Goal: Task Accomplishment & Management: Manage account settings

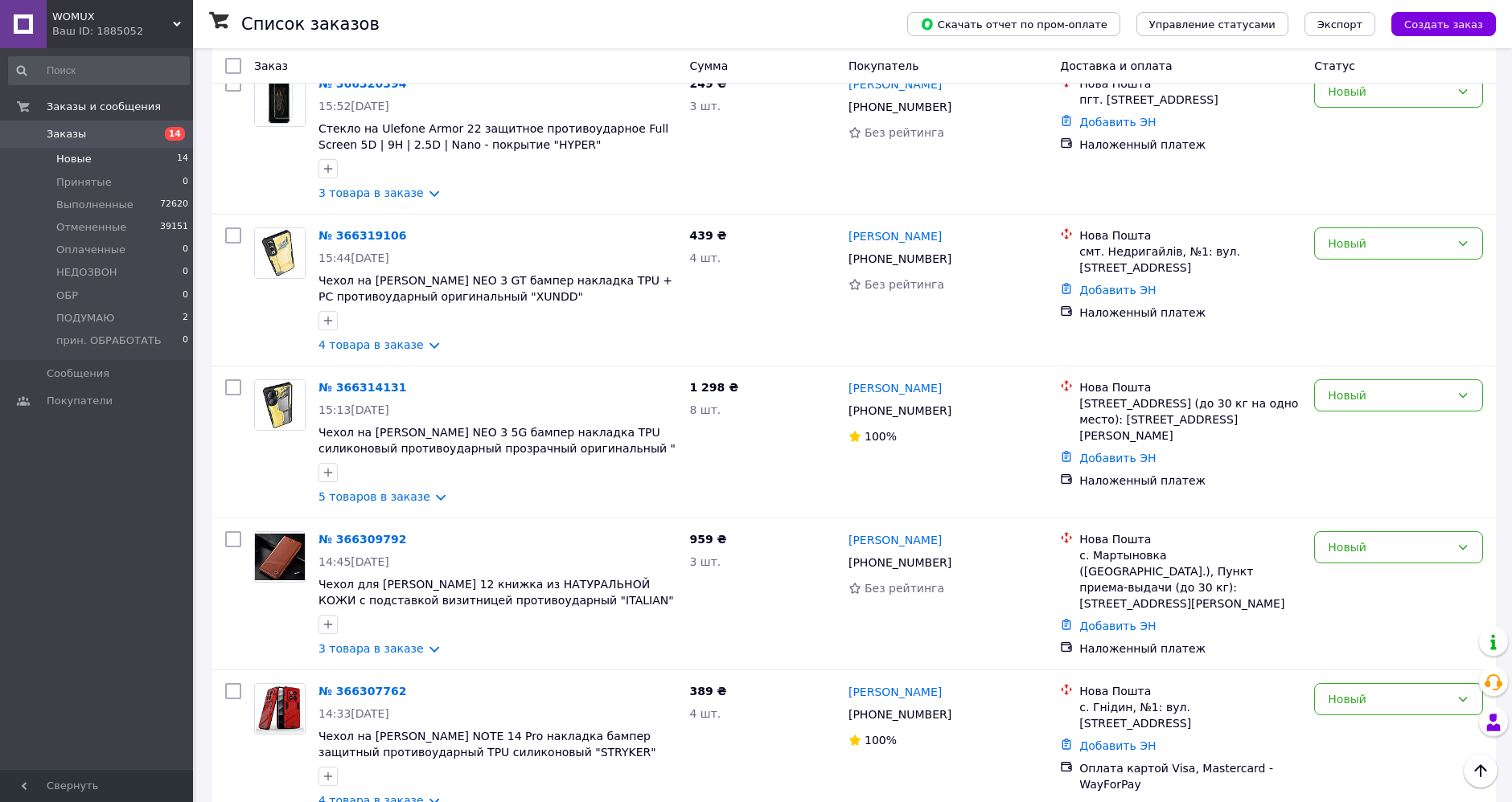
scroll to position [1536, 0]
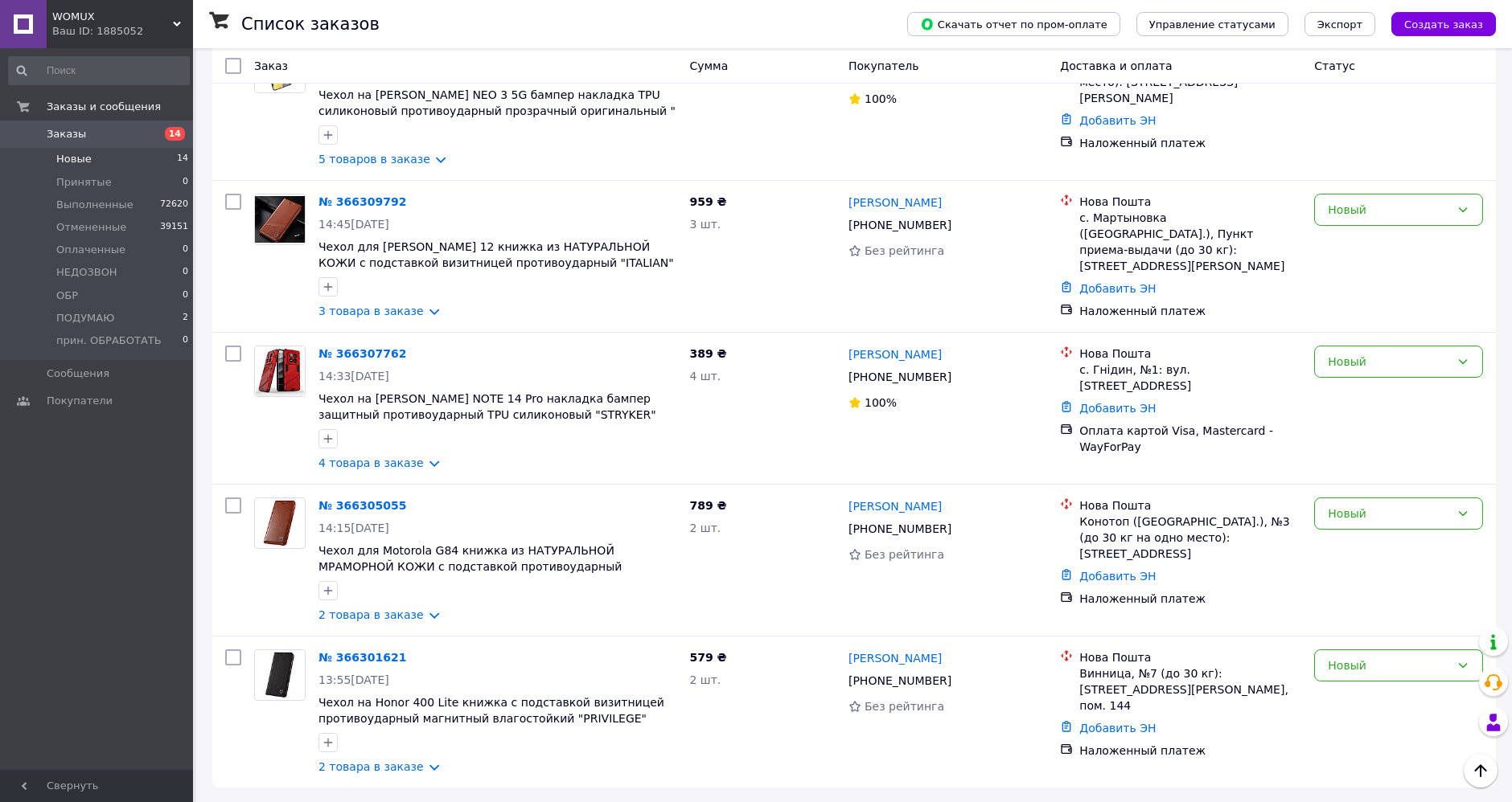
click at [349, 651] on link "№ 366301621" at bounding box center [362, 658] width 88 height 13
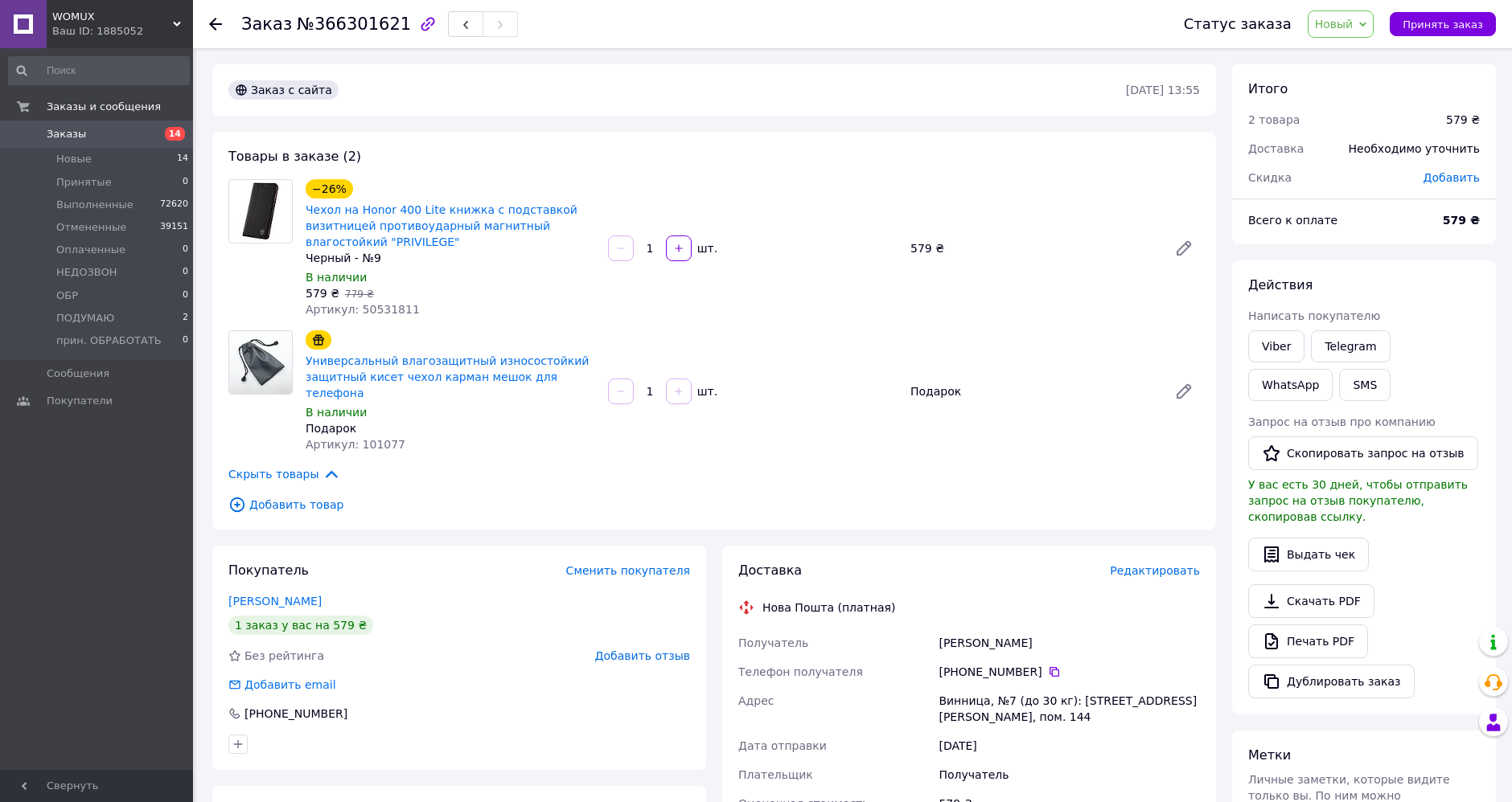
click at [1339, 25] on span "Новый" at bounding box center [1334, 24] width 39 height 13
click at [1363, 84] on li "Выполнен" at bounding box center [1369, 81] width 121 height 24
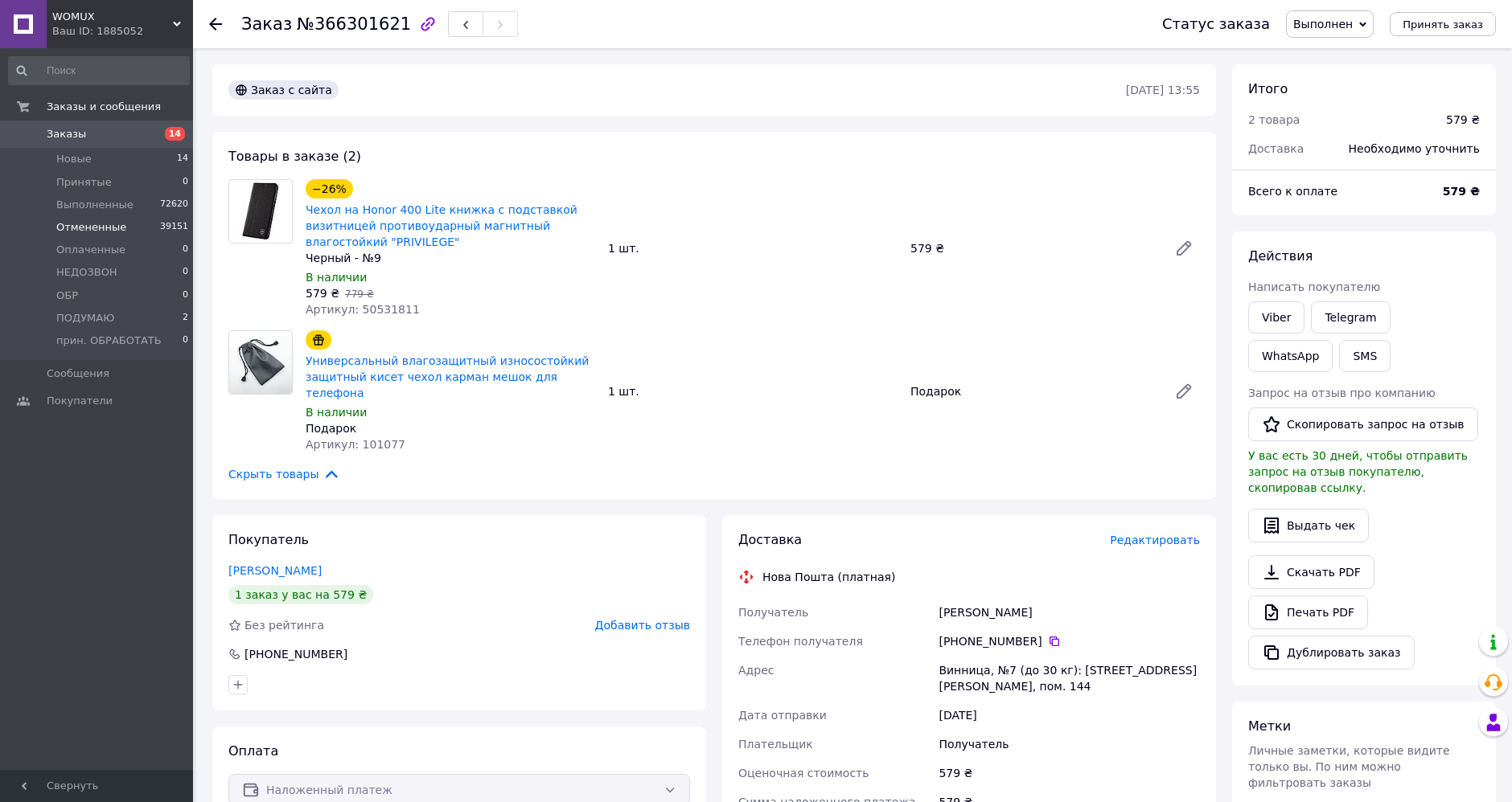
click at [85, 235] on li "Отмененные 39151" at bounding box center [98, 228] width 198 height 23
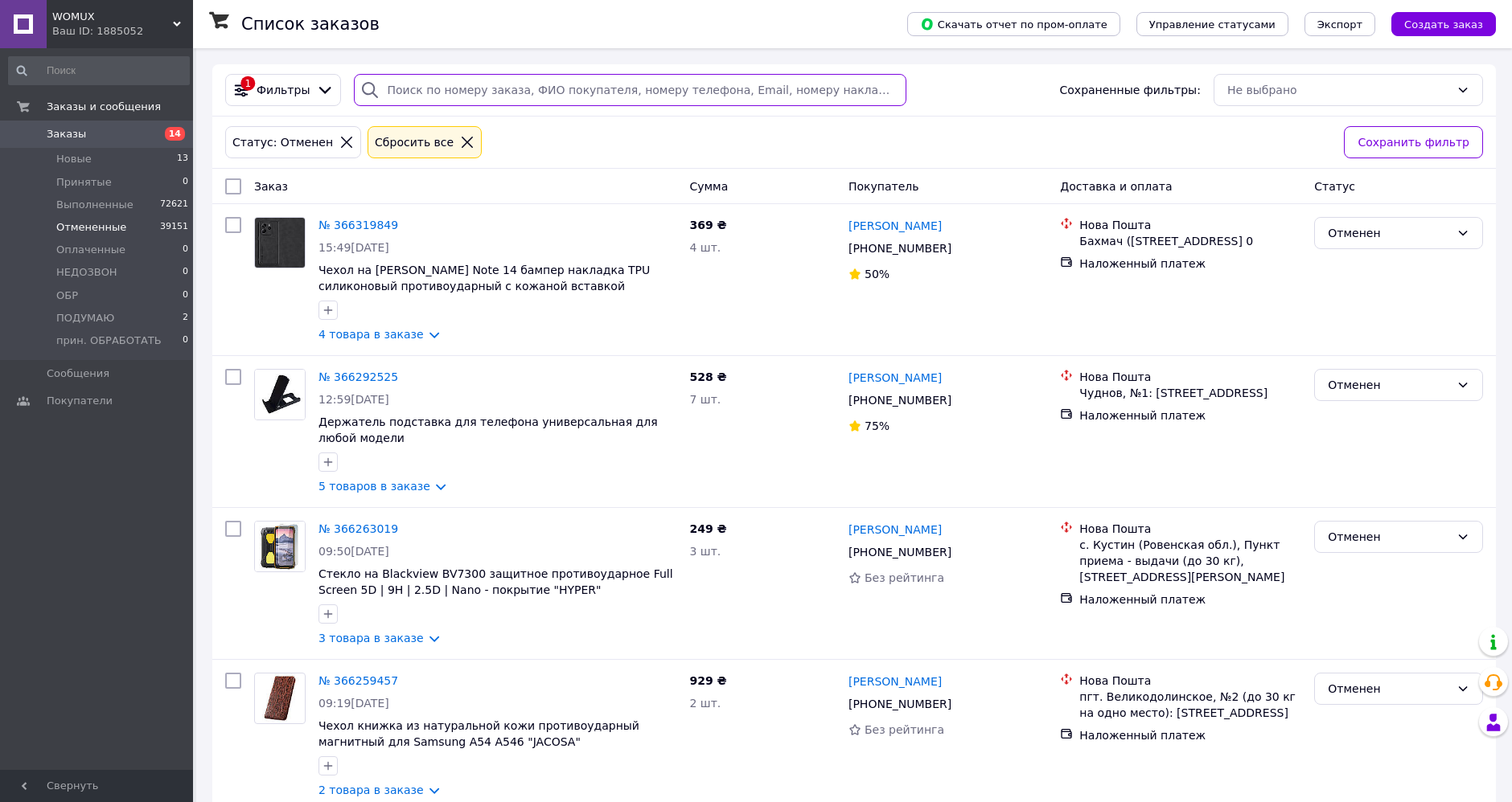
click at [424, 90] on input "search" at bounding box center [629, 90] width 551 height 32
paste input "289-64-36"
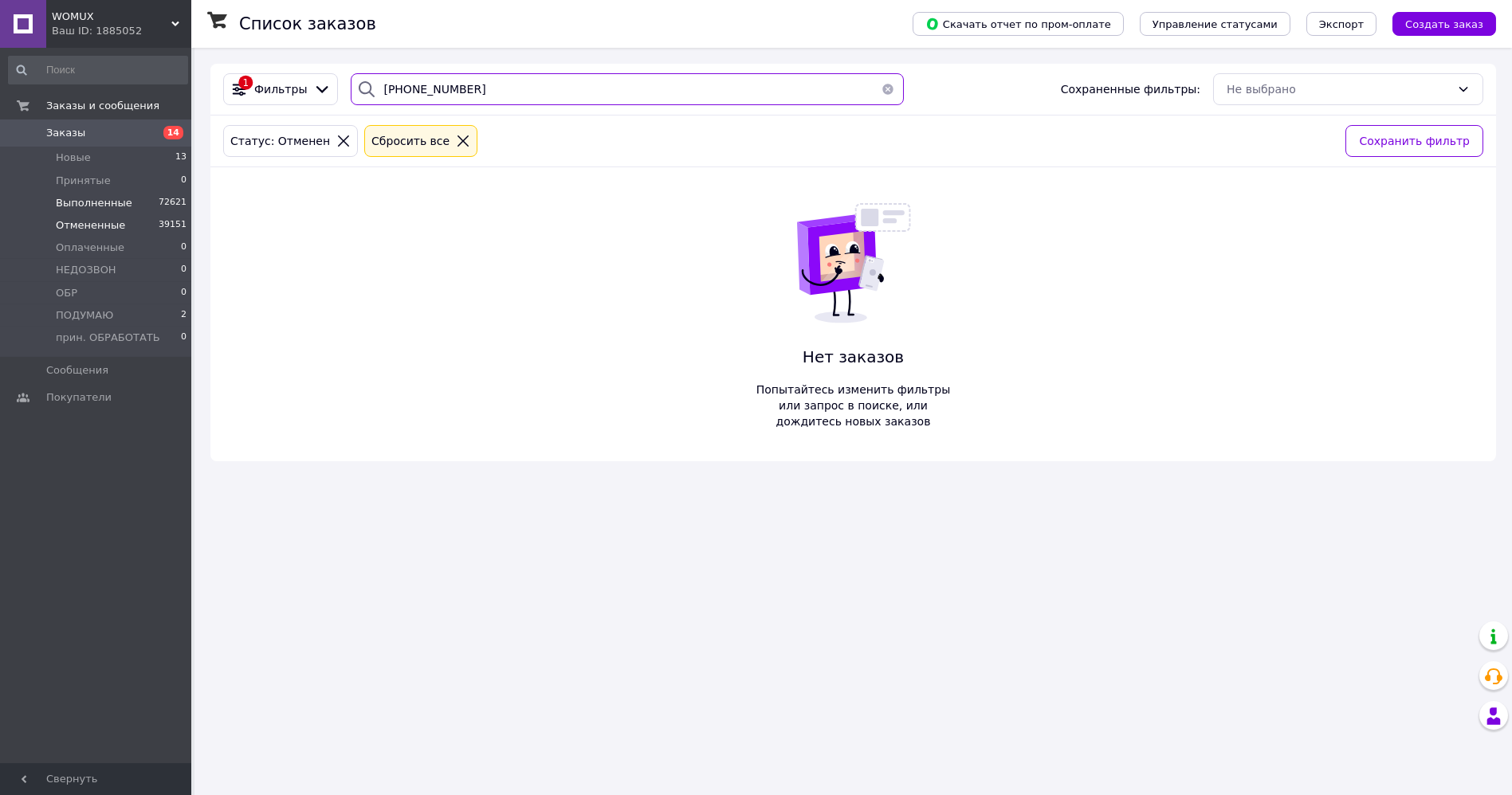
type input "289-64-36"
click at [122, 203] on span "Выполненные" at bounding box center [94, 203] width 77 height 14
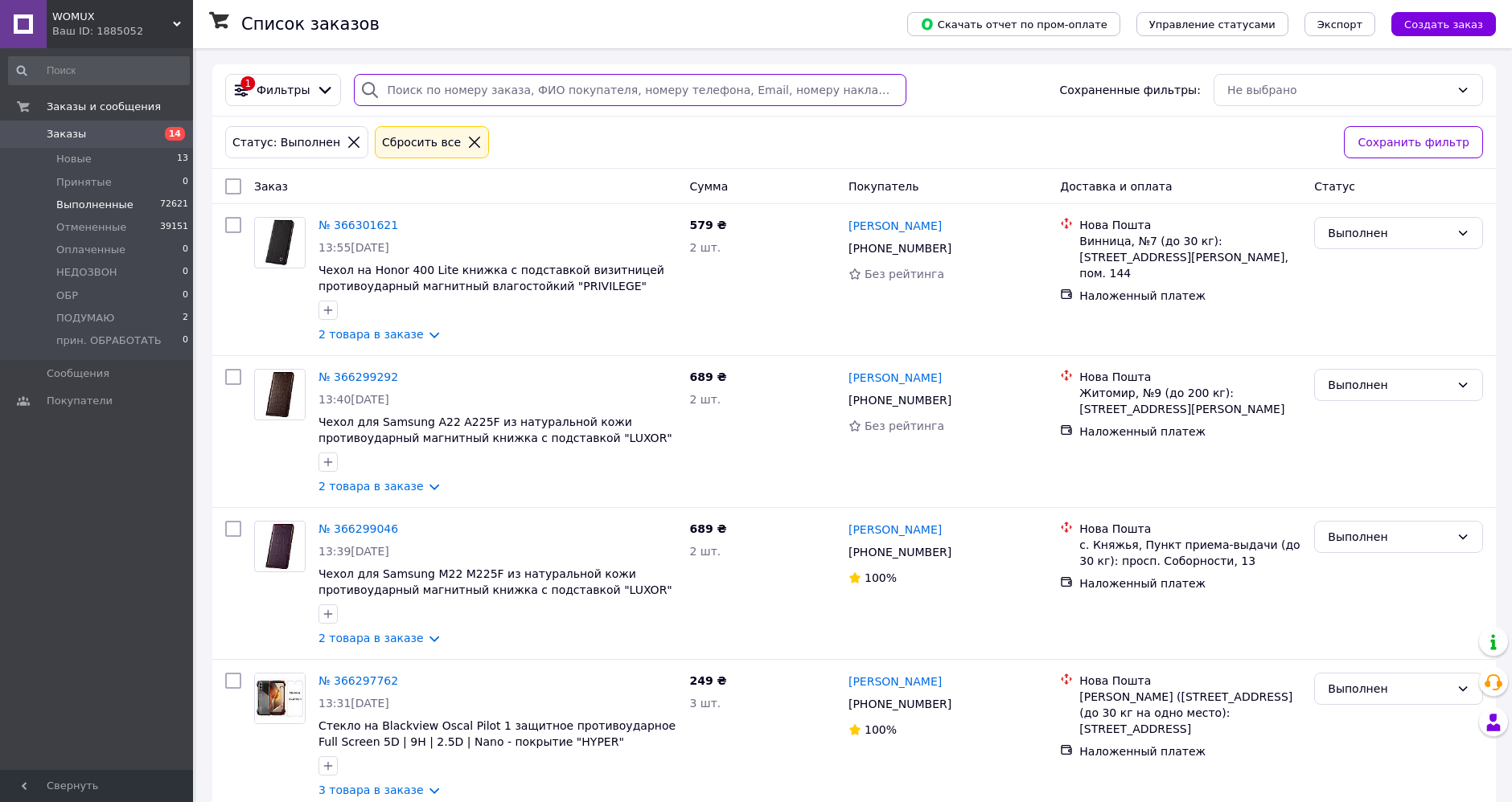
click at [433, 93] on input "search" at bounding box center [629, 90] width 551 height 32
paste input "289-64-36"
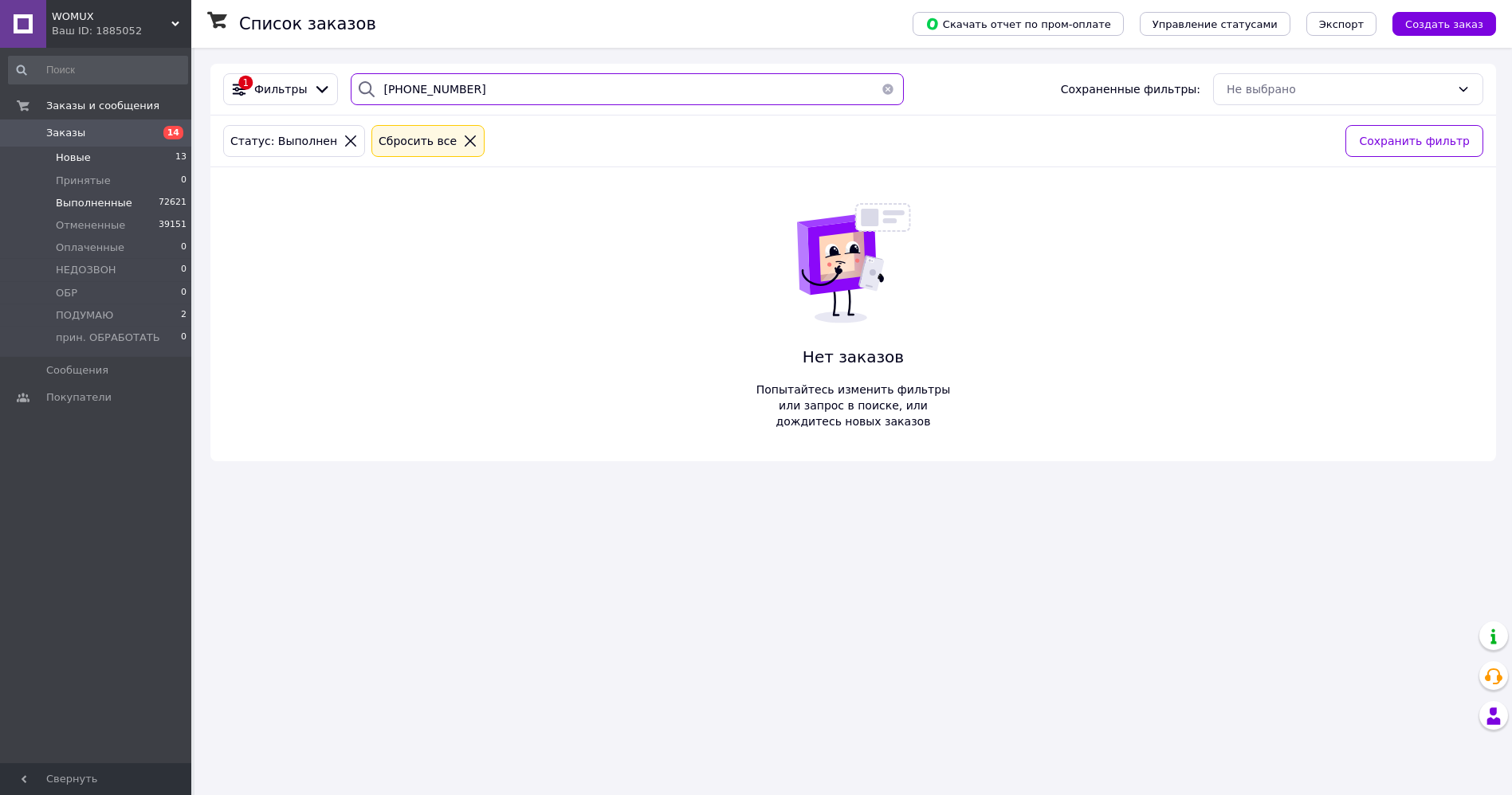
type input "289-64-36"
click at [74, 158] on span "Новые" at bounding box center [74, 158] width 35 height 14
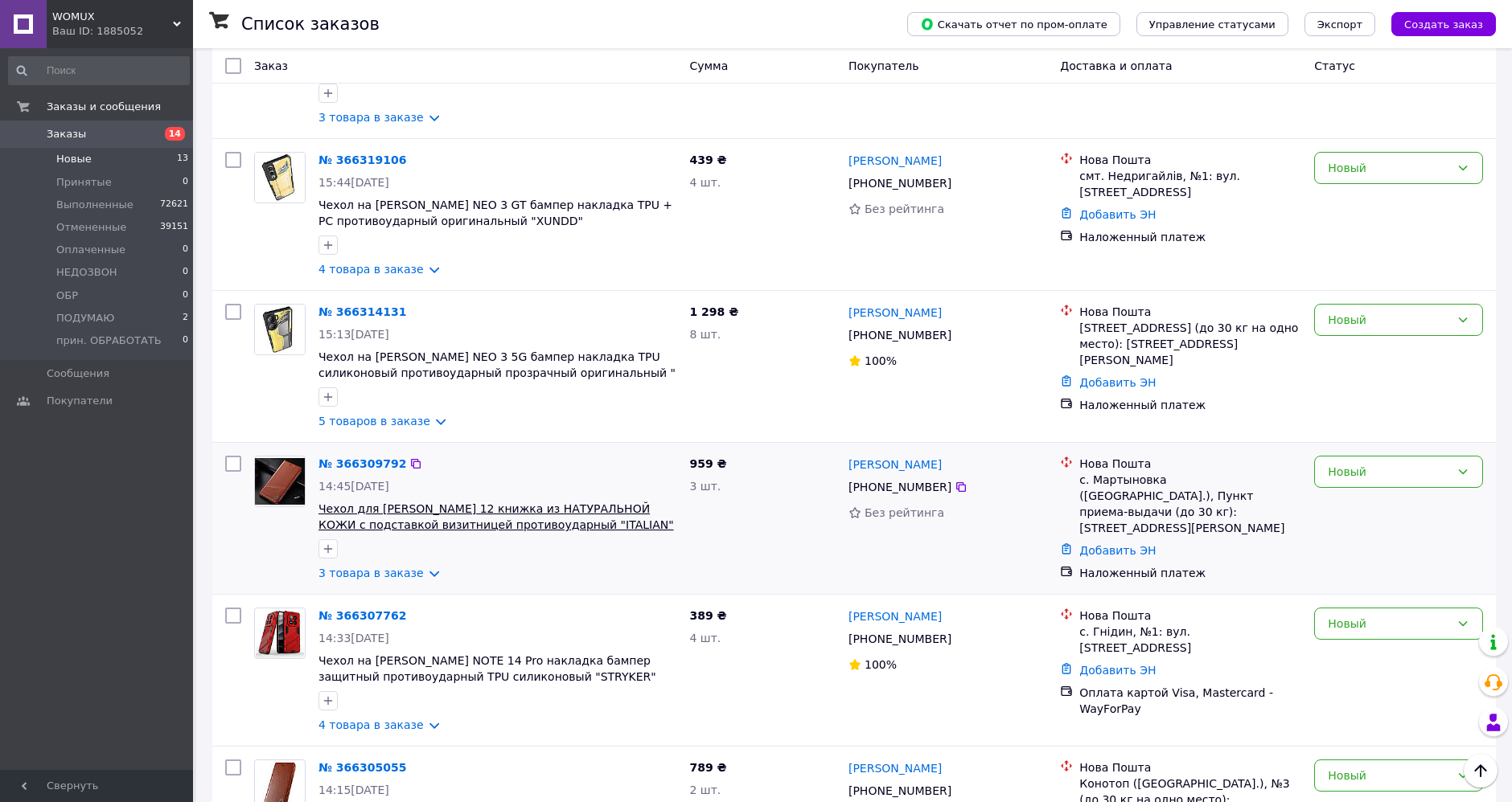
scroll to position [1385, 0]
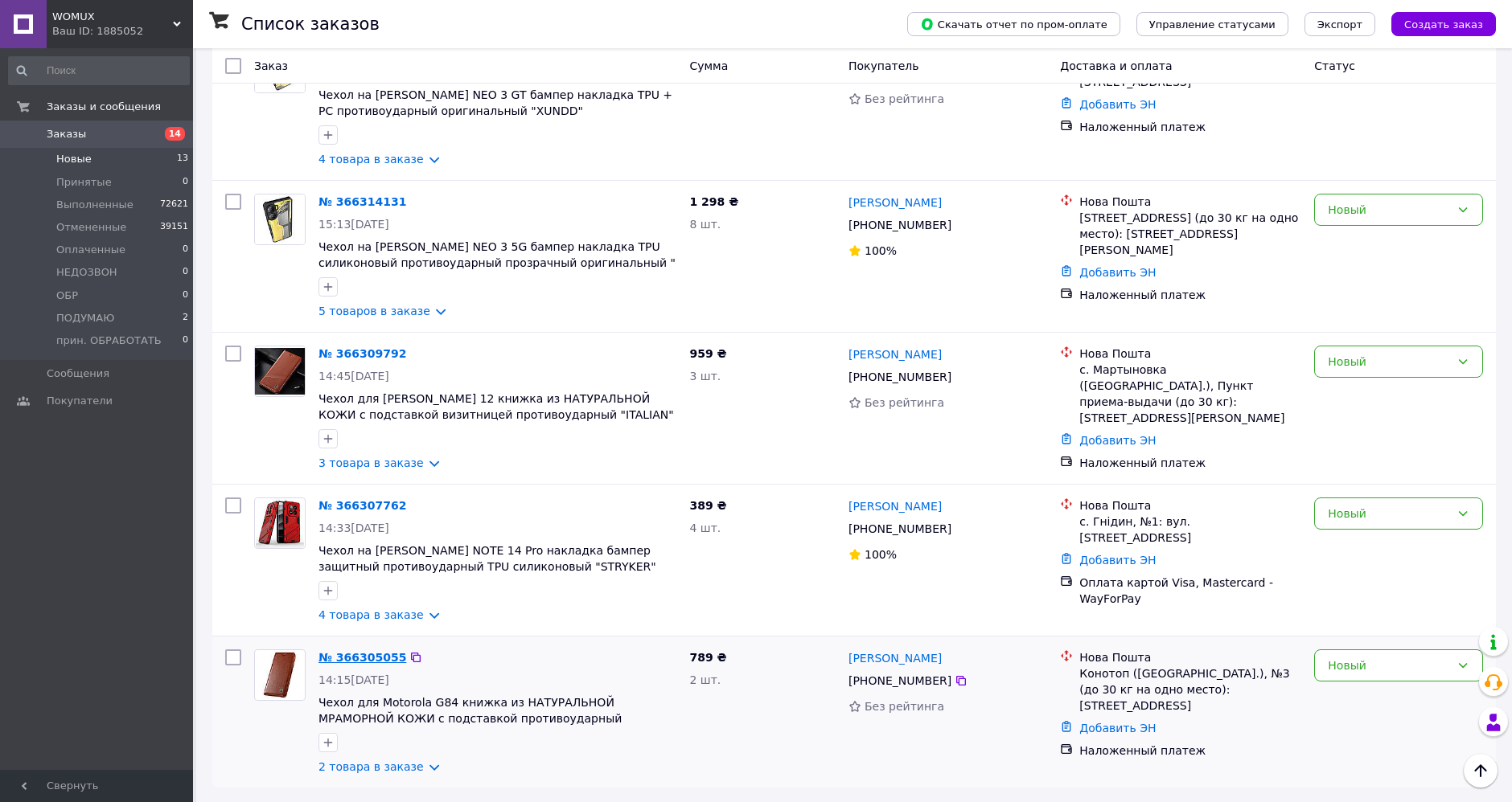
click at [366, 655] on link "№ 366305055" at bounding box center [362, 658] width 88 height 13
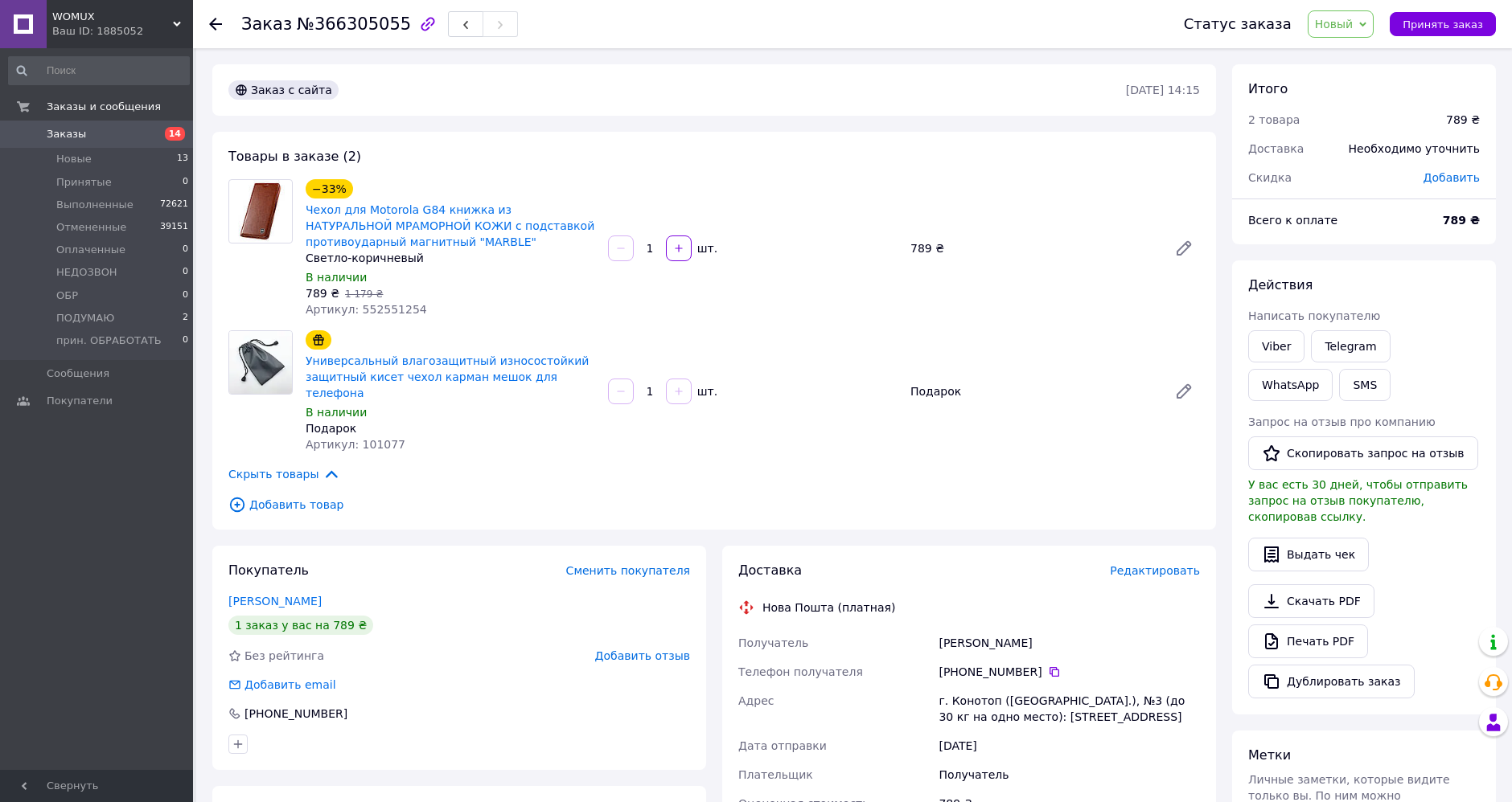
click at [1367, 23] on icon at bounding box center [1363, 24] width 7 height 5
click at [1376, 70] on li "Выполнен" at bounding box center [1369, 81] width 121 height 24
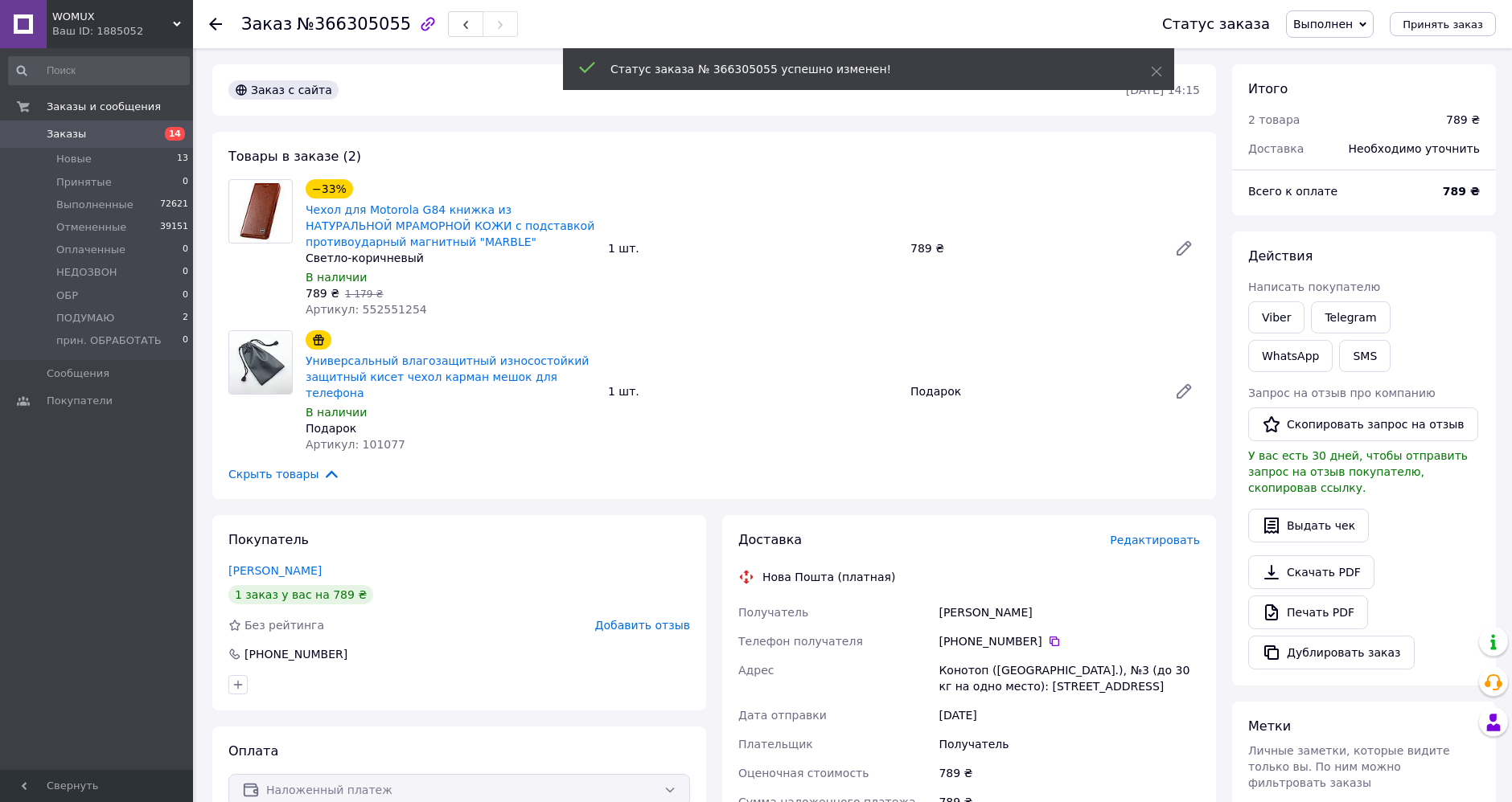
click at [214, 19] on use at bounding box center [216, 24] width 13 height 13
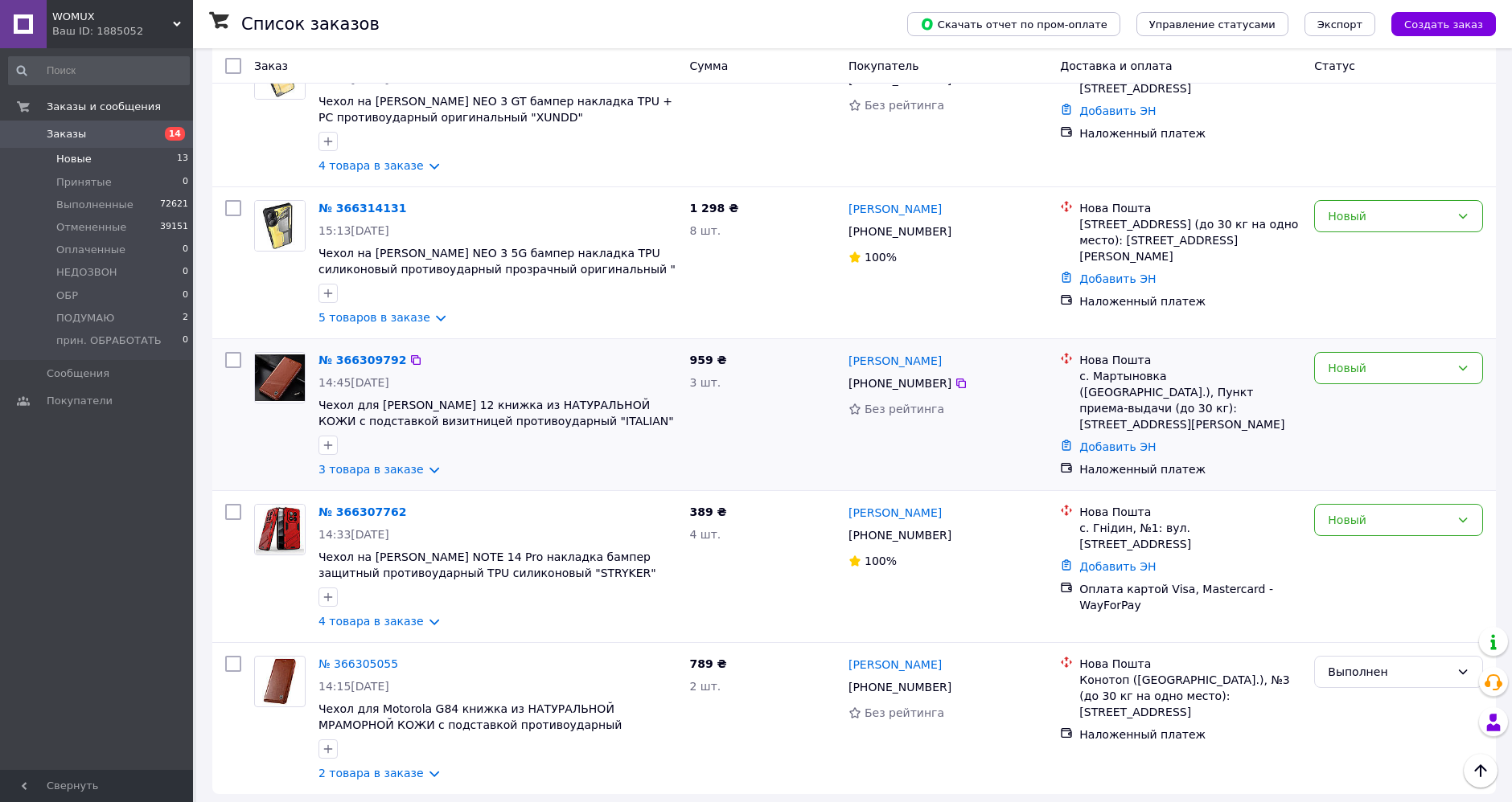
scroll to position [1385, 0]
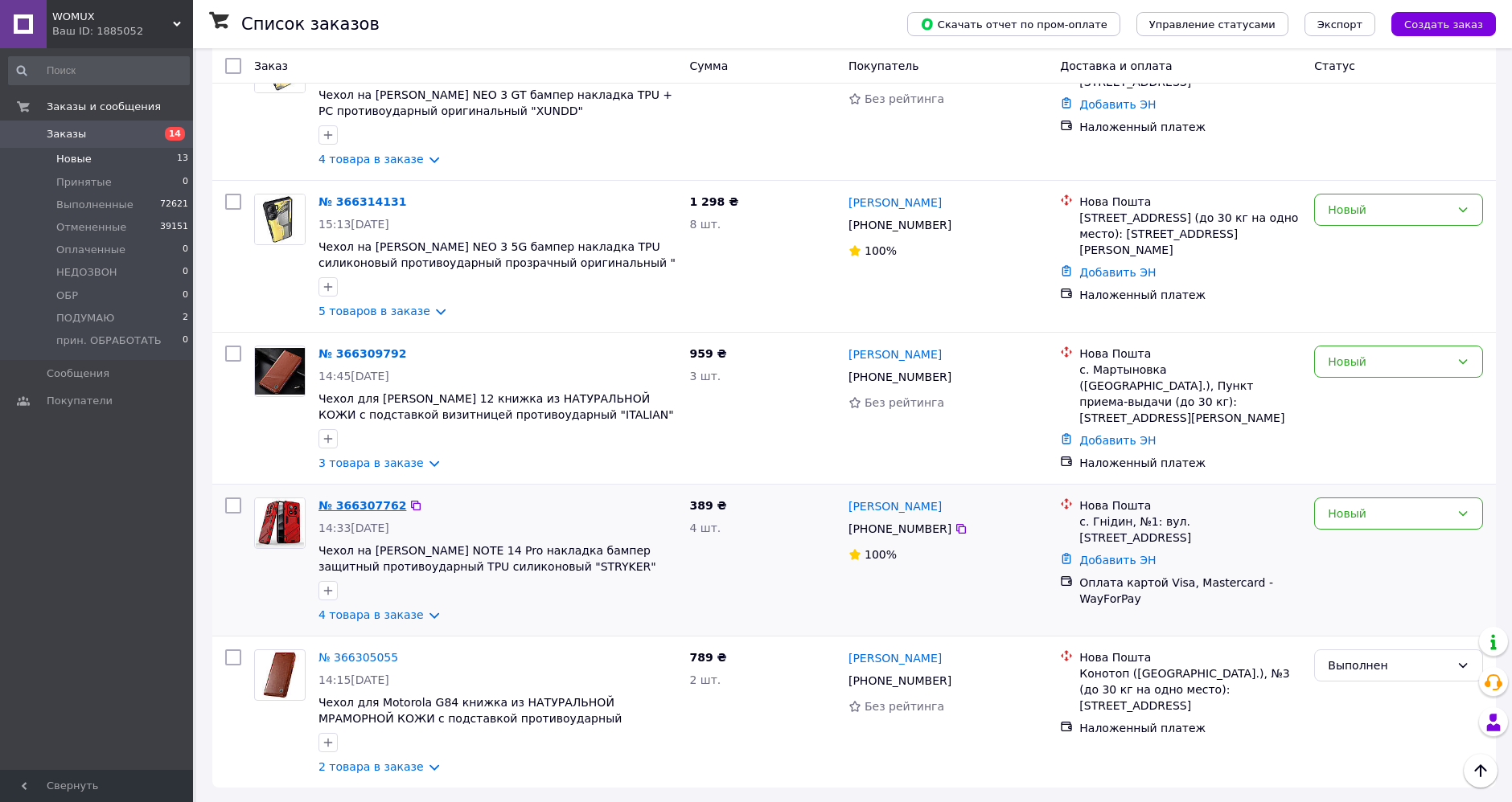
click at [379, 508] on link "№ 366307762" at bounding box center [362, 506] width 88 height 13
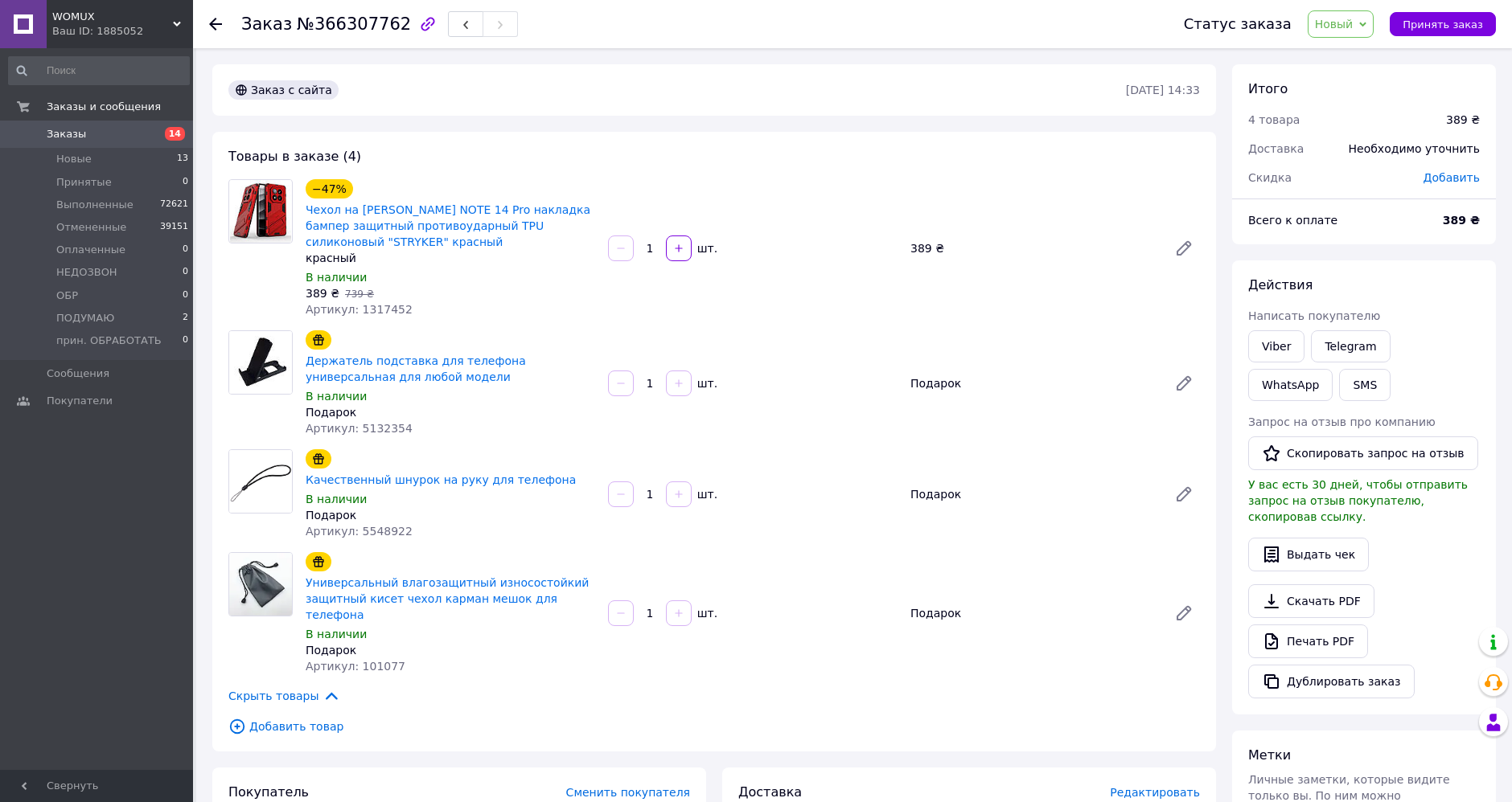
click at [1359, 32] on span "Новый" at bounding box center [1341, 24] width 67 height 27
drag, startPoint x: 1359, startPoint y: 73, endPoint x: 1350, endPoint y: 73, distance: 9.0
click at [1359, 73] on li "Выполнен" at bounding box center [1369, 81] width 121 height 24
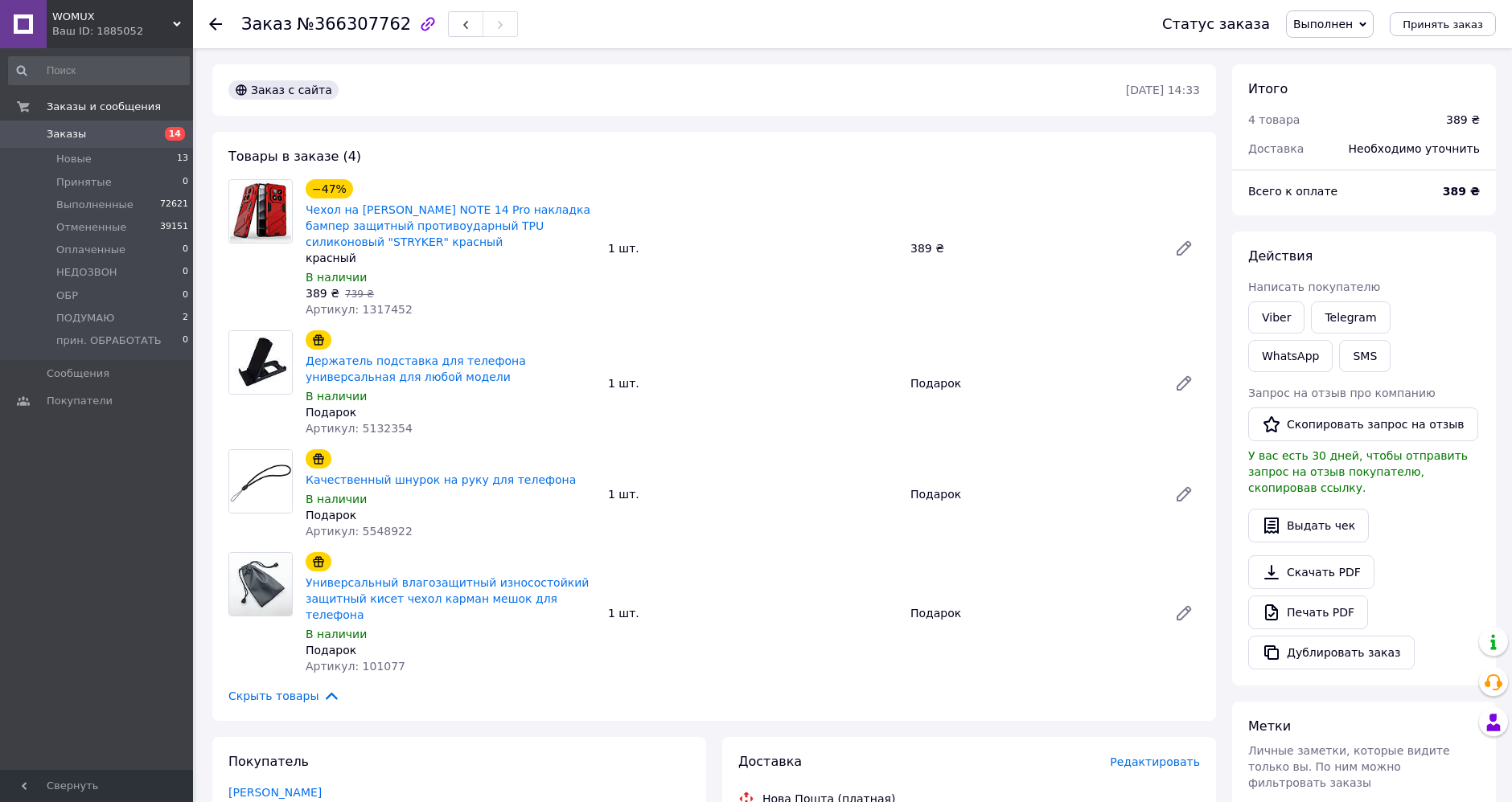
click at [1353, 23] on span "Выполнен" at bounding box center [1323, 24] width 60 height 13
click at [1321, 70] on li "Отменен" at bounding box center [1347, 81] width 121 height 24
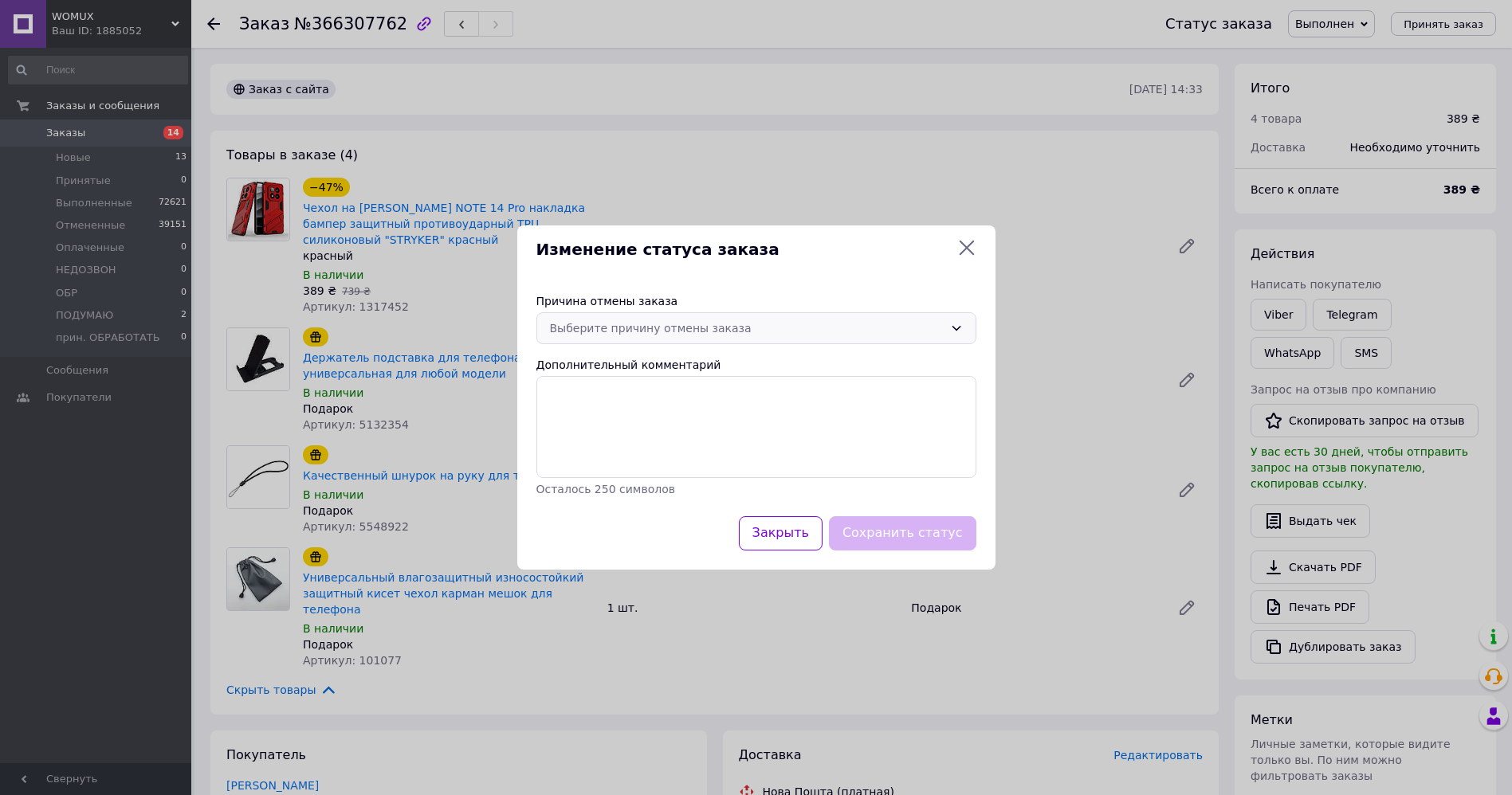
click at [746, 318] on div "Выберите причину отмены заказа" at bounding box center [756, 329] width 440 height 32
click at [642, 417] on li "Оплата не поступила" at bounding box center [756, 420] width 438 height 29
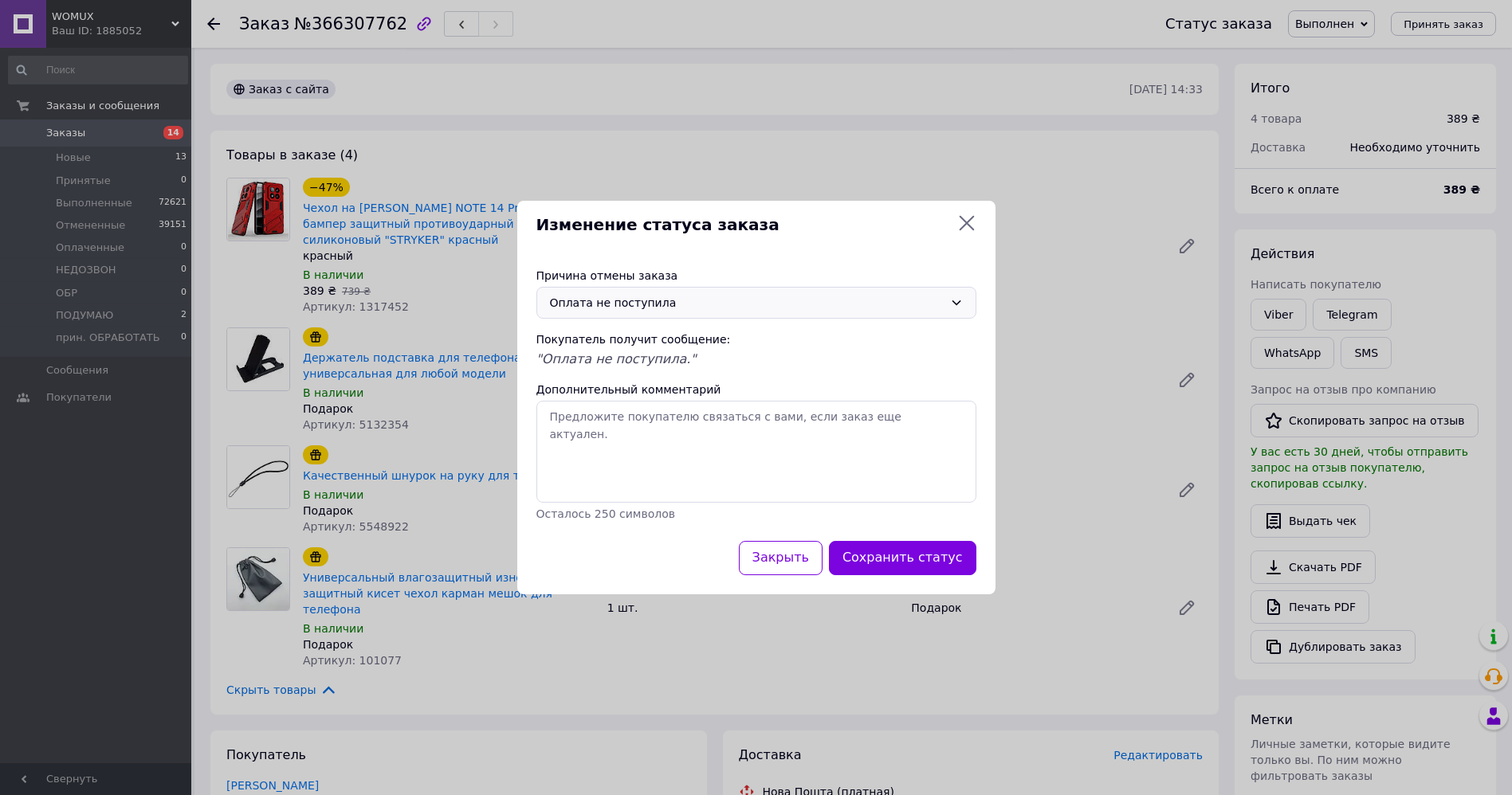
drag, startPoint x: 916, startPoint y: 299, endPoint x: 913, endPoint y: 312, distance: 13.3
click at [918, 300] on div "Оплата не поступила" at bounding box center [746, 303] width 394 height 18
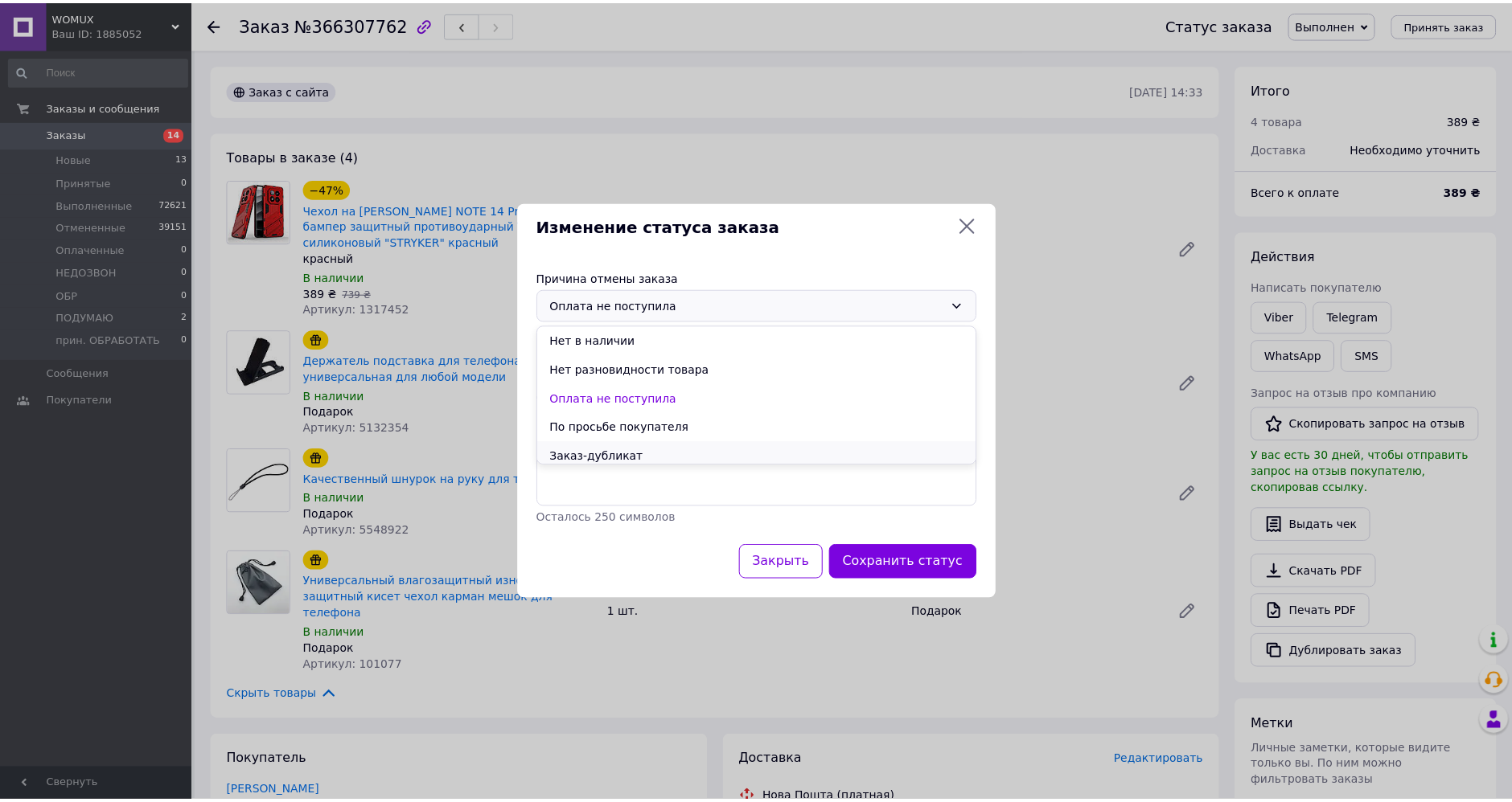
scroll to position [57, 0]
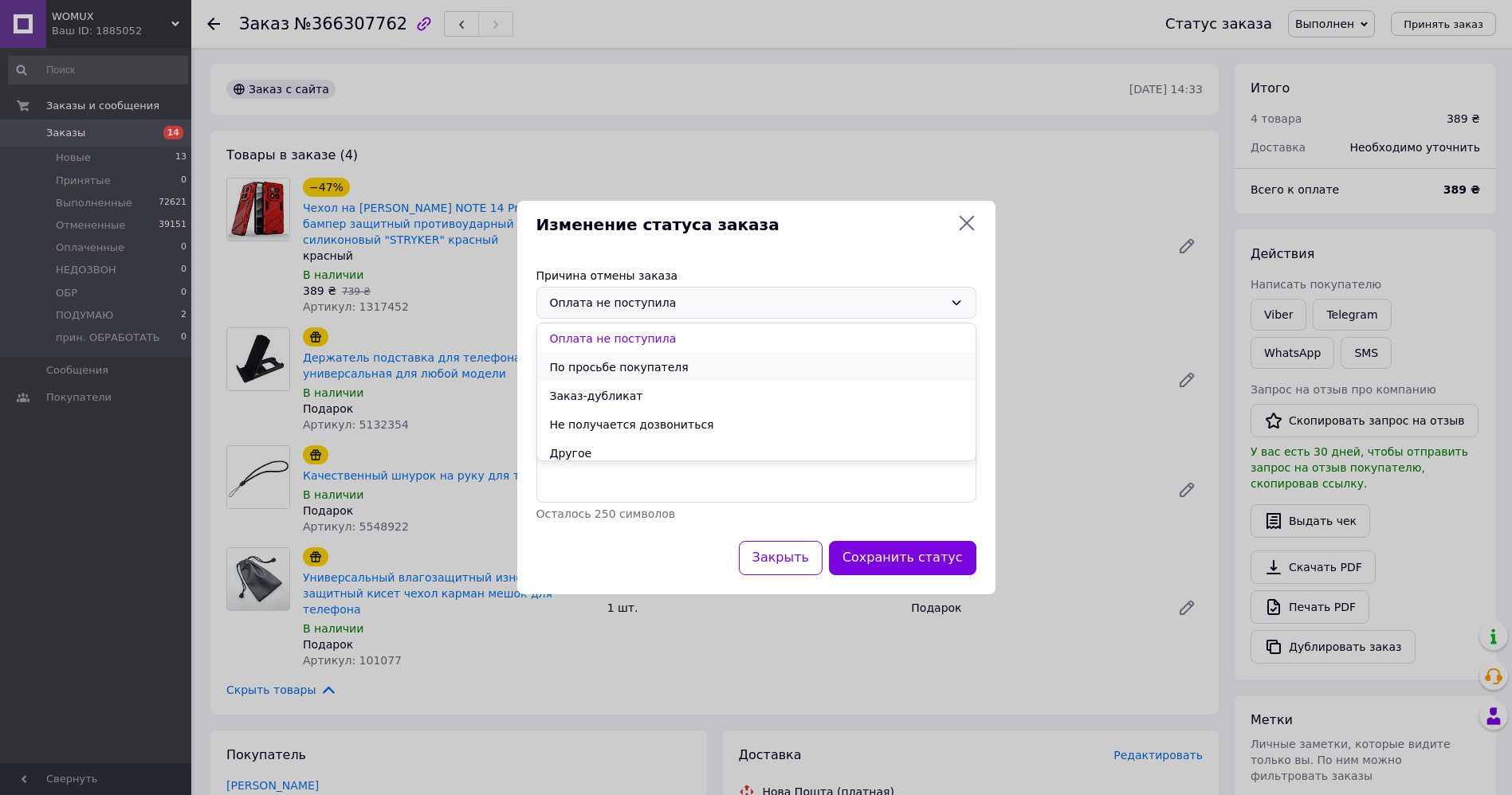
click at [694, 372] on li "По просьбе покупателя" at bounding box center [756, 367] width 438 height 29
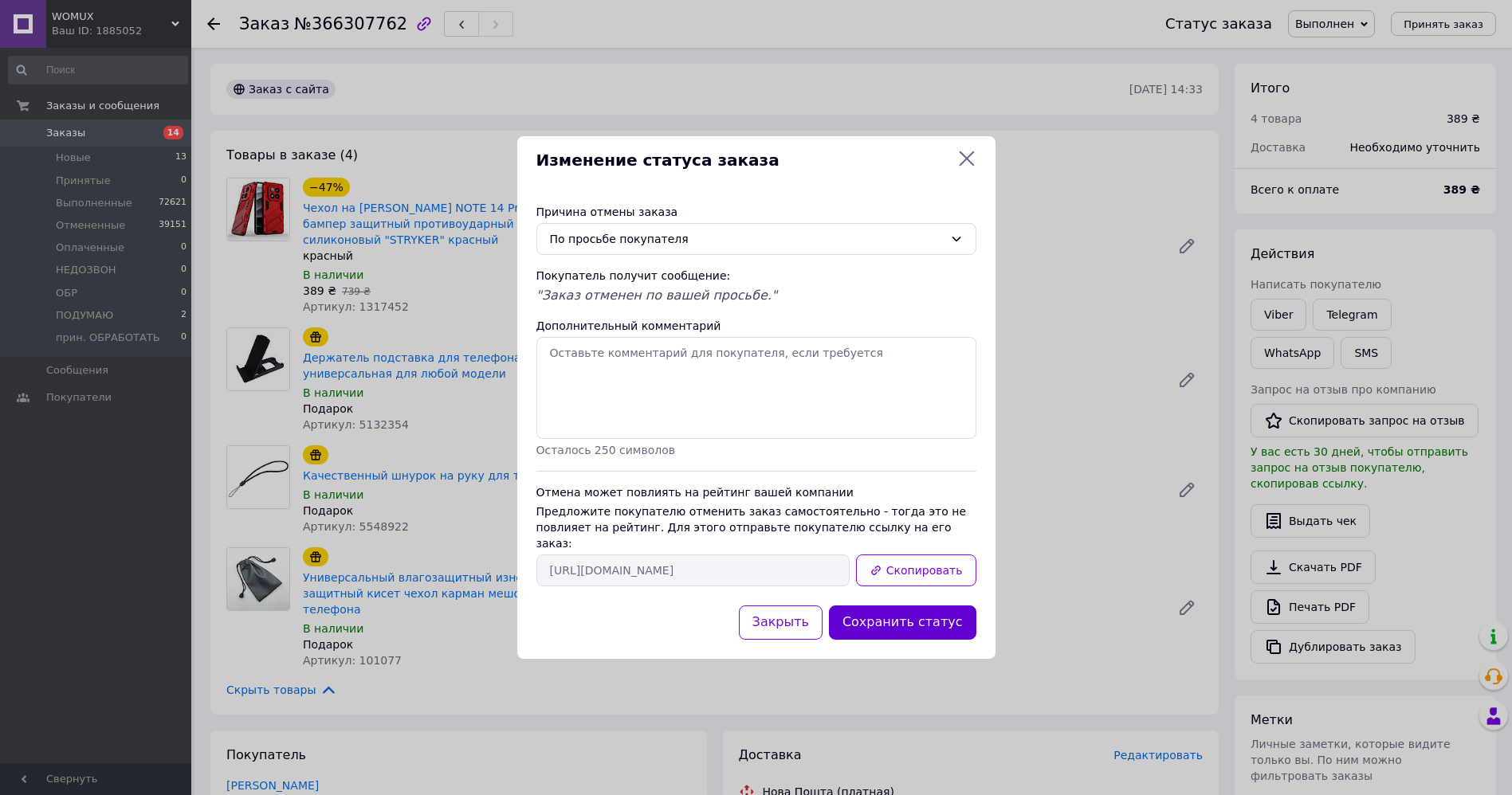
click at [944, 617] on button "Сохранить статус" at bounding box center [902, 622] width 147 height 34
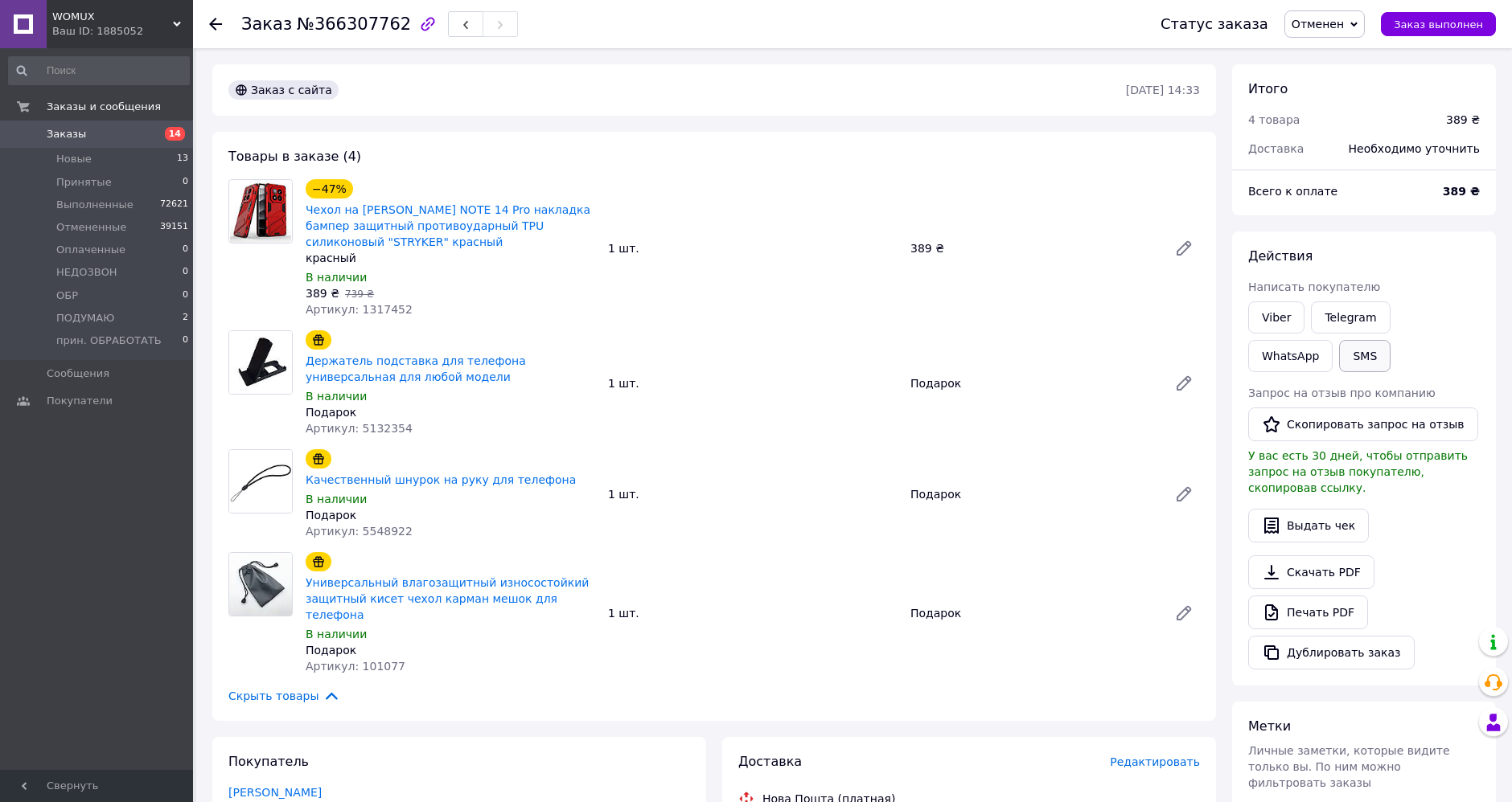
click at [1339, 361] on button "SMS" at bounding box center [1365, 356] width 52 height 32
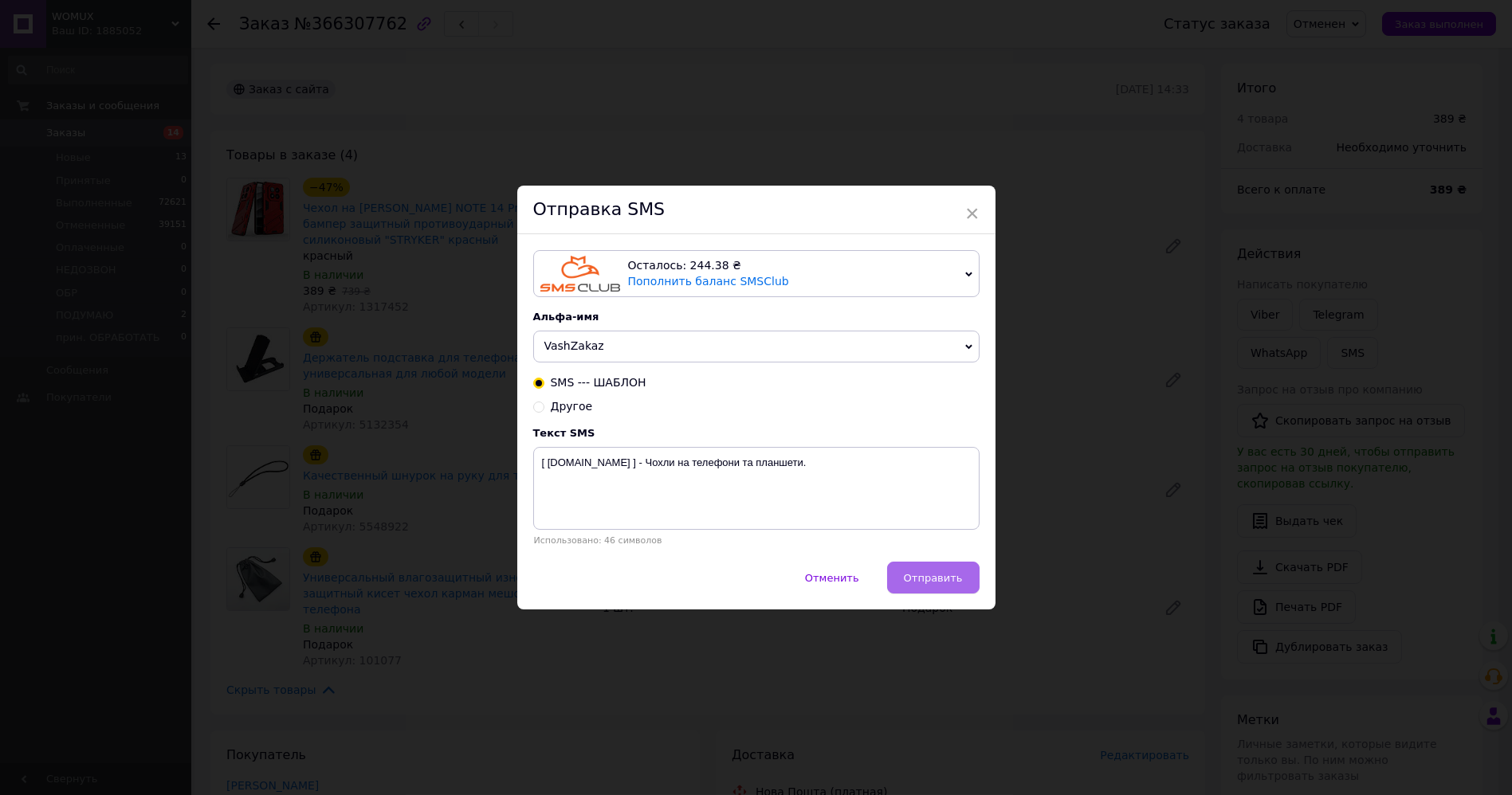
click at [938, 579] on span "Отправить" at bounding box center [934, 577] width 59 height 12
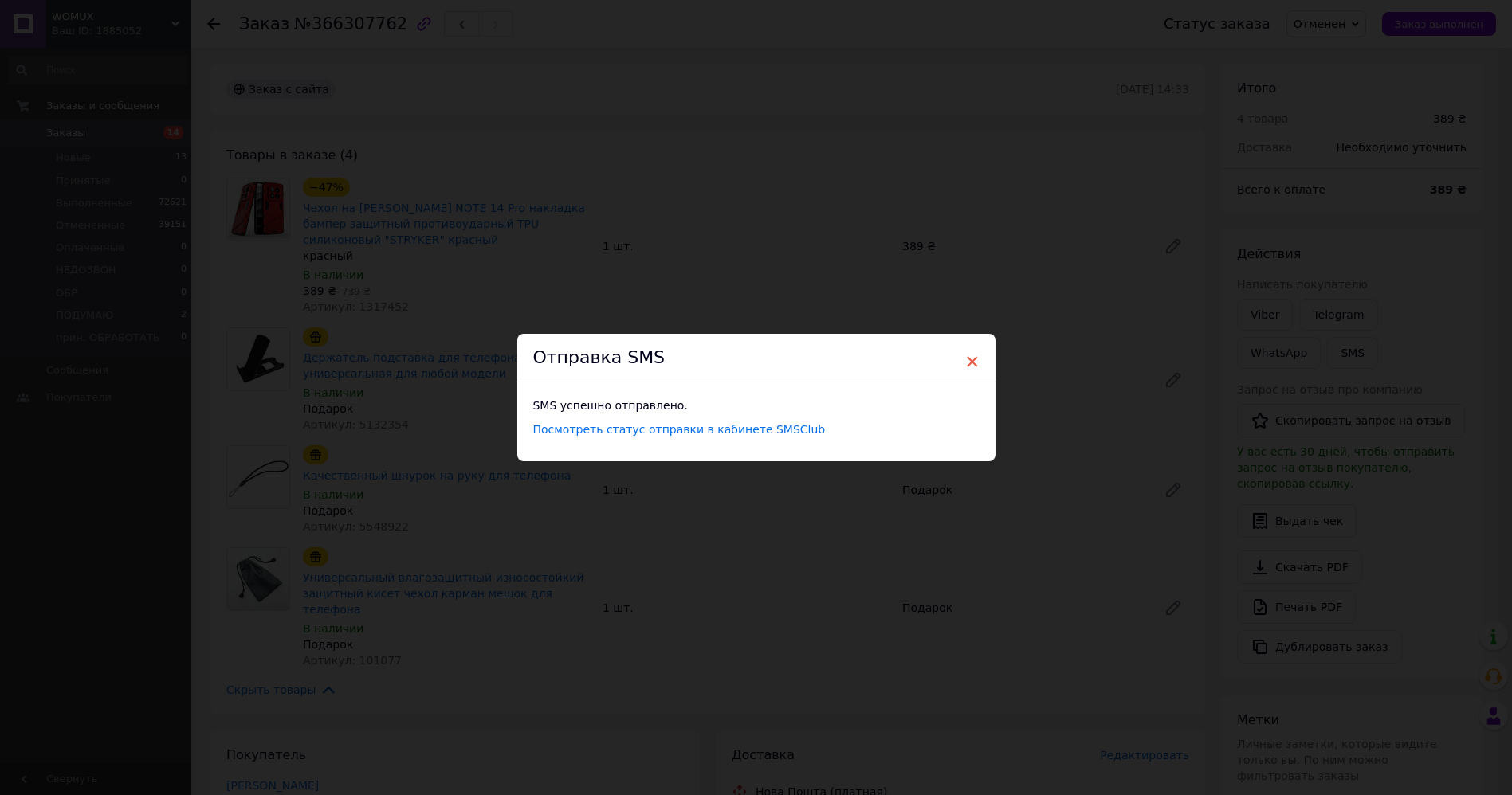
click at [972, 357] on span "×" at bounding box center [972, 362] width 14 height 27
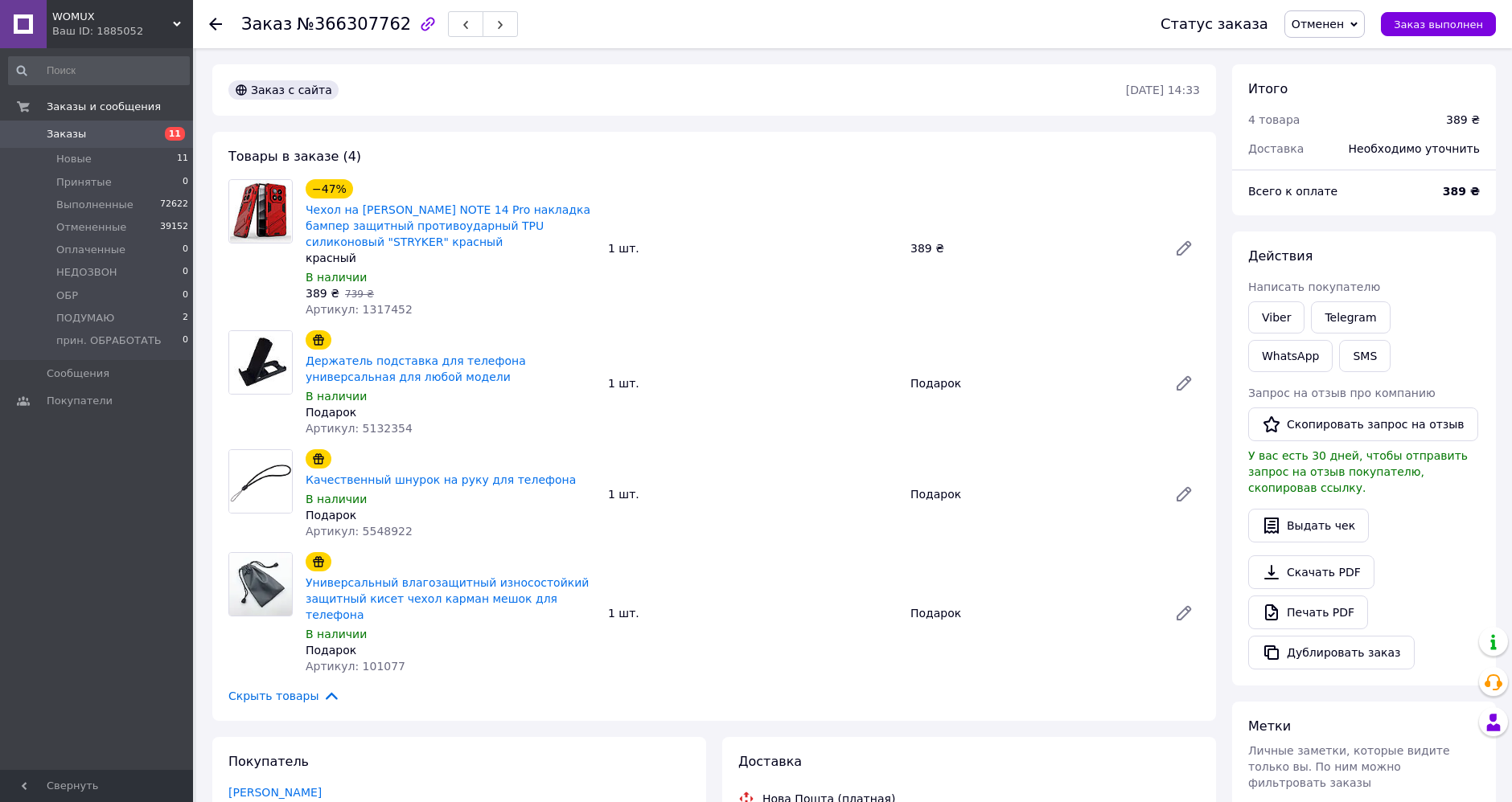
click at [220, 23] on use at bounding box center [216, 24] width 13 height 13
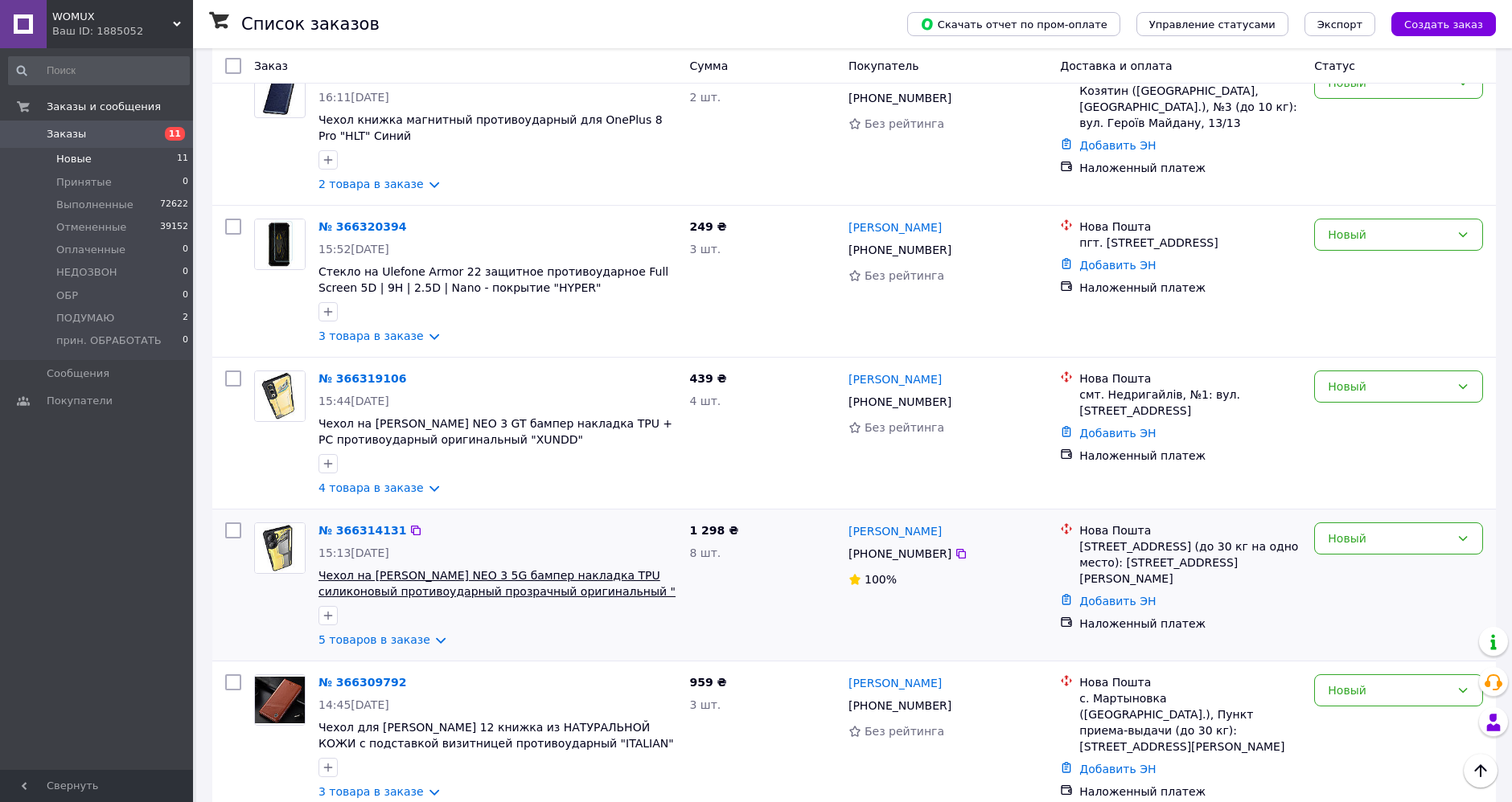
scroll to position [1079, 0]
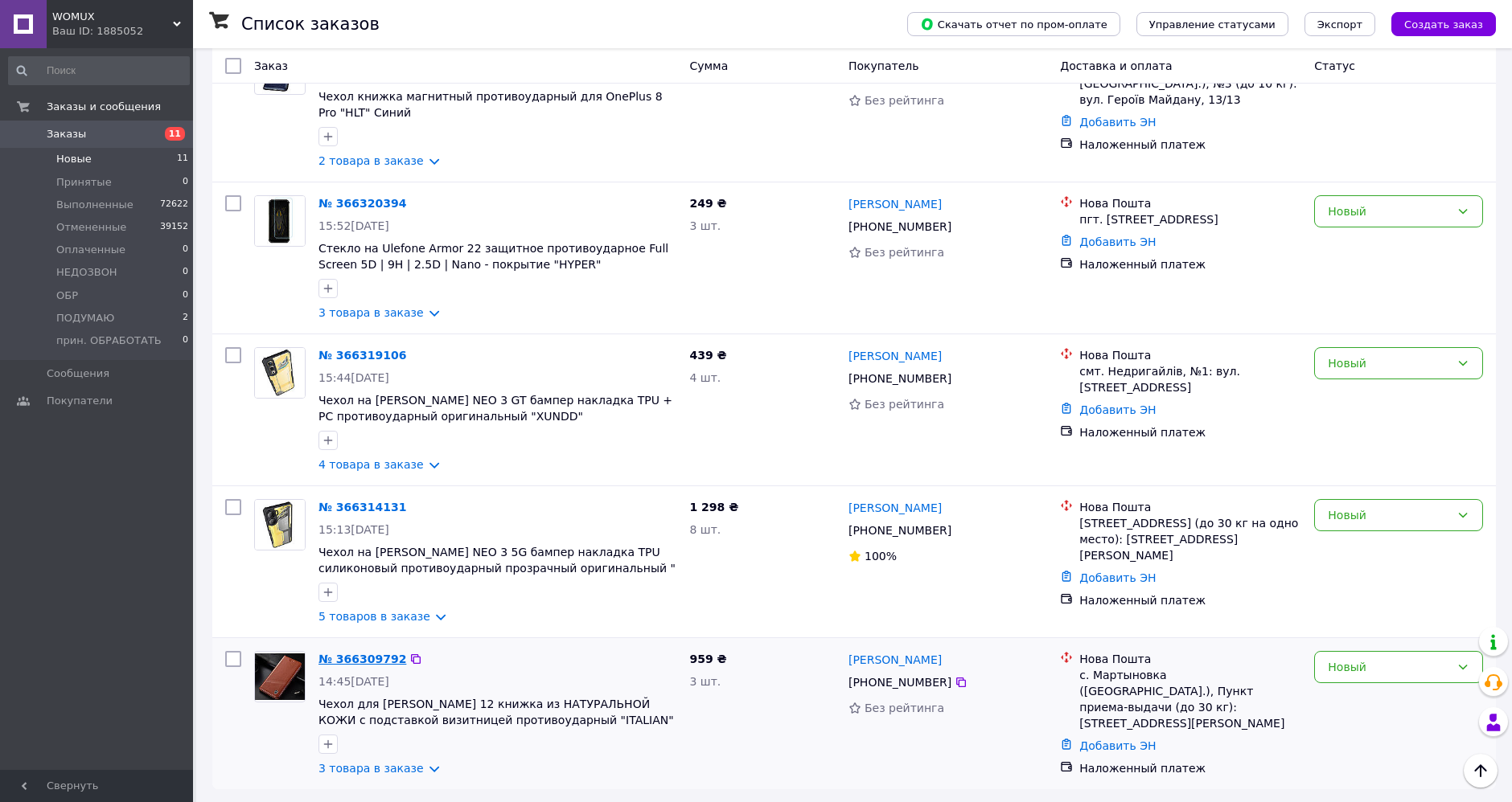
click at [359, 654] on link "№ 366309792" at bounding box center [362, 659] width 88 height 13
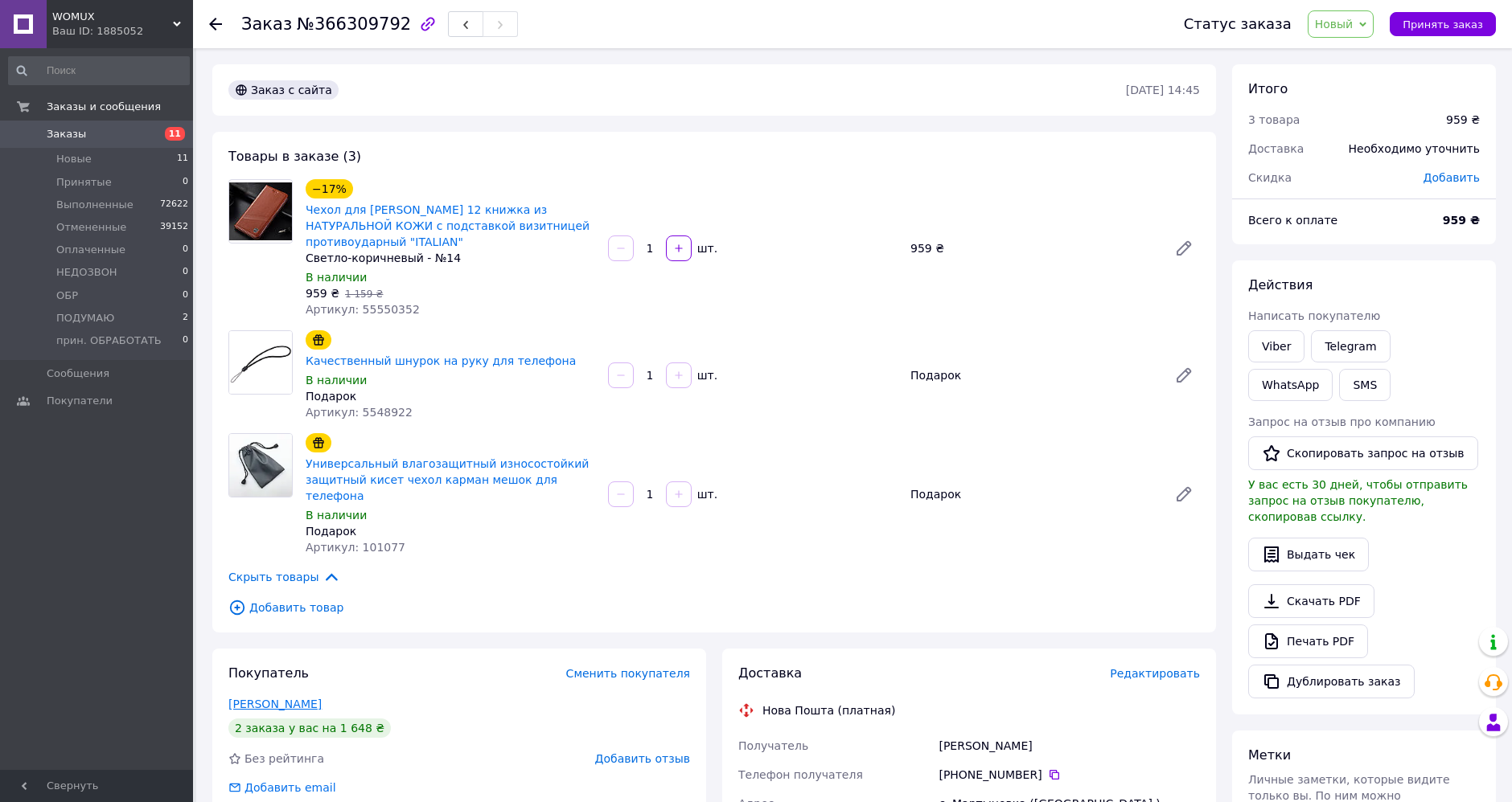
click at [287, 698] on link "Перебийніс Олег" at bounding box center [275, 704] width 94 height 13
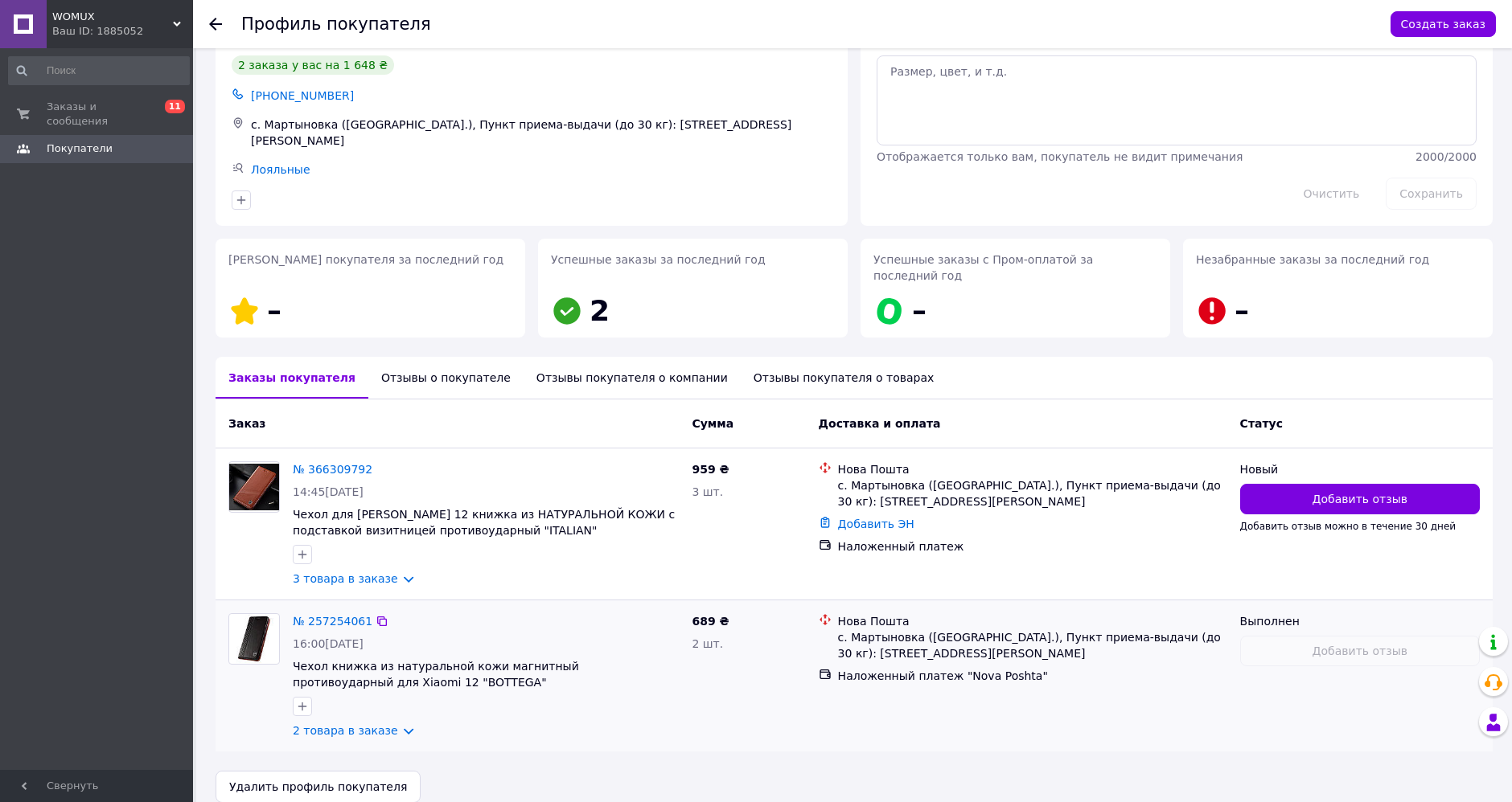
scroll to position [60, 0]
click at [222, 19] on div at bounding box center [225, 24] width 32 height 48
click at [209, 23] on use at bounding box center [216, 24] width 13 height 13
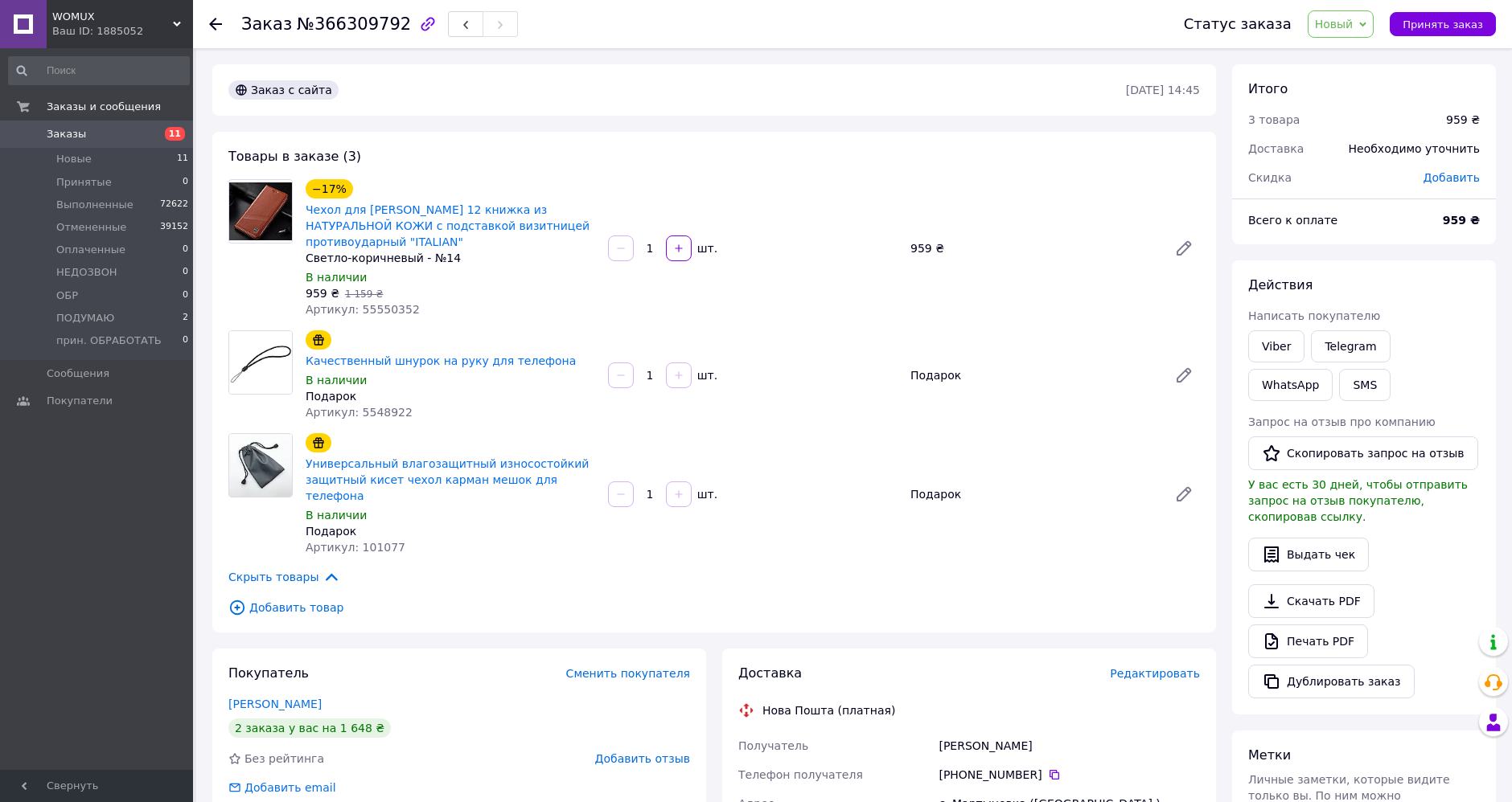
click at [1350, 21] on span "Новый" at bounding box center [1334, 24] width 39 height 13
click at [1369, 154] on li "НЕДОЗВОН" at bounding box center [1369, 152] width 121 height 24
click at [218, 23] on use at bounding box center [216, 24] width 13 height 13
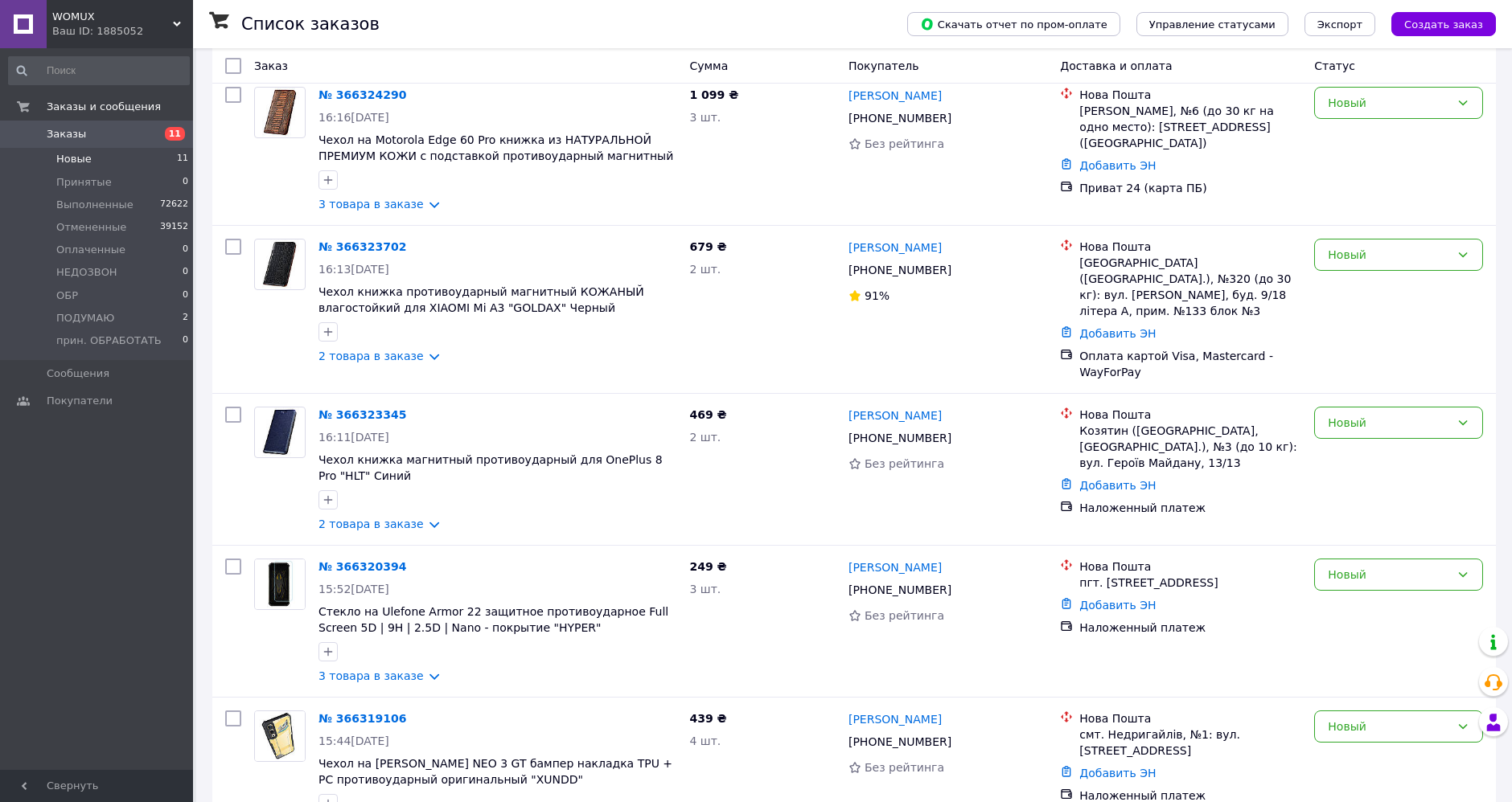
scroll to position [1079, 0]
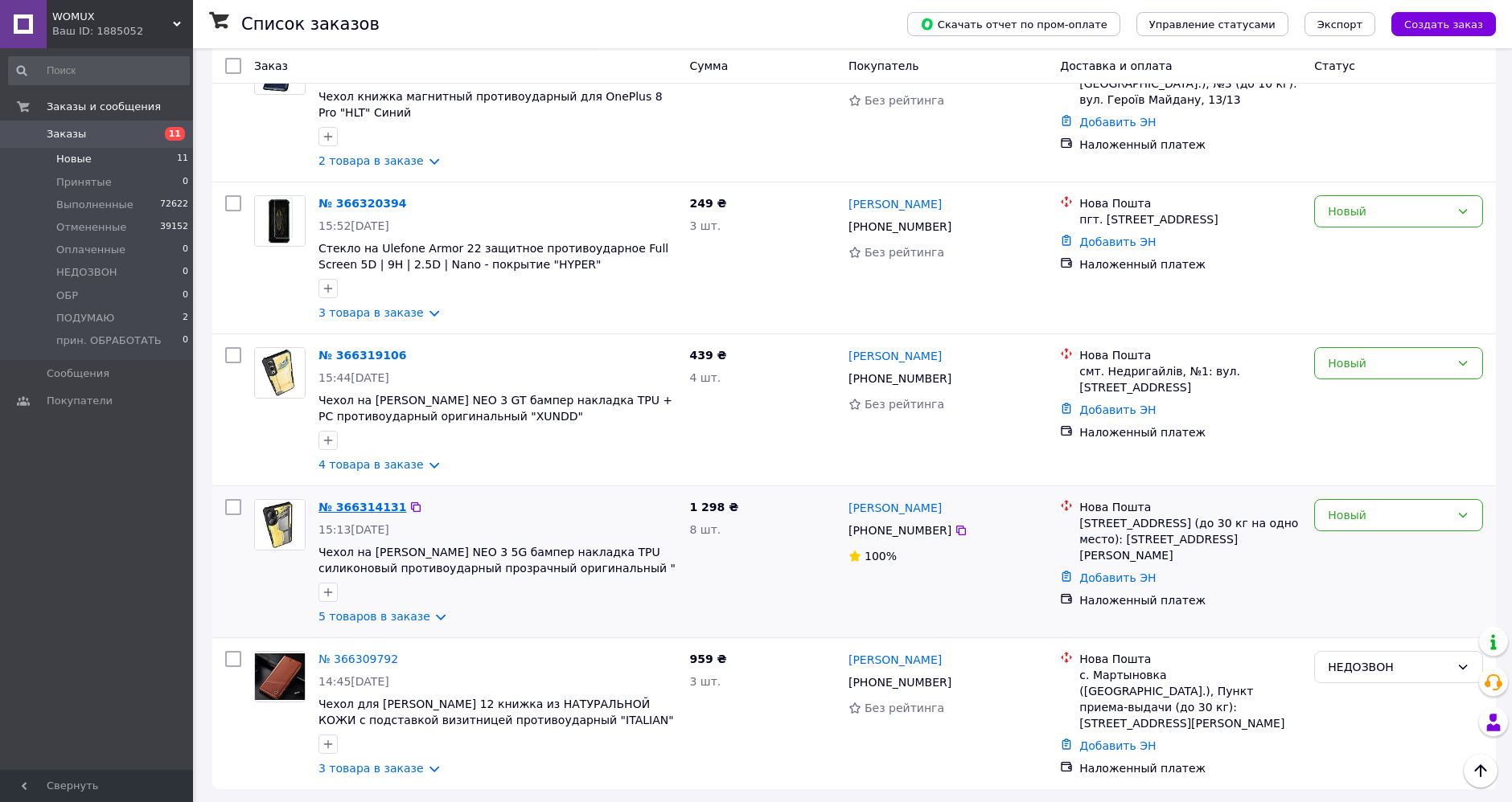
click at [365, 504] on link "№ 366314131" at bounding box center [362, 508] width 88 height 13
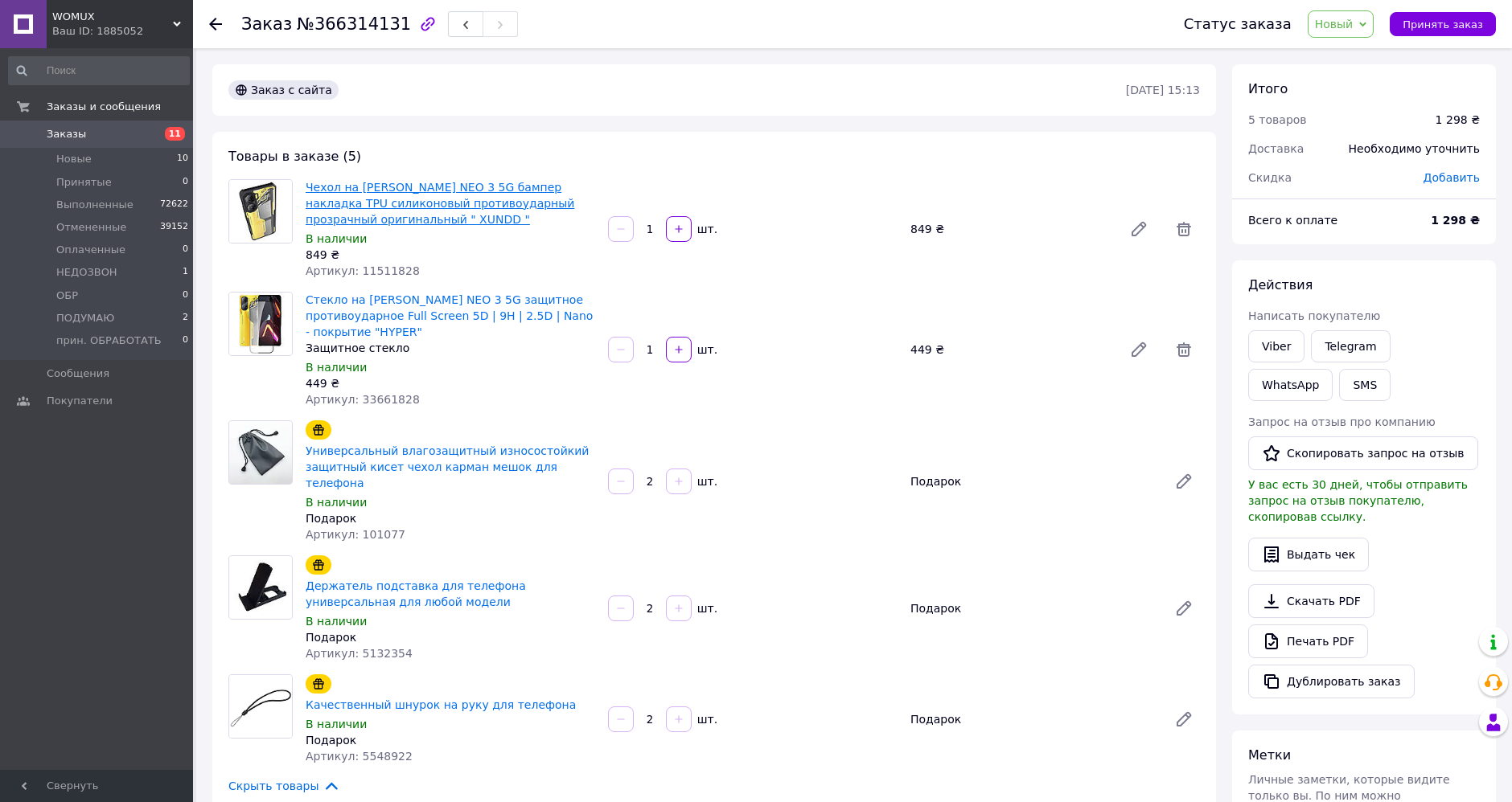
click at [358, 183] on link "Чехол на Nubia NEO 3 5G бампер накладка TPU силиконовый противоударный прозрачн…" at bounding box center [440, 203] width 269 height 45
click at [1344, 19] on span "Новый" at bounding box center [1334, 24] width 39 height 13
click at [1345, 74] on li "Выполнен" at bounding box center [1369, 81] width 121 height 24
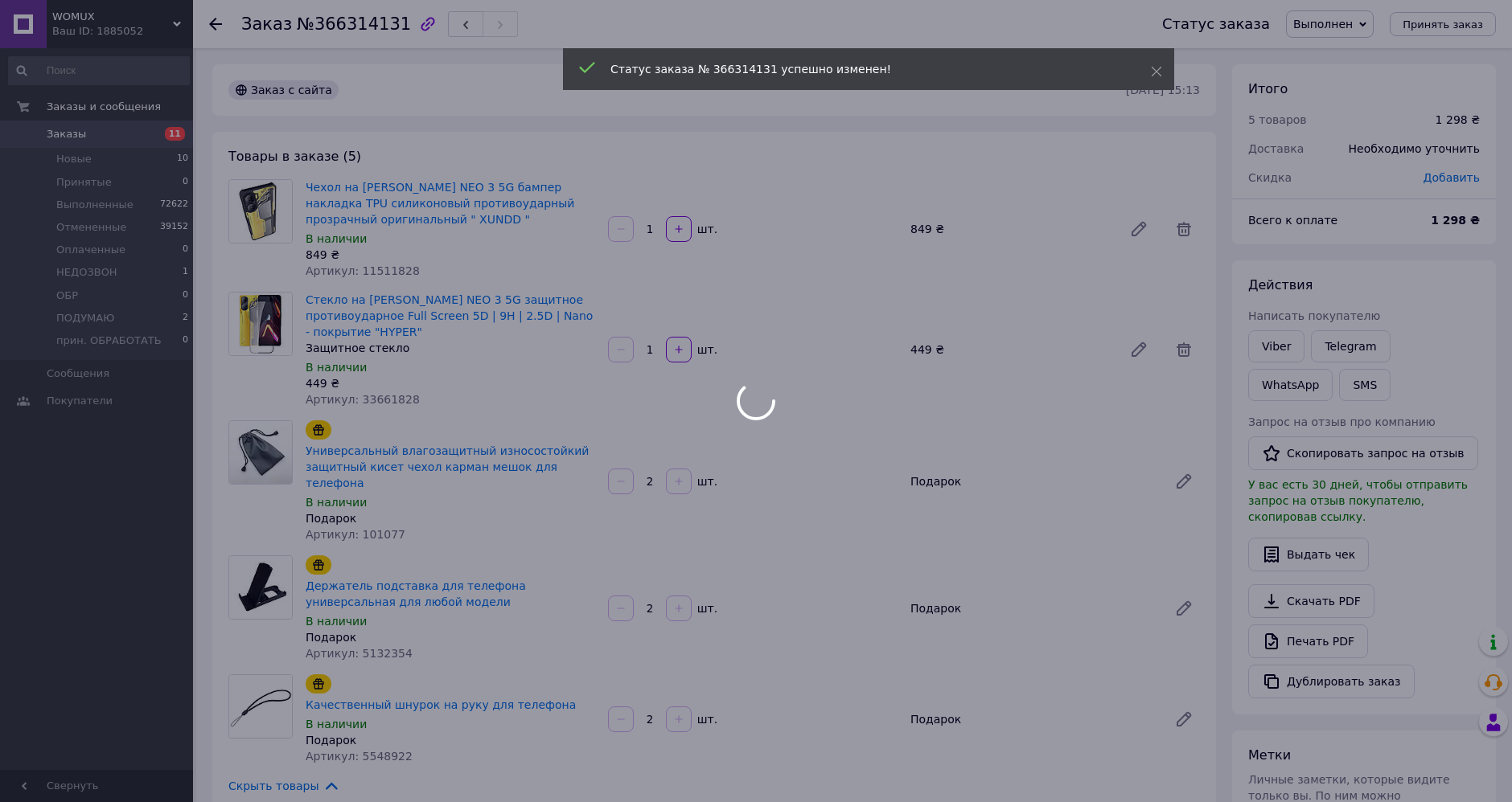
click at [211, 28] on div at bounding box center [756, 401] width 1512 height 802
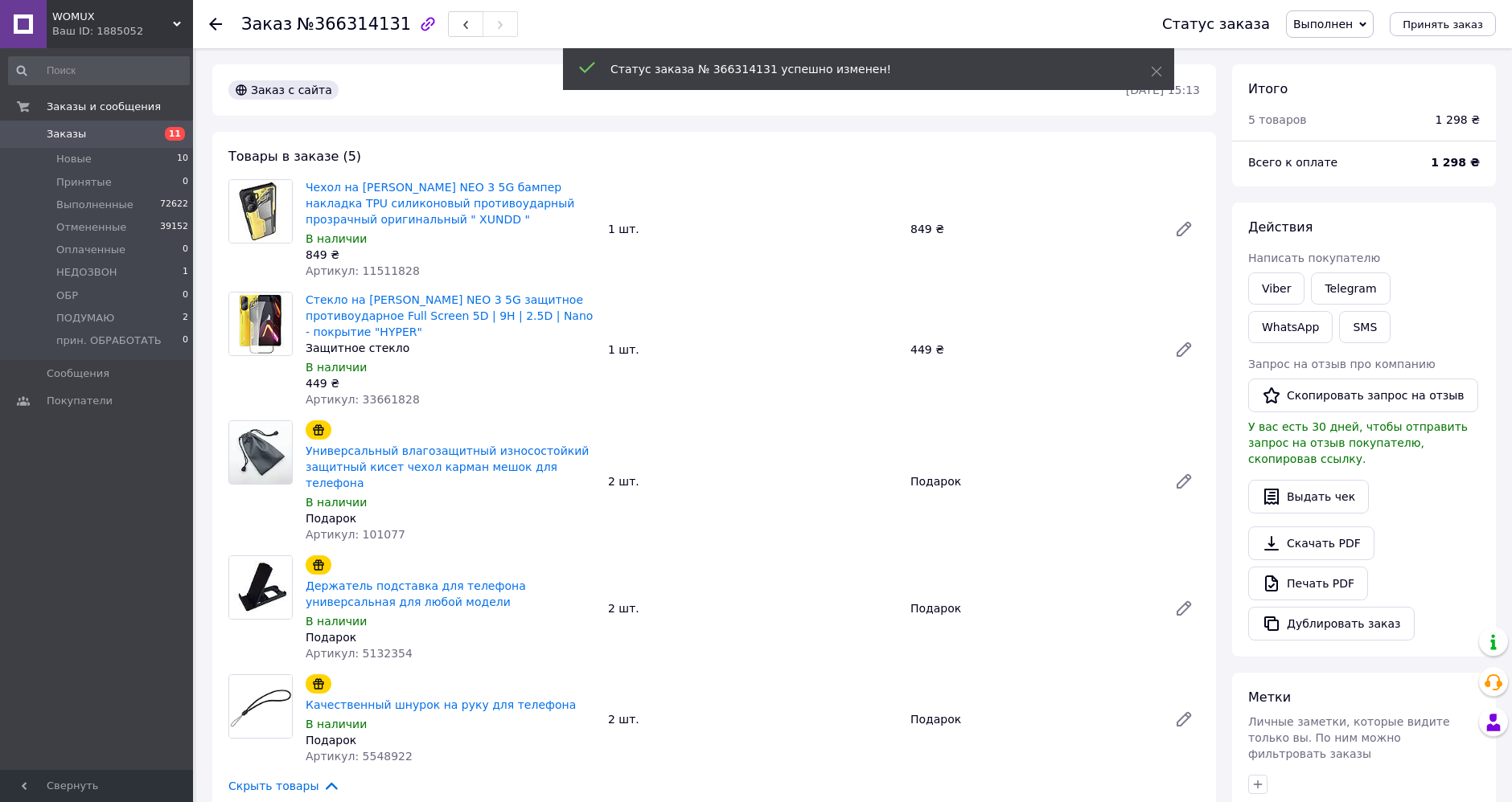
click at [217, 18] on icon at bounding box center [216, 24] width 13 height 13
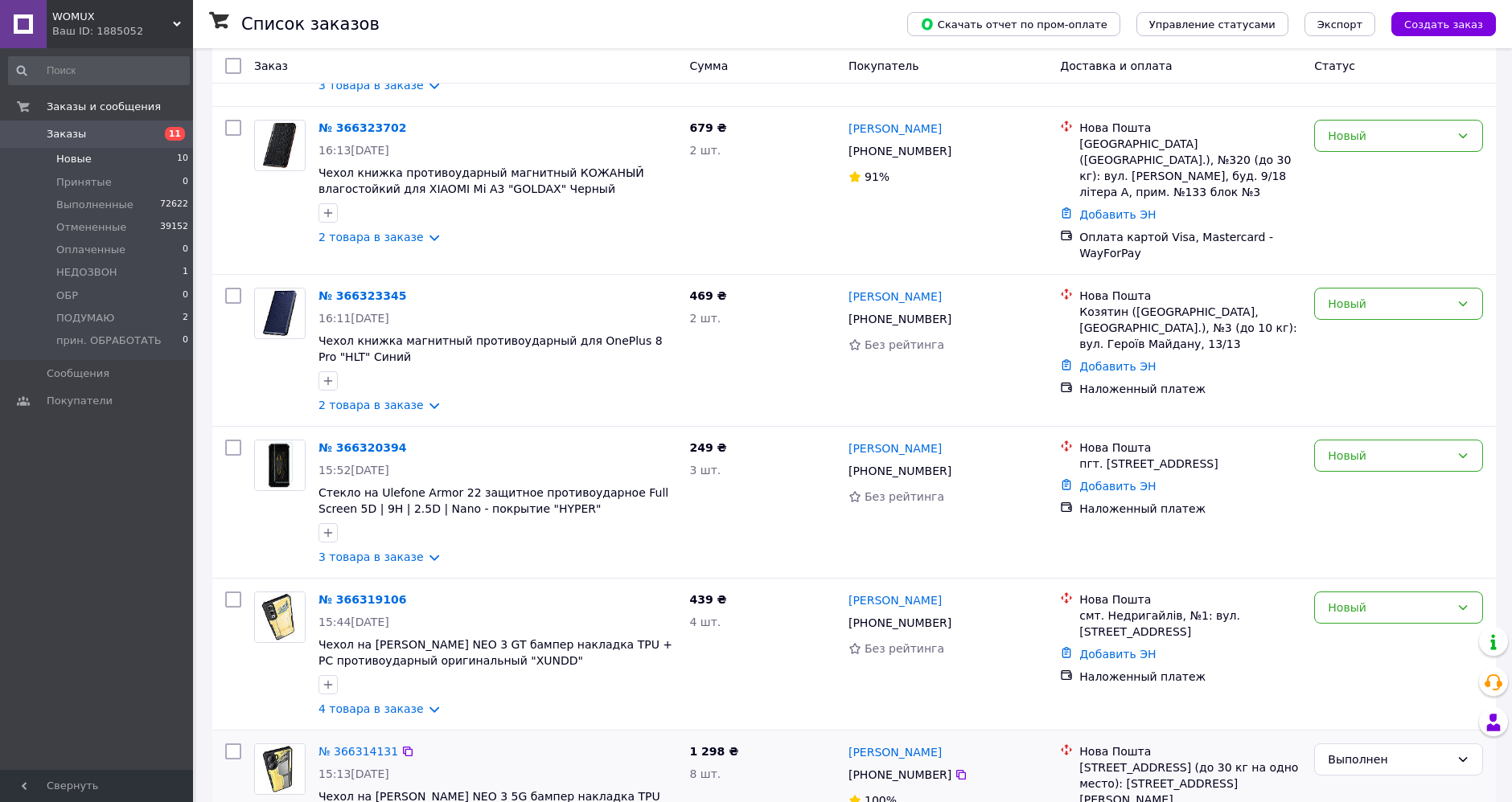
scroll to position [926, 0]
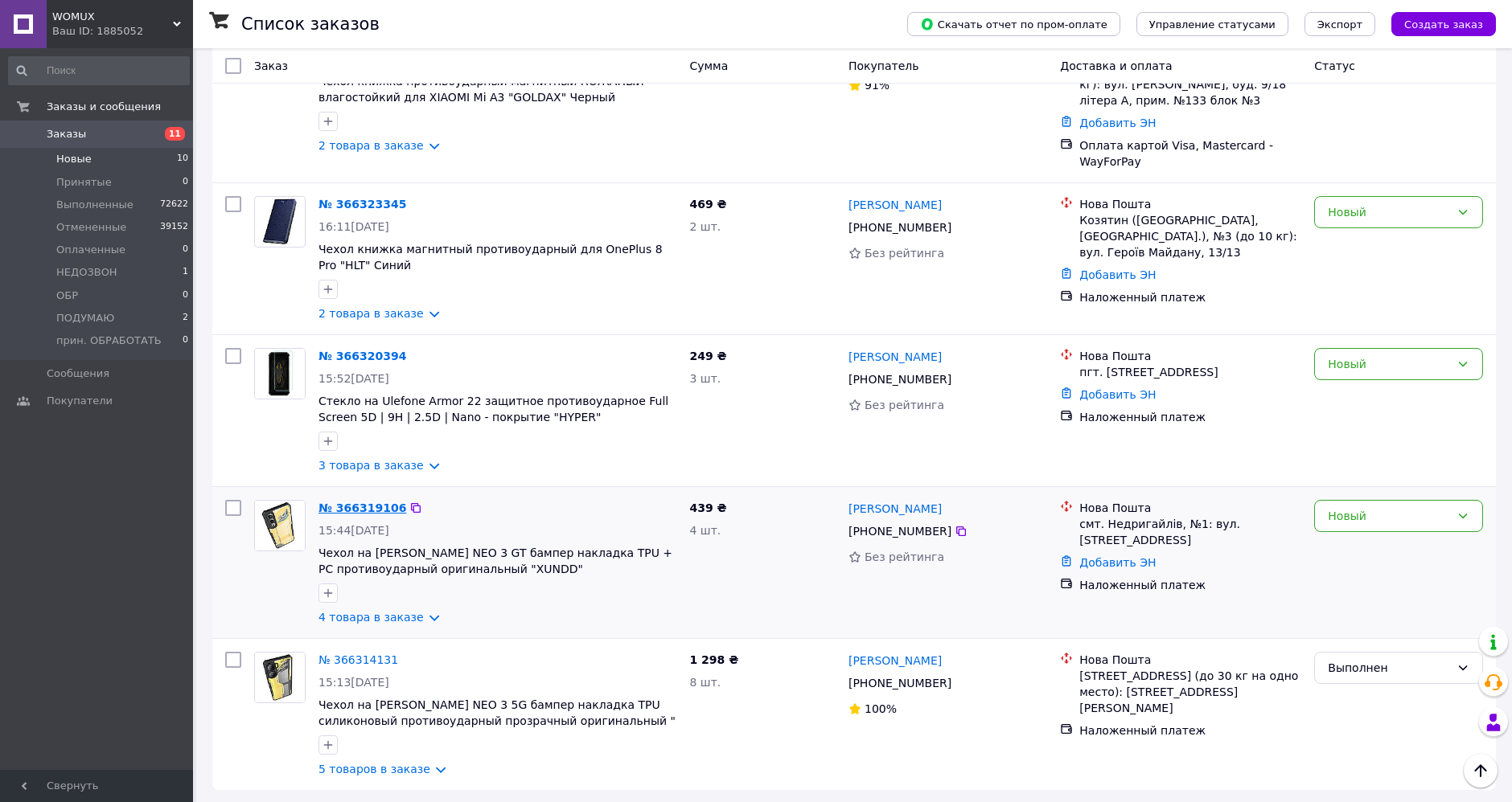
click at [357, 502] on link "№ 366319106" at bounding box center [362, 508] width 88 height 13
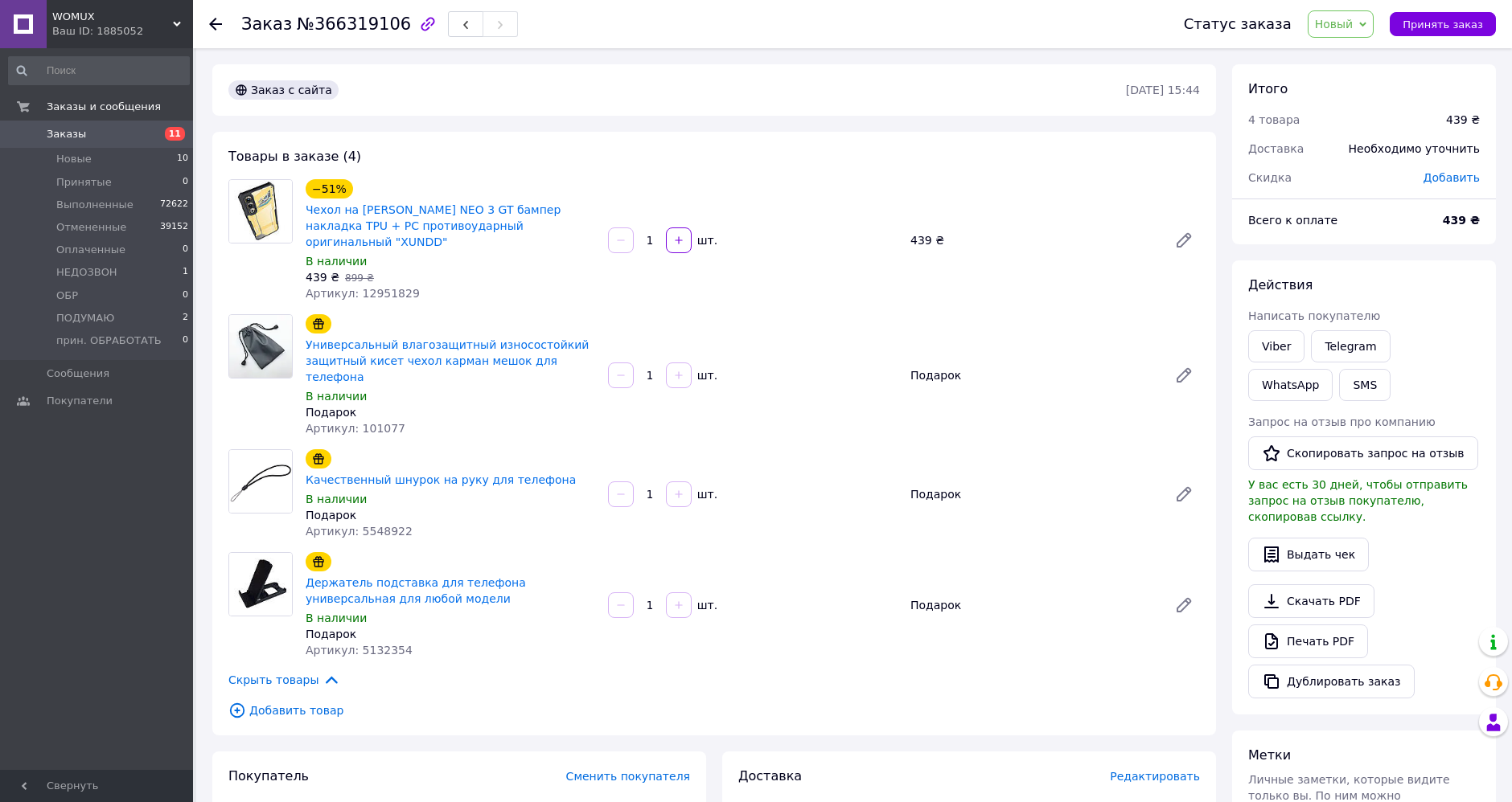
click at [1354, 30] on span "Новый" at bounding box center [1334, 24] width 39 height 13
click at [1374, 78] on li "Выполнен" at bounding box center [1369, 81] width 121 height 24
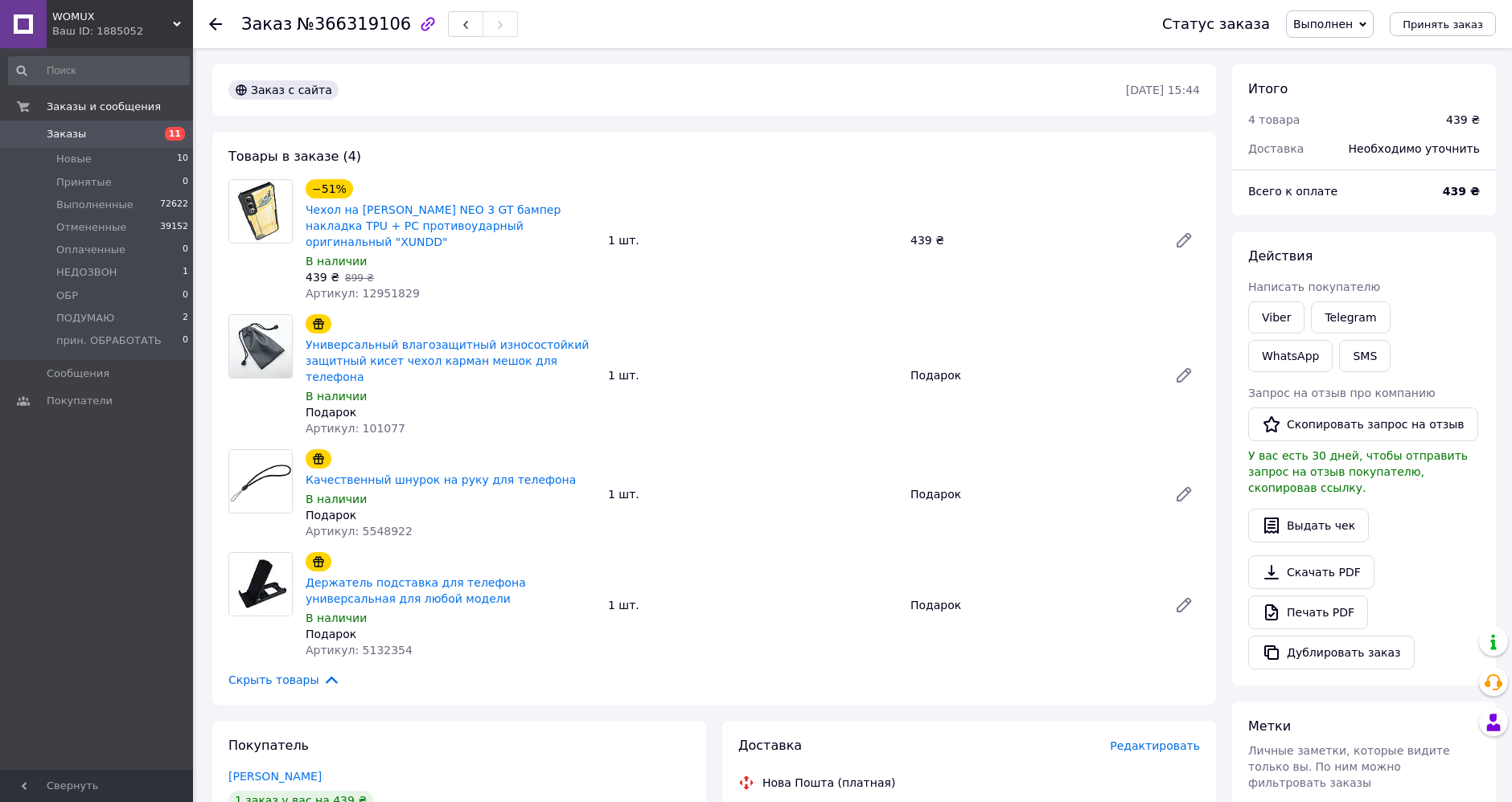
click at [217, 26] on icon at bounding box center [216, 24] width 13 height 13
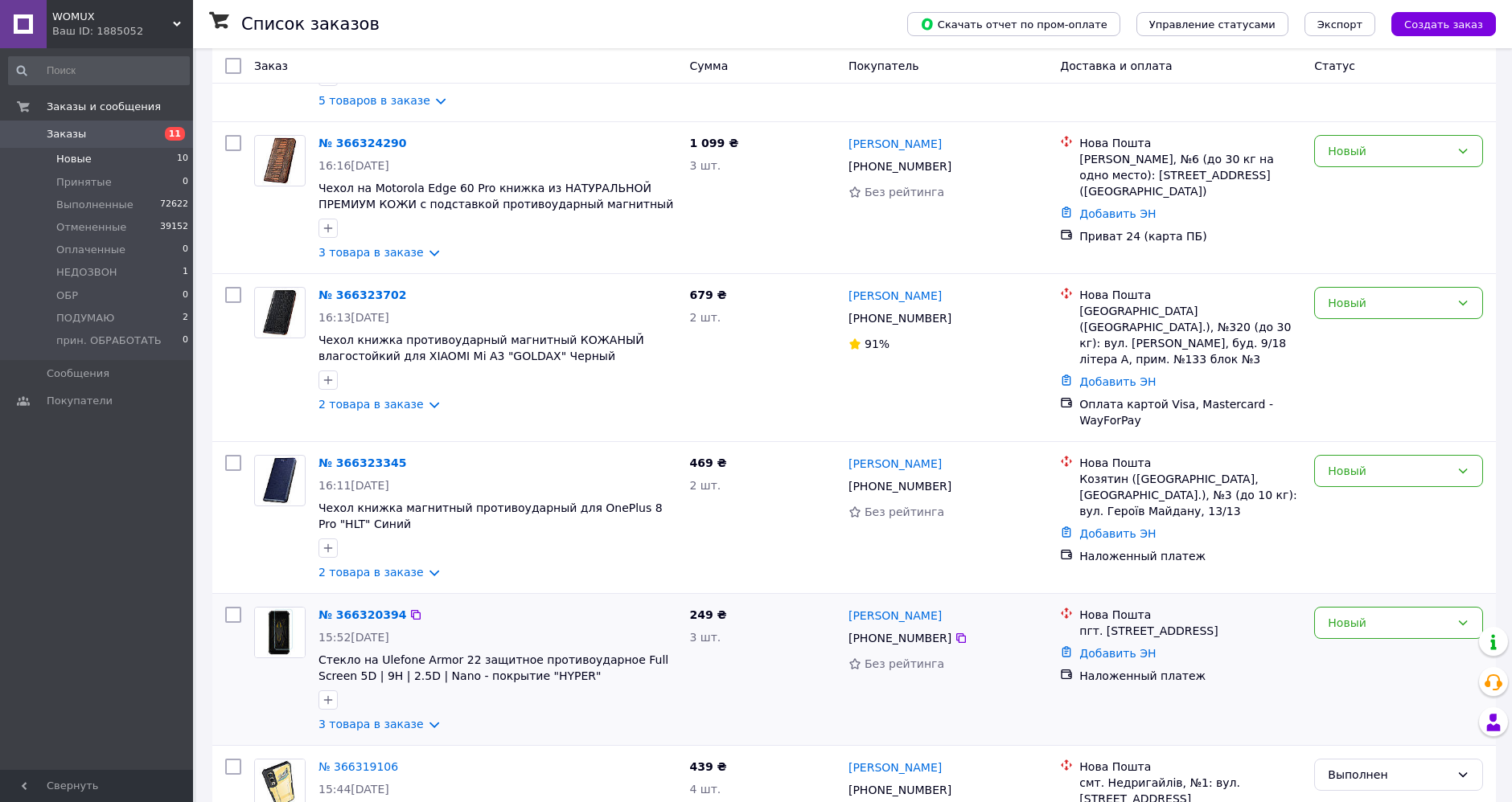
scroll to position [926, 0]
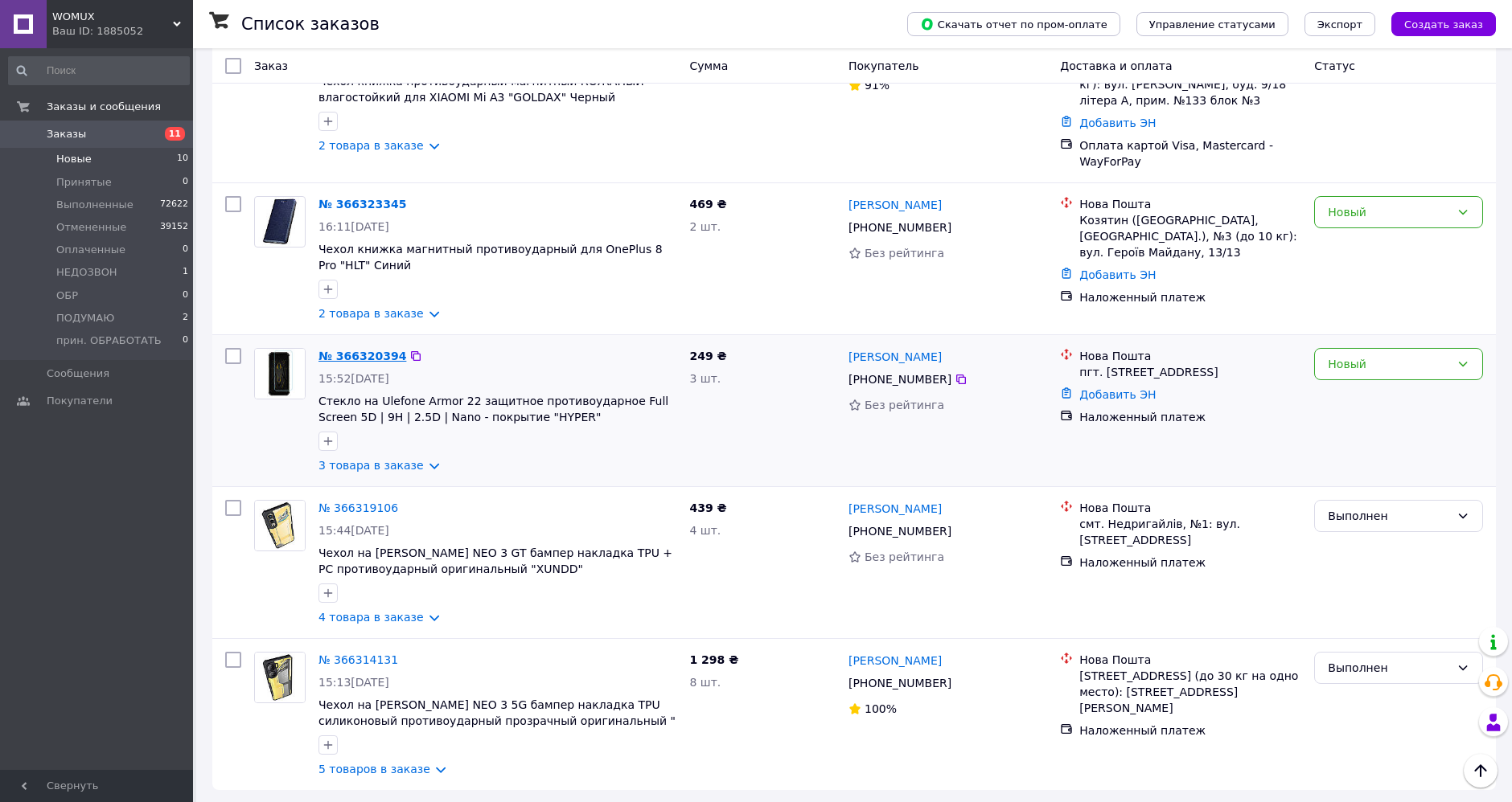
click at [370, 349] on link "№ 366320394" at bounding box center [362, 356] width 88 height 13
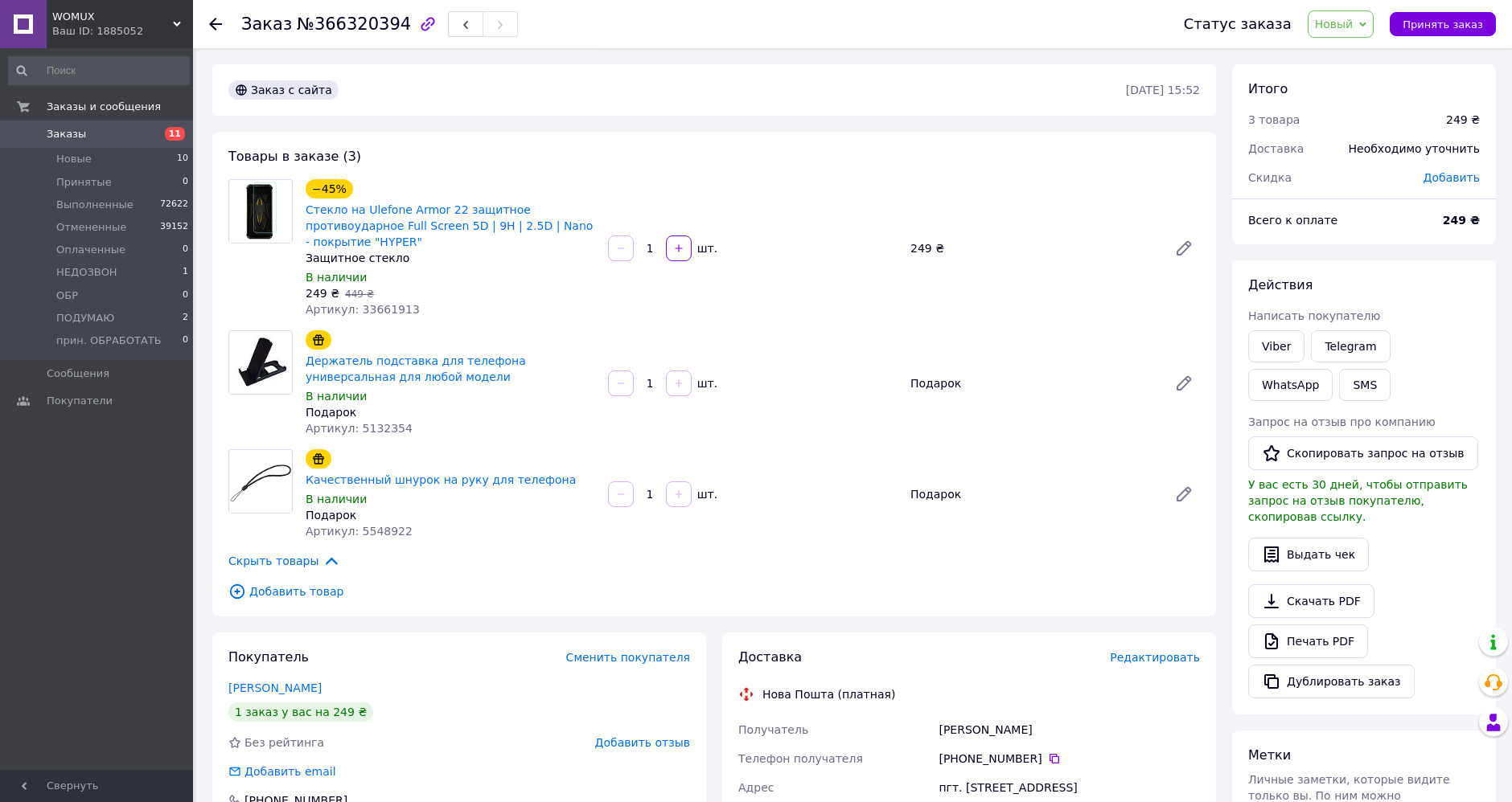
click at [1334, 21] on span "Новый" at bounding box center [1334, 24] width 39 height 13
click at [1351, 74] on li "Выполнен" at bounding box center [1369, 81] width 121 height 24
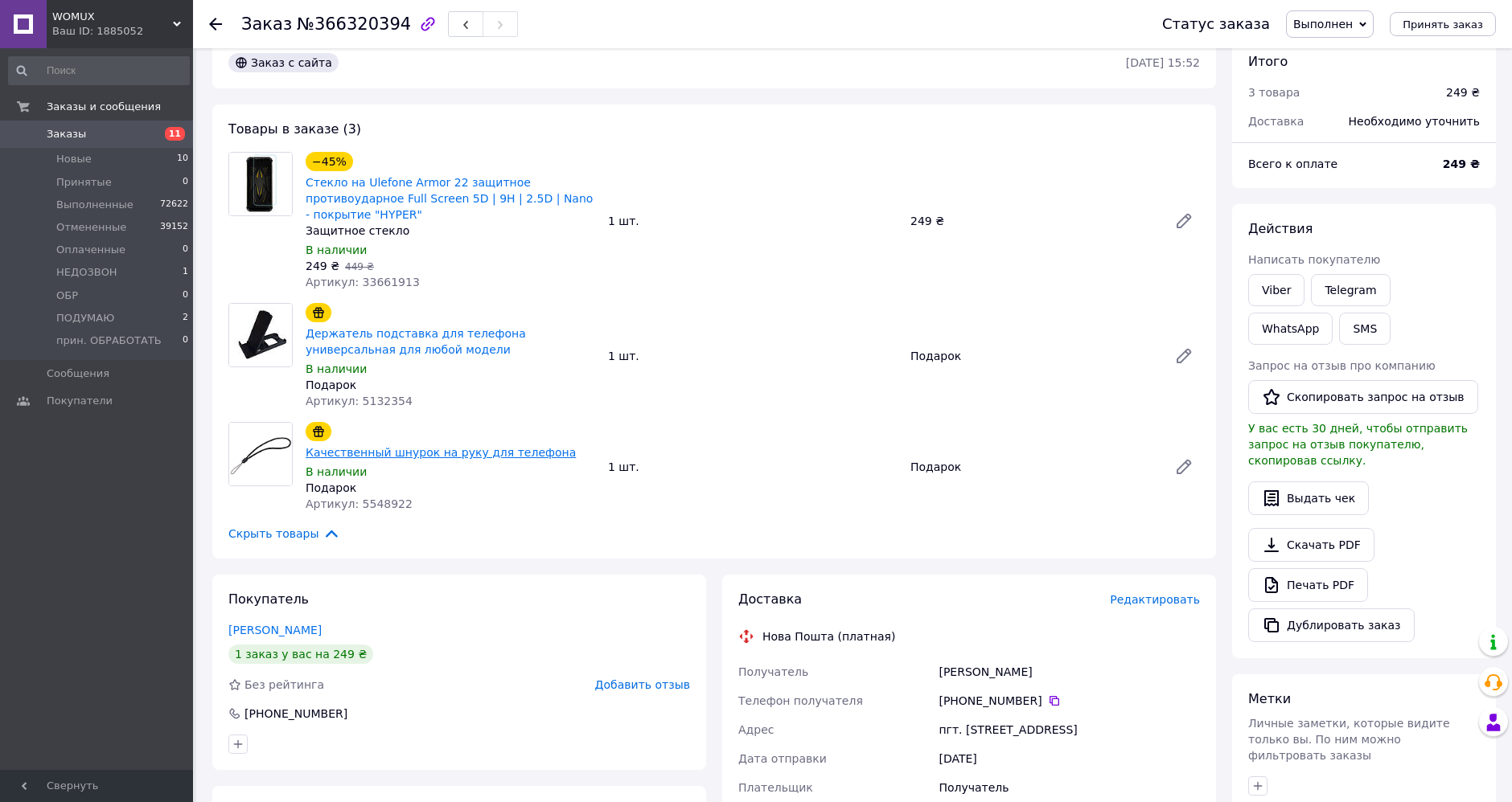
scroll to position [178, 0]
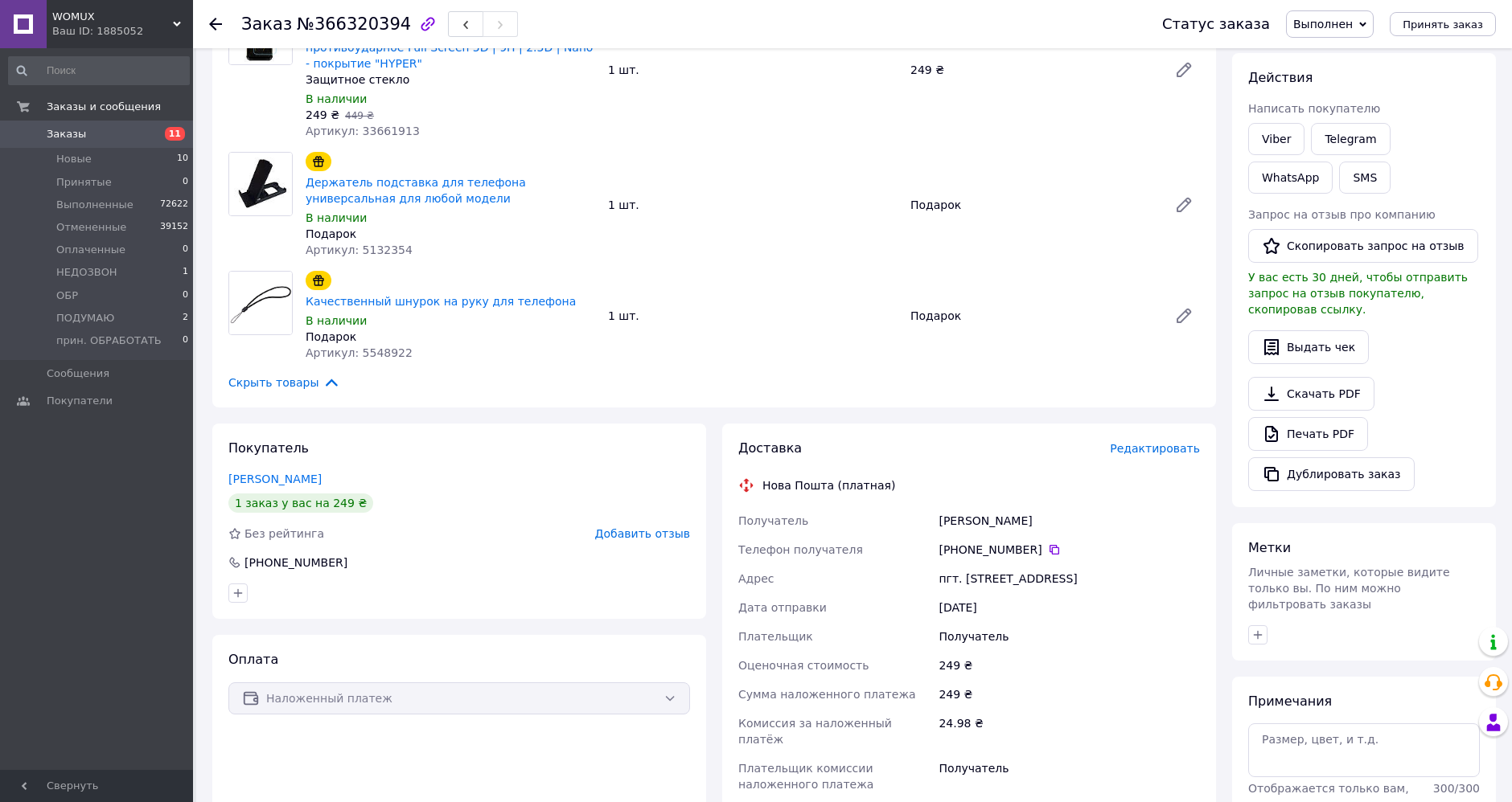
click at [211, 25] on use at bounding box center [216, 24] width 13 height 13
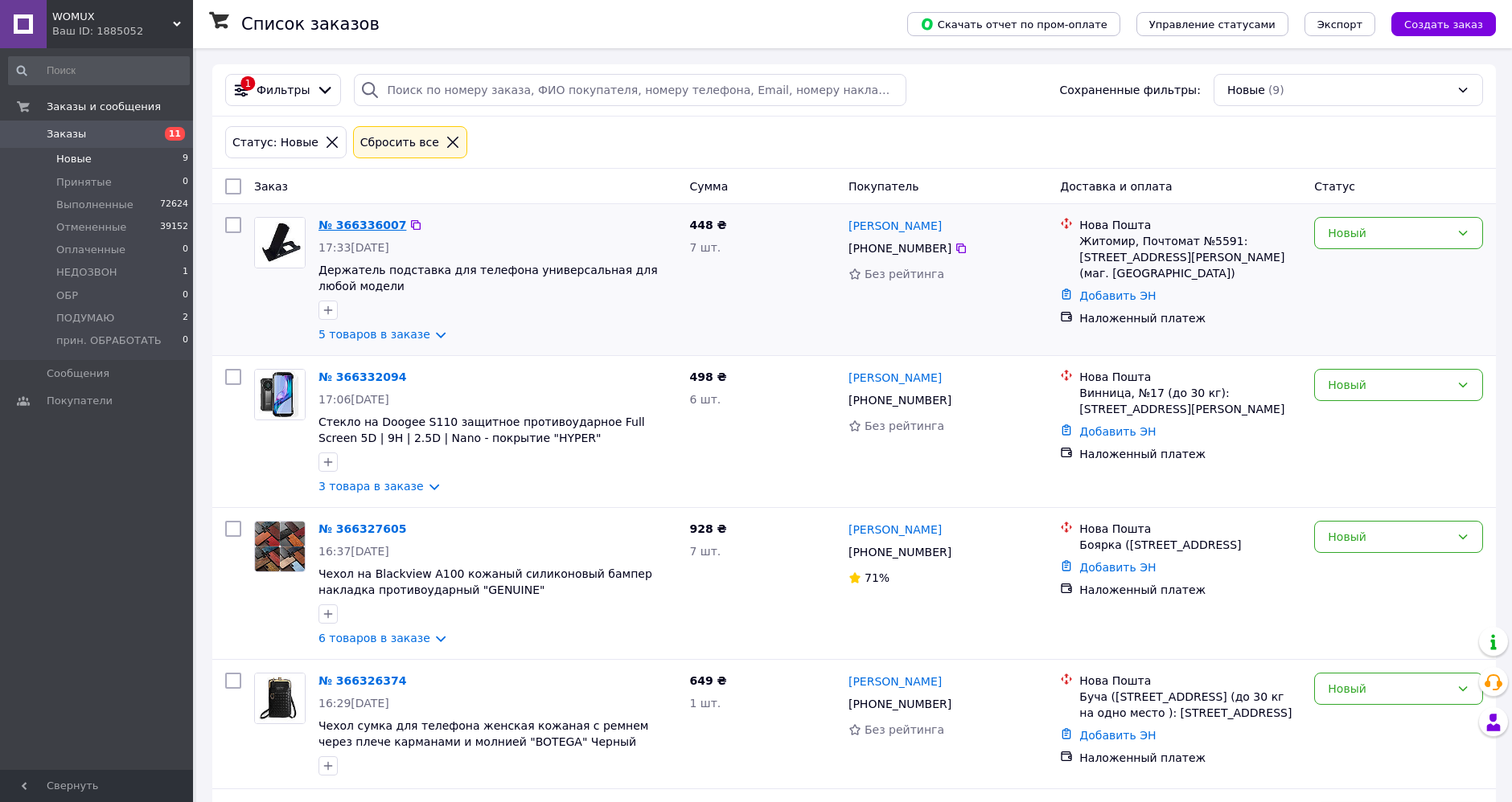
click at [355, 219] on link "№ 366336007" at bounding box center [362, 225] width 88 height 13
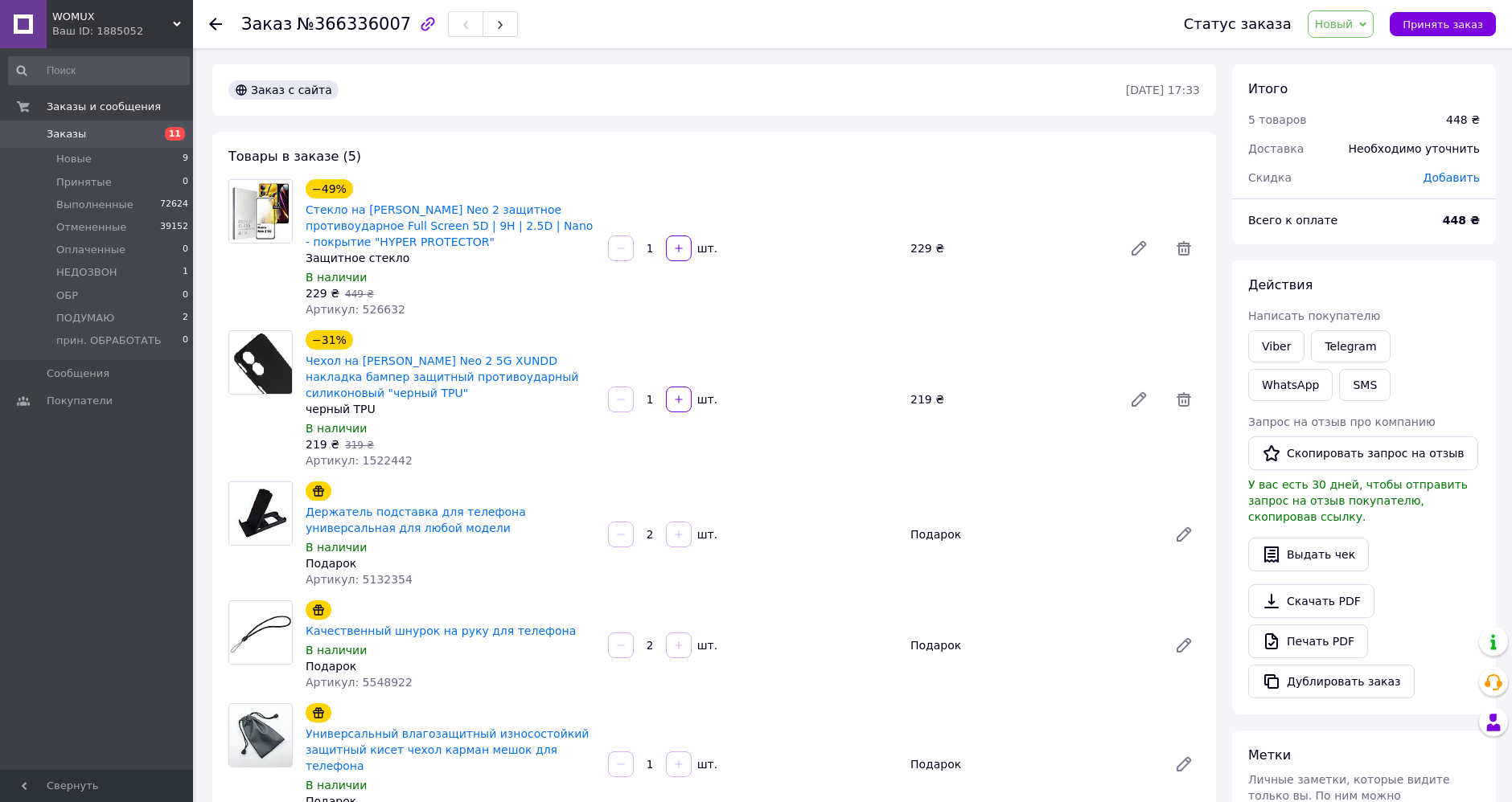
click at [1368, 25] on span "Новый" at bounding box center [1341, 24] width 67 height 27
click at [1358, 81] on li "Выполнен" at bounding box center [1369, 81] width 121 height 24
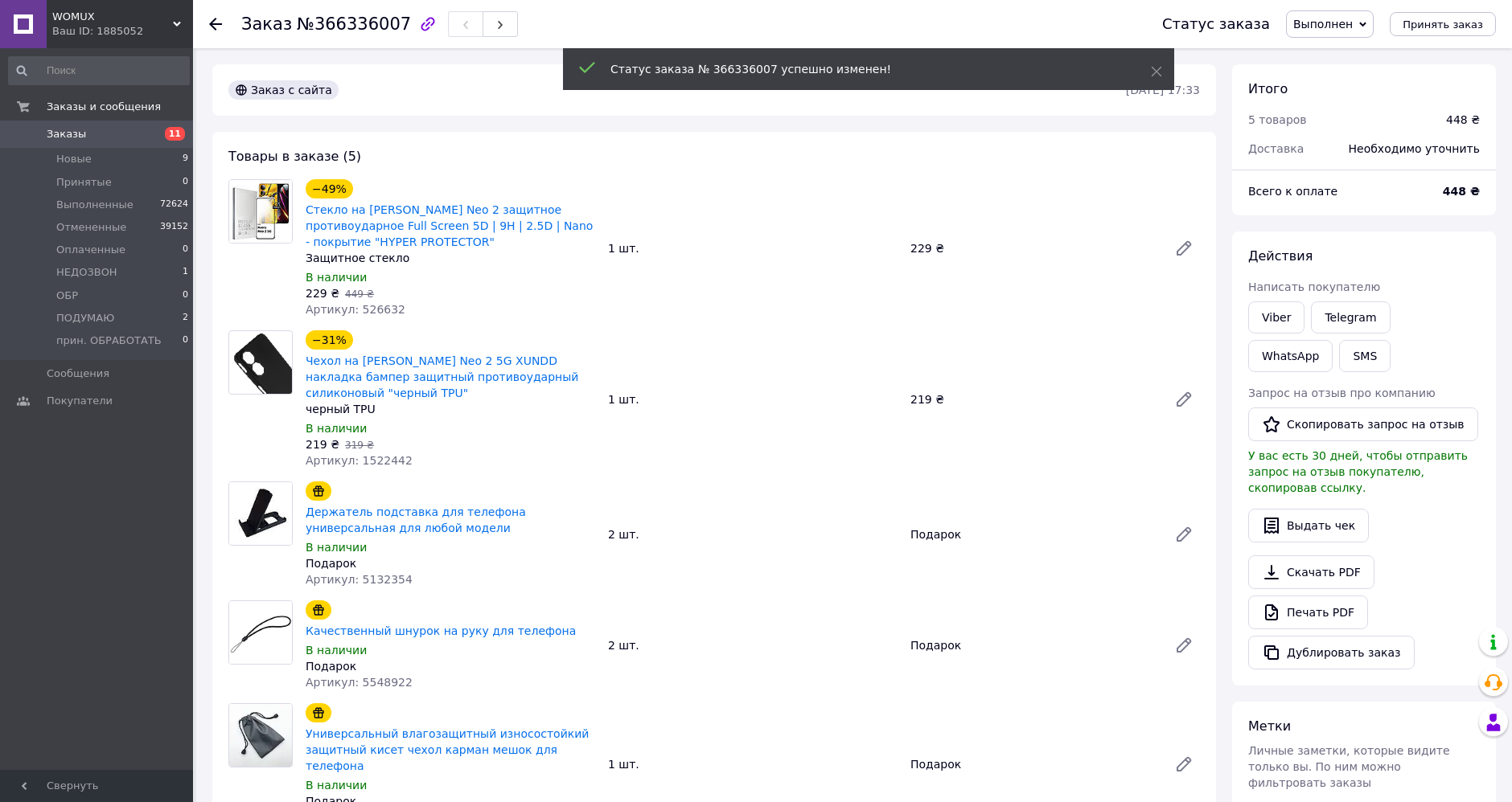
click at [216, 24] on icon at bounding box center [216, 24] width 13 height 13
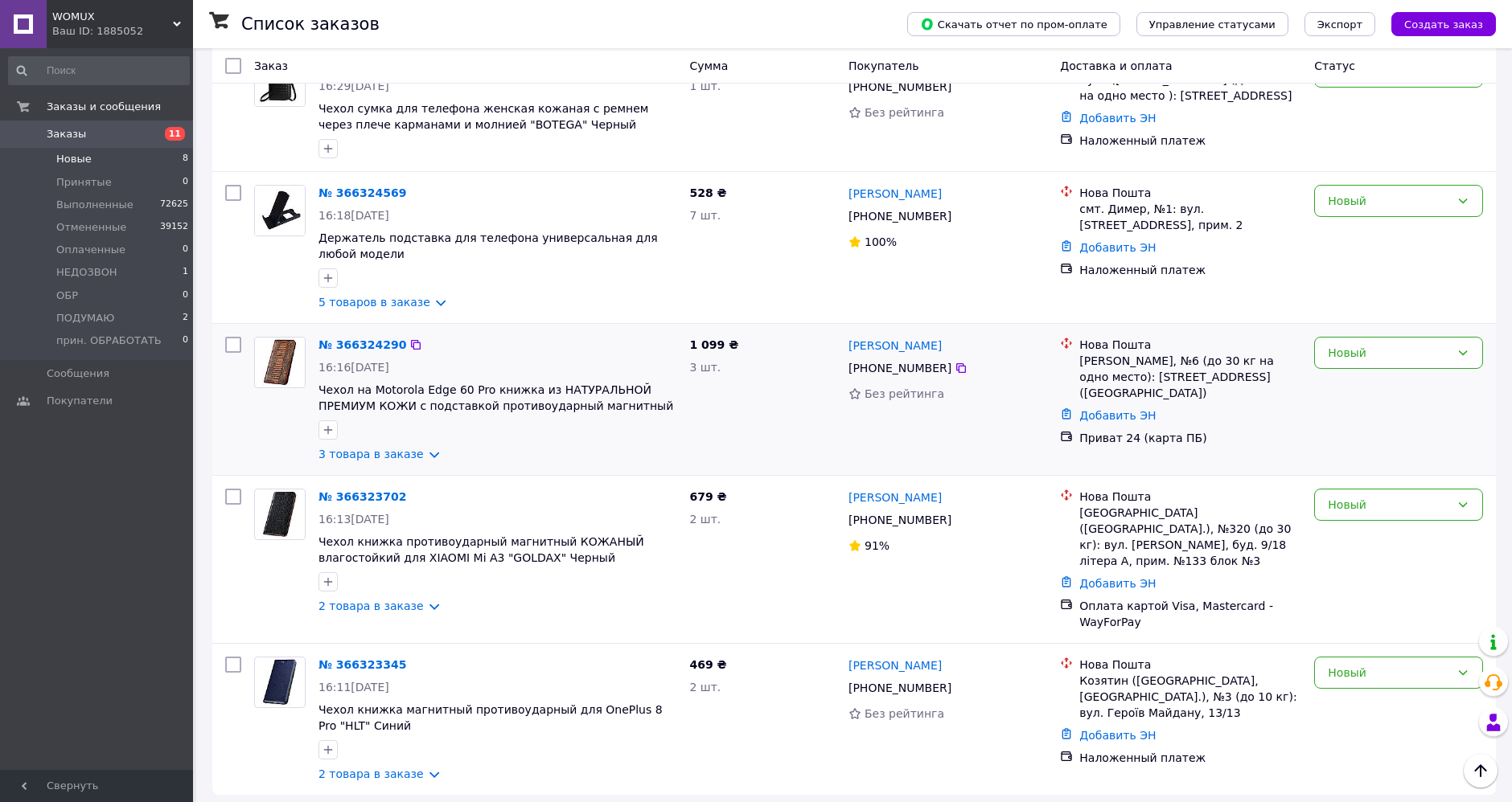
scroll to position [620, 0]
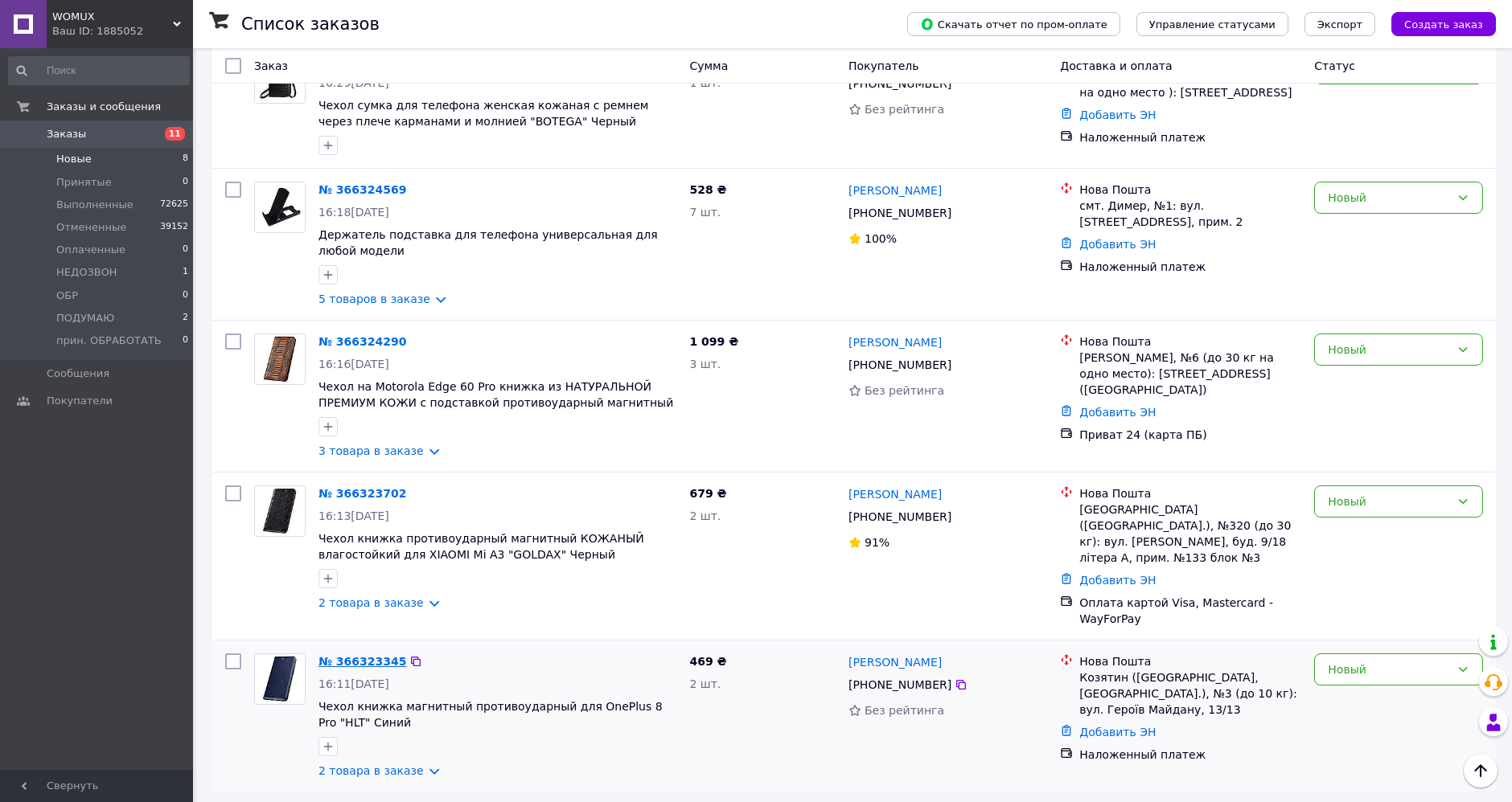
click at [360, 655] on link "№ 366323345" at bounding box center [362, 662] width 88 height 13
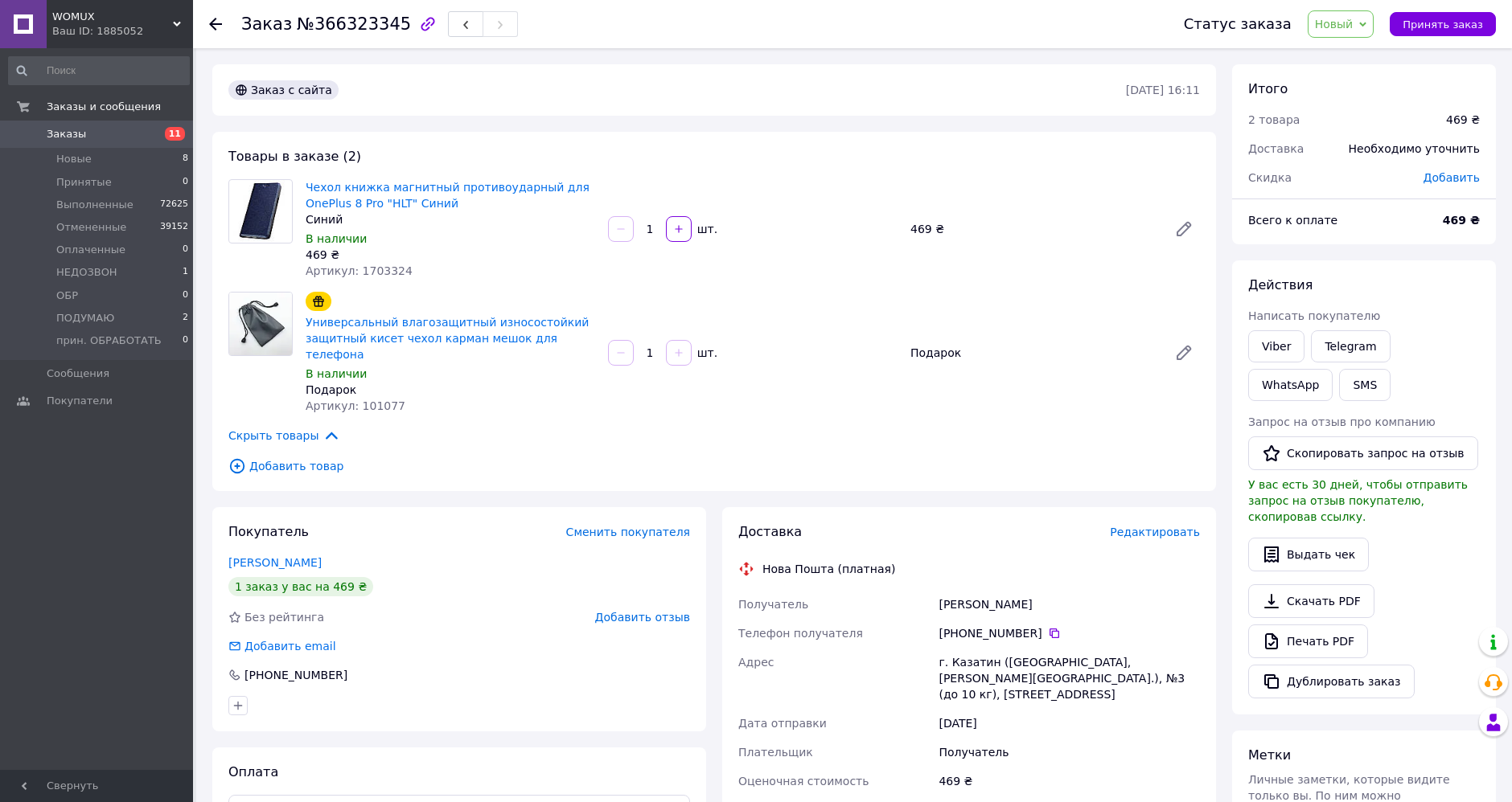
click at [1352, 8] on div "Статус заказа Новый Принят Выполнен Отменен Оплаченный НЕДОЗВОН ОБР ПОДУМАЮ при…" at bounding box center [1324, 24] width 344 height 48
click at [1348, 27] on span "Новый" at bounding box center [1334, 24] width 39 height 13
click at [1351, 142] on li "НЕДОЗВОН" at bounding box center [1369, 152] width 121 height 24
click at [1339, 380] on button "SMS" at bounding box center [1365, 385] width 52 height 32
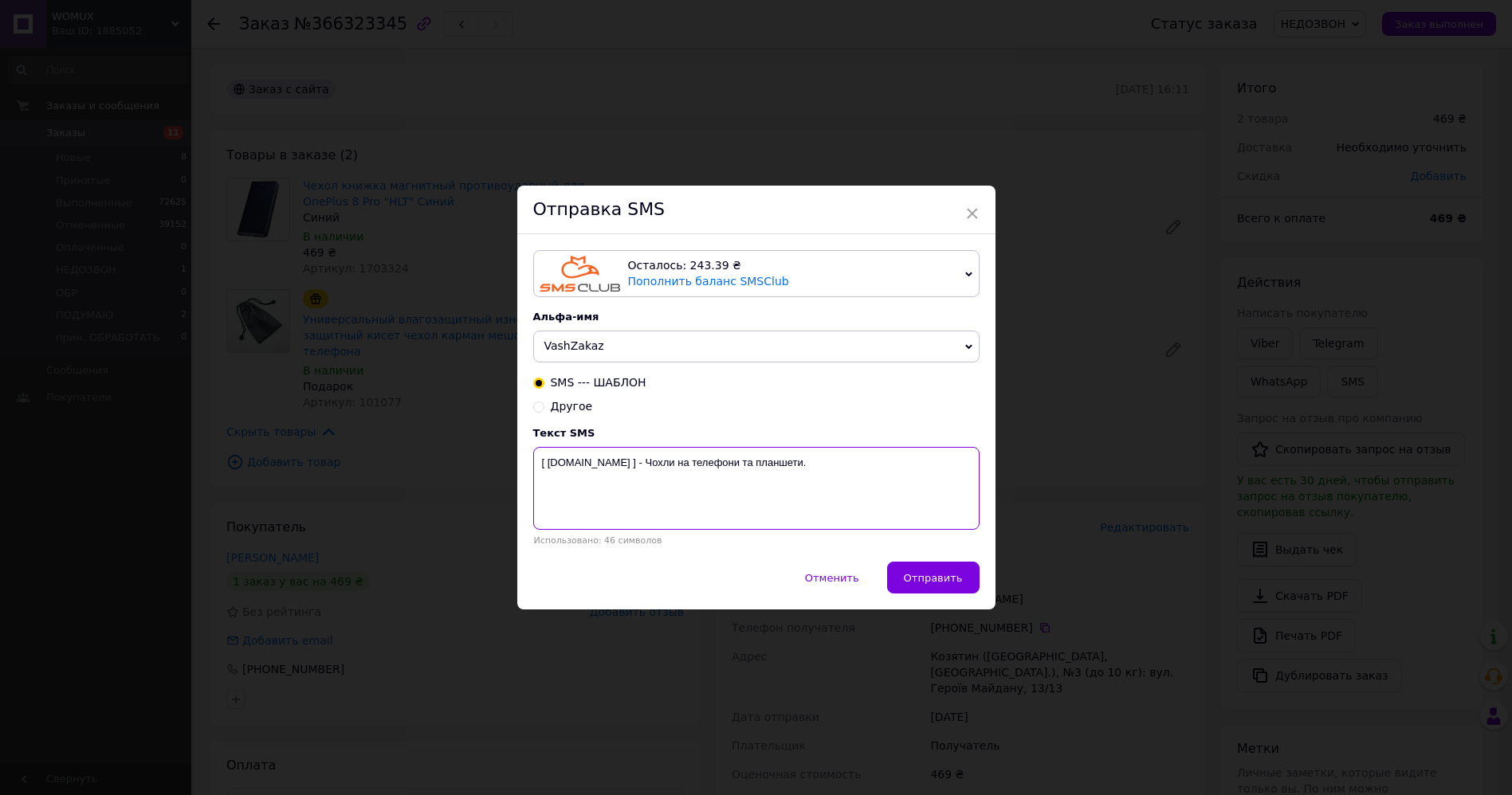
drag, startPoint x: 539, startPoint y: 472, endPoint x: 813, endPoint y: 486, distance: 274.4
click at [813, 486] on textarea "[ WOMUX.com ] - Чохли на телефони та планшети." at bounding box center [757, 489] width 446 height 83
paste textarea "Не додзвонилися Вам з приводу замовлення чохла womux.com +380662863980"
type textarea "Не додзвонилися Вам з приводу замовлення чохла womux.com +380662863980"
click at [922, 575] on span "Отправить" at bounding box center [934, 577] width 59 height 12
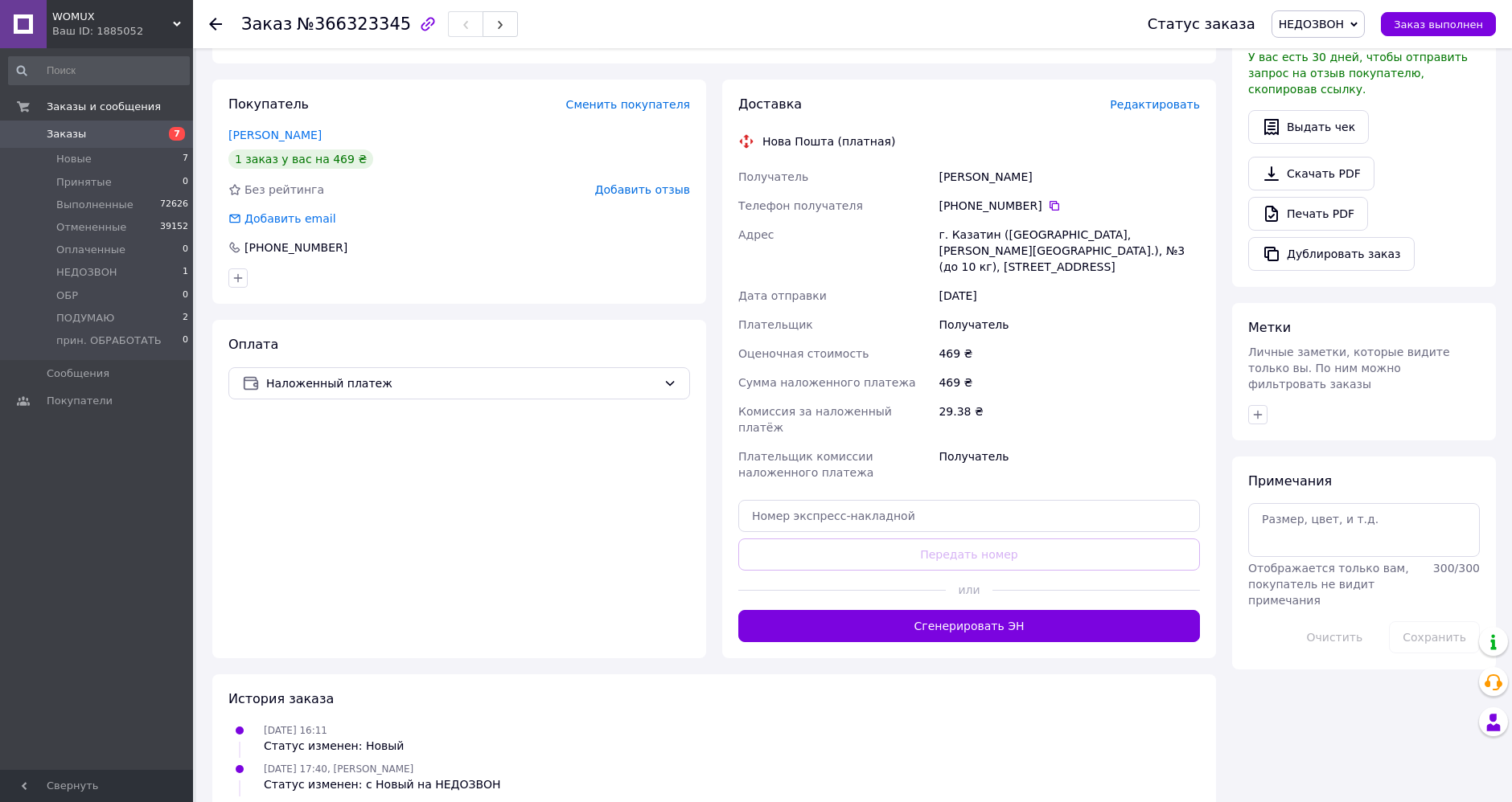
scroll to position [438, 0]
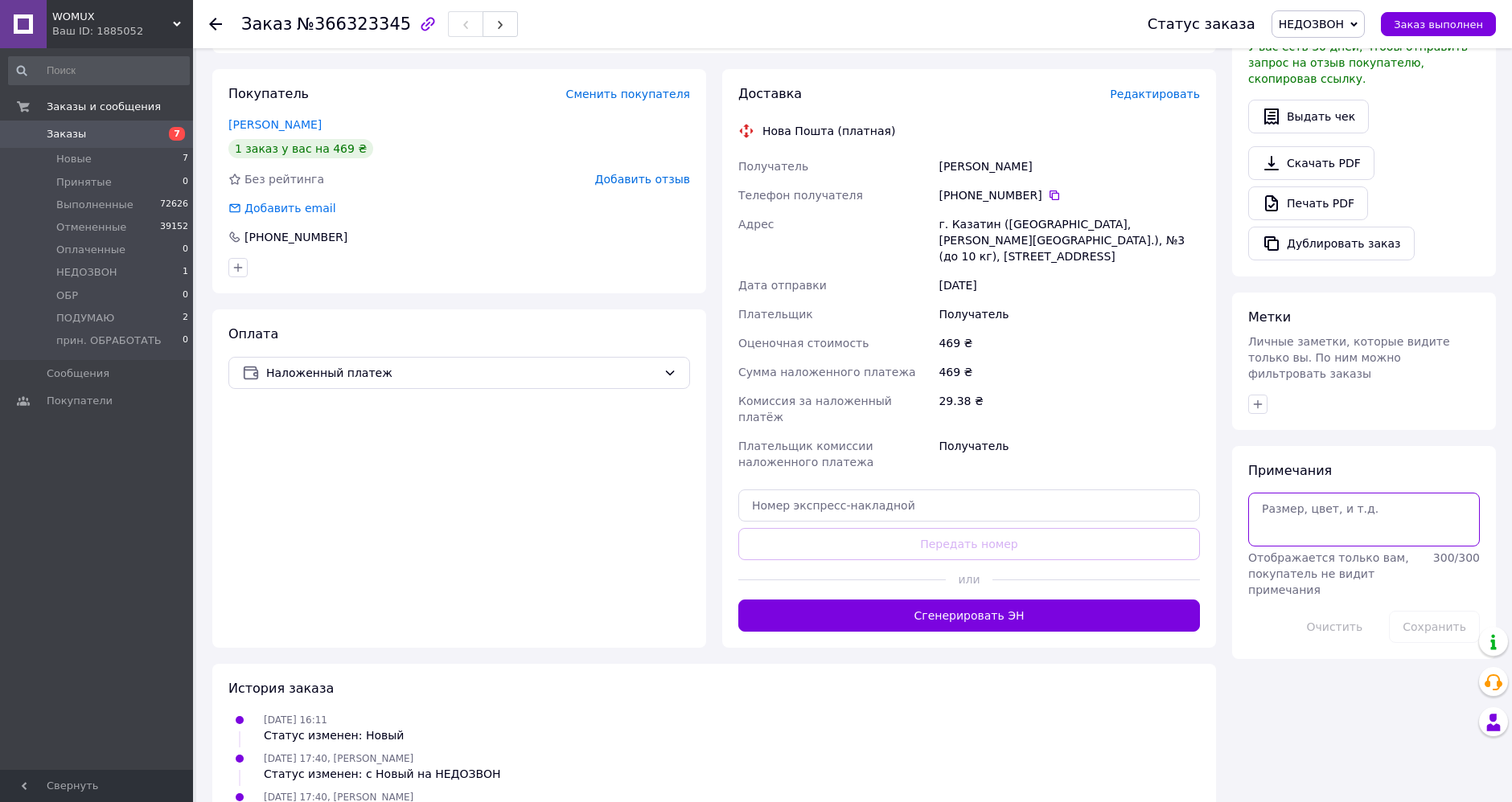
click at [1343, 493] on textarea at bounding box center [1363, 520] width 232 height 53
type textarea "но черный"
click at [1413, 611] on button "Сохранить" at bounding box center [1435, 627] width 91 height 32
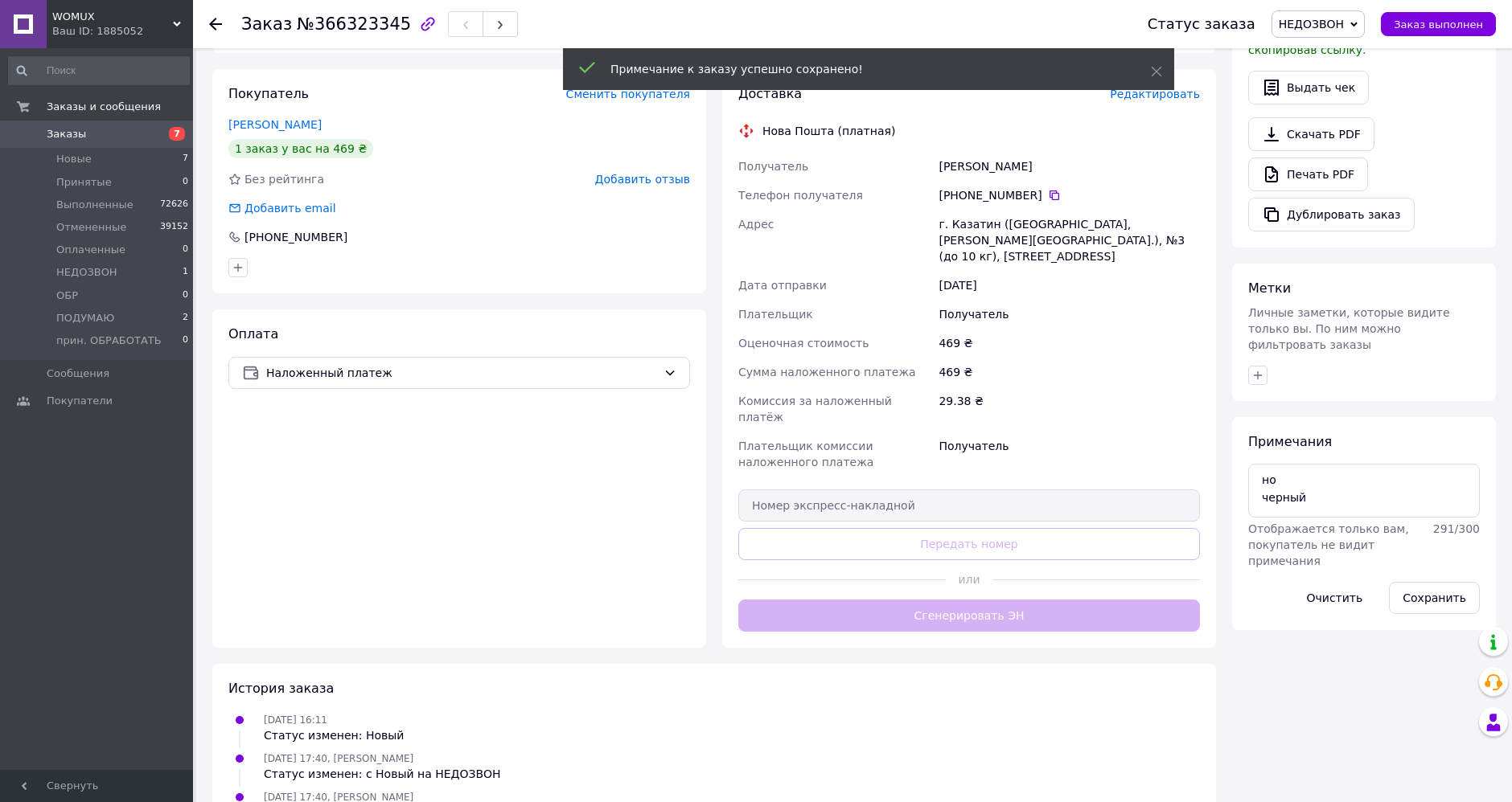
click at [209, 24] on icon at bounding box center [216, 24] width 13 height 13
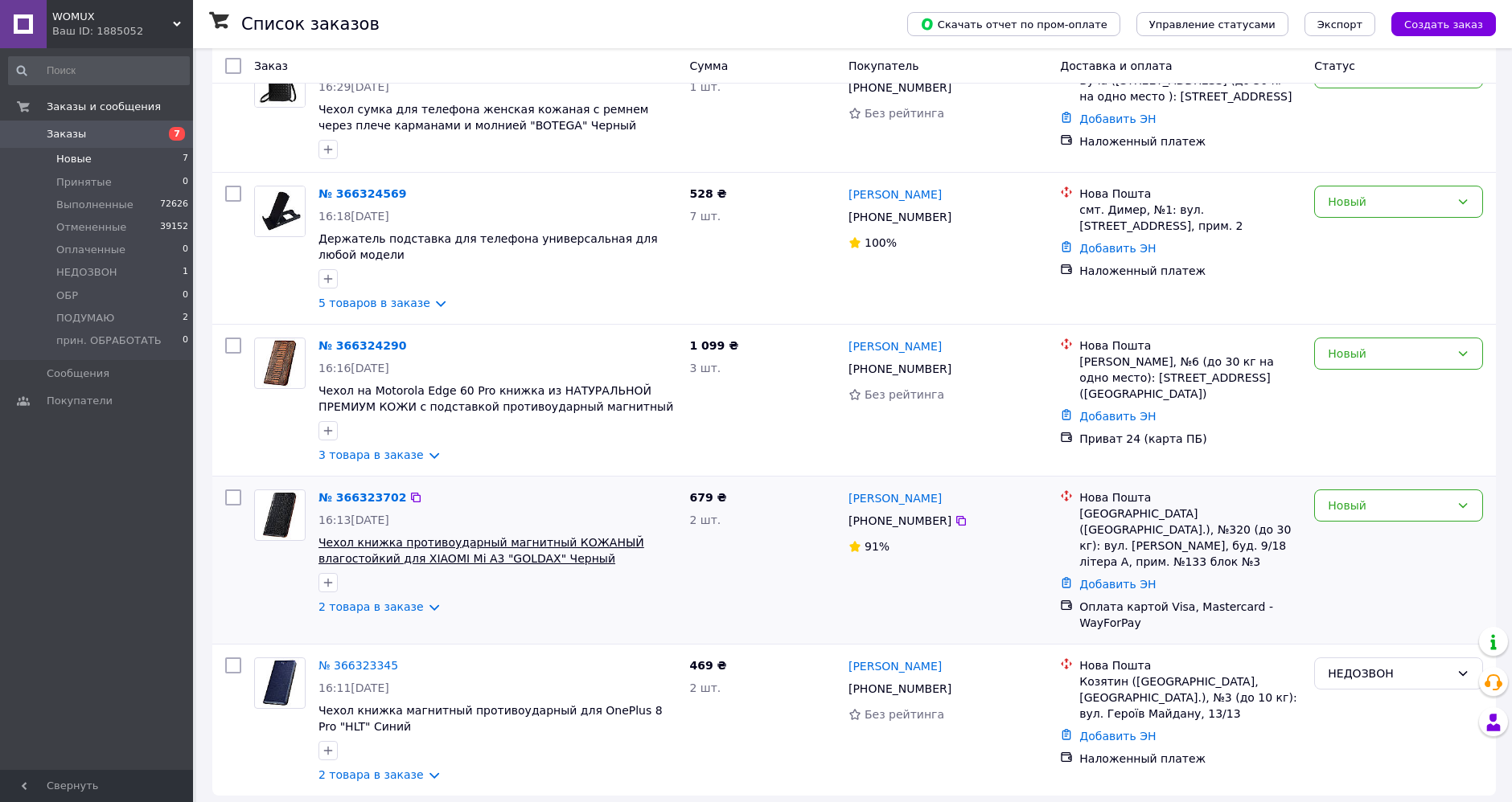
scroll to position [468, 0]
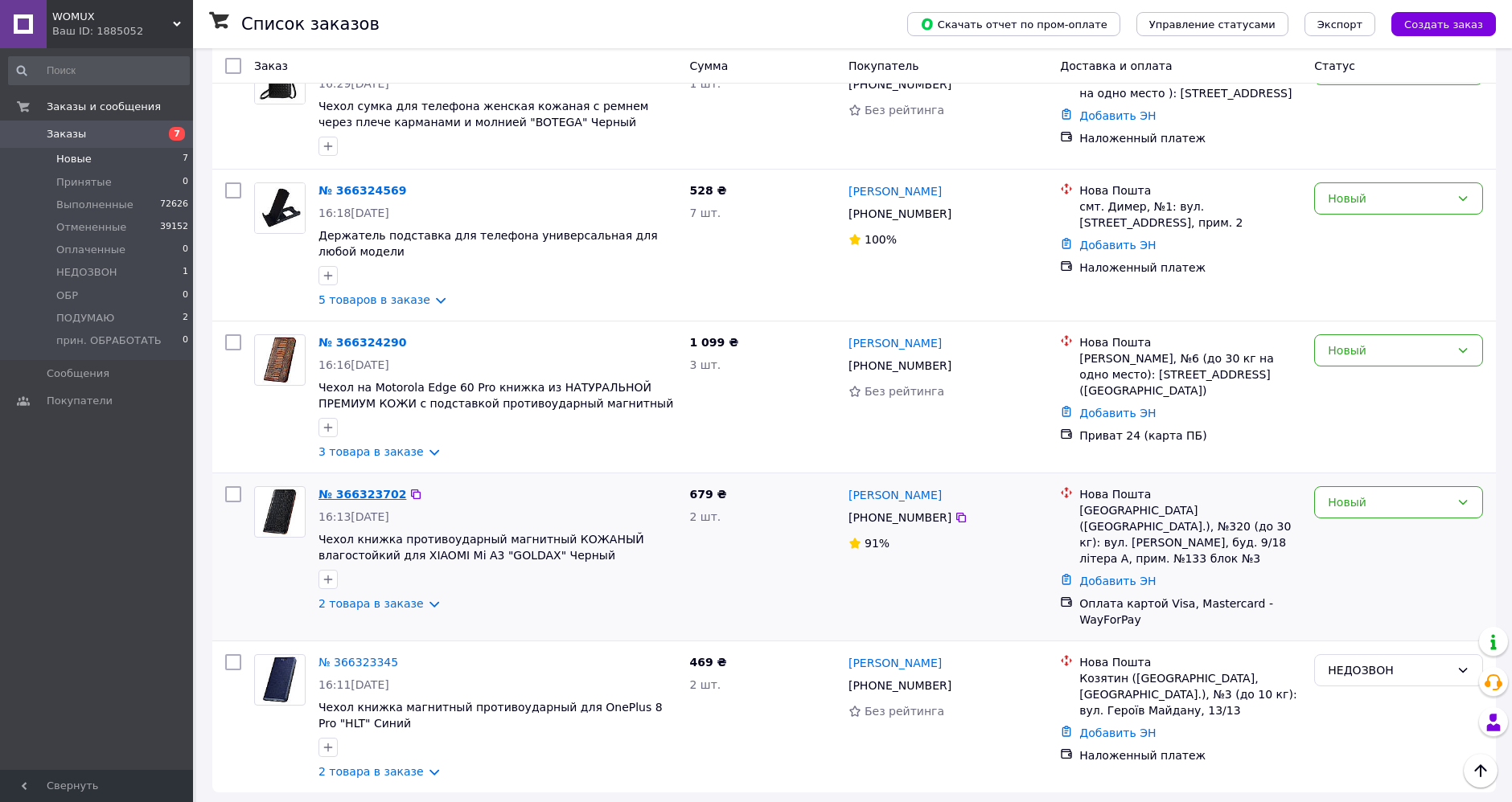
click at [370, 501] on link "№ 366323702" at bounding box center [362, 495] width 88 height 13
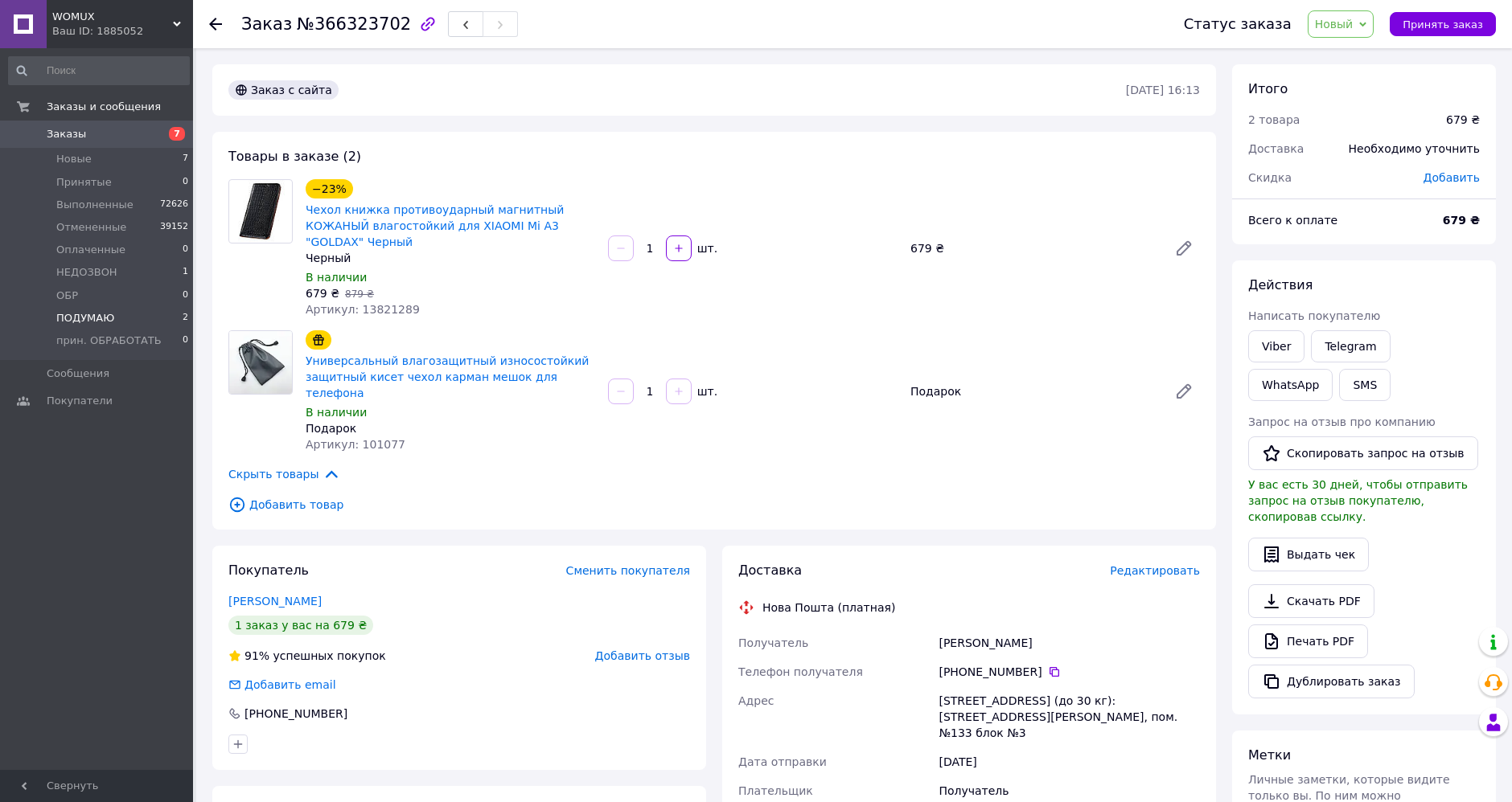
click at [98, 323] on span "ПОДУМАЮ" at bounding box center [86, 319] width 58 height 15
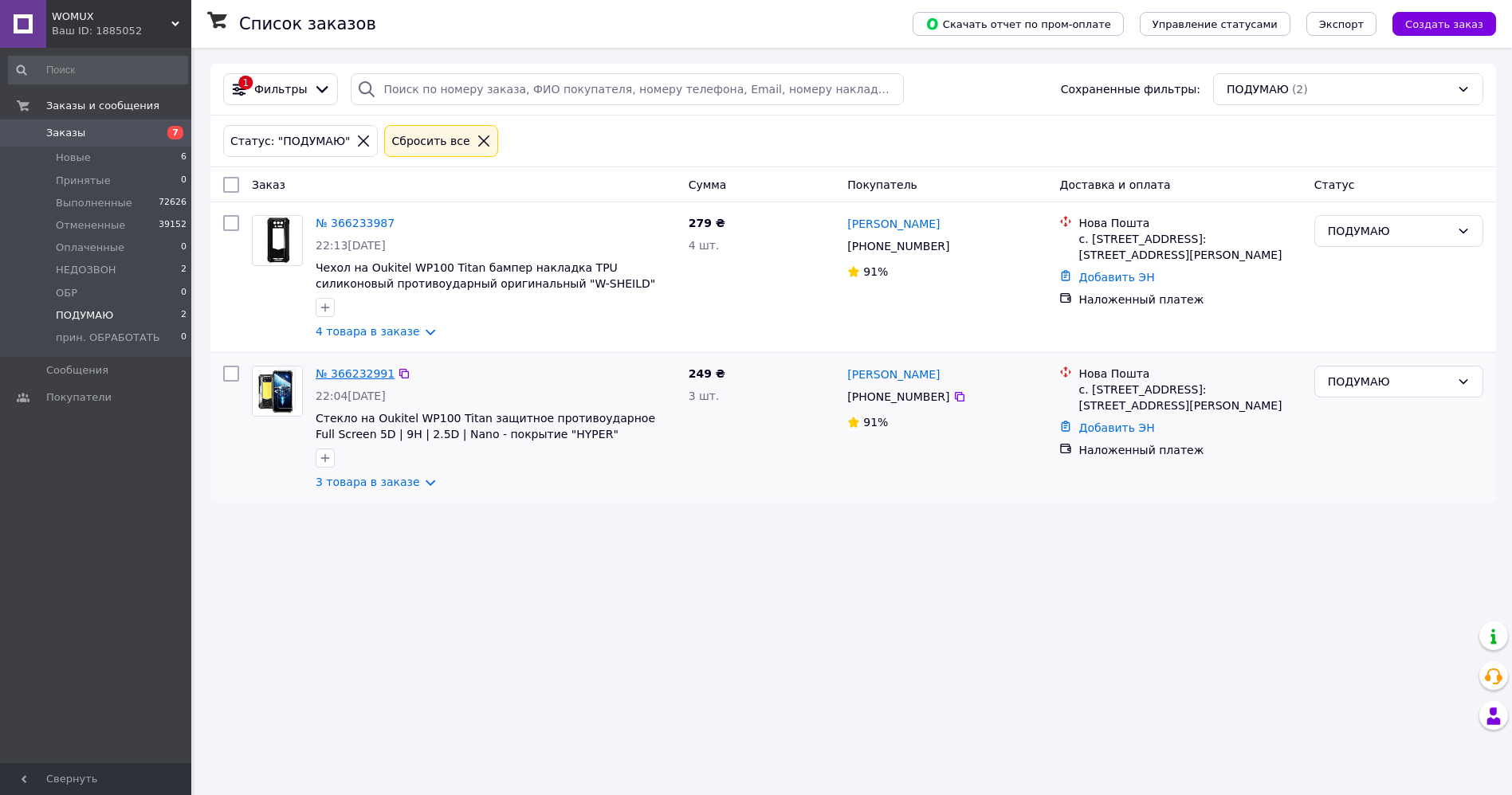
click at [350, 367] on link "№ 366232991" at bounding box center [355, 374] width 79 height 13
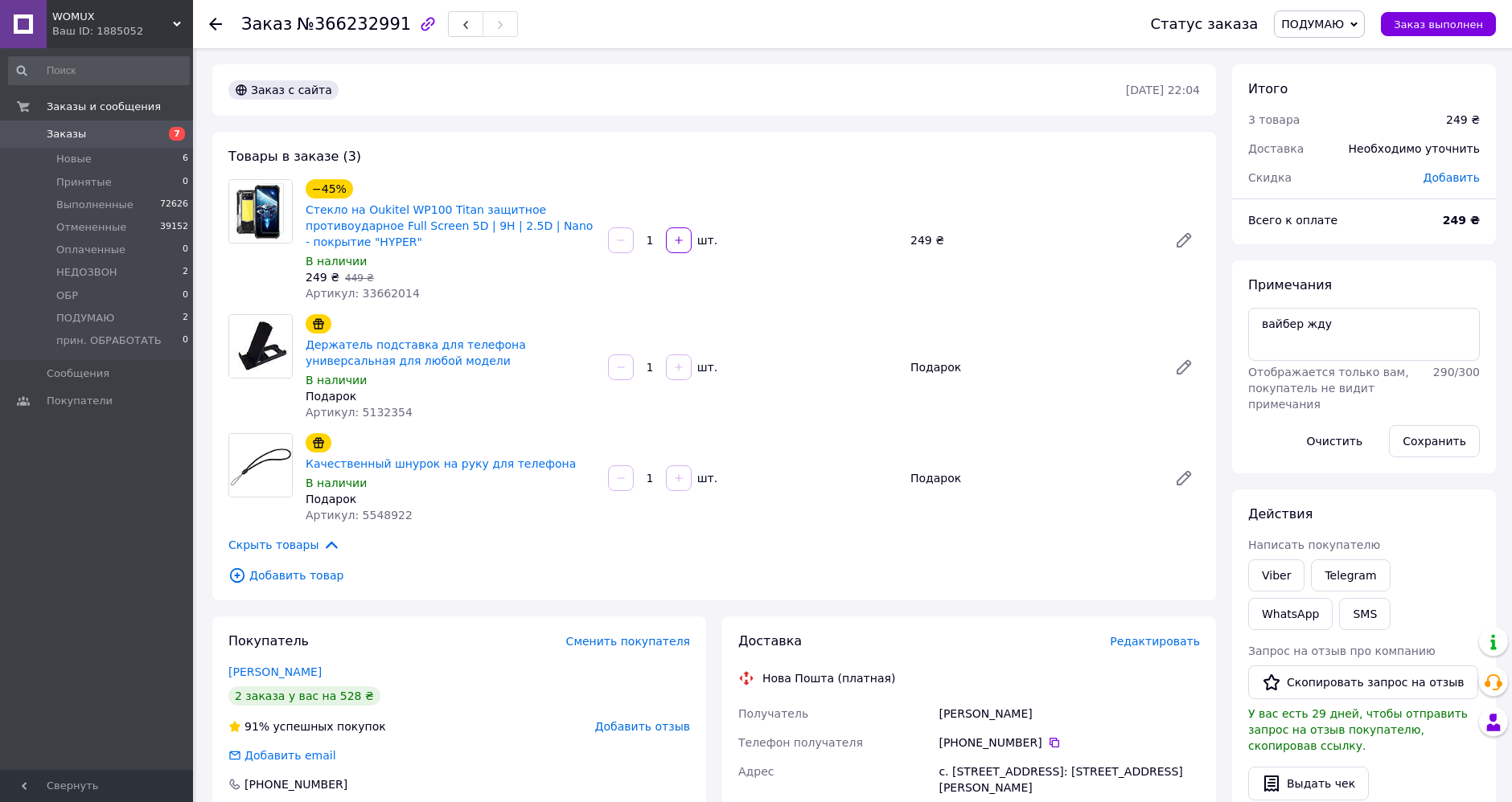
click at [1351, 31] on span "ПОДУМАЮ" at bounding box center [1319, 24] width 91 height 27
click at [1347, 93] on li "Отменен" at bounding box center [1335, 105] width 121 height 24
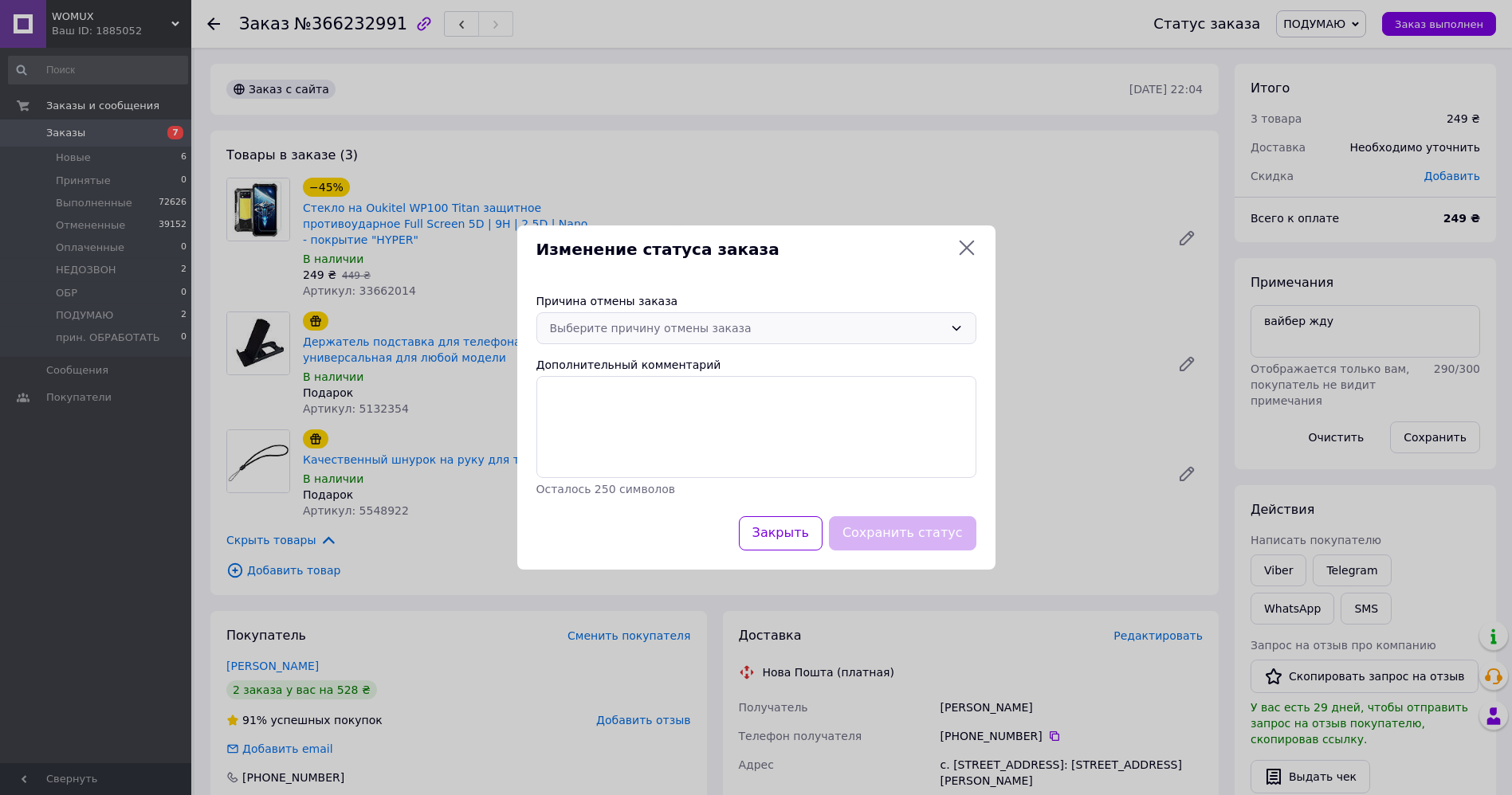
click at [677, 324] on div "Выберите причину отмены заказа" at bounding box center [746, 329] width 394 height 18
click at [642, 410] on li "Заказ-дубликат" at bounding box center [756, 413] width 438 height 29
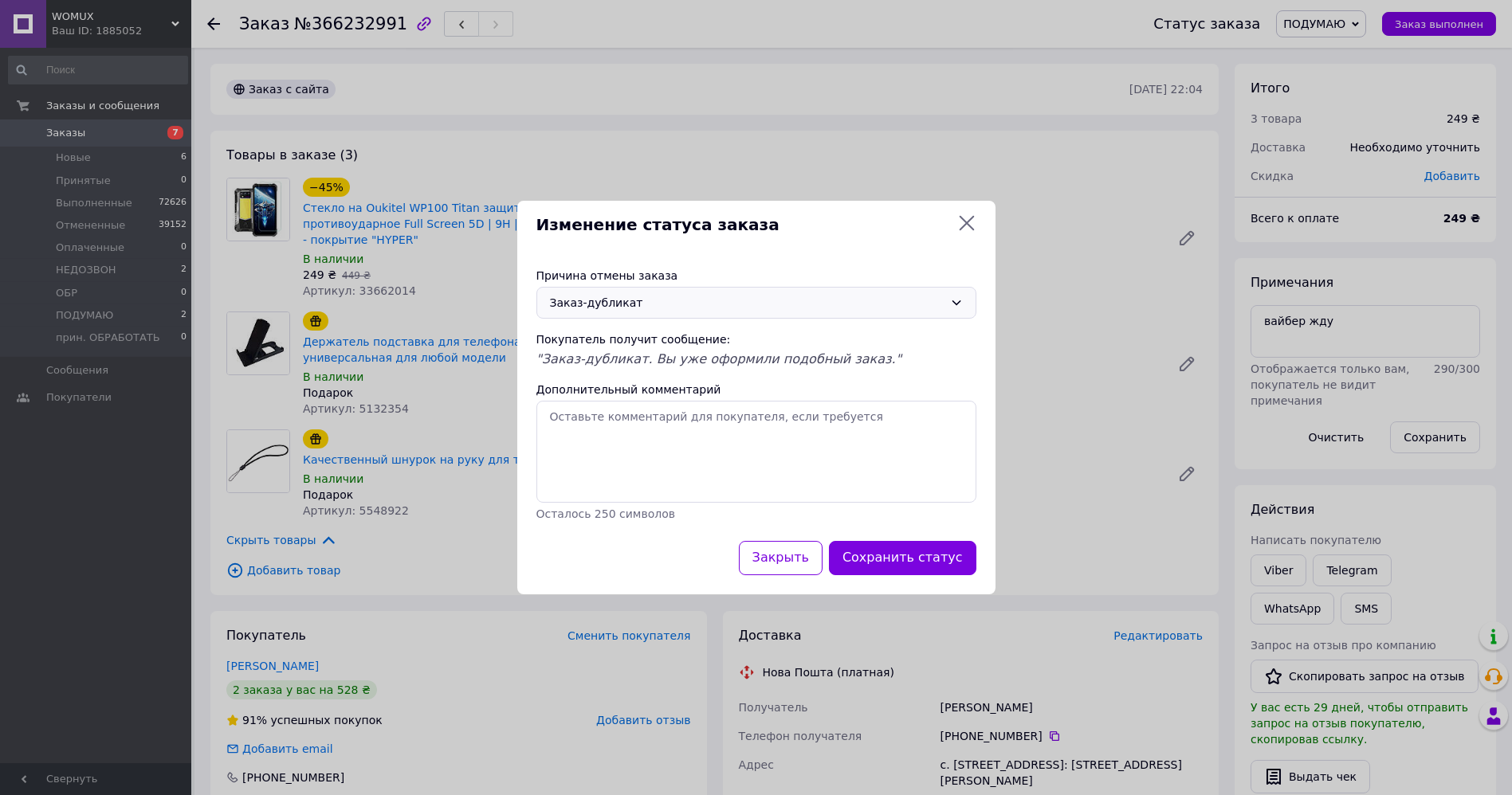
click at [943, 311] on div "Заказ-дубликат" at bounding box center [746, 303] width 394 height 18
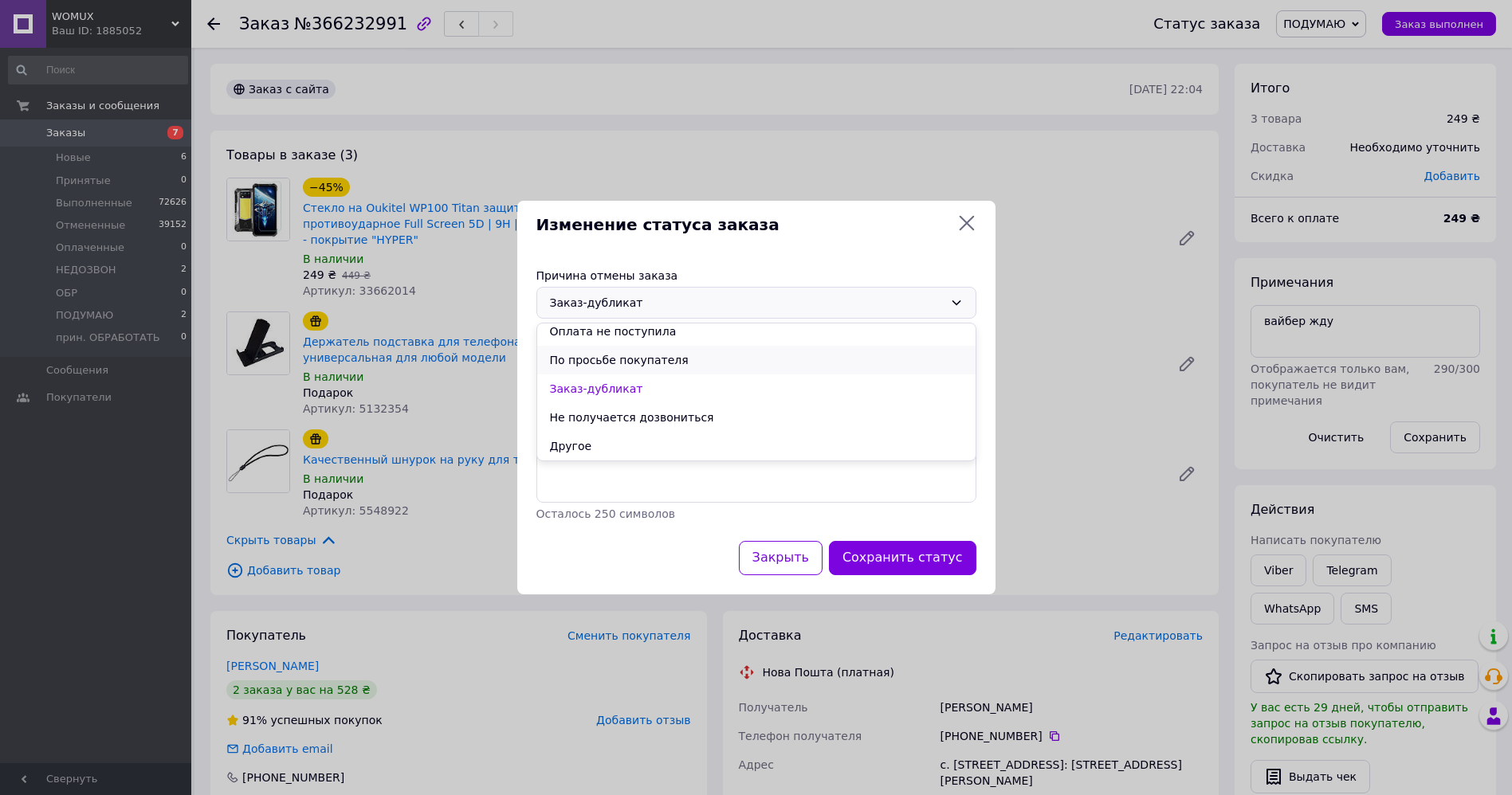
click at [704, 361] on li "По просьбе покупателя" at bounding box center [756, 360] width 438 height 29
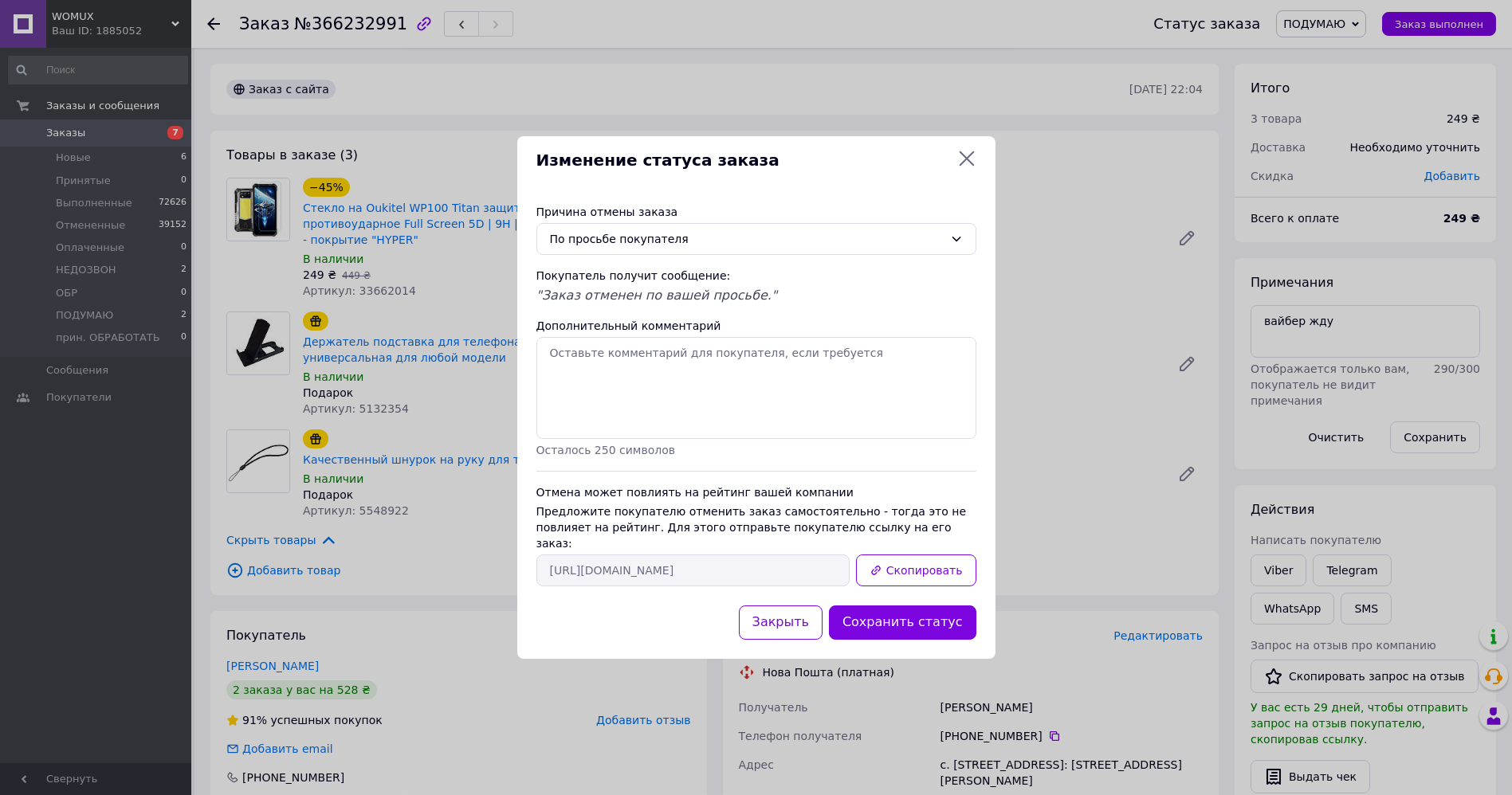
click at [944, 617] on button "Сохранить статус" at bounding box center [902, 622] width 147 height 34
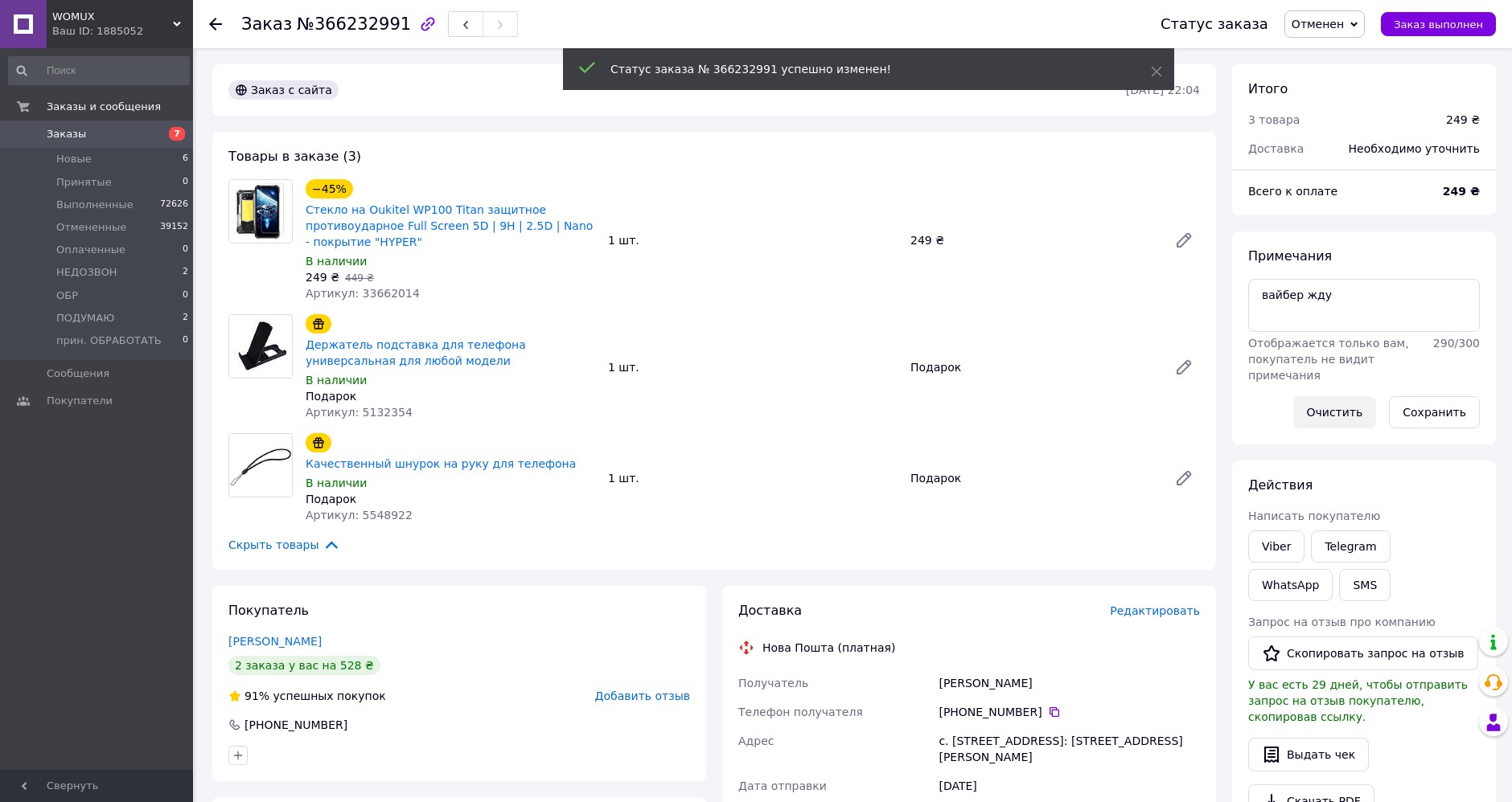
click at [1360, 403] on button "Очистить" at bounding box center [1335, 412] width 84 height 32
click at [209, 24] on use at bounding box center [216, 24] width 13 height 13
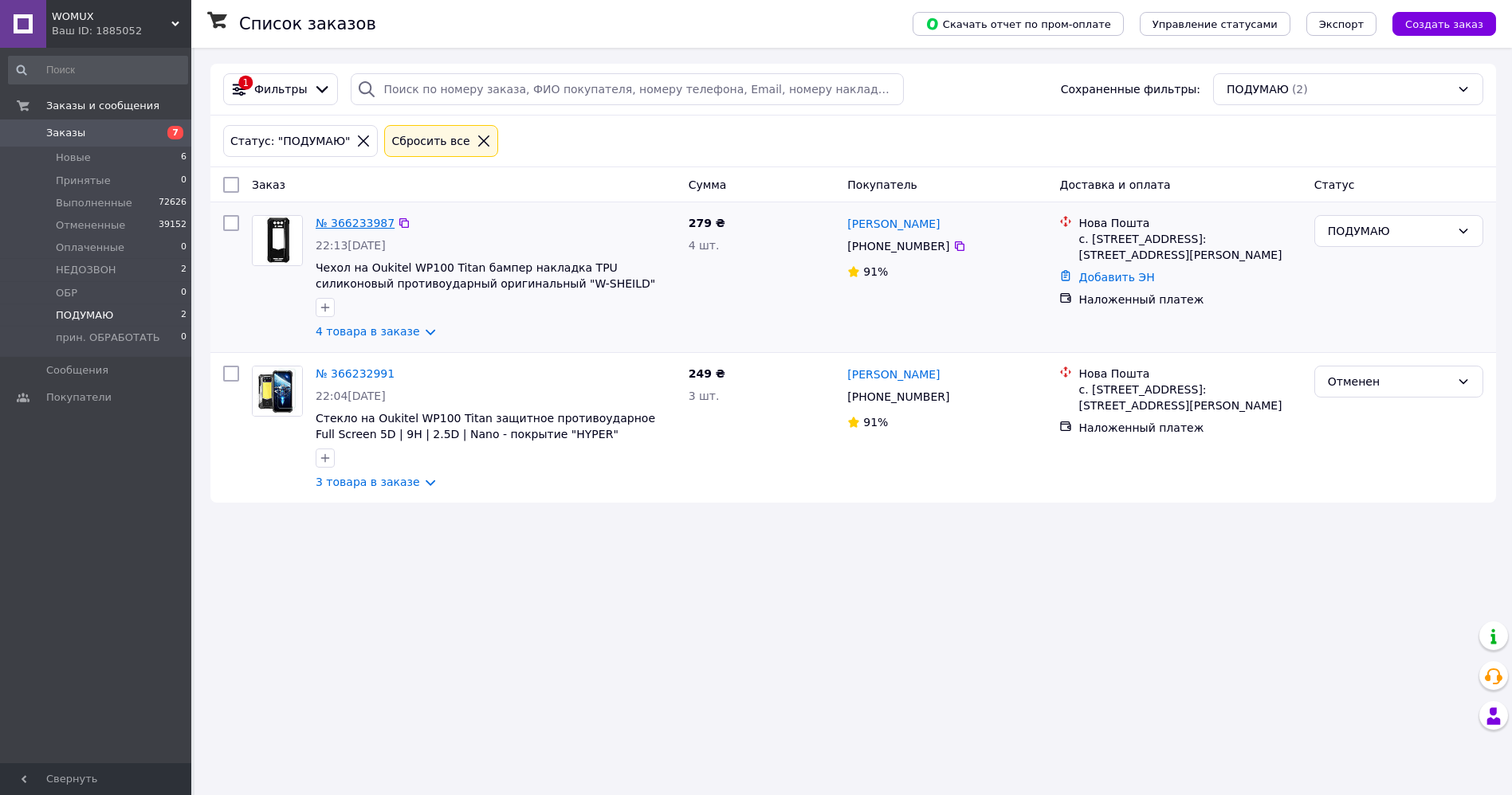
click at [348, 222] on link "№ 366233987" at bounding box center [355, 223] width 79 height 13
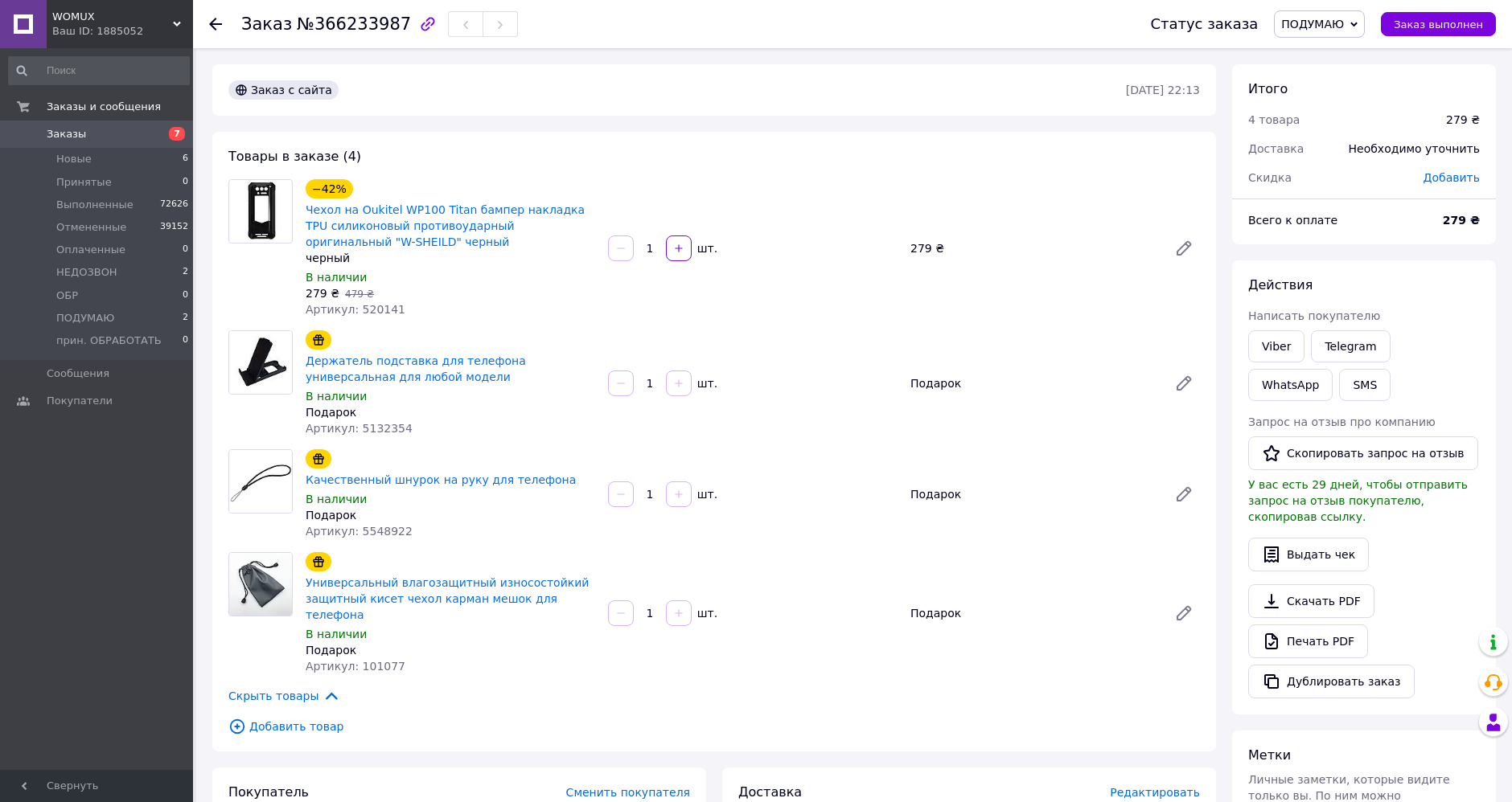
click at [1339, 22] on span "ПОДУМАЮ" at bounding box center [1313, 24] width 63 height 13
click at [1321, 107] on li "Отменен" at bounding box center [1335, 105] width 121 height 24
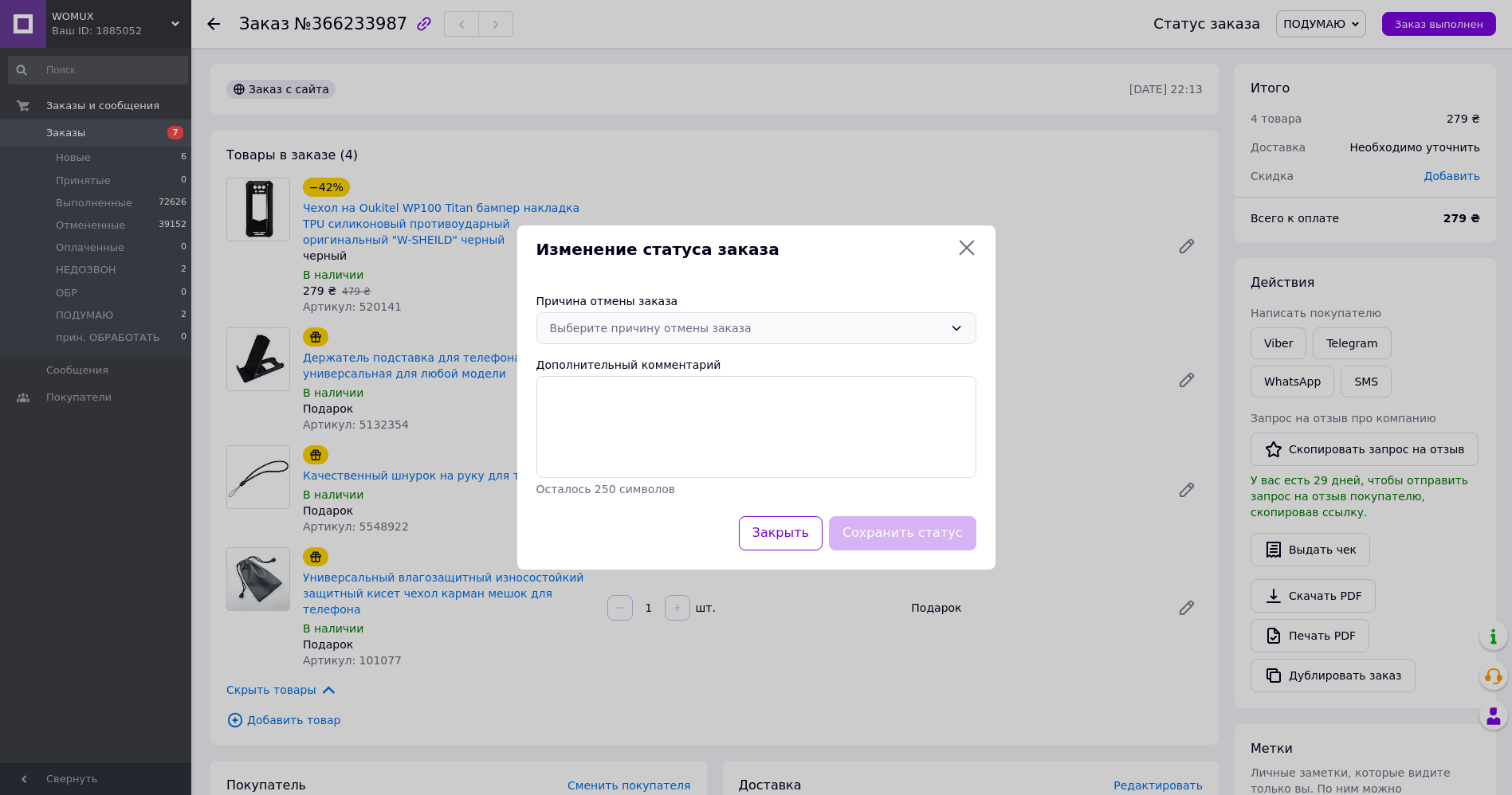
click at [737, 329] on div "Выберите причину отмены заказа" at bounding box center [746, 329] width 394 height 18
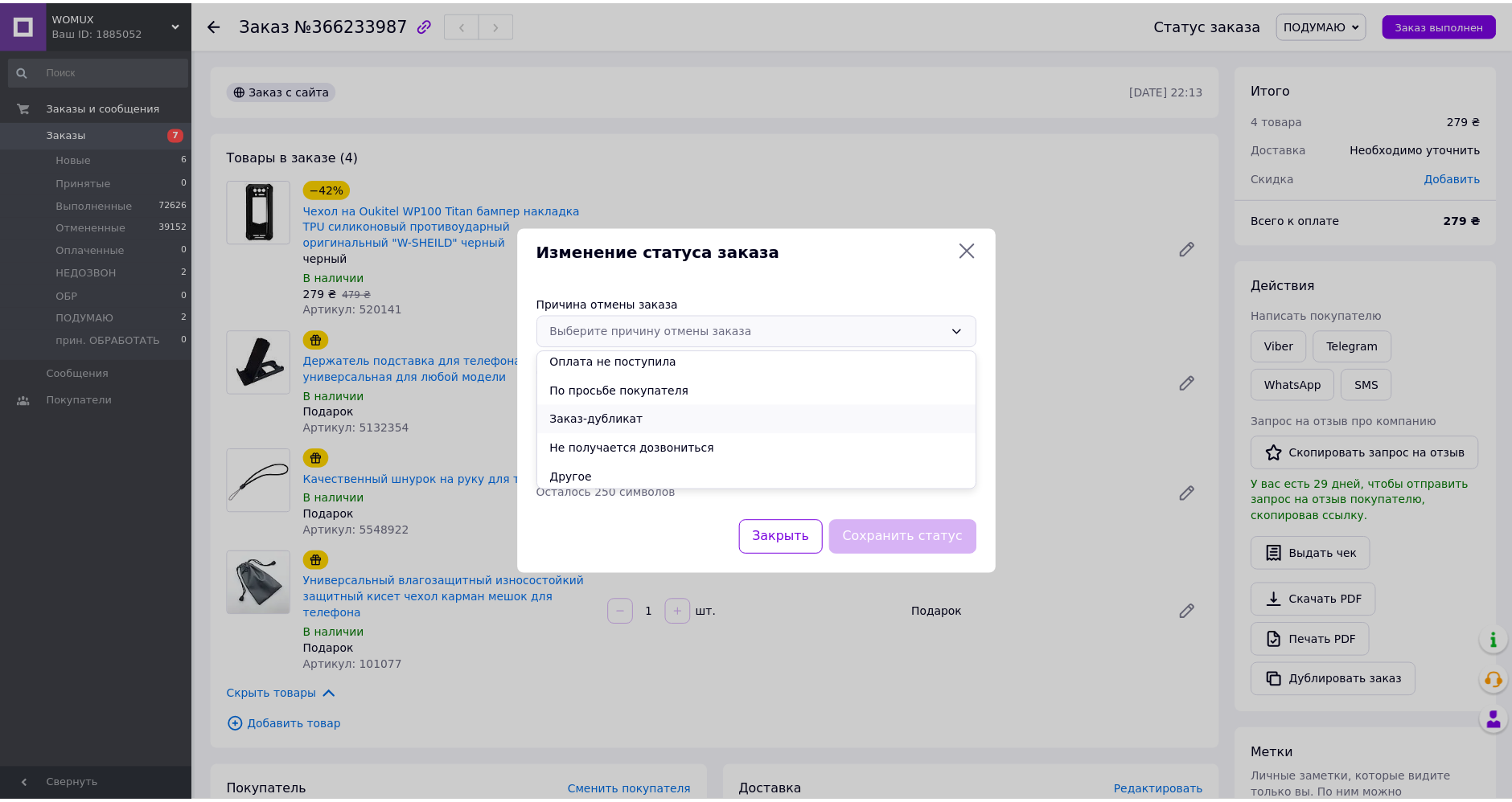
scroll to position [65, 0]
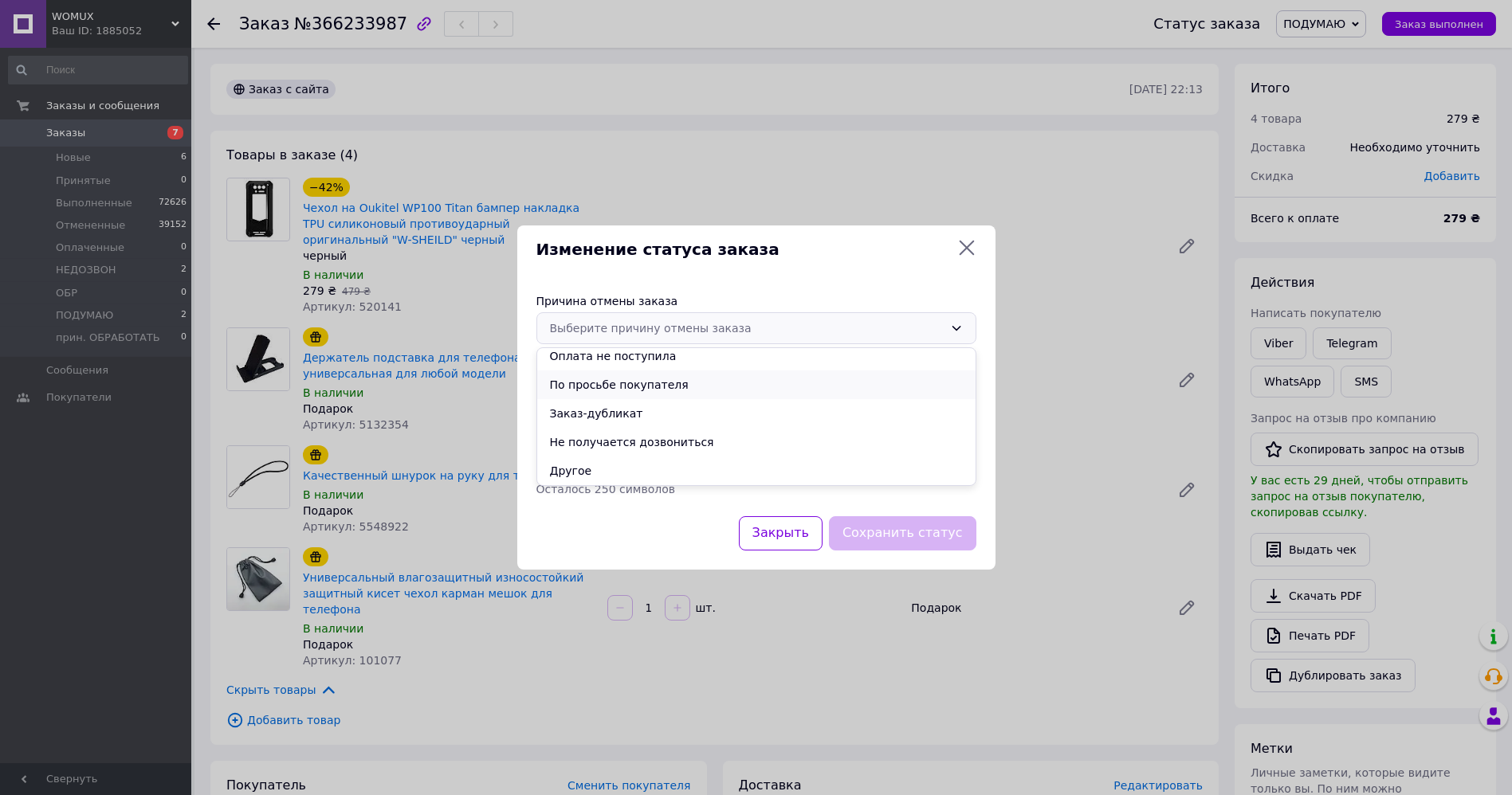
click at [623, 387] on li "По просьбе покупателя" at bounding box center [756, 385] width 438 height 29
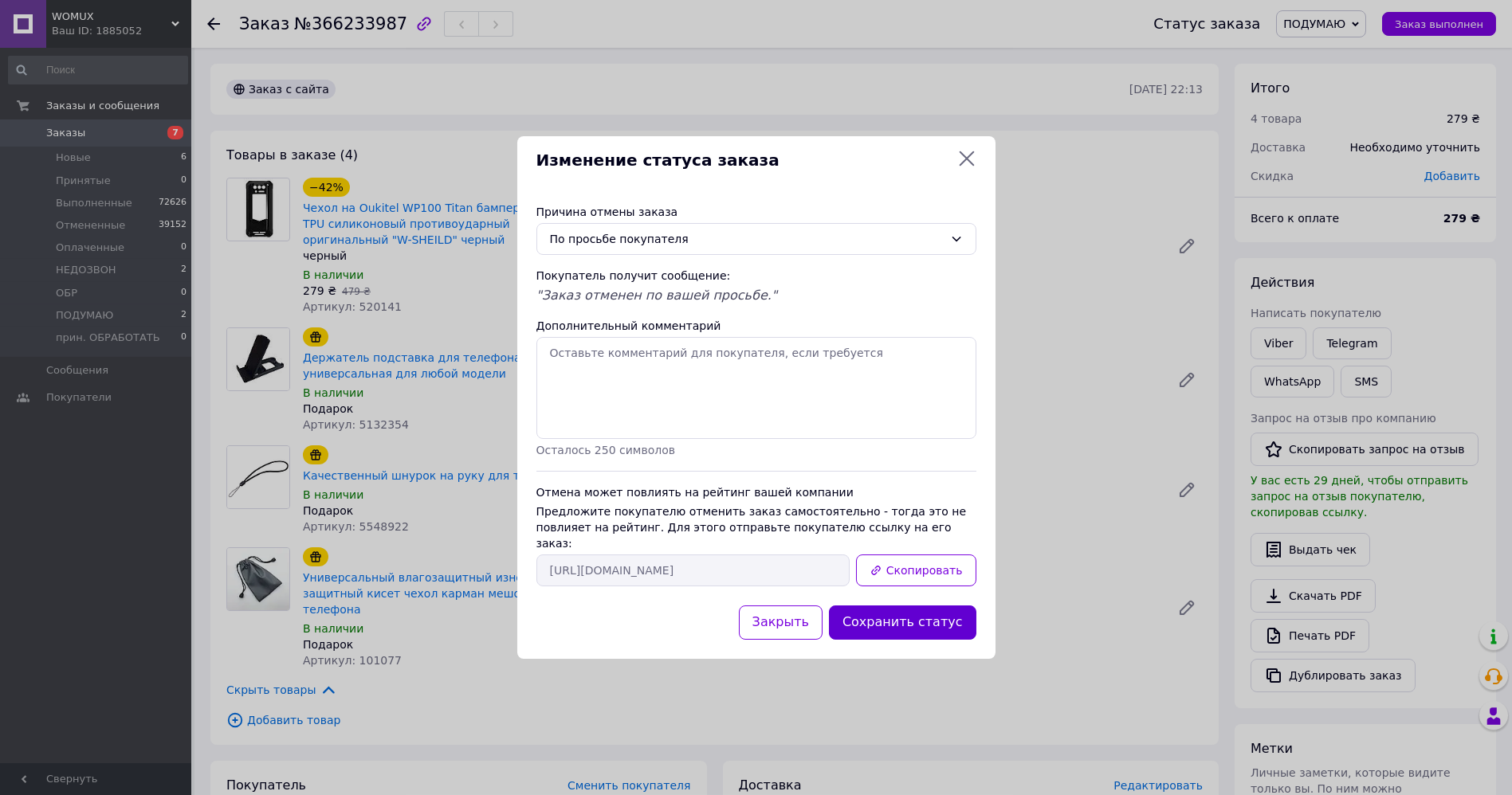
click at [895, 617] on button "Сохранить статус" at bounding box center [902, 622] width 147 height 34
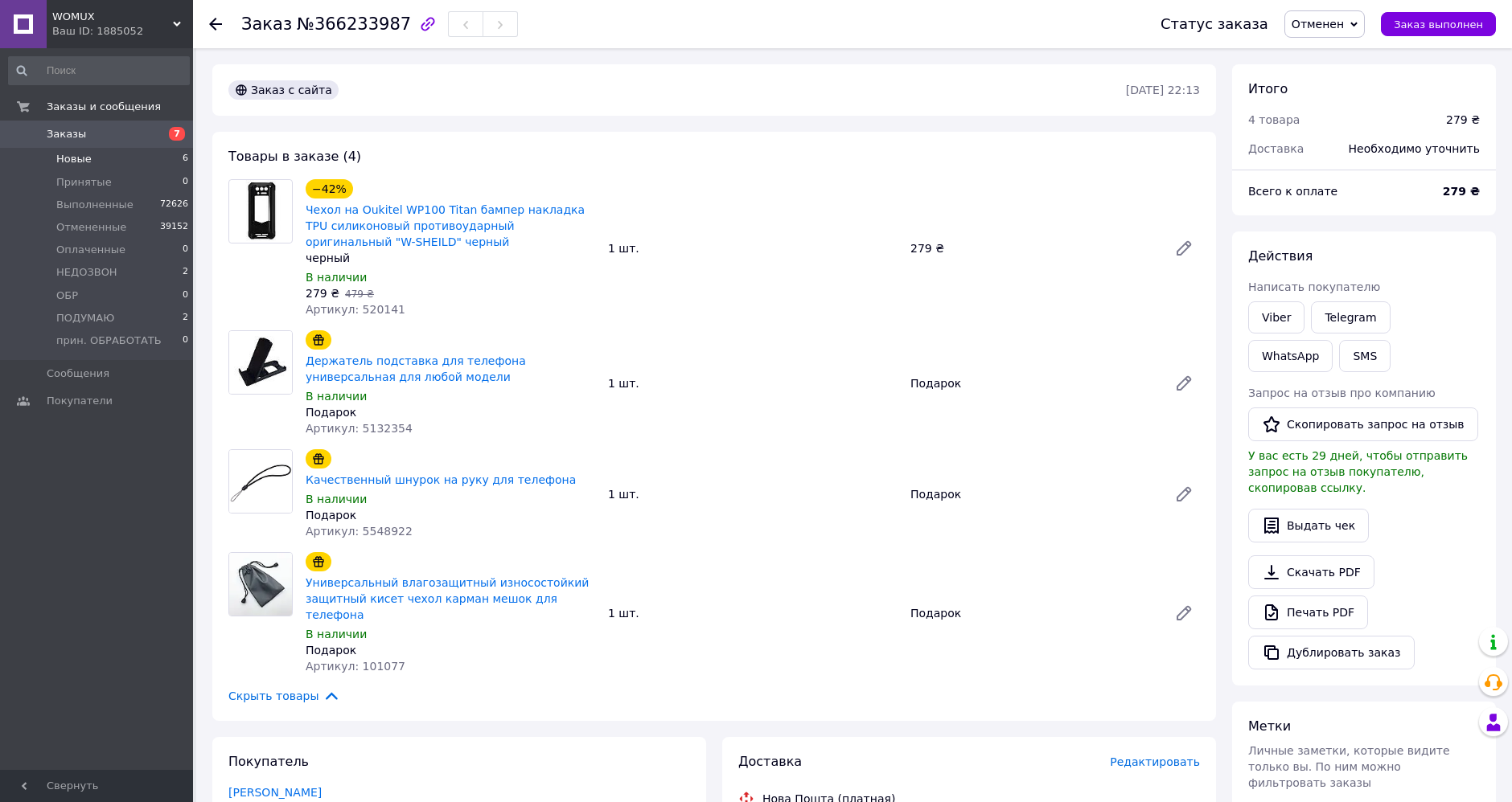
click at [83, 152] on li "Новые 6" at bounding box center [98, 159] width 198 height 23
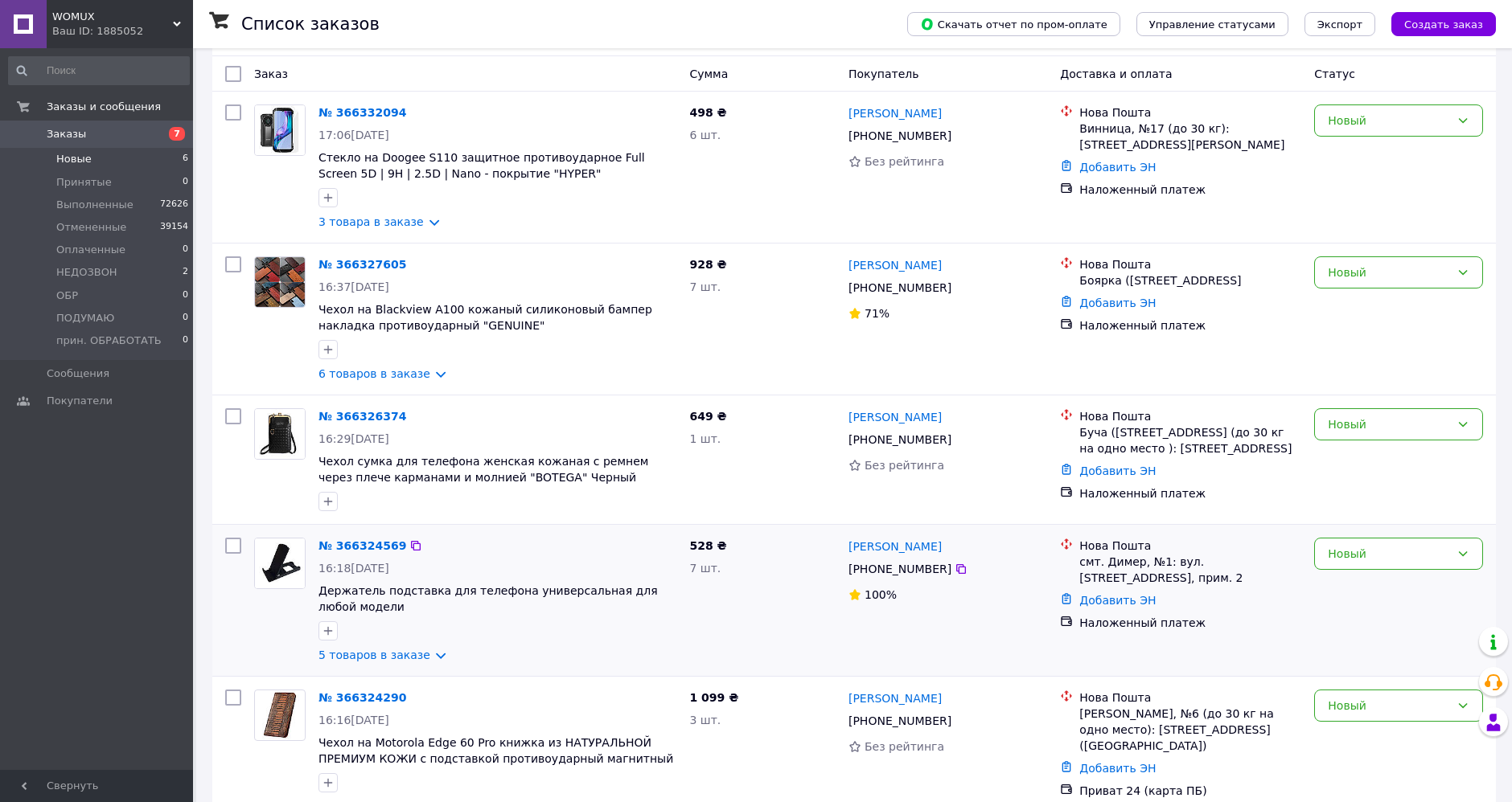
scroll to position [316, 0]
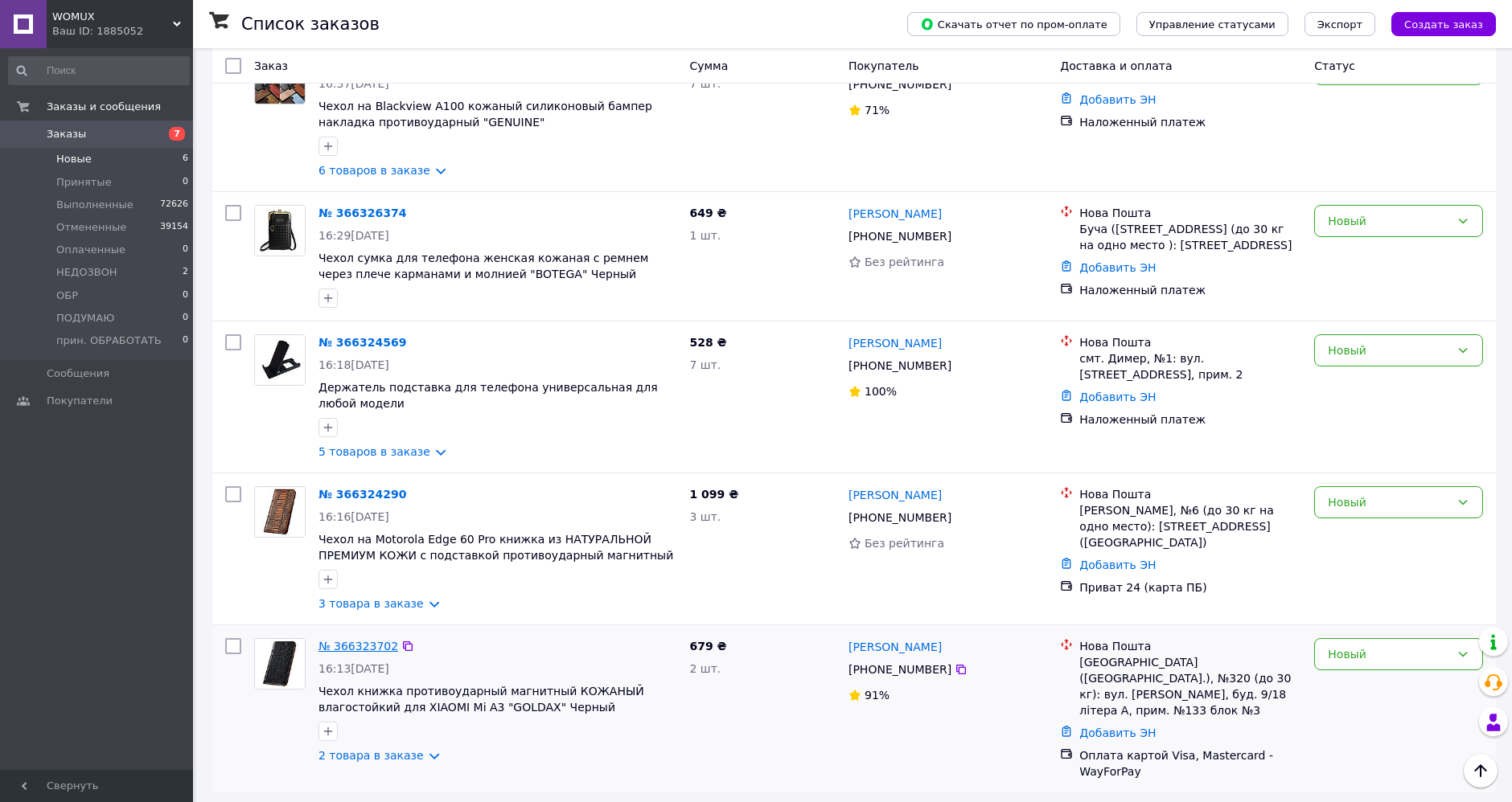
click at [346, 650] on link "№ 366323702" at bounding box center [358, 646] width 80 height 13
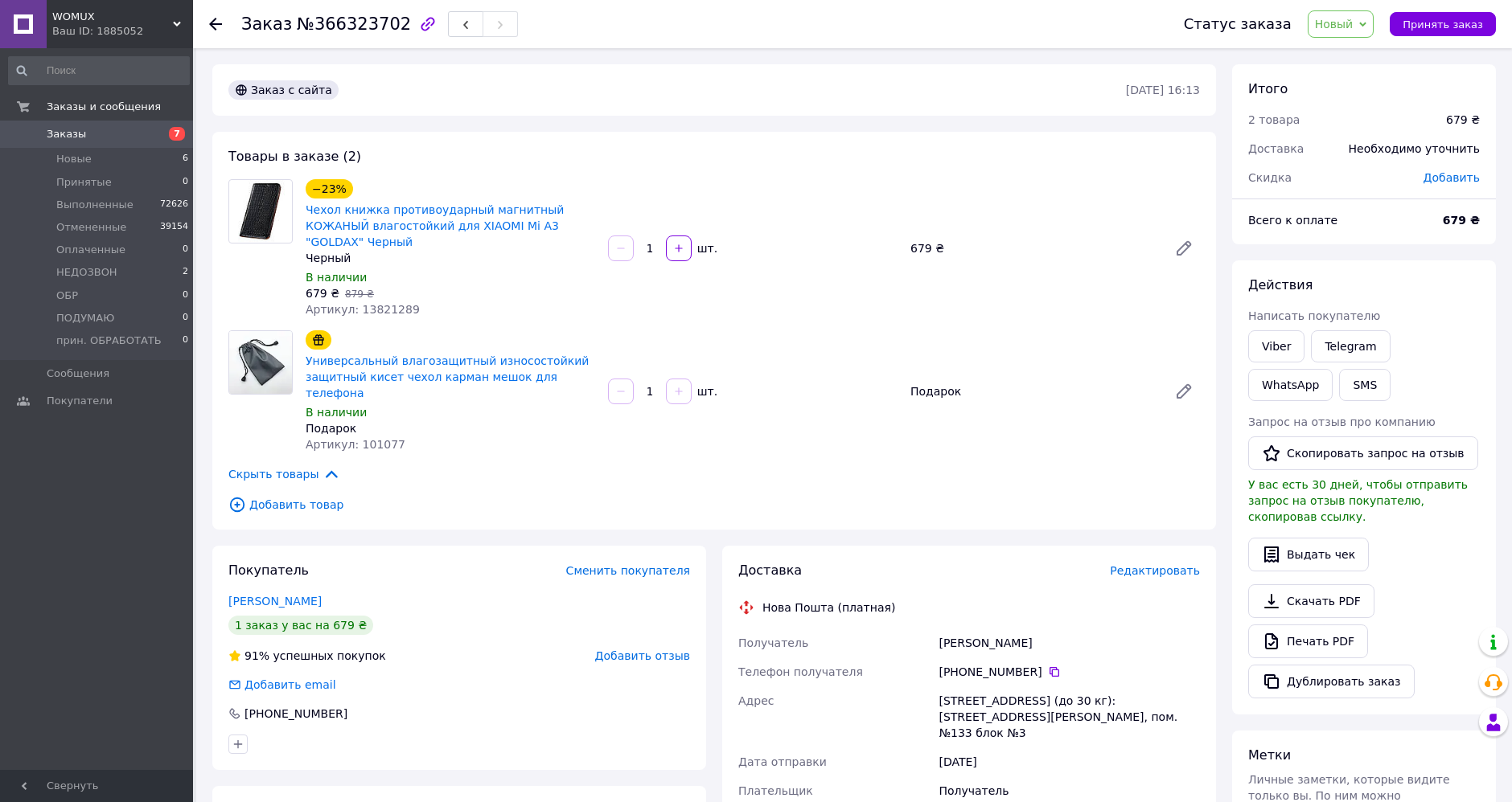
click at [217, 22] on icon at bounding box center [216, 24] width 13 height 13
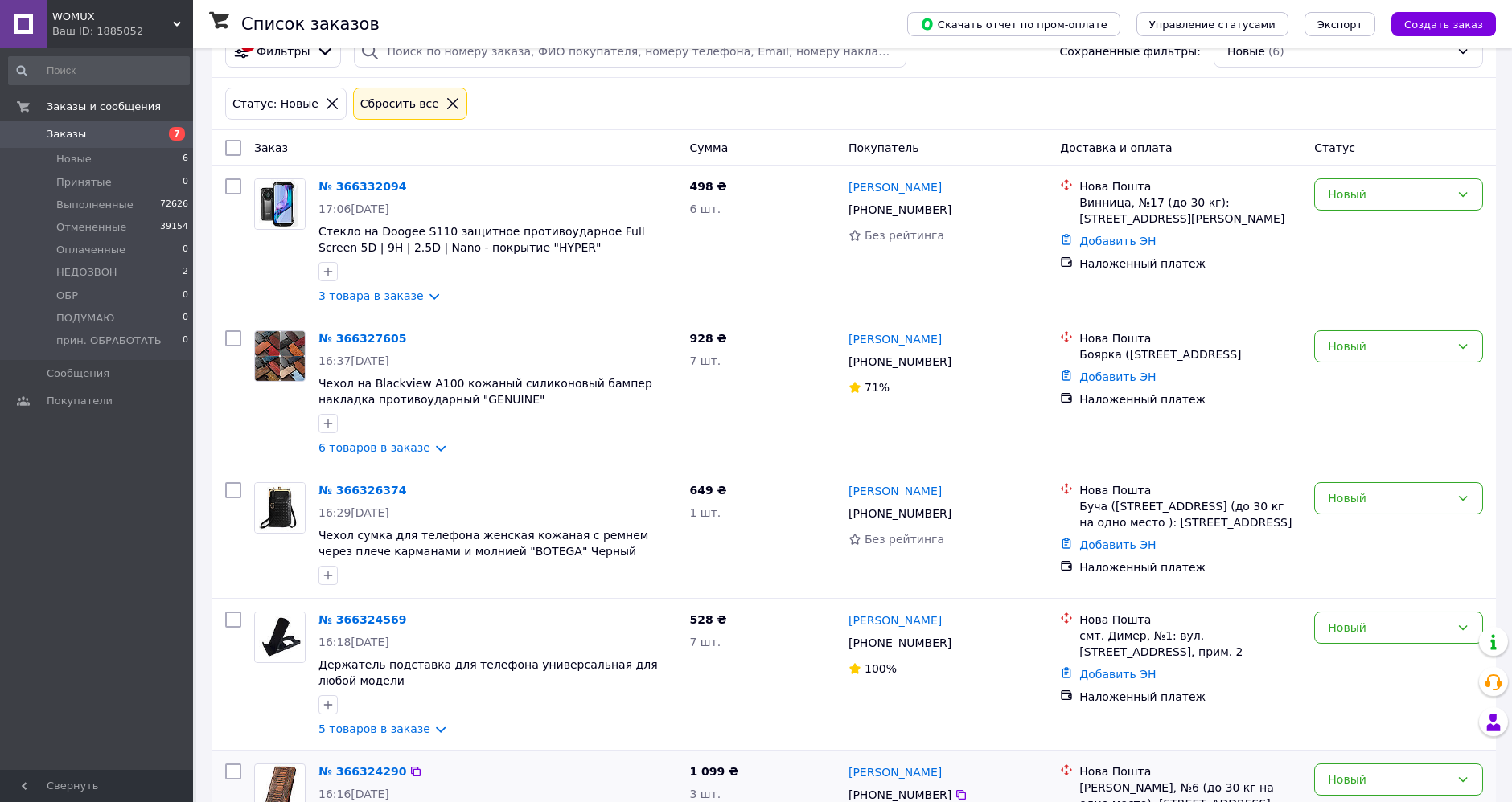
scroll to position [316, 0]
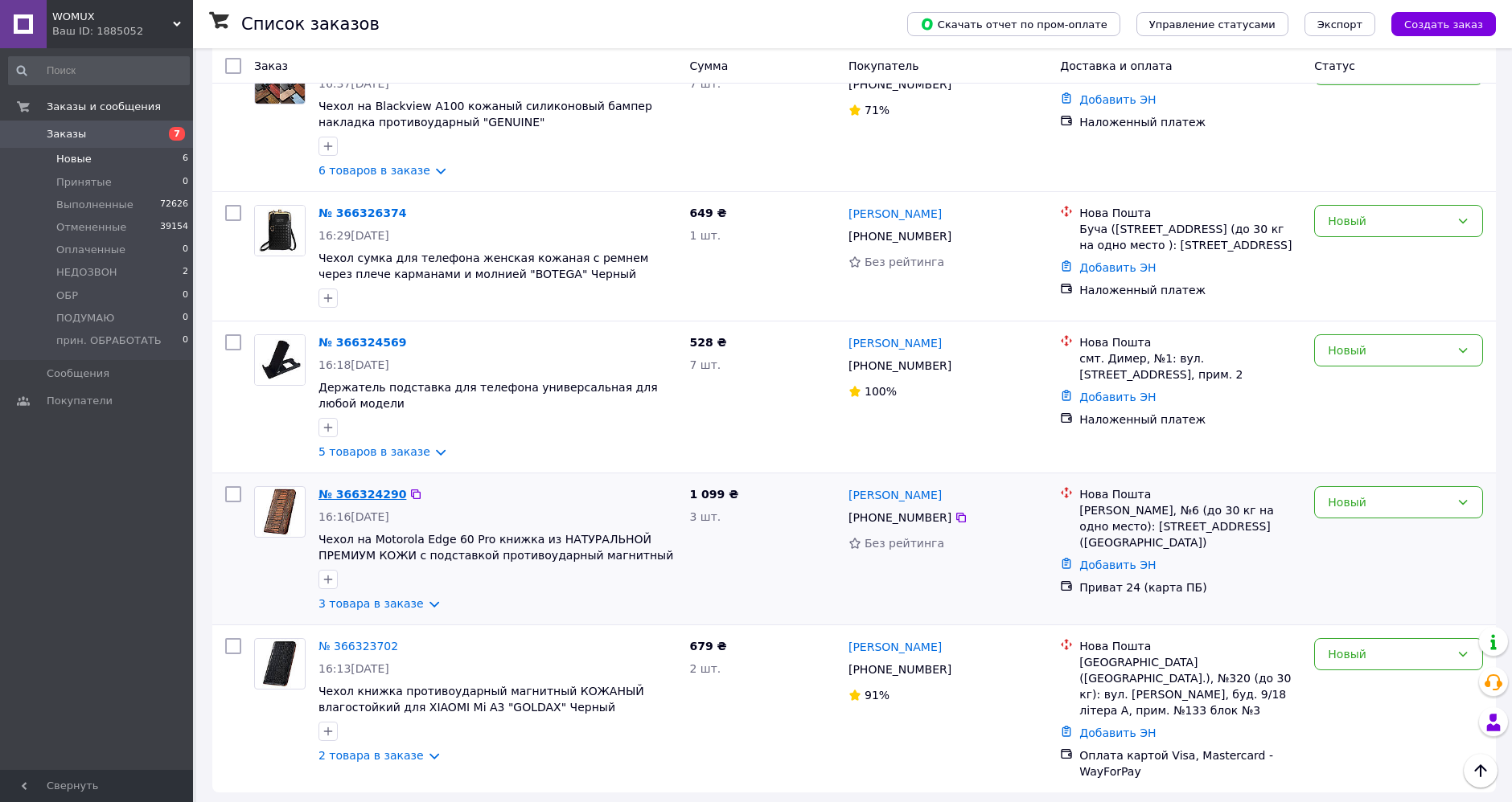
click at [369, 499] on link "№ 366324290" at bounding box center [362, 495] width 88 height 13
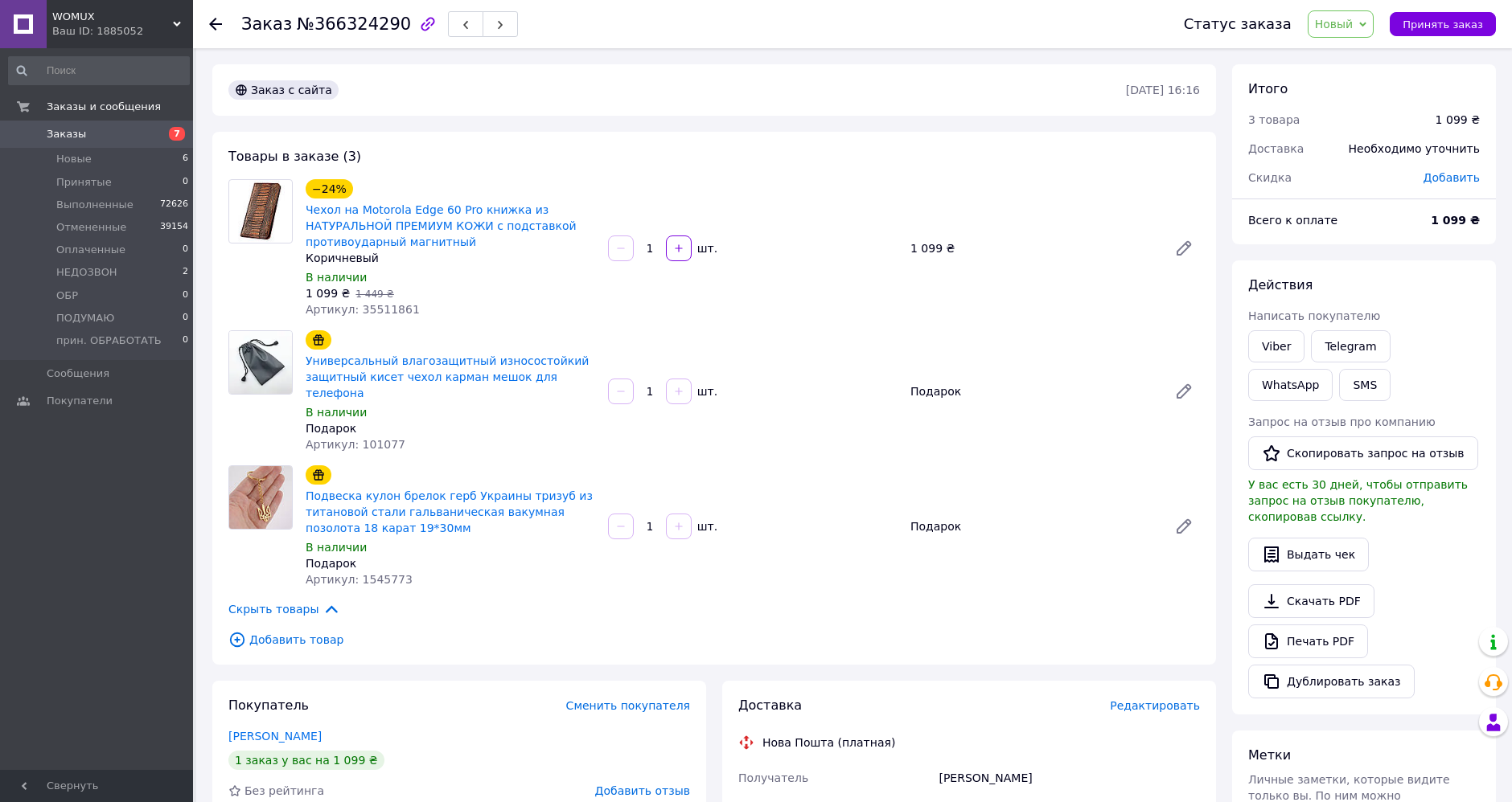
click at [1337, 22] on span "Новый" at bounding box center [1334, 24] width 39 height 13
click at [1353, 81] on li "Выполнен" at bounding box center [1369, 81] width 121 height 24
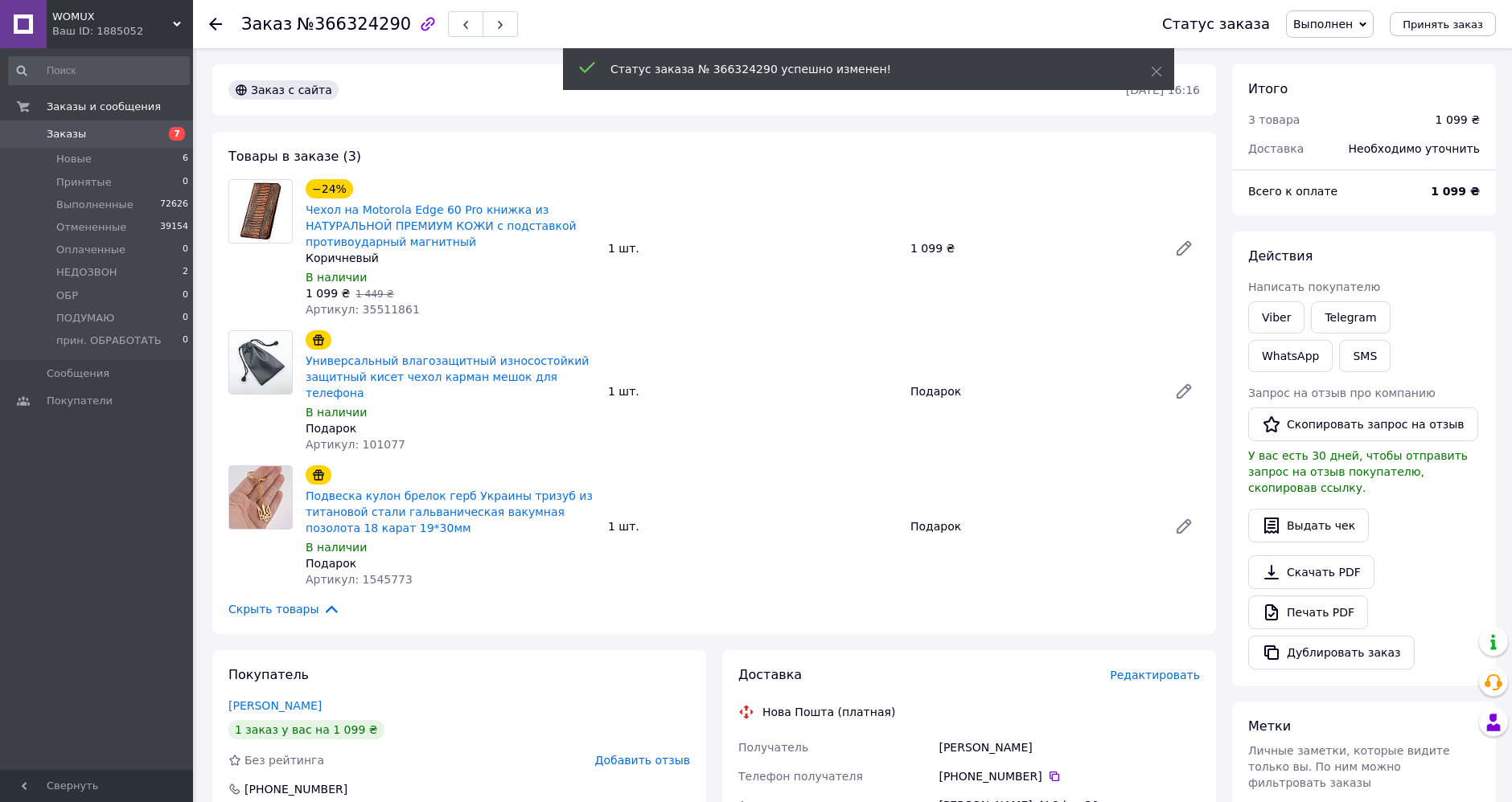
click at [216, 23] on use at bounding box center [216, 24] width 13 height 13
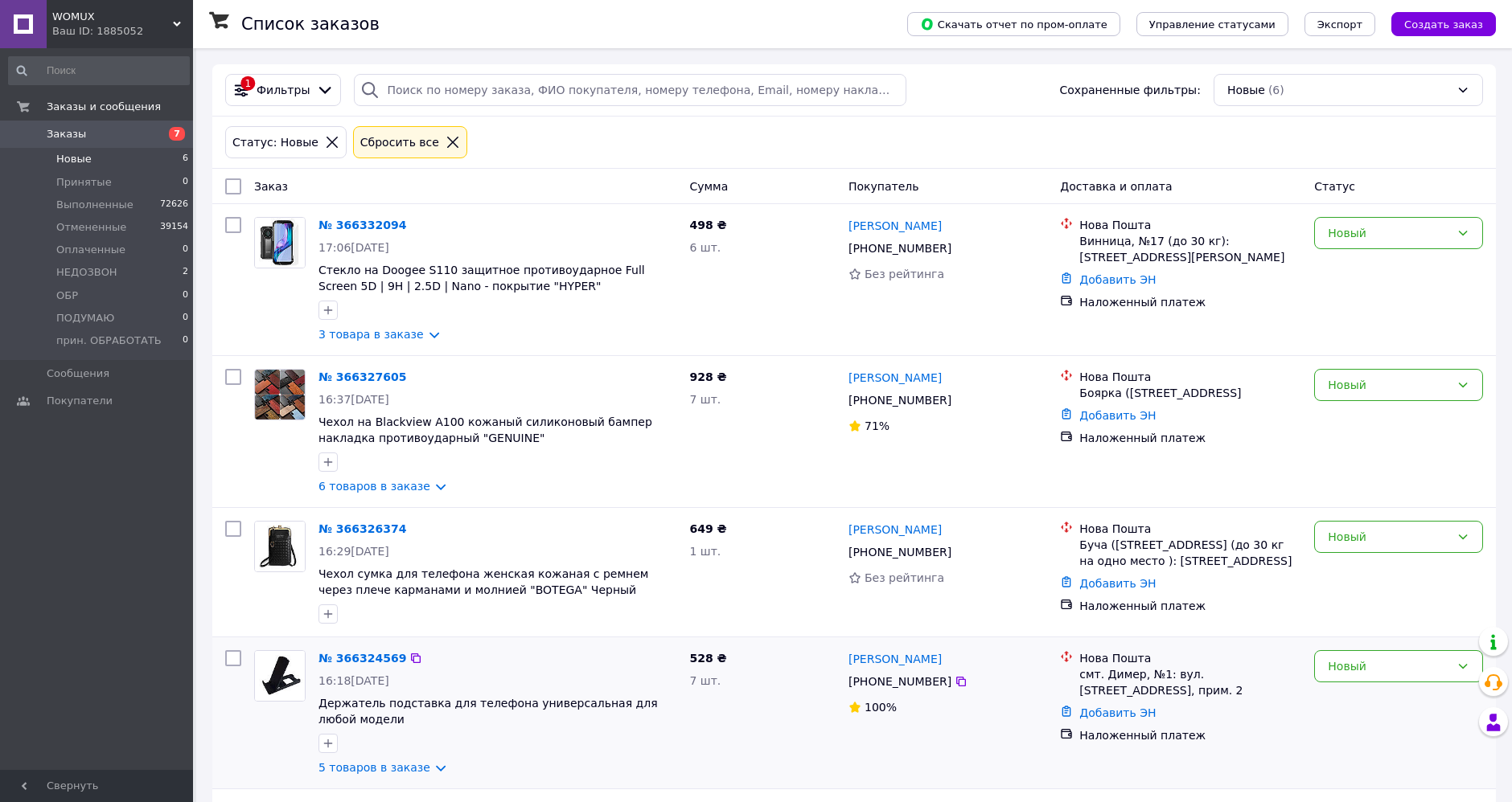
click at [371, 668] on div "№ 366324569" at bounding box center [362, 658] width 91 height 19
click at [374, 665] on link "№ 366324569" at bounding box center [362, 658] width 88 height 13
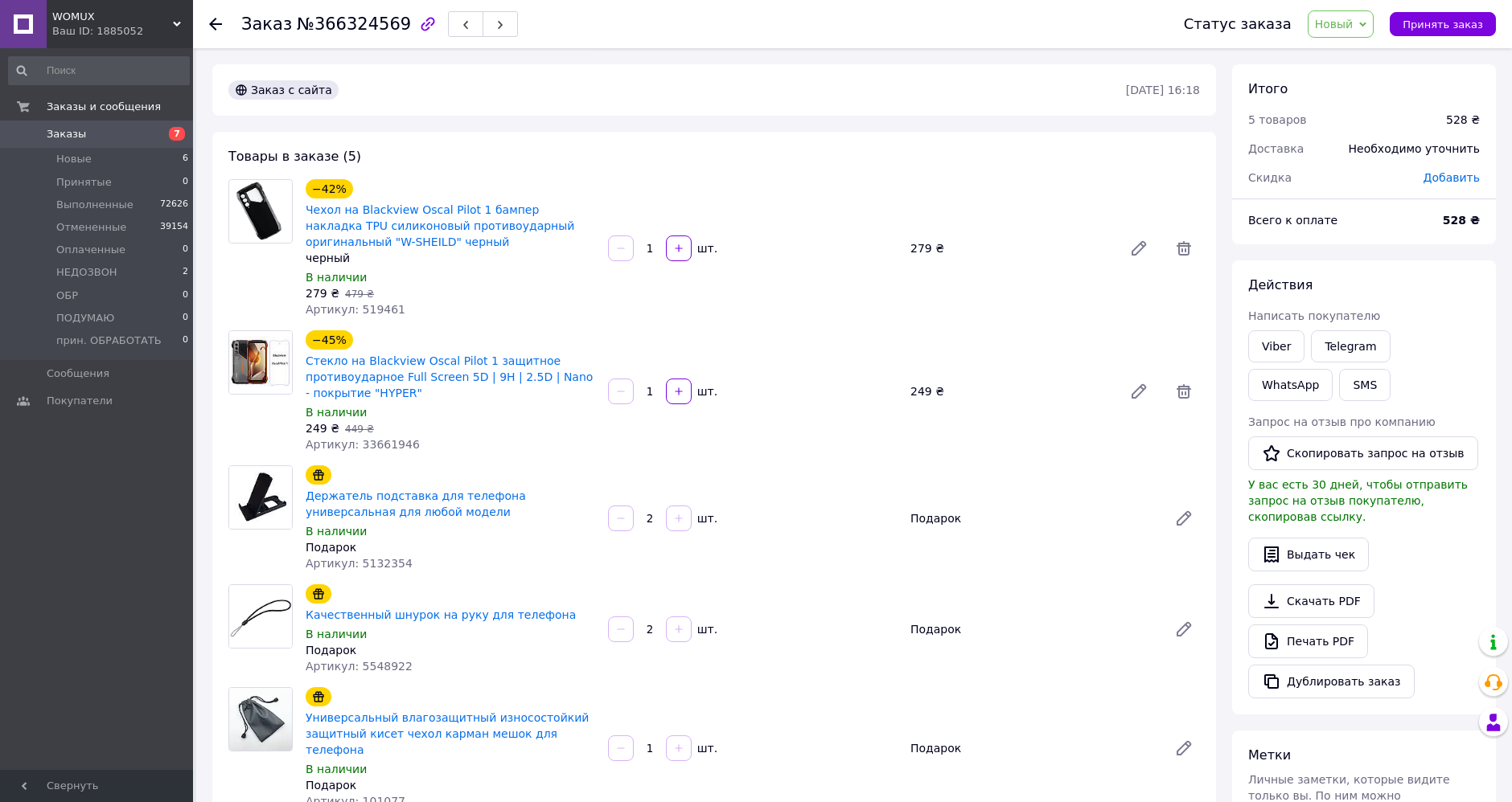
click at [1341, 23] on span "Новый" at bounding box center [1334, 24] width 39 height 13
click at [1353, 74] on li "Выполнен" at bounding box center [1369, 81] width 121 height 24
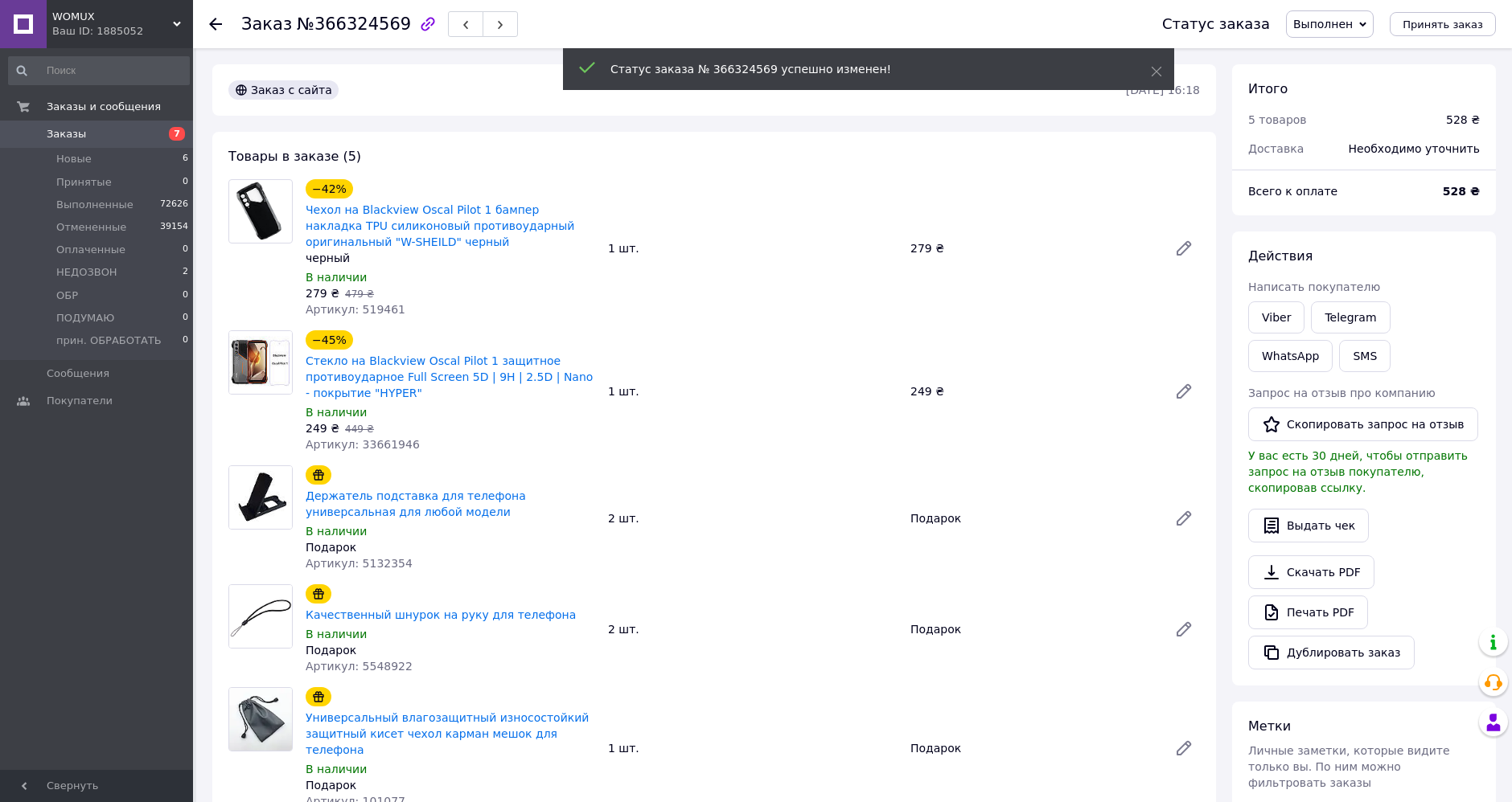
click at [216, 18] on icon at bounding box center [216, 24] width 13 height 13
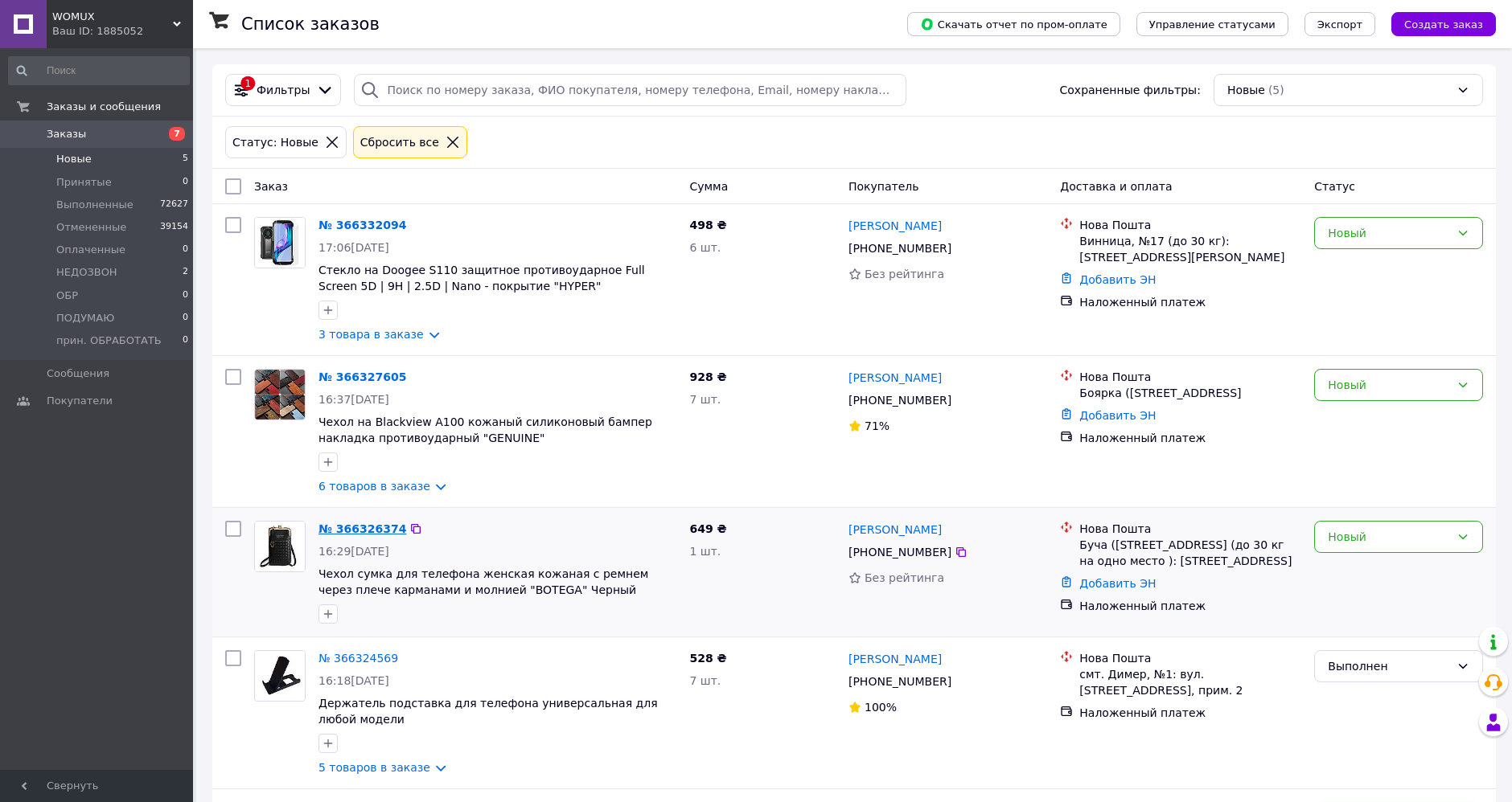
click at [355, 535] on link "№ 366326374" at bounding box center [362, 529] width 88 height 13
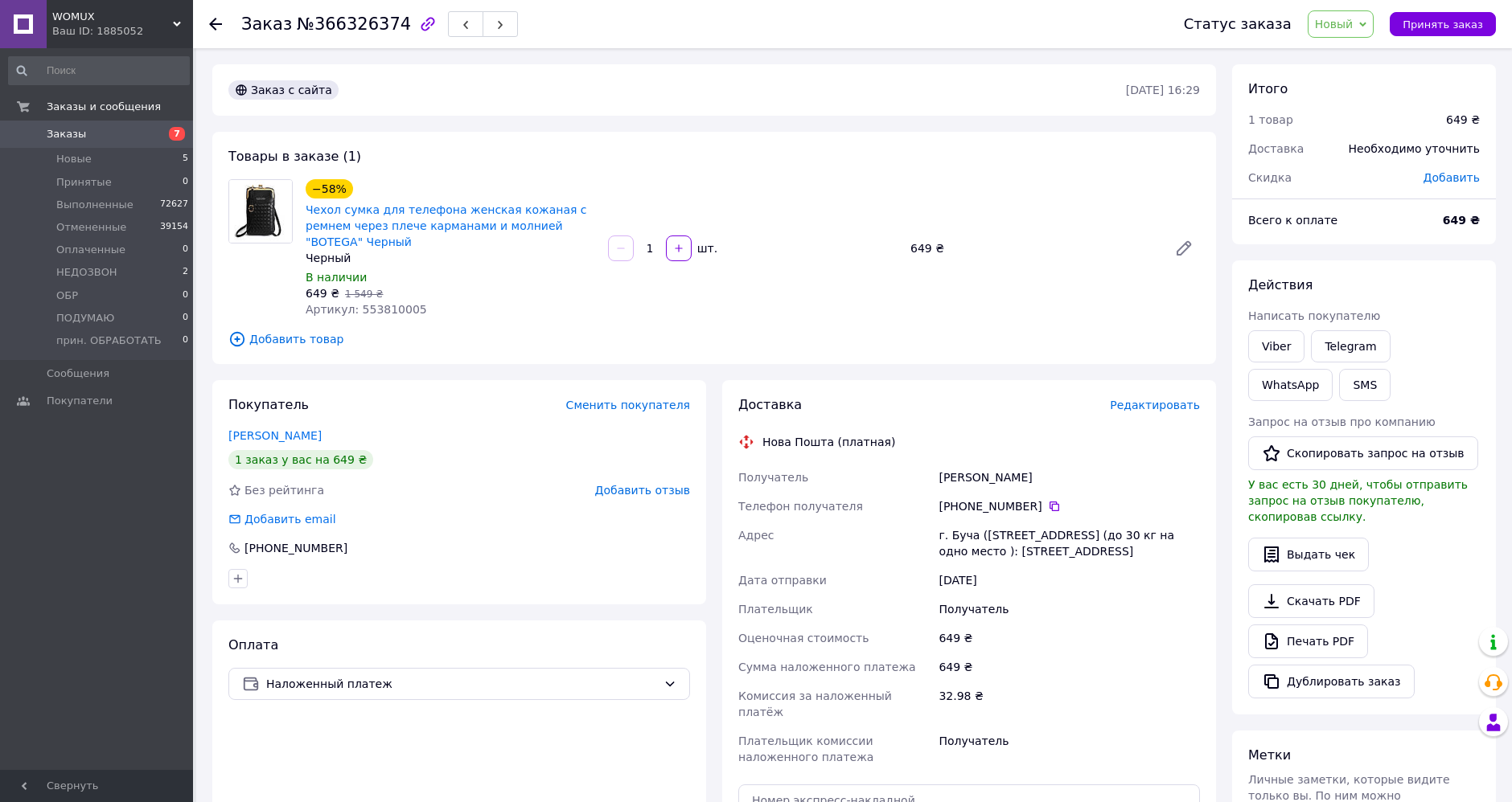
click at [1354, 19] on span "Новый" at bounding box center [1334, 24] width 39 height 13
click at [1382, 144] on li "НЕДОЗВОН" at bounding box center [1369, 152] width 121 height 24
click at [1339, 392] on button "SMS" at bounding box center [1365, 385] width 52 height 32
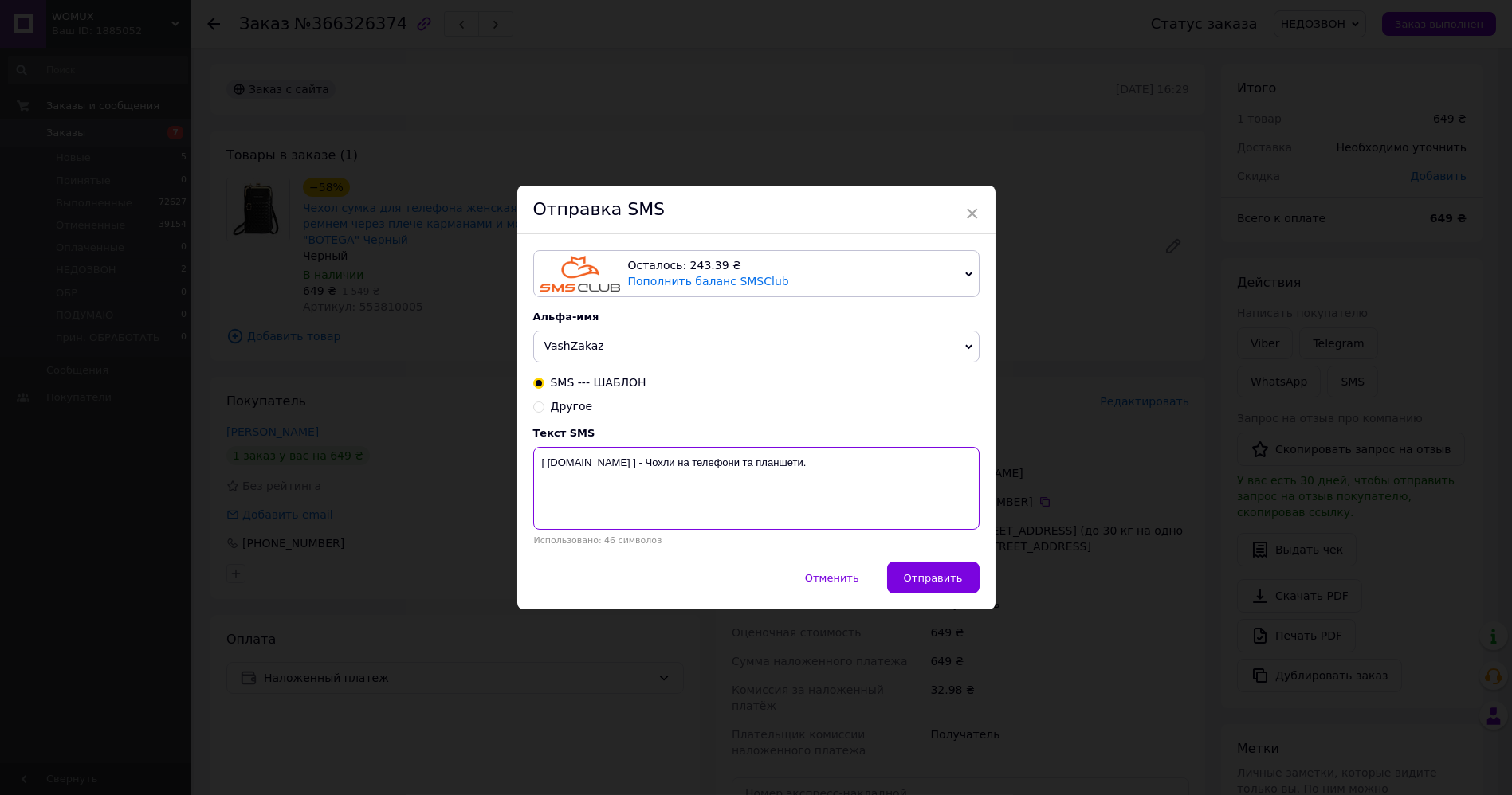
drag, startPoint x: 537, startPoint y: 465, endPoint x: 833, endPoint y: 477, distance: 296.2
click at [833, 477] on textarea "[ [DOMAIN_NAME] ] - Чохли на телефони та планшети." at bounding box center [757, 489] width 446 height 83
paste textarea "Не додзвонилися Вам з приводу замовлення чохла [DOMAIN_NAME] [PHONE_NUMBER]"
type textarea "Не додзвонилися Вам з приводу замовлення чохла [DOMAIN_NAME] [PHONE_NUMBER]"
click at [905, 569] on button "Отправить" at bounding box center [934, 577] width 93 height 32
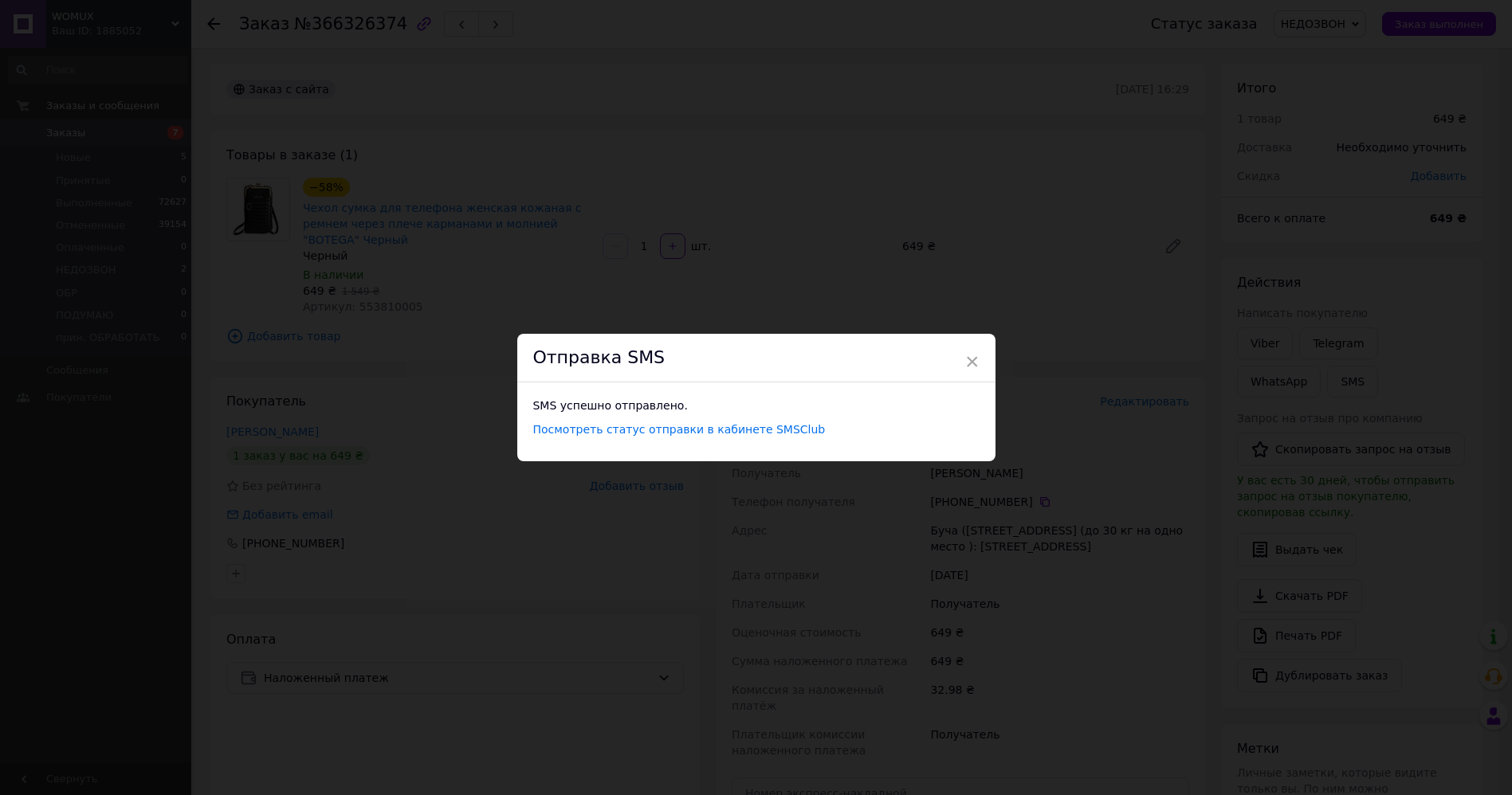
click at [954, 351] on div "Отправка SMS" at bounding box center [757, 358] width 478 height 49
click at [965, 360] on span "×" at bounding box center [972, 362] width 14 height 27
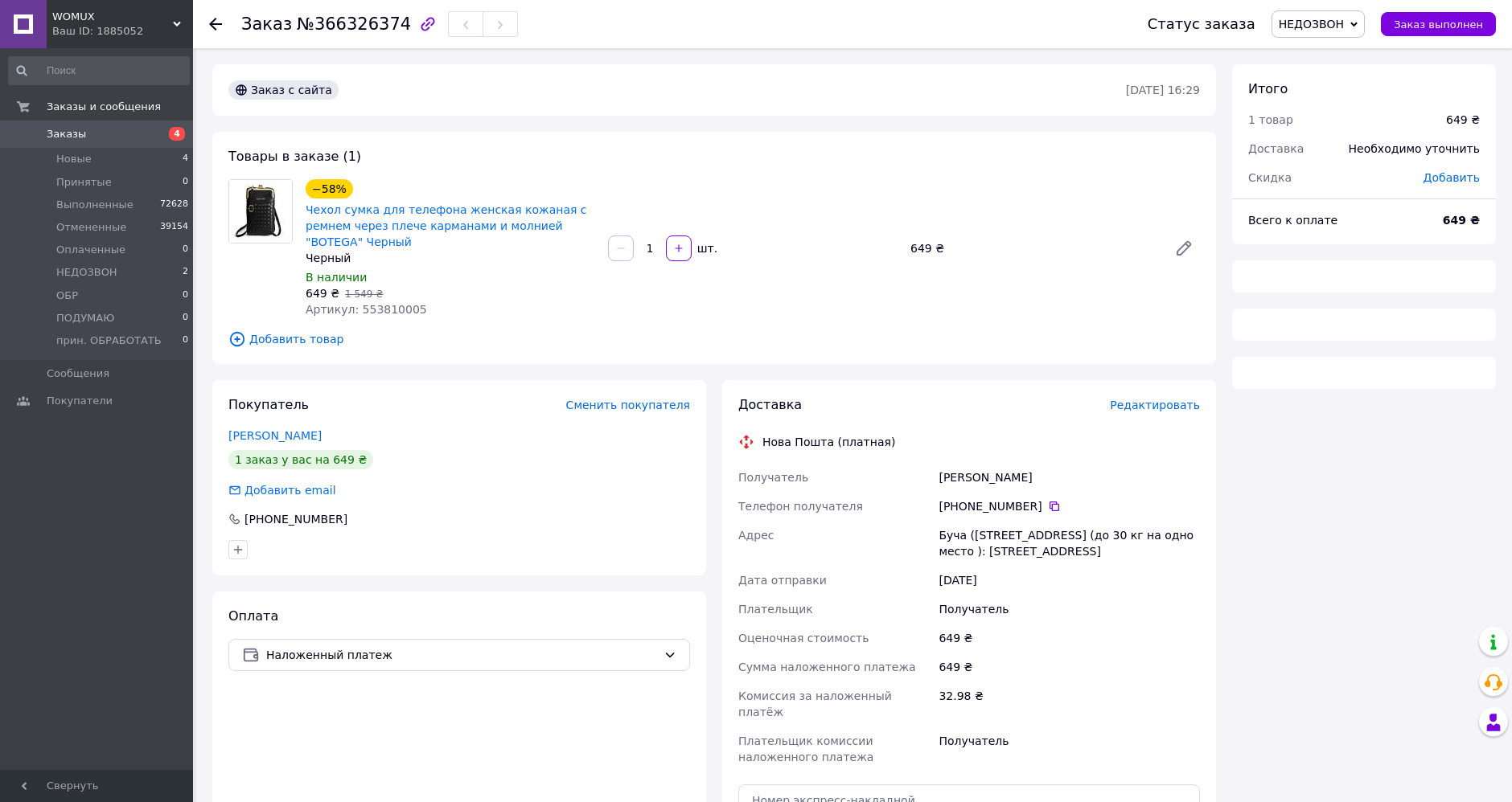
click at [216, 23] on use at bounding box center [216, 24] width 13 height 13
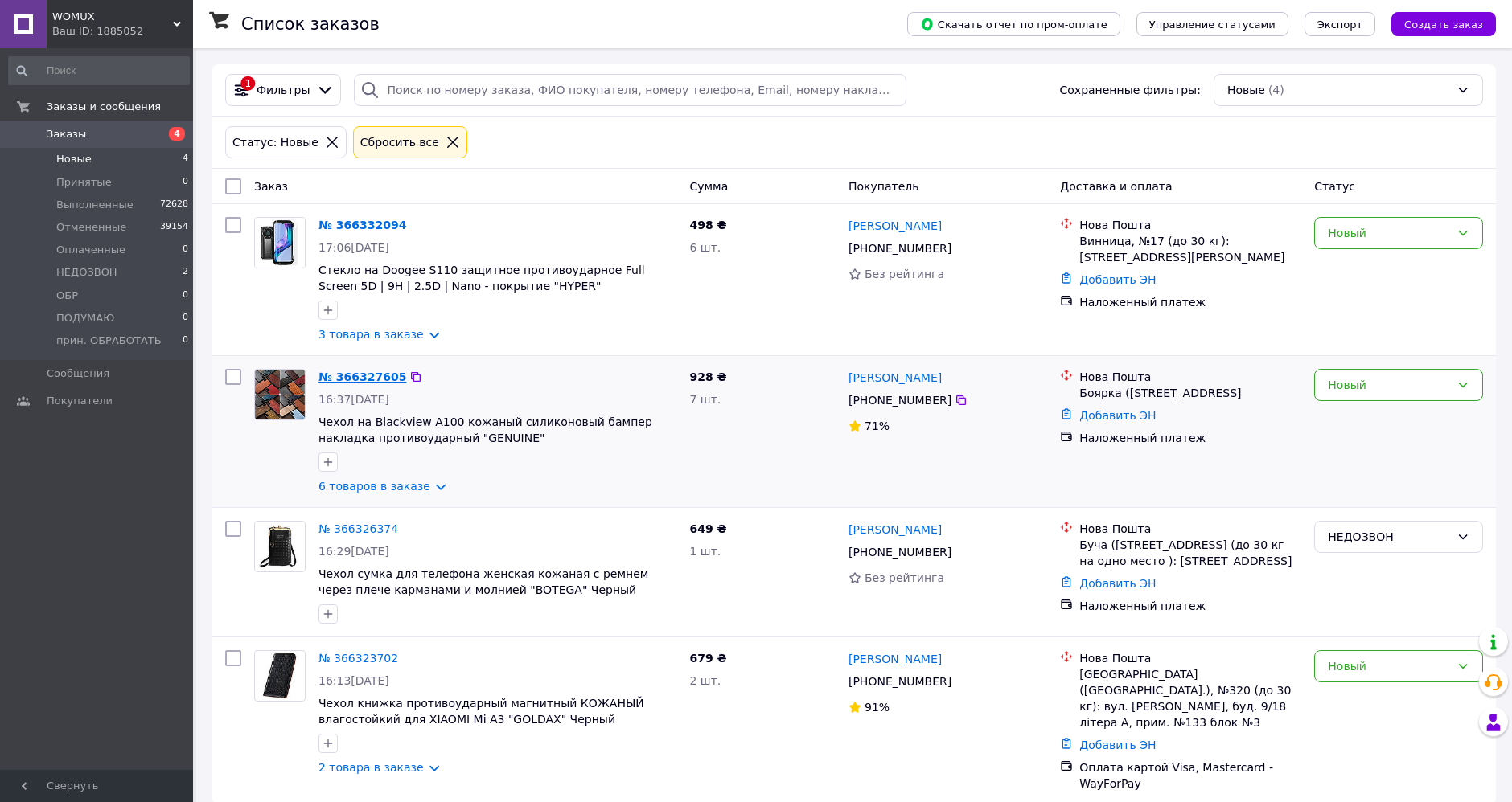
click at [349, 373] on link "№ 366327605" at bounding box center [362, 377] width 88 height 13
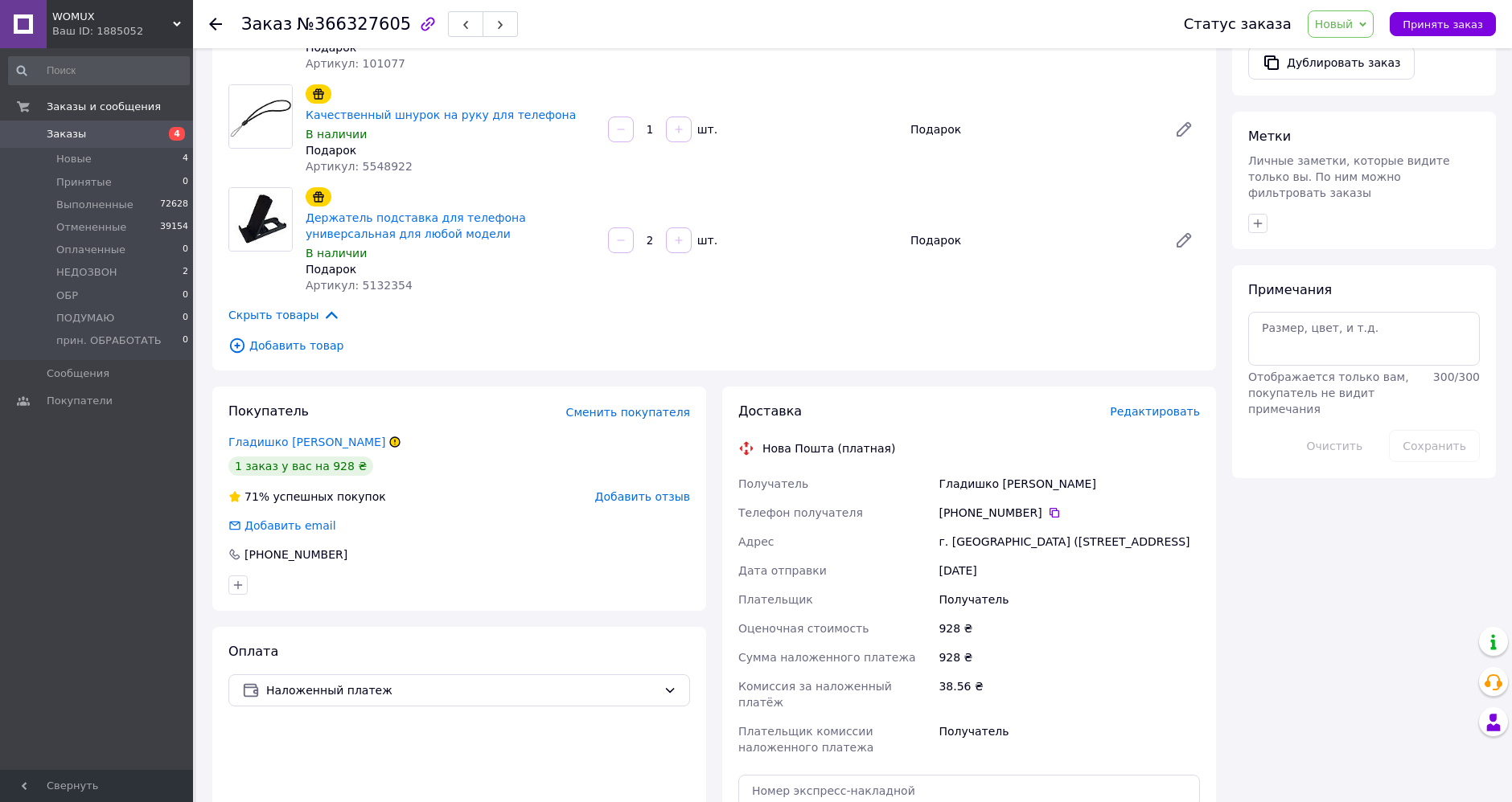
scroll to position [624, 0]
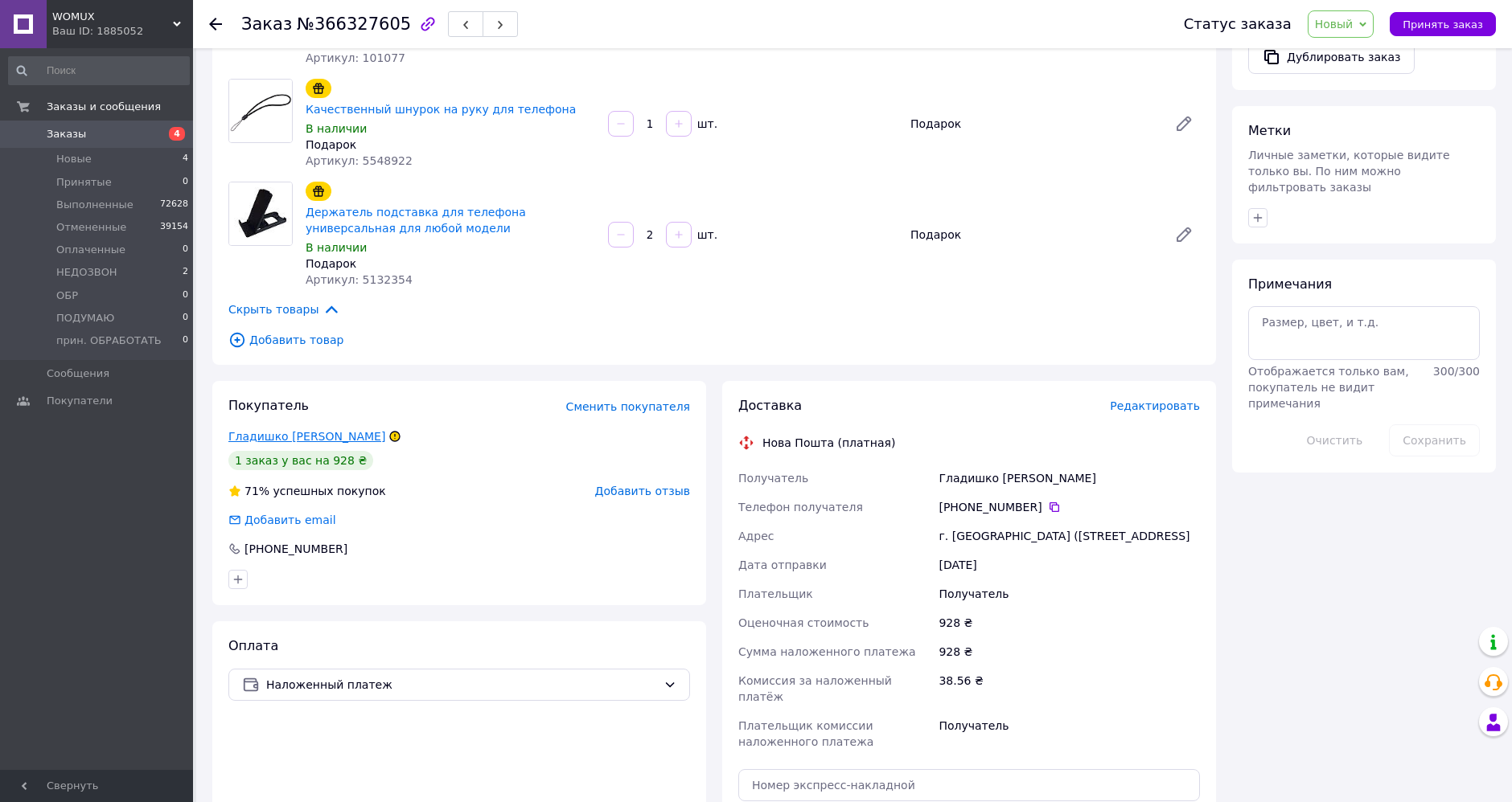
click at [267, 430] on link "Гладишко [PERSON_NAME]" at bounding box center [307, 437] width 157 height 13
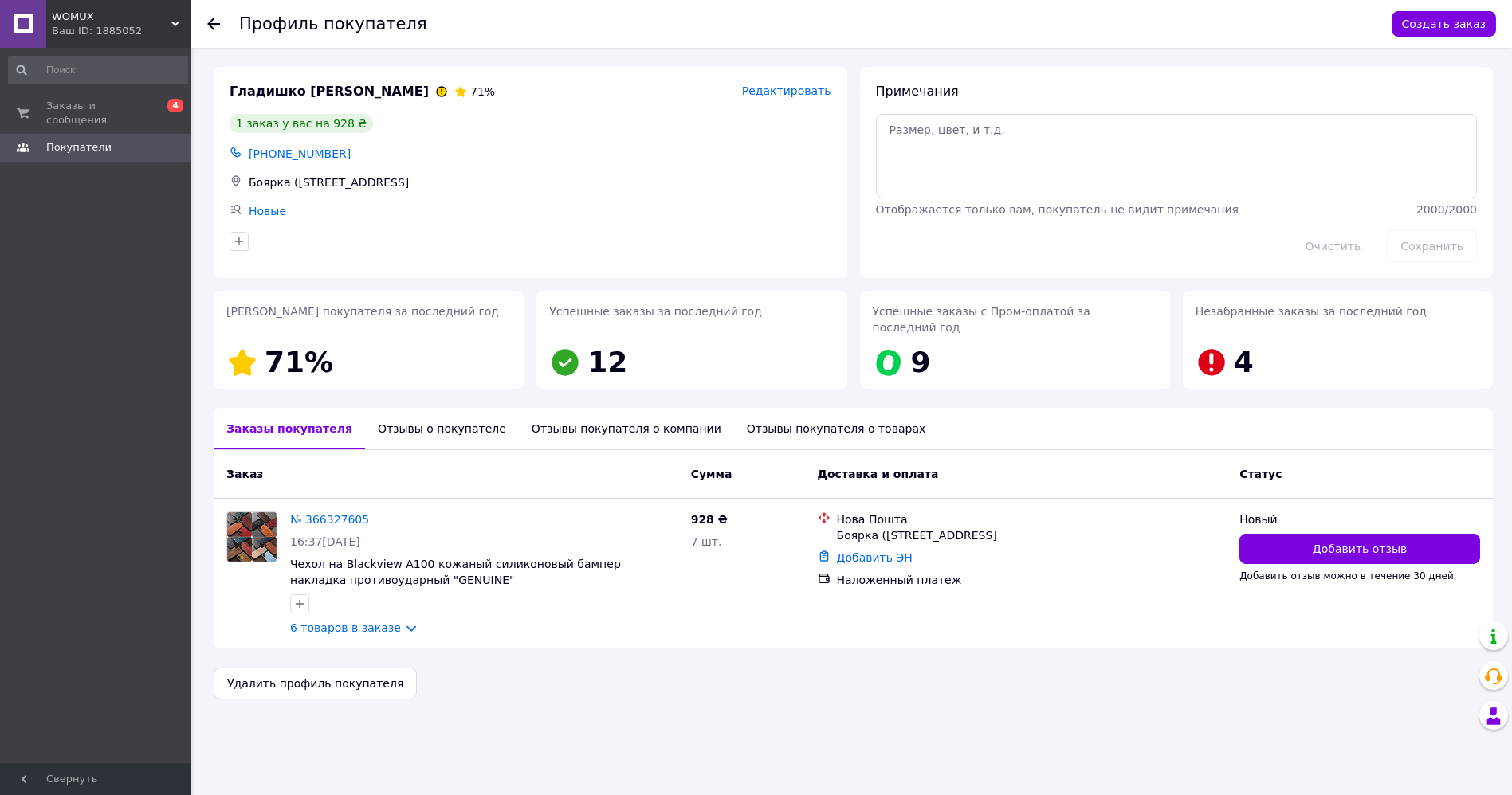
click at [218, 24] on use at bounding box center [214, 24] width 13 height 13
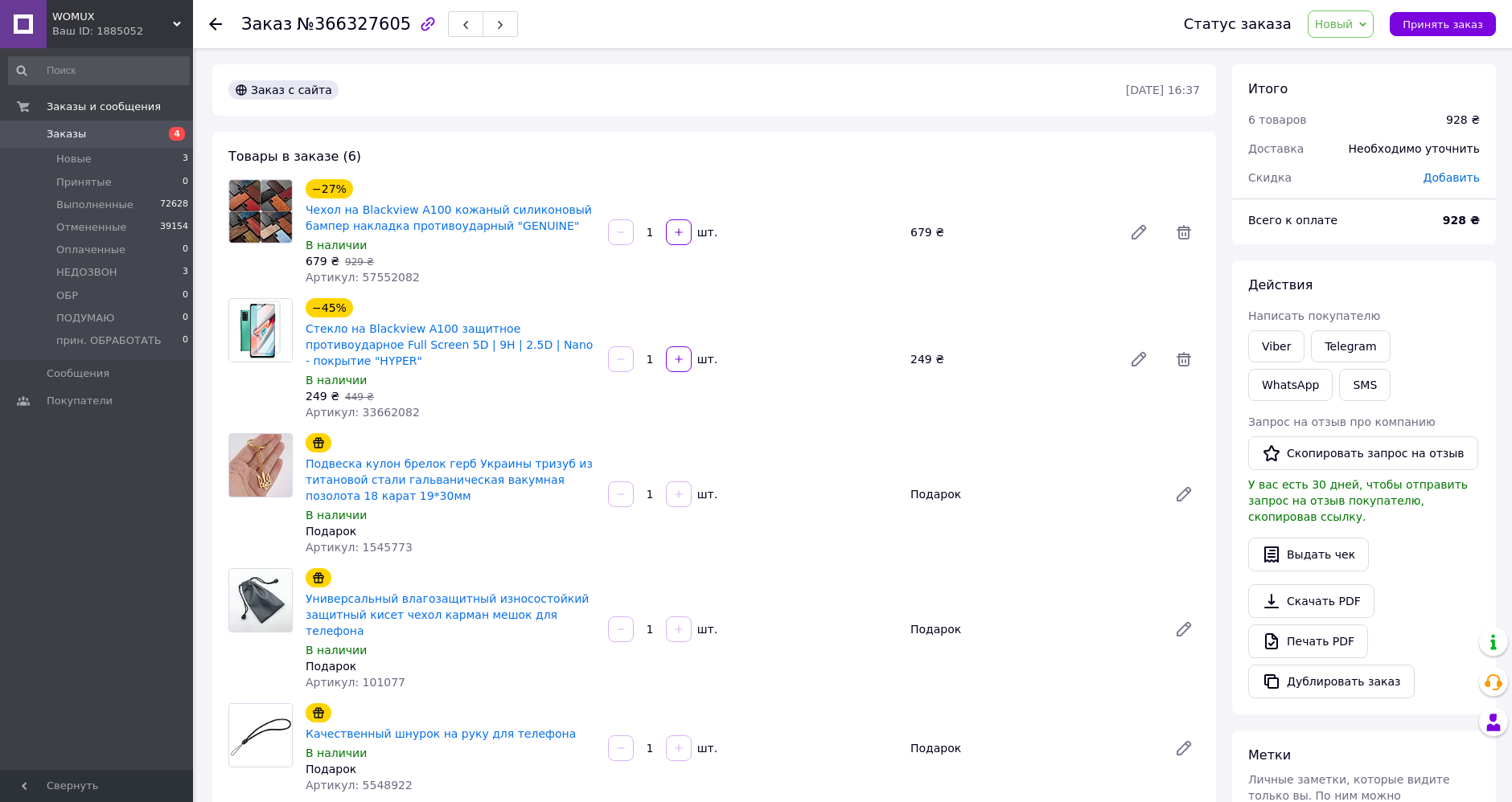
click at [1342, 22] on span "Новый" at bounding box center [1334, 24] width 39 height 13
click at [1344, 111] on li "Отменен" at bounding box center [1369, 105] width 121 height 24
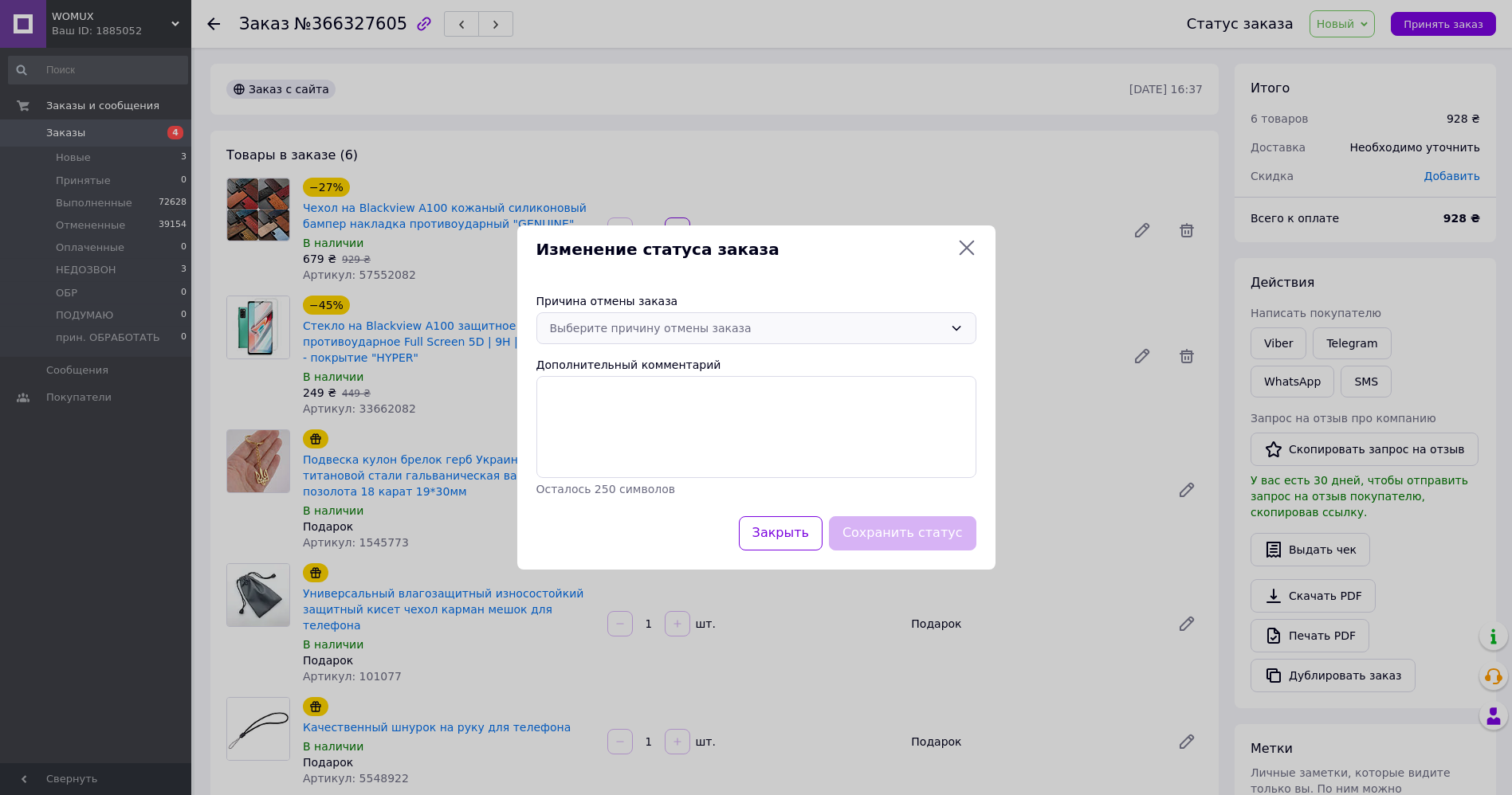
click at [694, 330] on div "Выберите причину отмены заказа" at bounding box center [746, 329] width 394 height 18
drag, startPoint x: 658, startPoint y: 445, endPoint x: 665, endPoint y: 456, distance: 13.0
click at [658, 446] on li "По просьбе покупателя" at bounding box center [756, 449] width 438 height 29
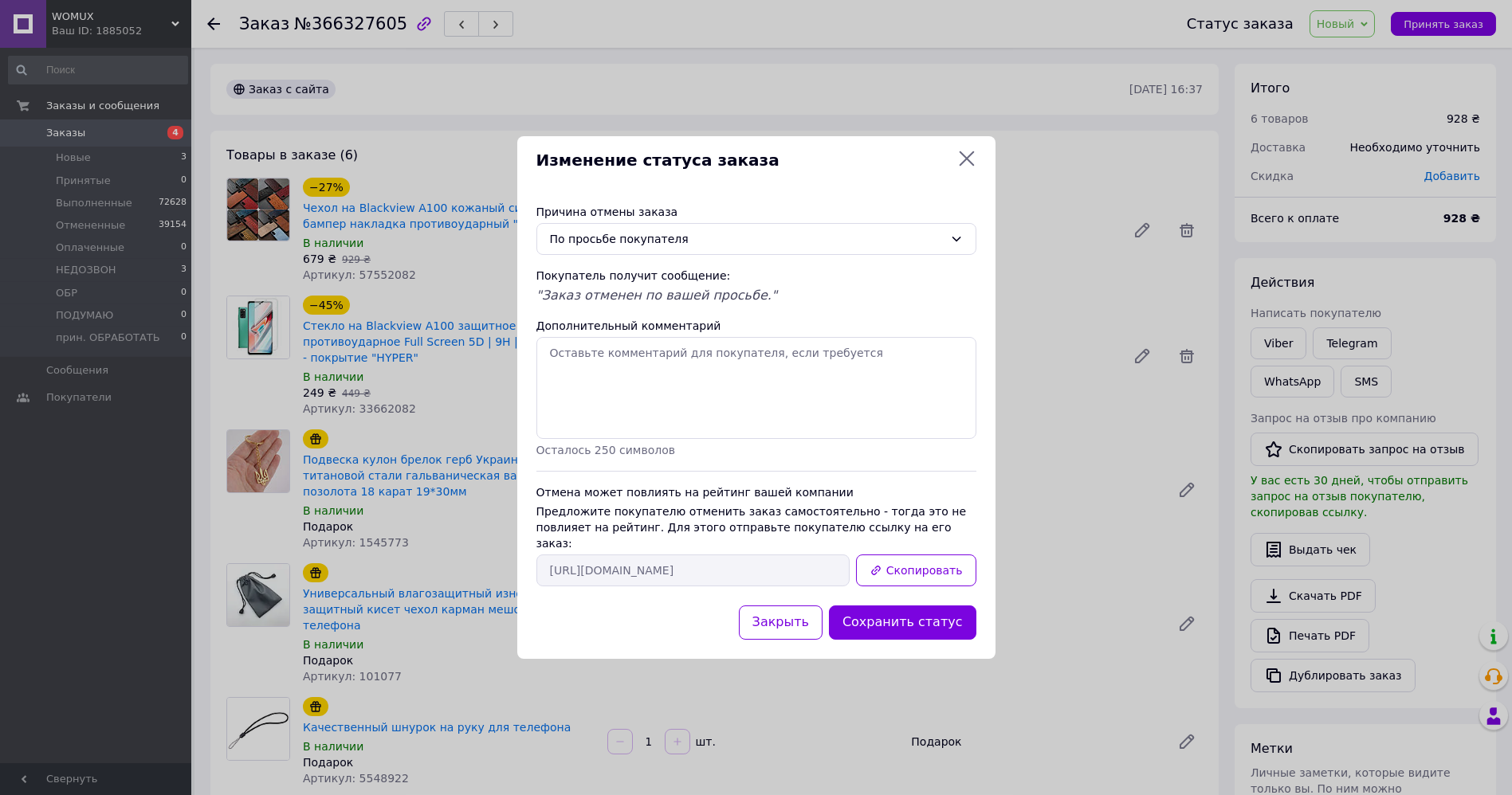
click at [910, 631] on div "Сохранить статус" at bounding box center [902, 622] width 154 height 41
click at [906, 612] on button "Сохранить статус" at bounding box center [902, 622] width 147 height 34
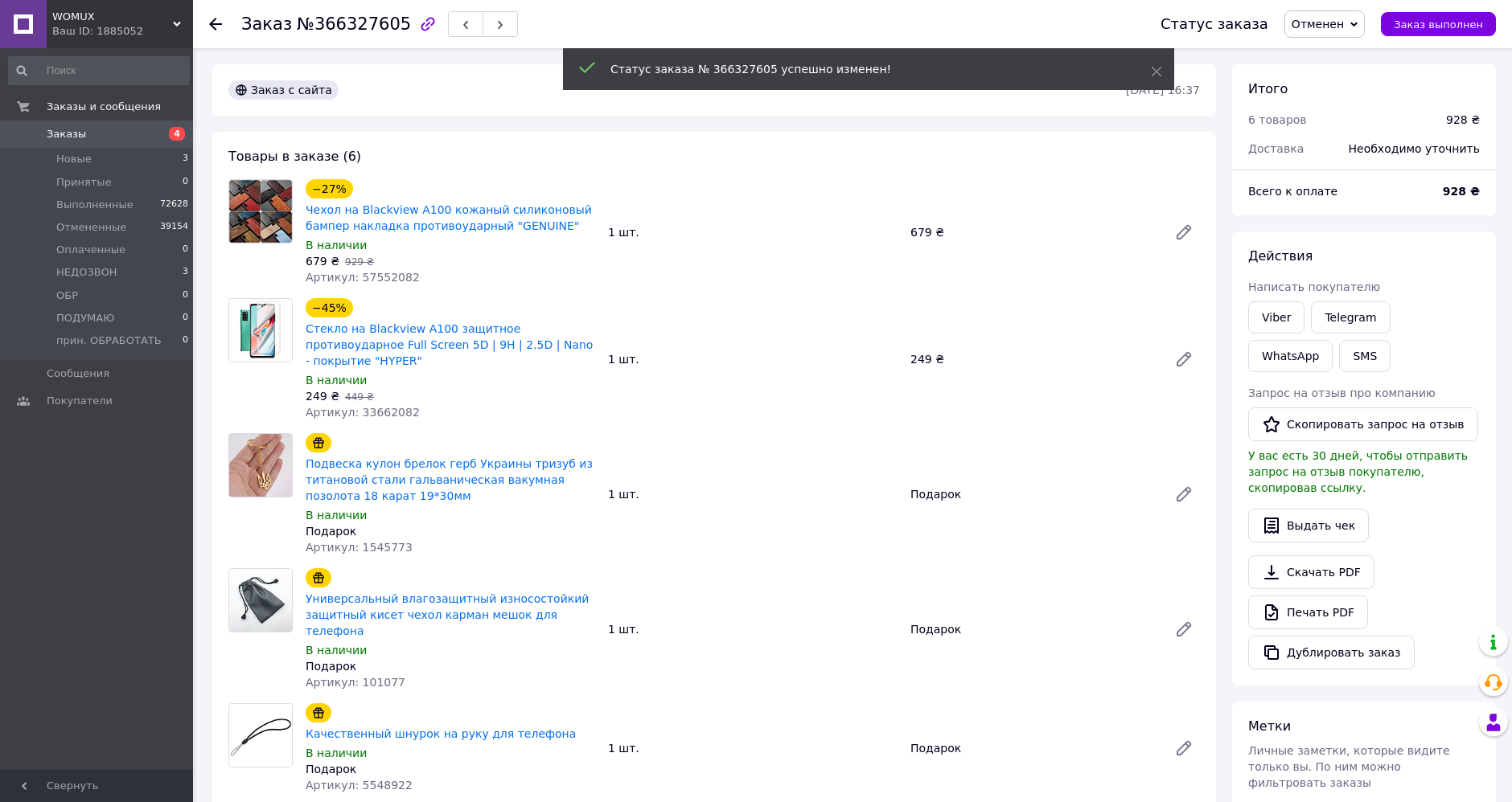
click at [218, 22] on icon at bounding box center [216, 24] width 13 height 13
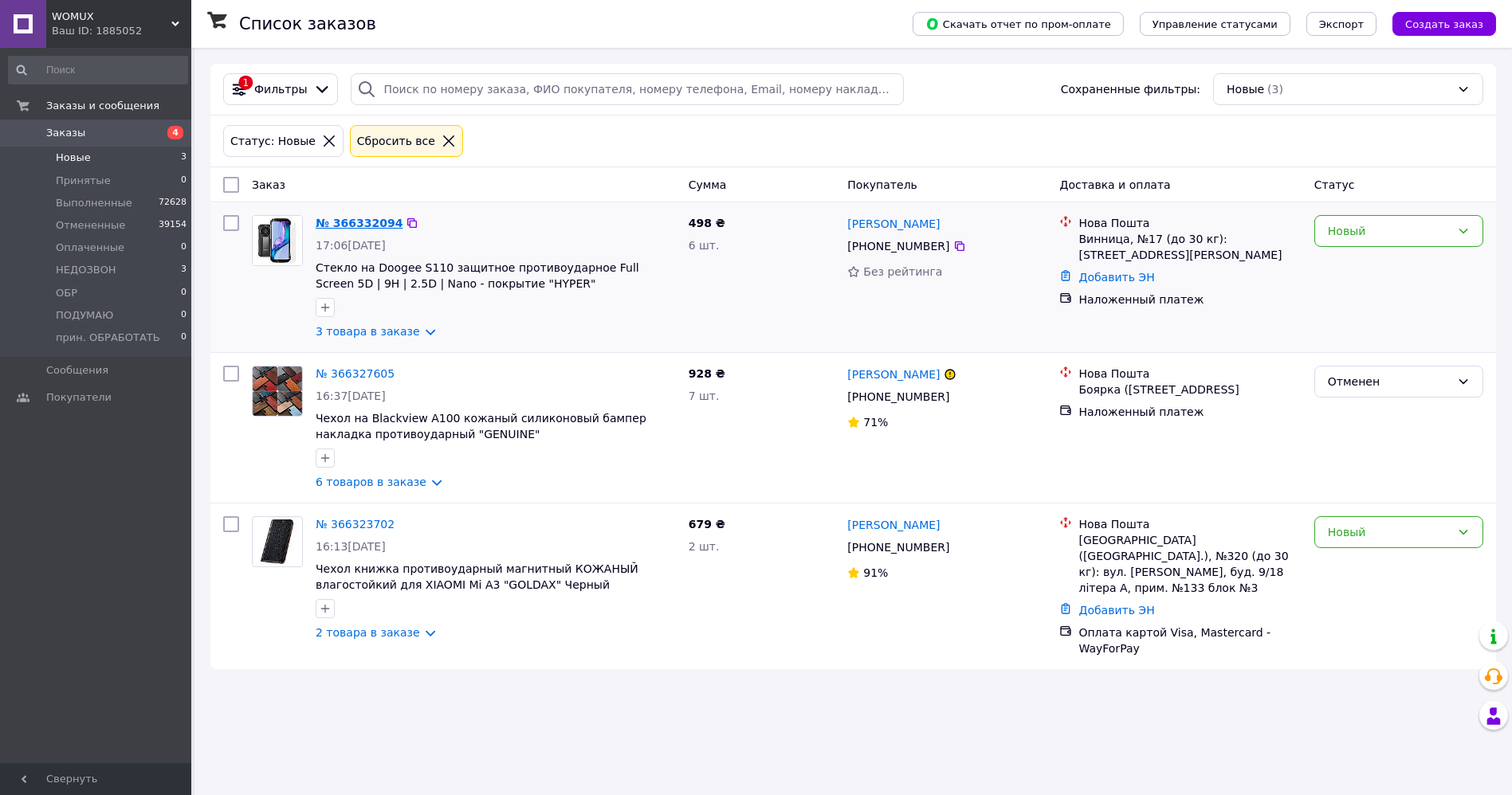
click at [354, 218] on link "№ 366332094" at bounding box center [359, 223] width 87 height 13
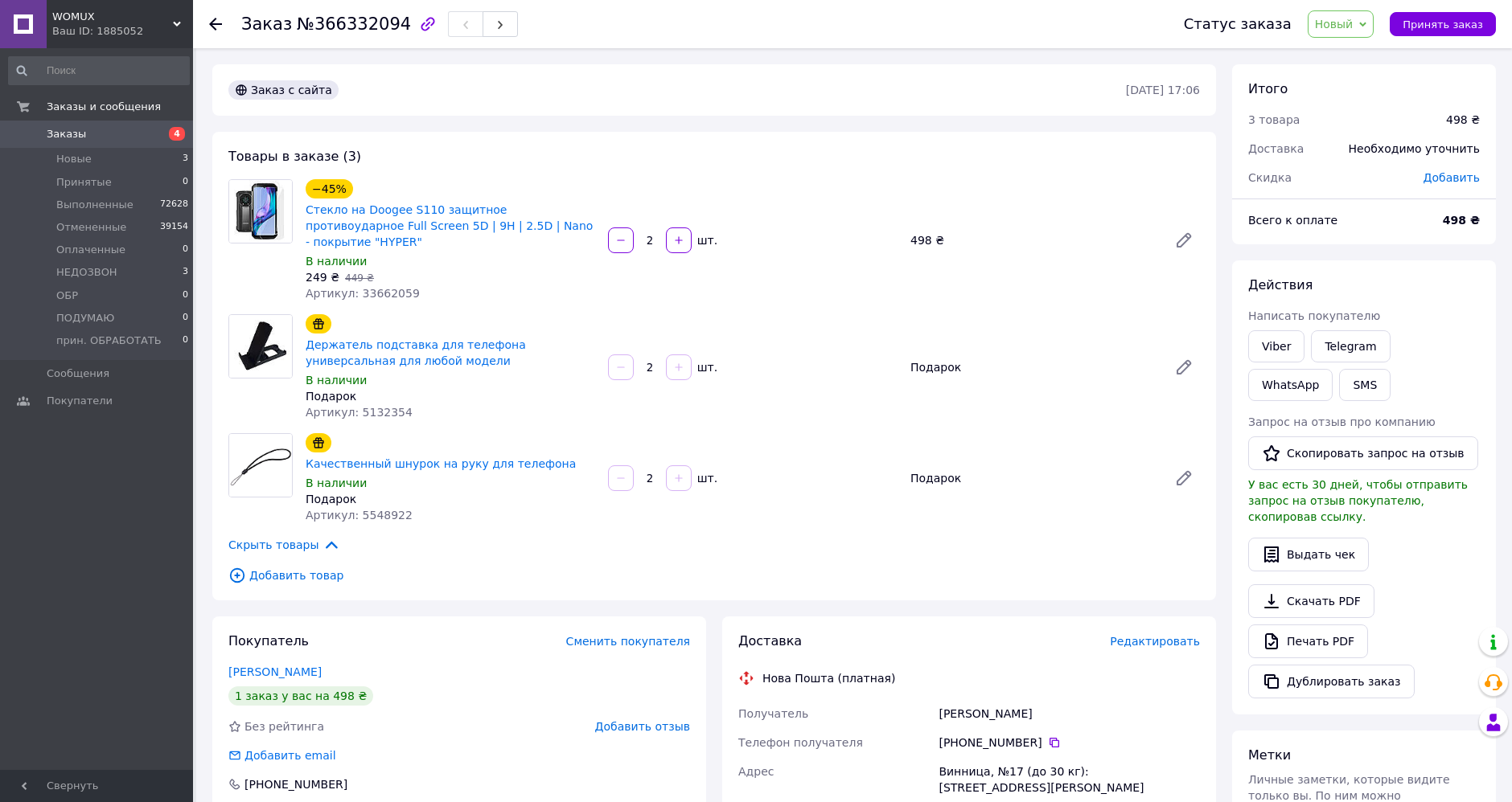
click at [1354, 25] on span "Новый" at bounding box center [1334, 24] width 39 height 13
click at [1363, 77] on li "Выполнен" at bounding box center [1369, 81] width 121 height 24
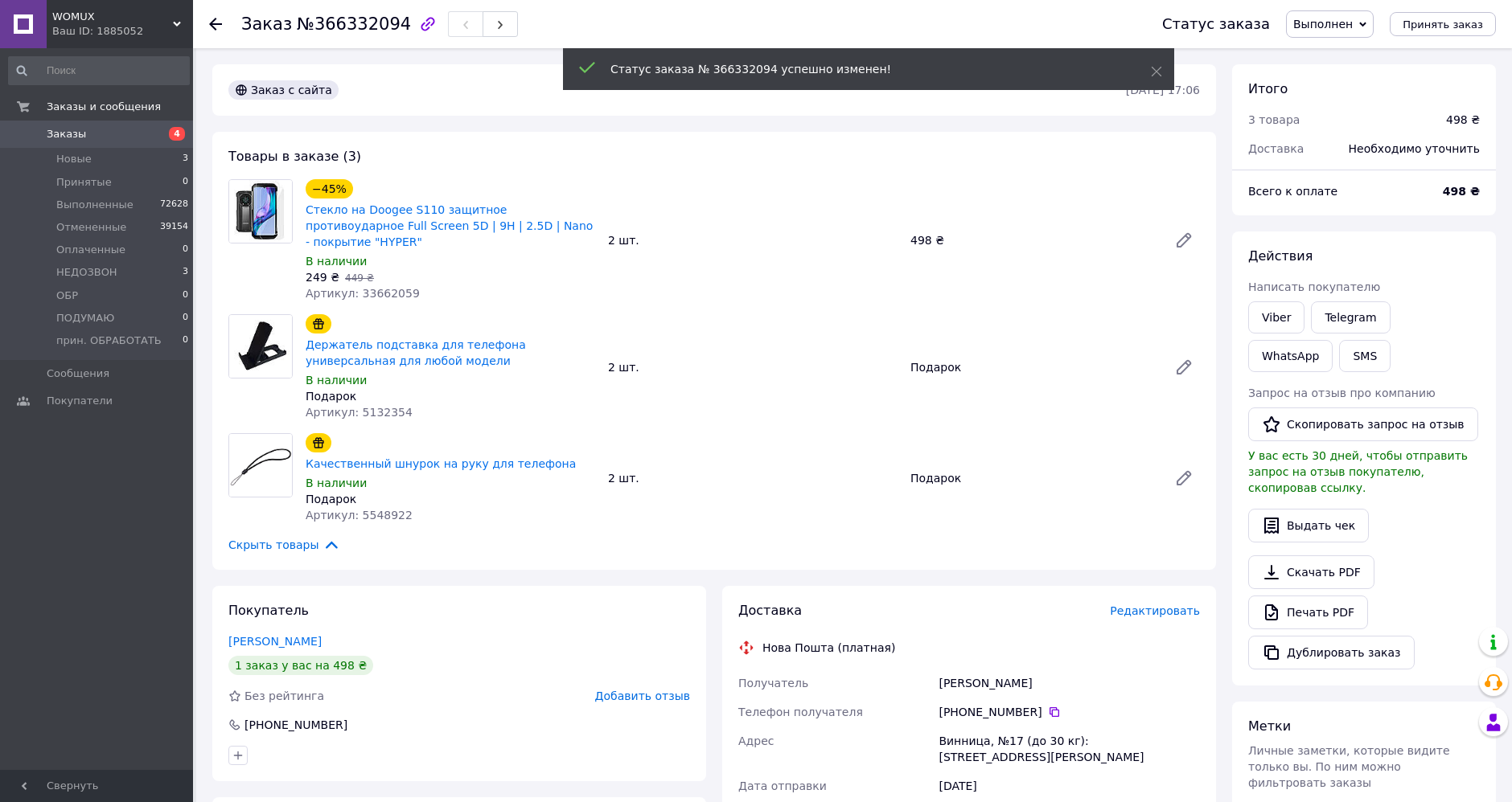
click at [213, 27] on use at bounding box center [216, 24] width 13 height 13
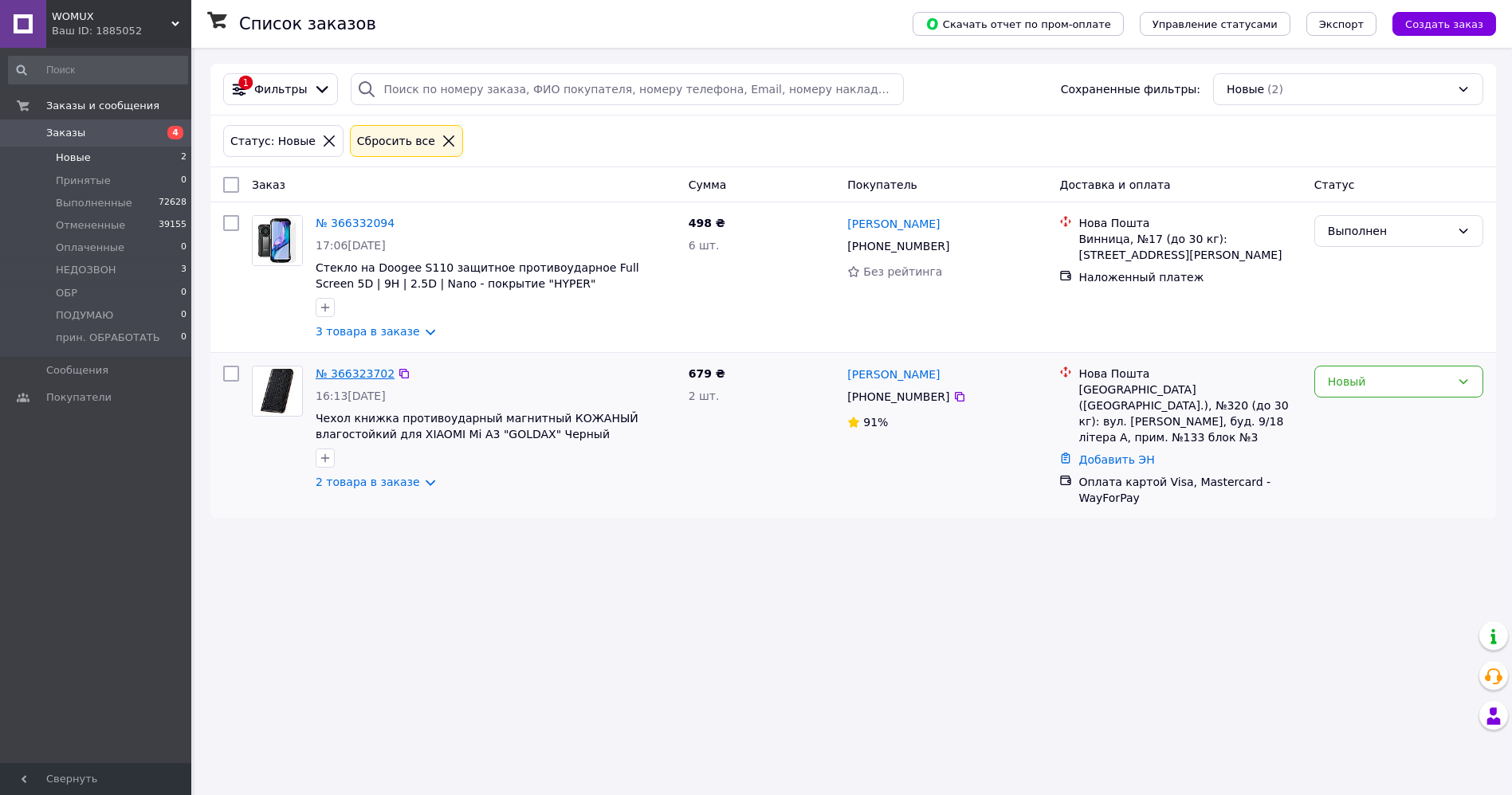
click at [355, 376] on link "№ 366323702" at bounding box center [355, 374] width 79 height 13
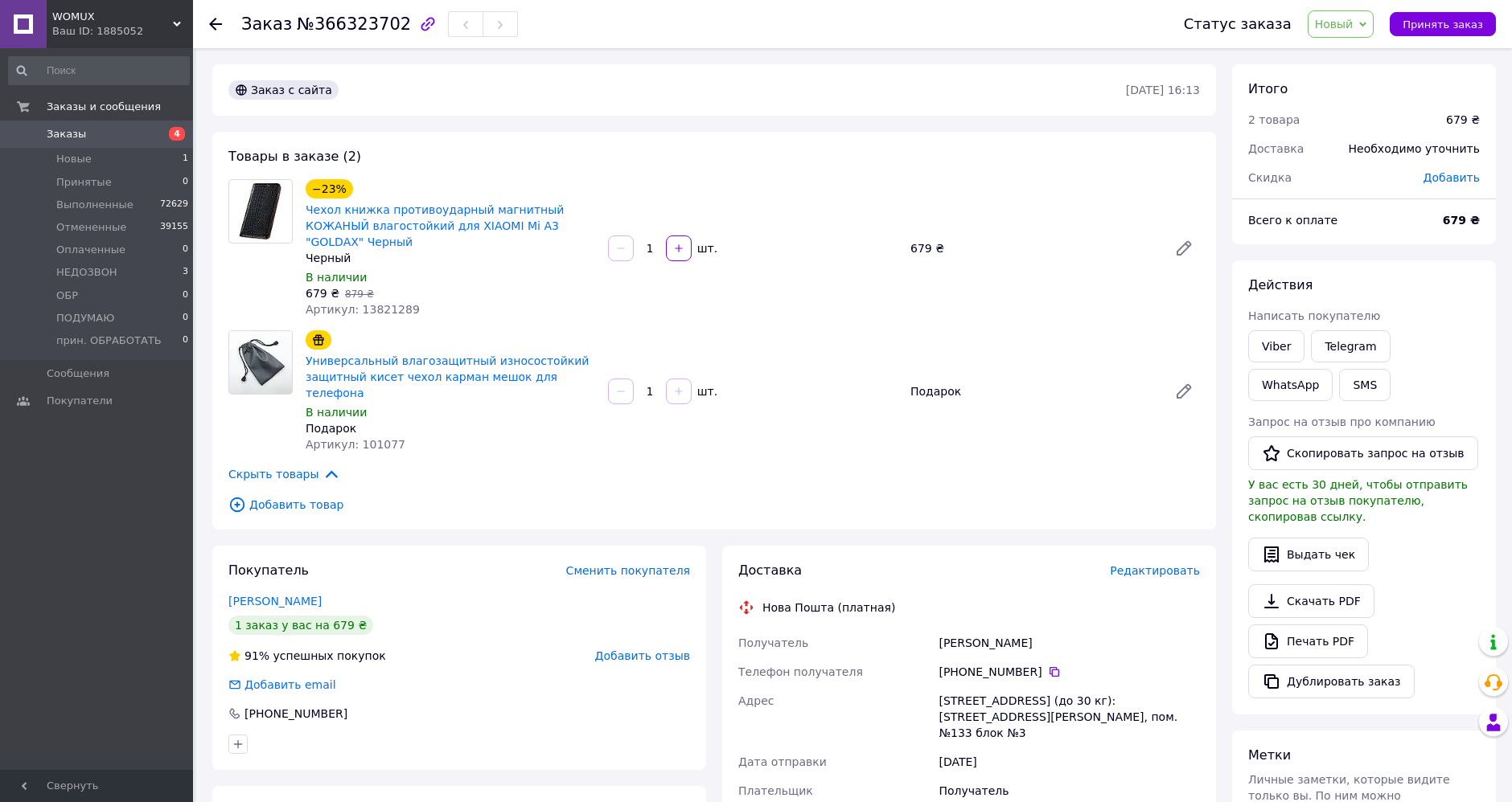
click at [1363, 32] on span "Новый" at bounding box center [1341, 24] width 67 height 27
click at [1362, 165] on li "ПОДУМАЮ" at bounding box center [1369, 160] width 121 height 24
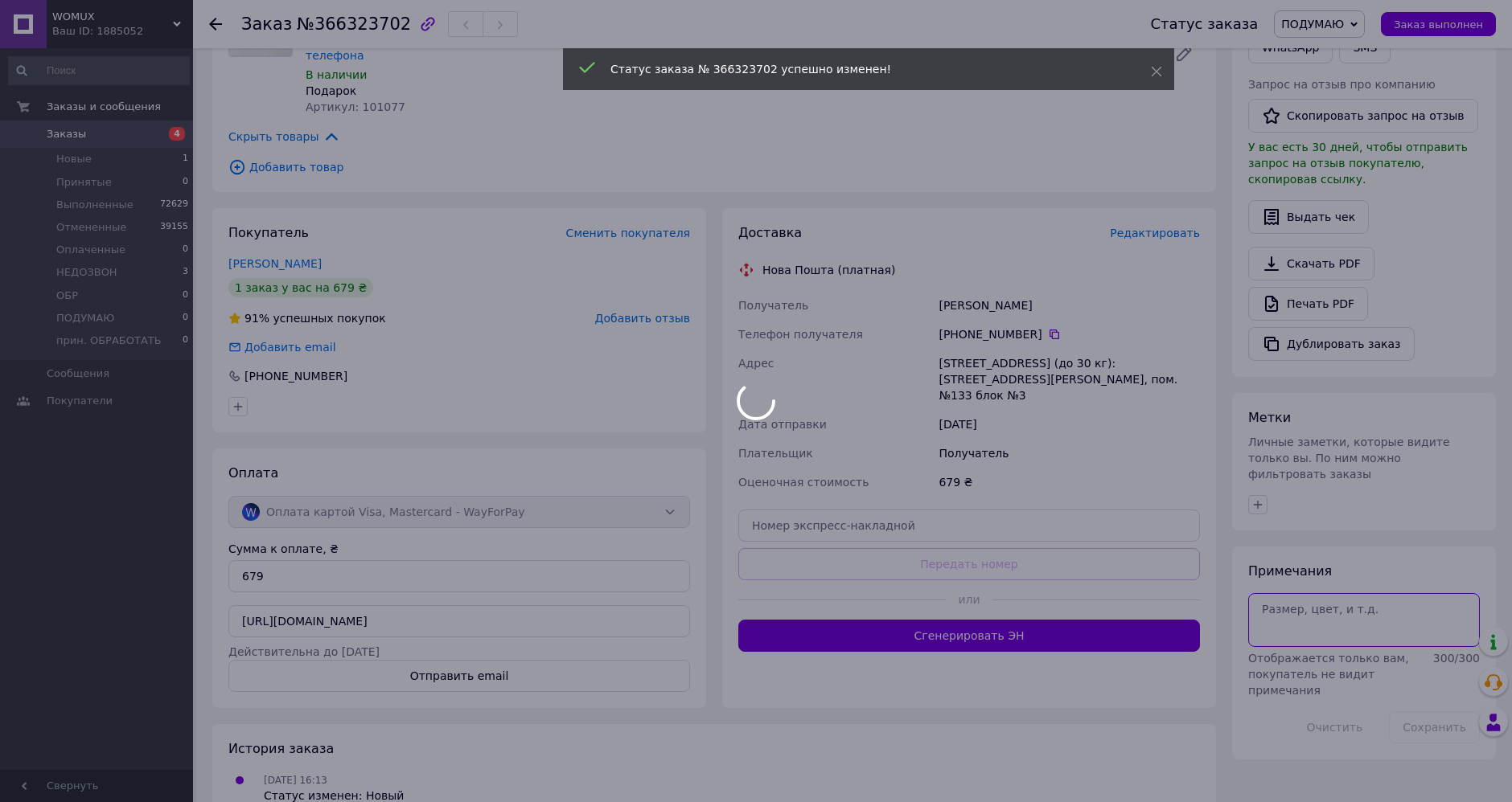
click at [1281, 593] on textarea at bounding box center [1363, 620] width 232 height 53
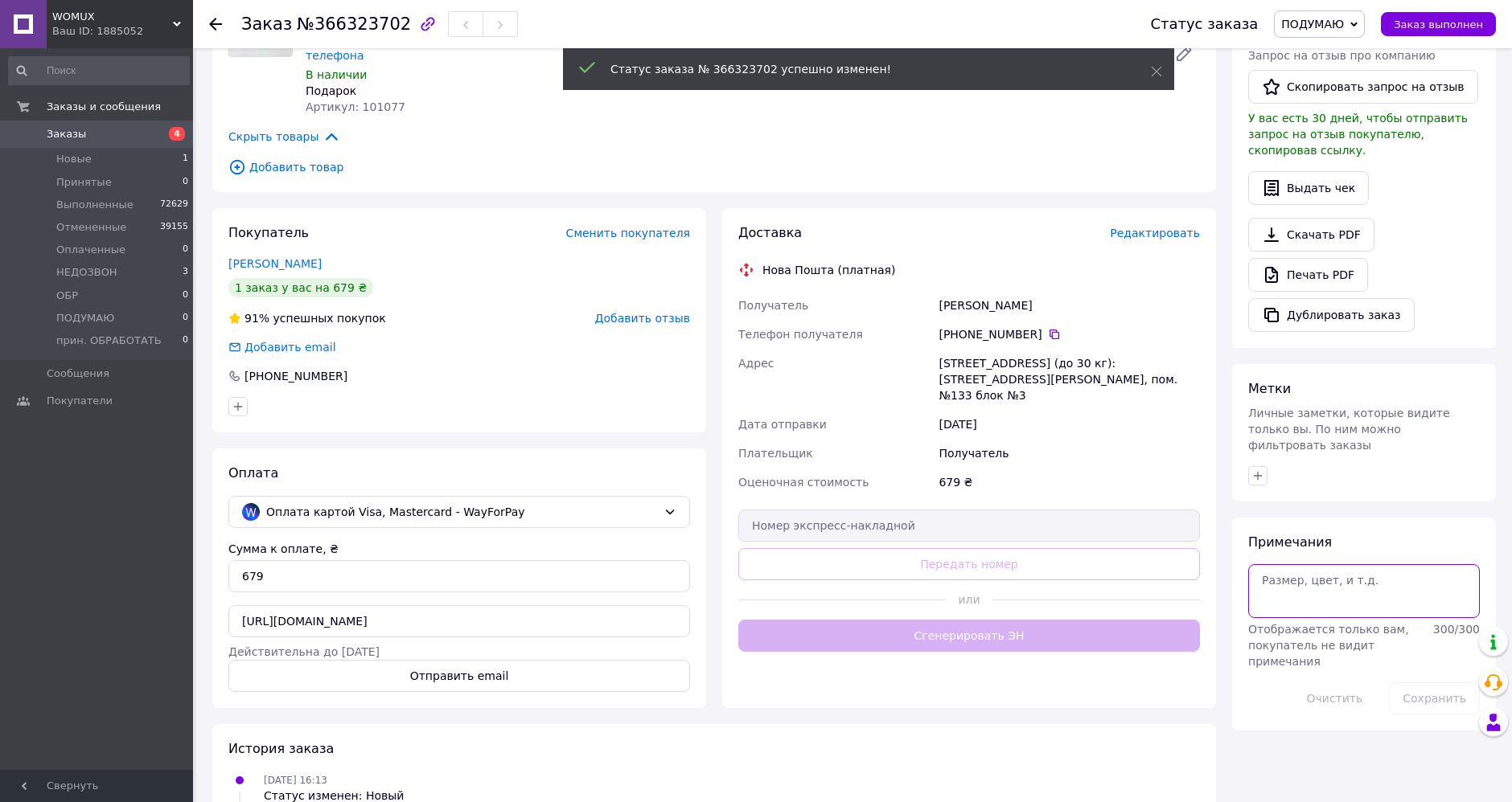
paste textarea "думает"
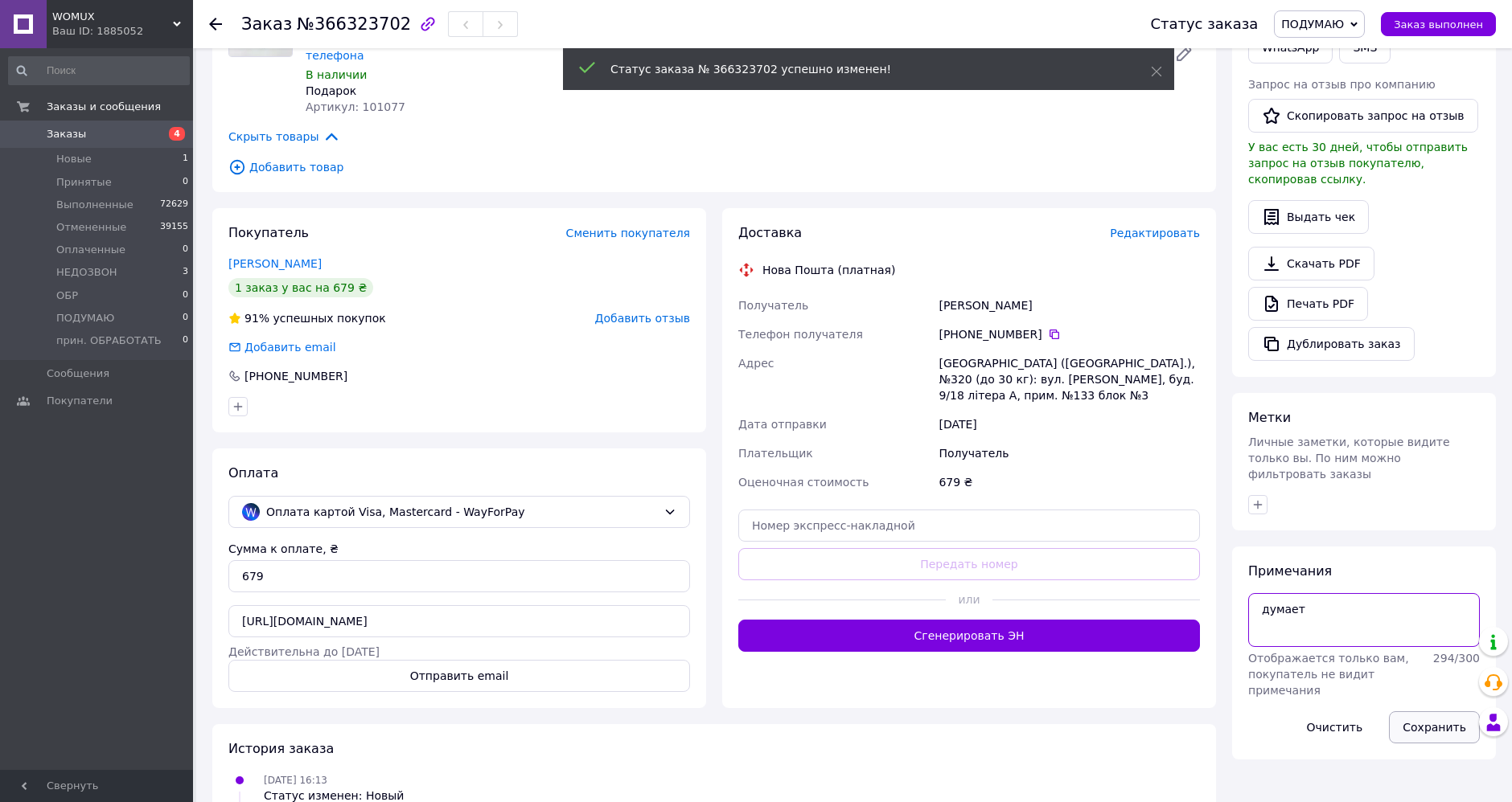
type textarea "думает"
click at [1419, 712] on button "Сохранить" at bounding box center [1435, 728] width 91 height 32
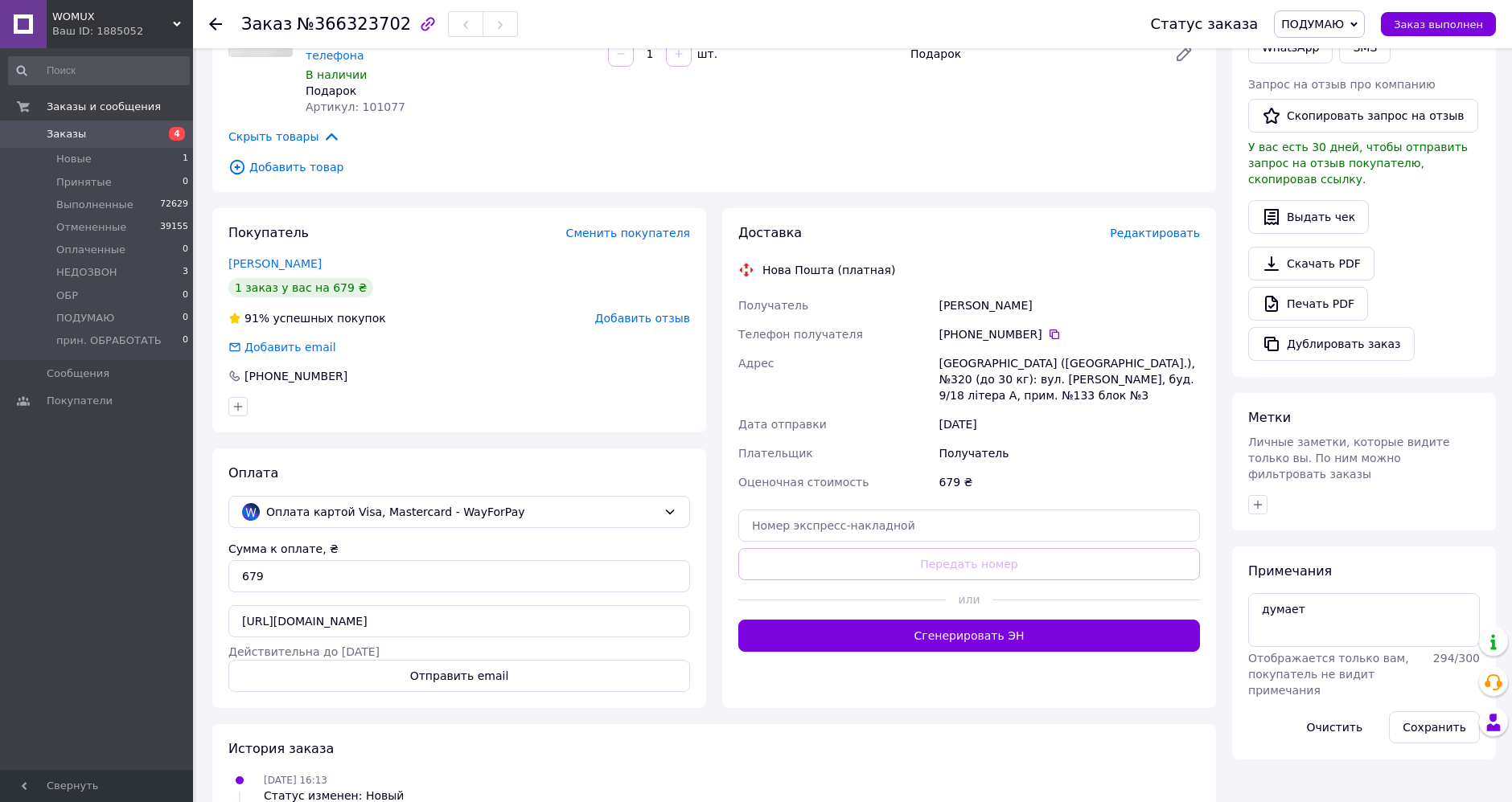
click at [217, 27] on icon at bounding box center [216, 24] width 13 height 13
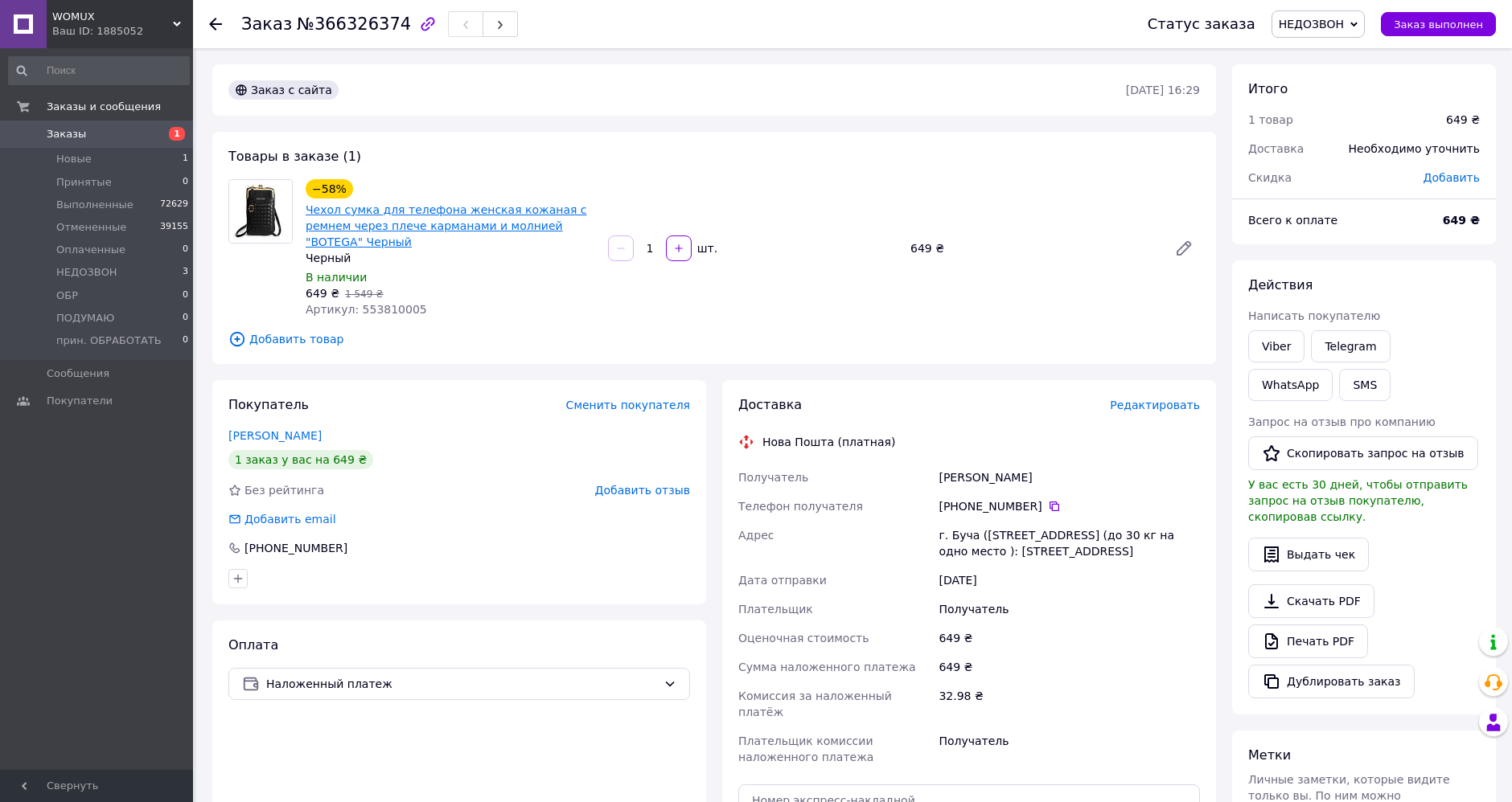
click at [422, 226] on link "Чехол сумка для телефона женская кожаная с ремнем через плече карманами и молни…" at bounding box center [446, 226] width 282 height 45
click at [1319, 12] on span "НЕДОЗВОН" at bounding box center [1318, 24] width 94 height 27
click at [1320, 98] on li "Отменен" at bounding box center [1333, 105] width 121 height 24
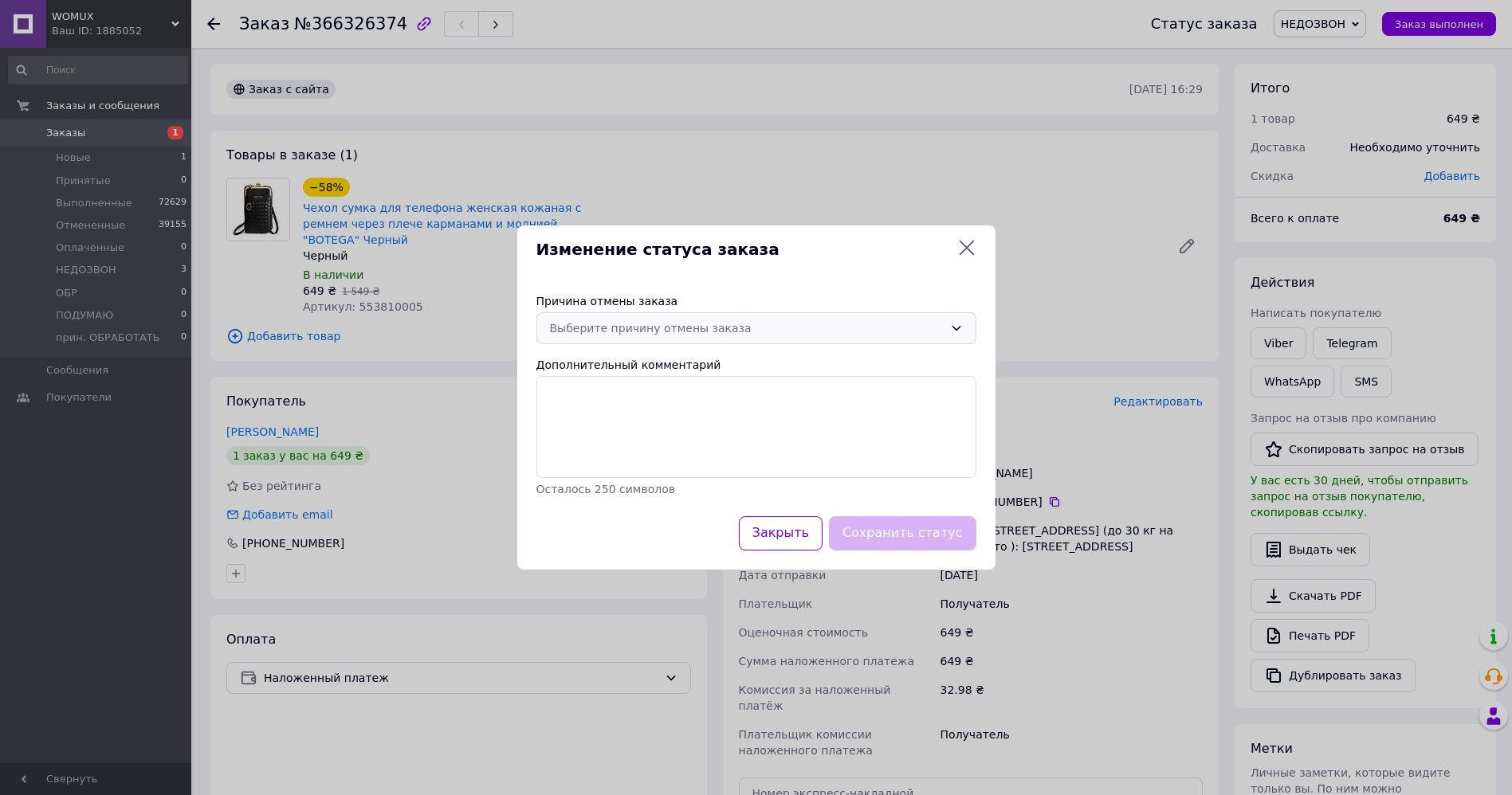
click at [768, 321] on div "Выберите причину отмены заказа" at bounding box center [746, 329] width 394 height 18
click at [687, 442] on li "По просьбе покупателя" at bounding box center [756, 449] width 438 height 29
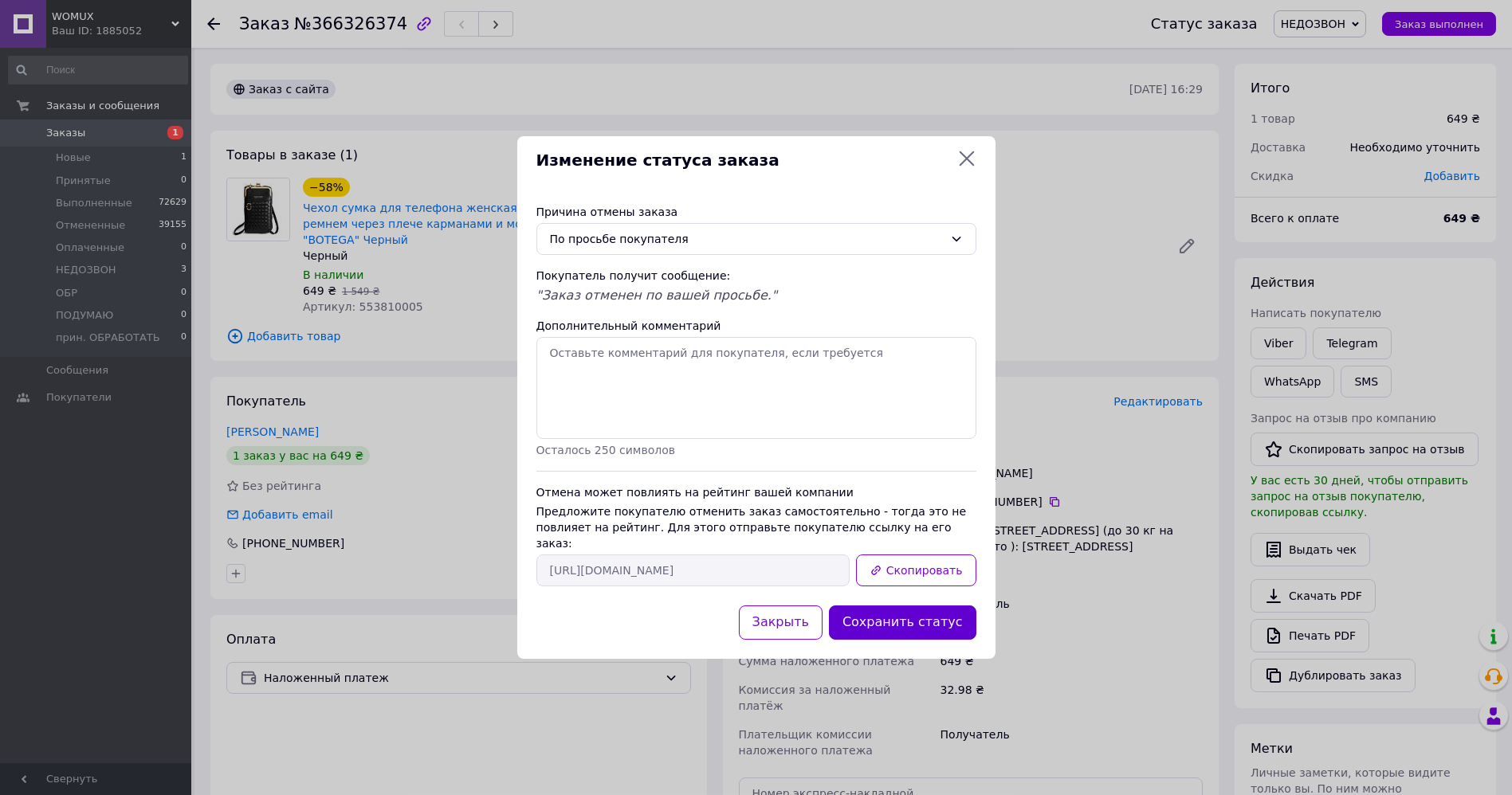
click at [914, 613] on button "Сохранить статус" at bounding box center [902, 622] width 147 height 34
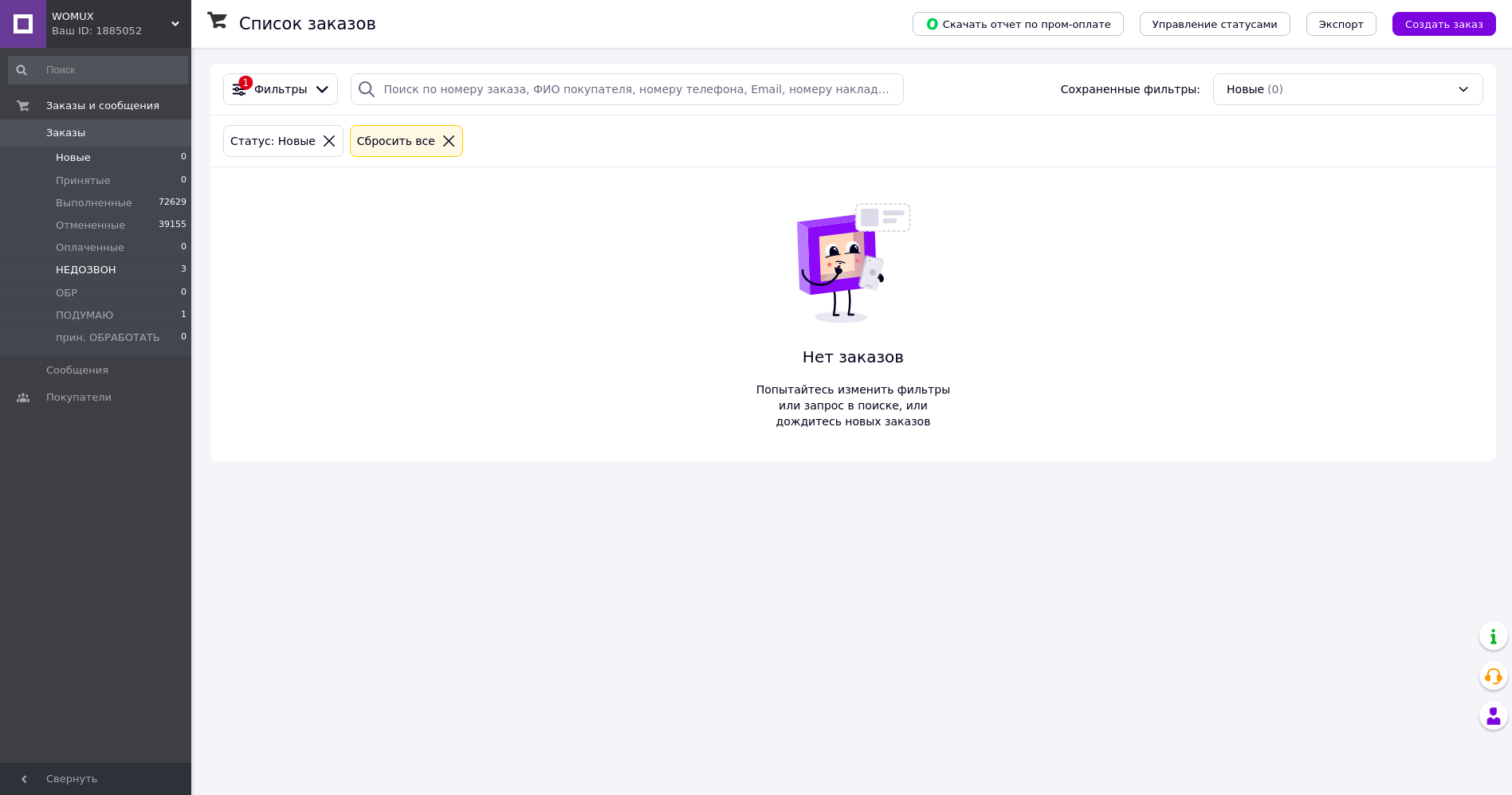
click at [94, 270] on span "НЕДОЗВОН" at bounding box center [86, 270] width 61 height 14
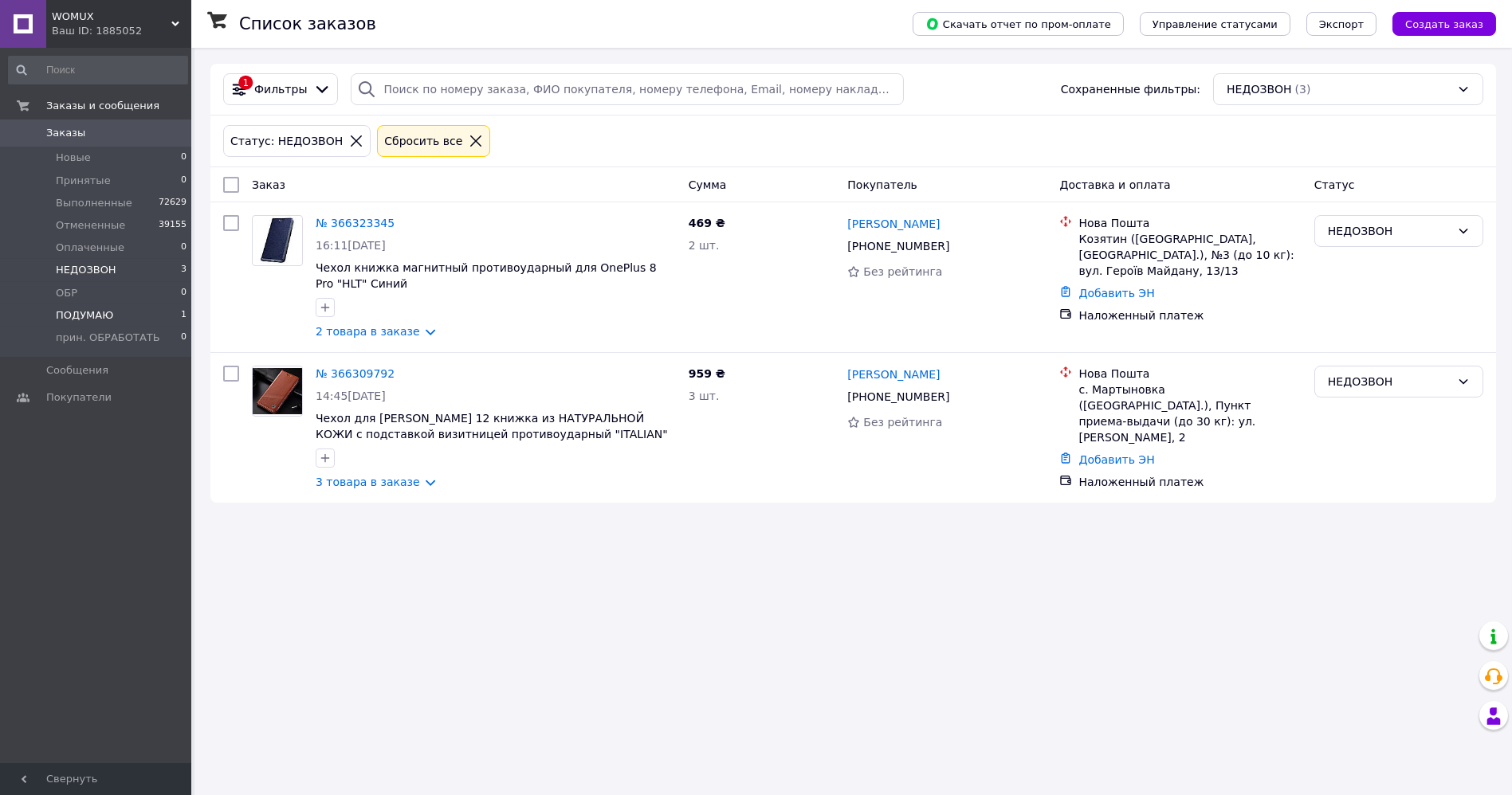
click at [74, 314] on span "ПОДУМАЮ" at bounding box center [85, 316] width 58 height 14
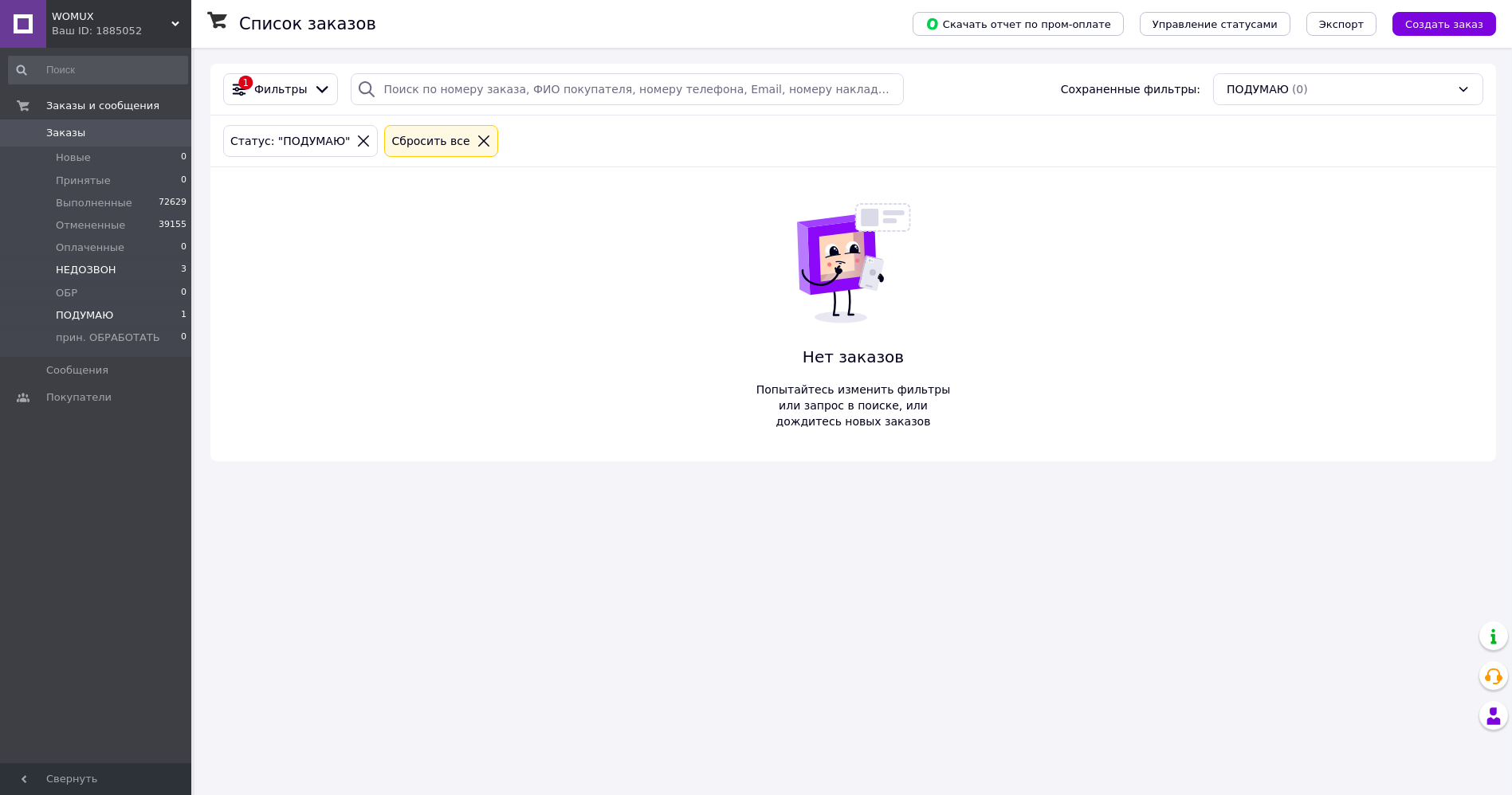
click at [85, 269] on span "НЕДОЗВОН" at bounding box center [86, 270] width 61 height 14
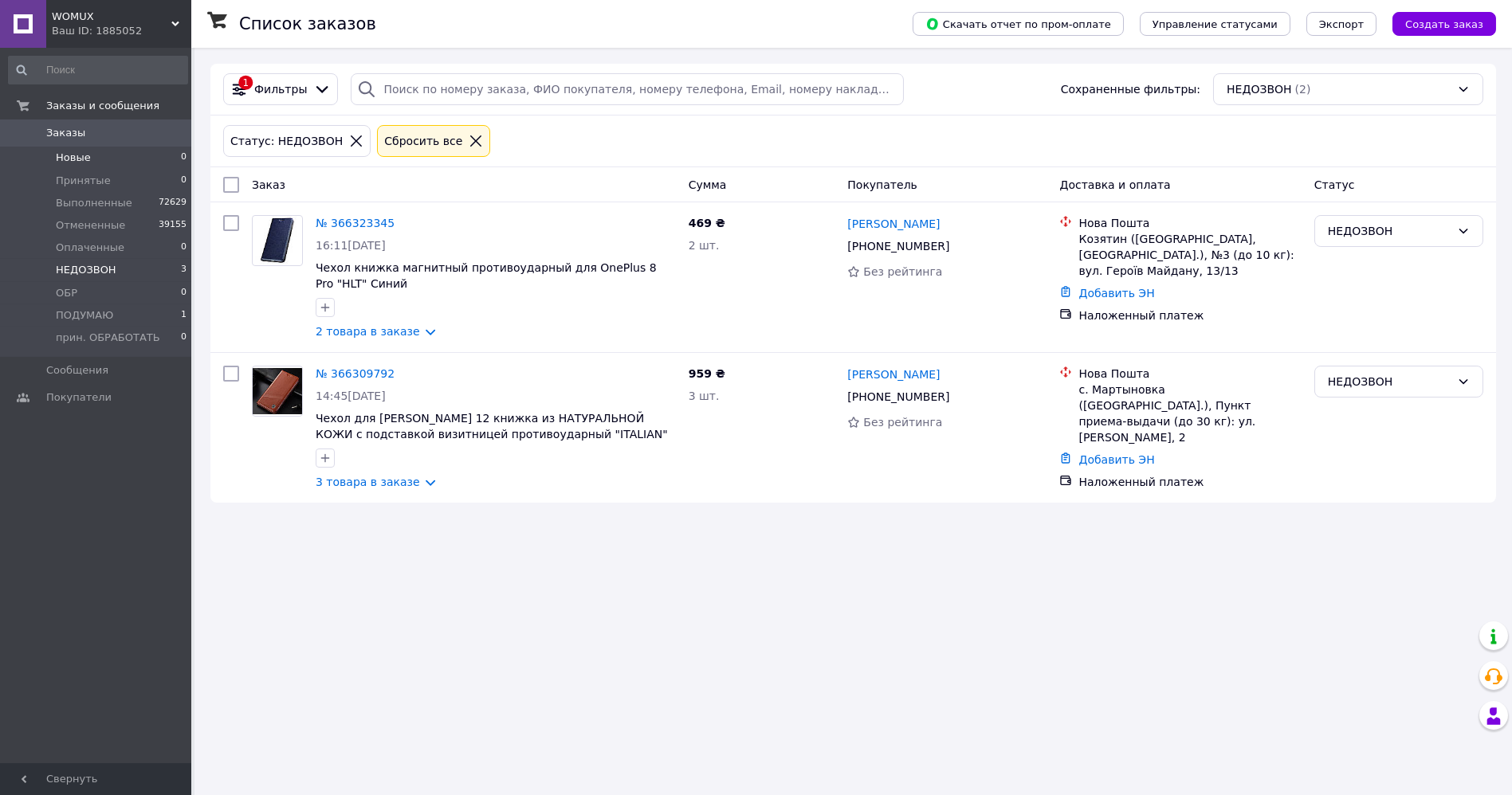
click at [90, 158] on li "Новые 0" at bounding box center [98, 158] width 196 height 22
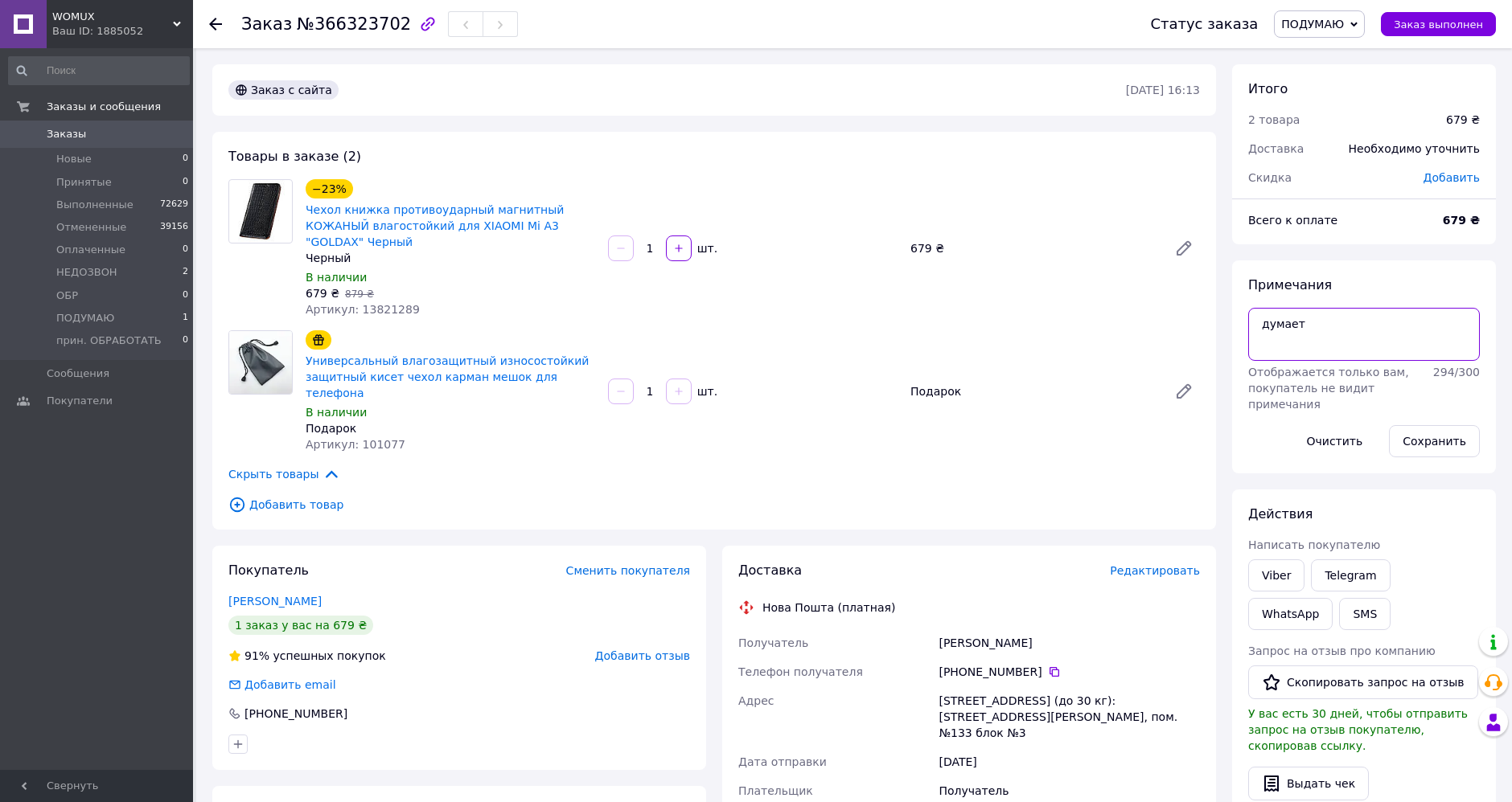
drag, startPoint x: 1310, startPoint y: 327, endPoint x: 1252, endPoint y: 329, distance: 58.0
click at [1252, 329] on textarea "думает" at bounding box center [1363, 335] width 232 height 53
paste textarea "PLN кроко ПУЗО зенус ЧЕРНЫЙ"
type textarea "PLN кроко ПУЗО зенус ЧЕРНЫЙ"
click at [1422, 449] on button "Сохранить" at bounding box center [1435, 441] width 91 height 32
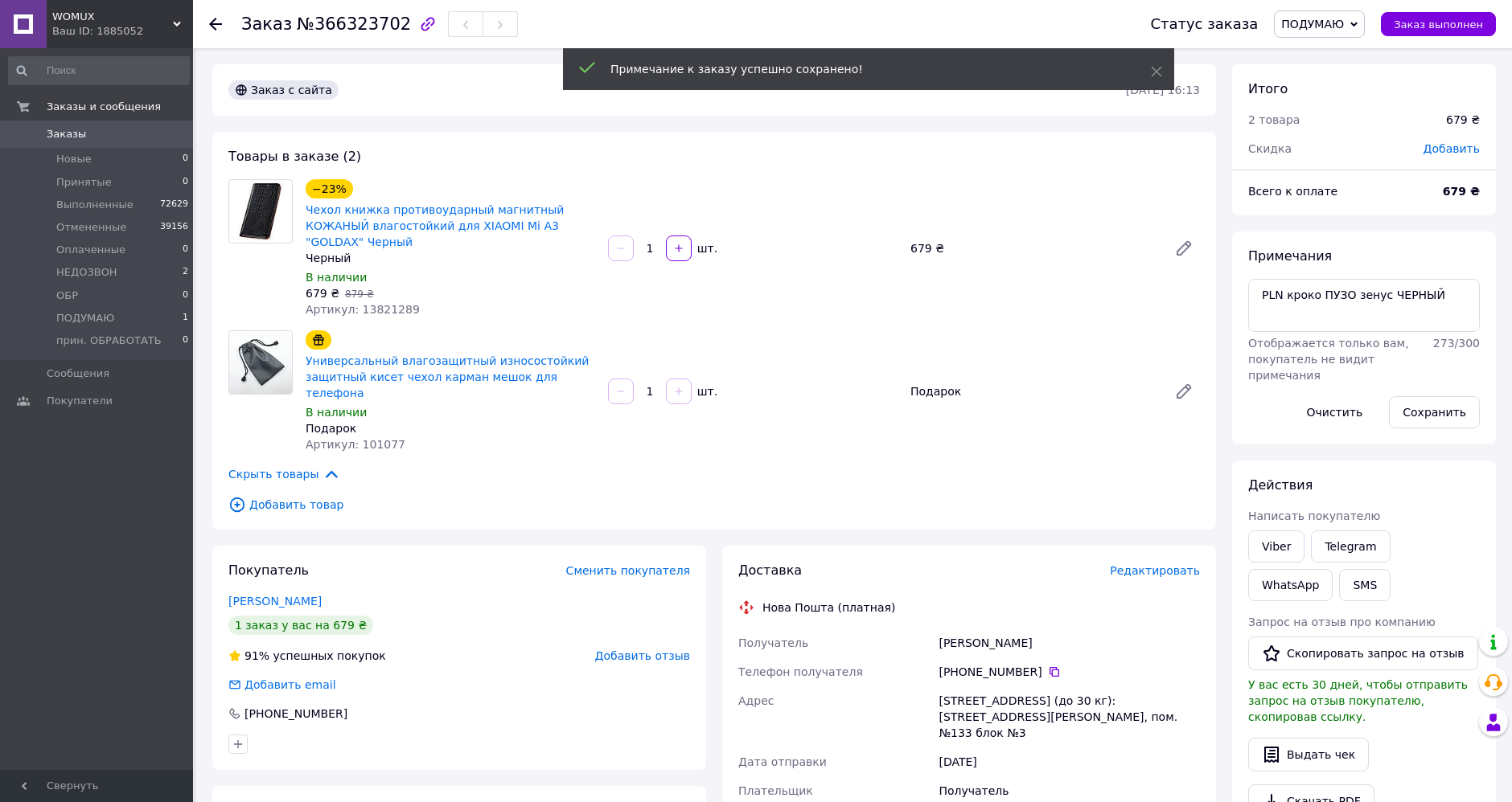
click at [1344, 22] on span "ПОДУМАЮ" at bounding box center [1313, 24] width 63 height 13
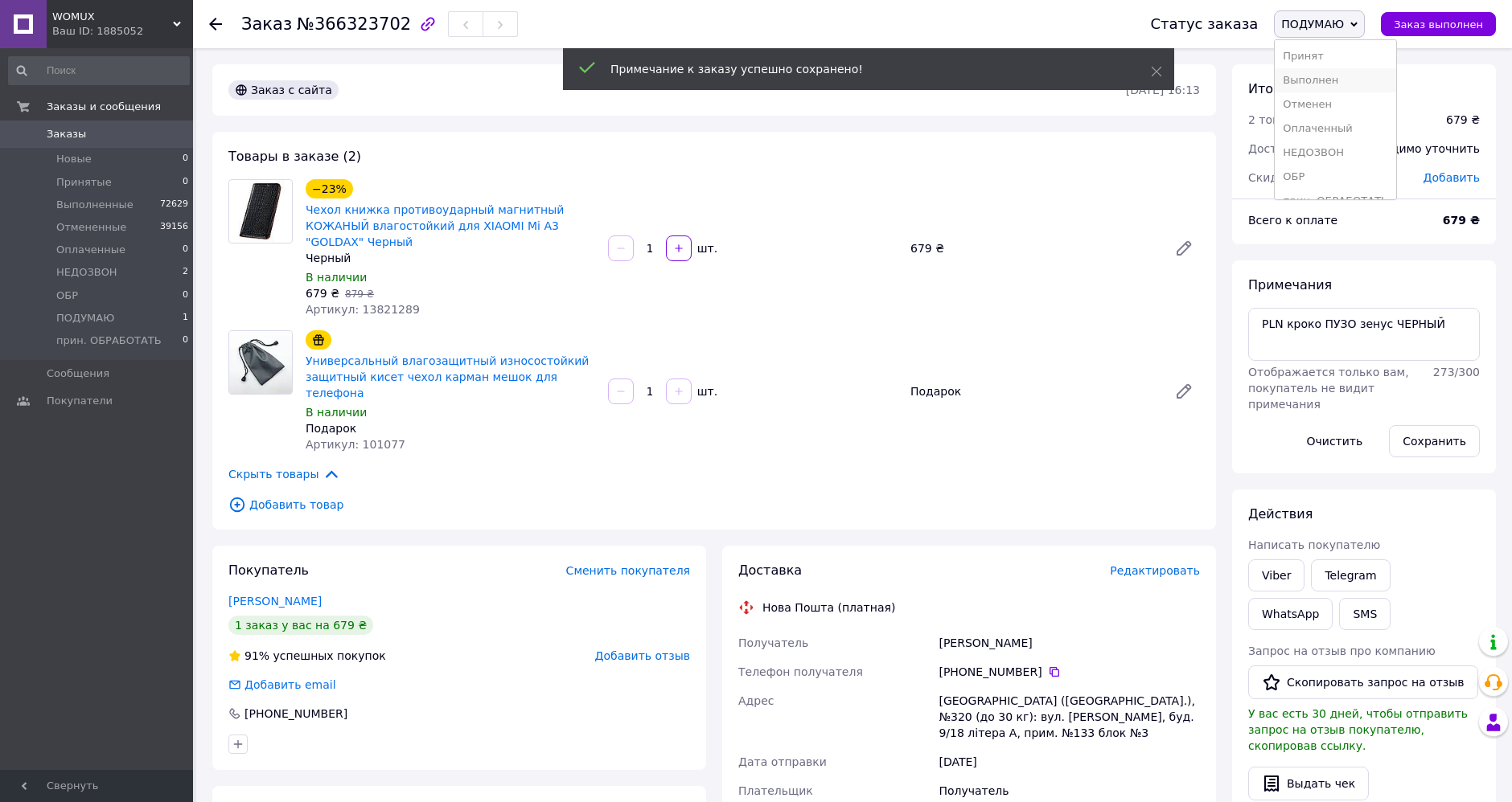
click at [1323, 81] on li "Выполнен" at bounding box center [1335, 81] width 121 height 24
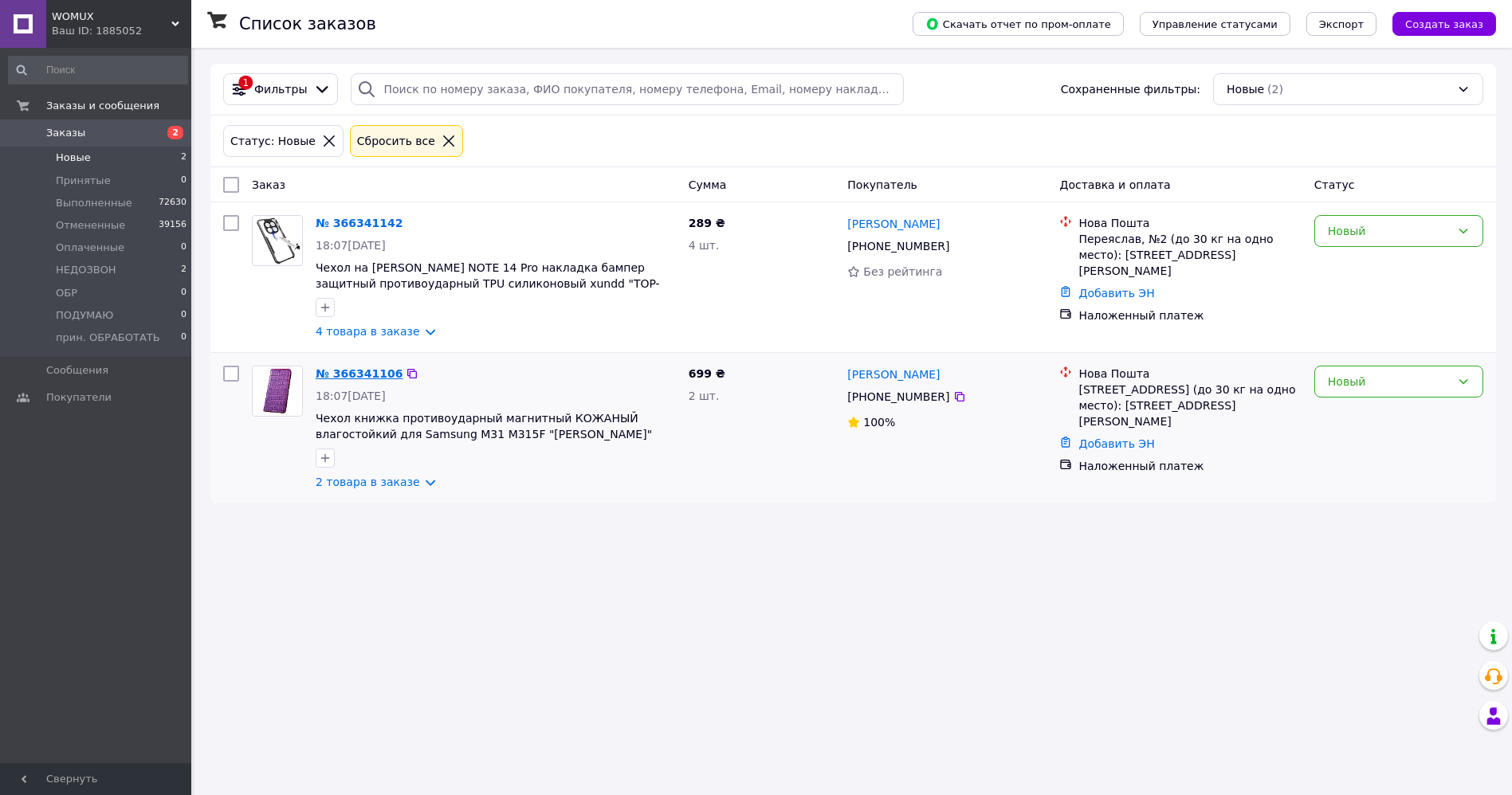
click at [338, 372] on link "№ 366341106" at bounding box center [359, 374] width 87 height 13
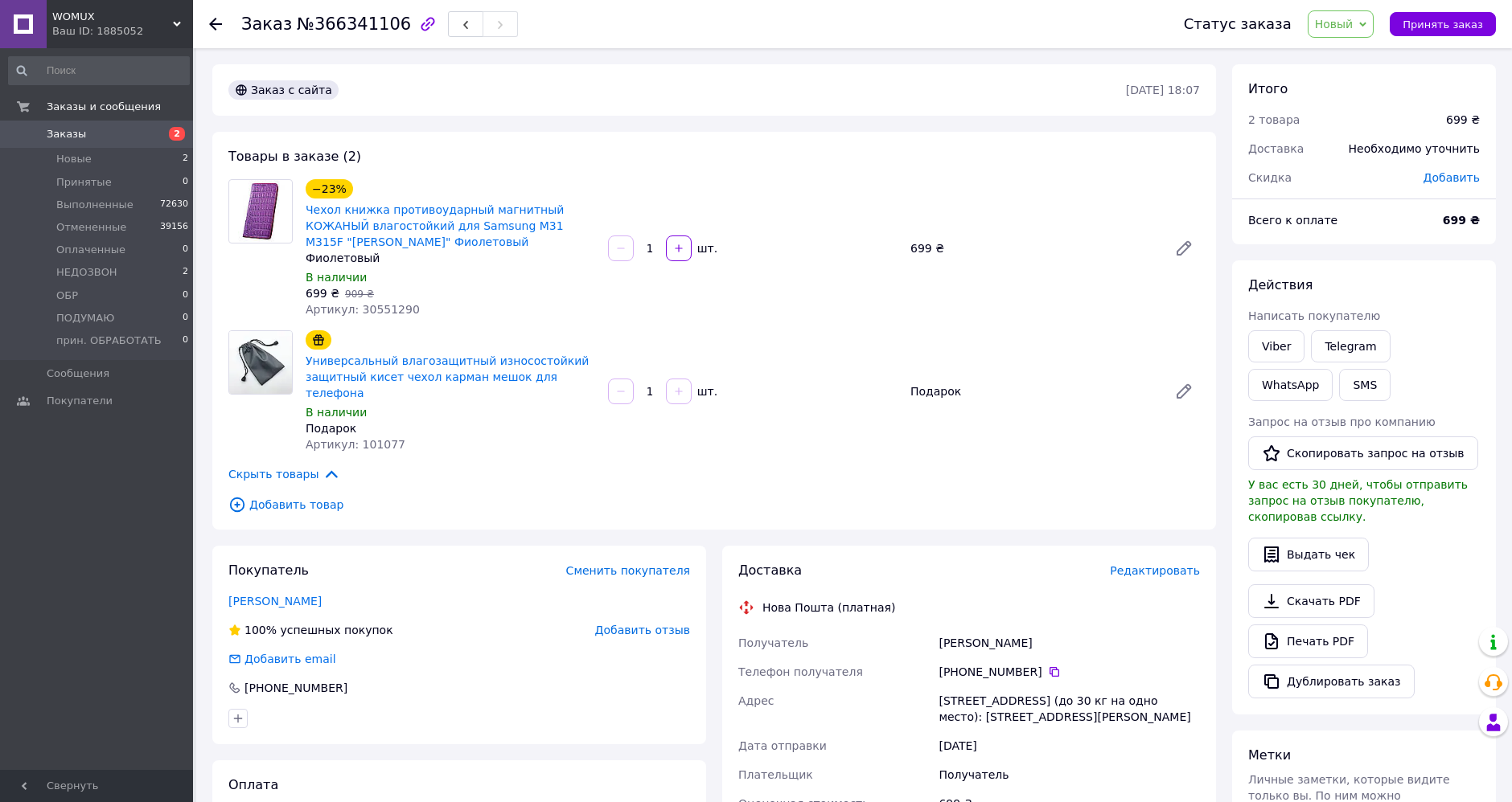
click at [1353, 33] on span "Новый" at bounding box center [1341, 24] width 67 height 27
click at [1376, 85] on li "Выполнен" at bounding box center [1369, 81] width 121 height 24
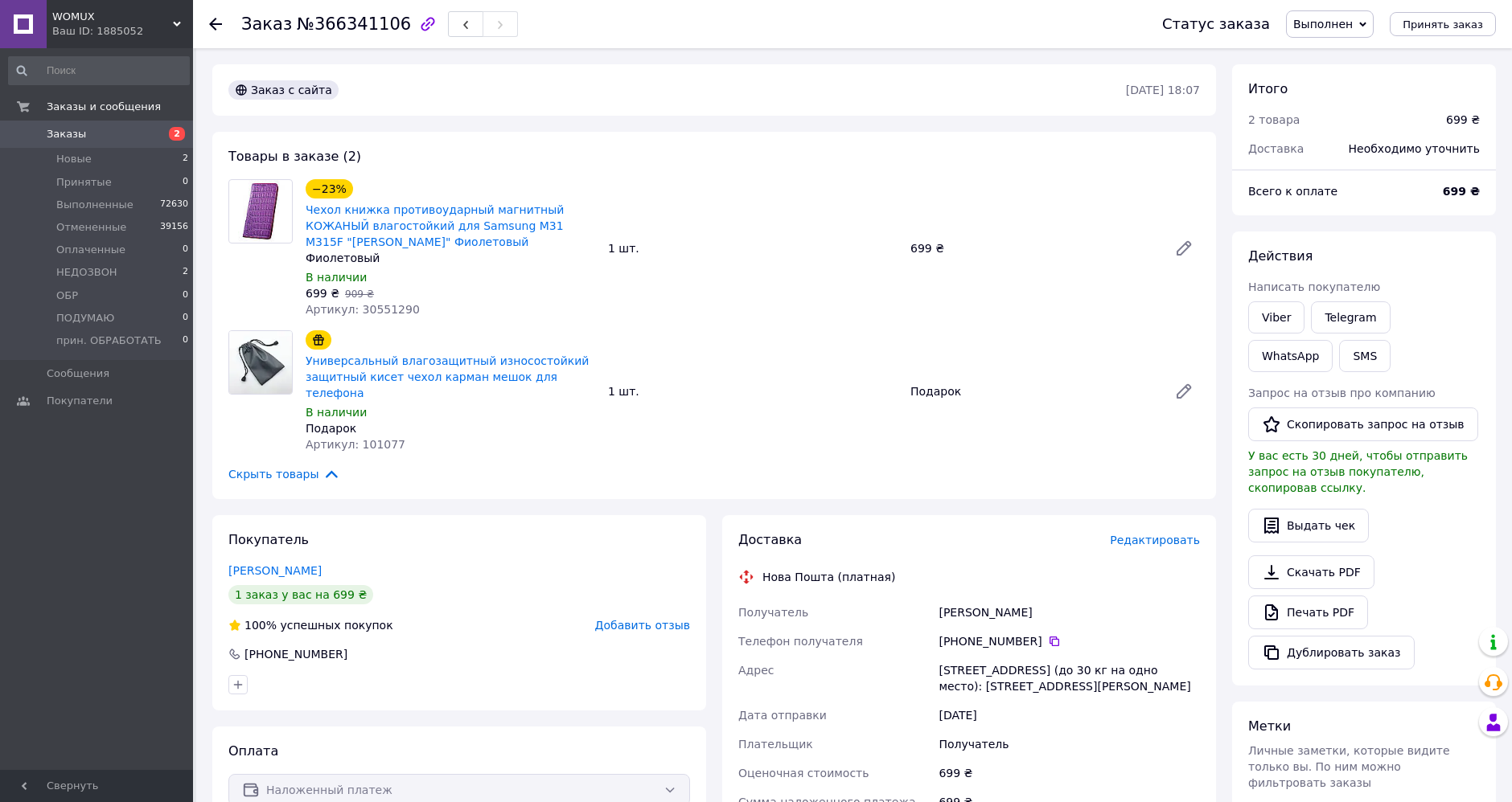
click at [216, 23] on use at bounding box center [216, 24] width 13 height 13
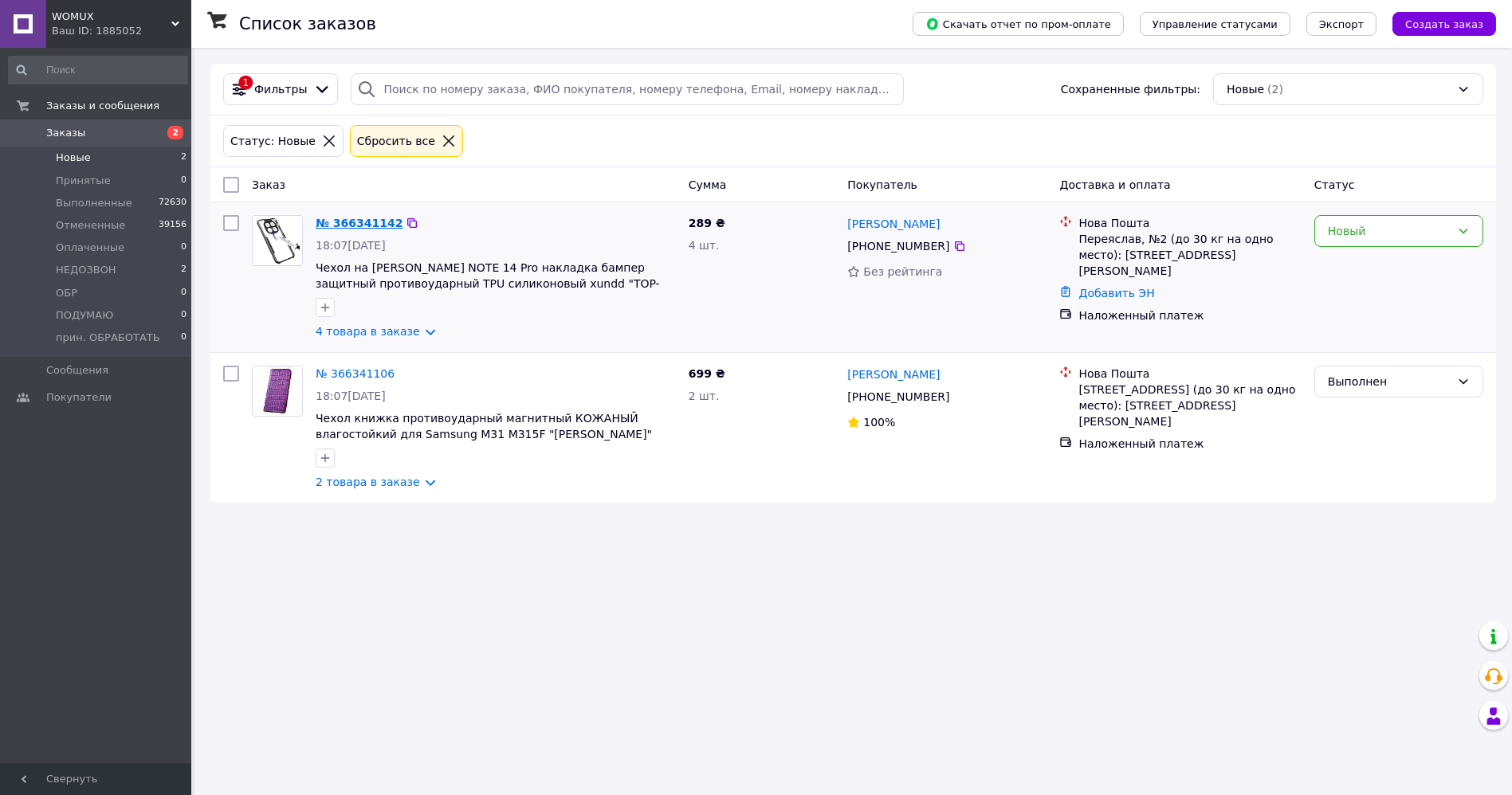
click at [363, 222] on link "№ 366341142" at bounding box center [359, 223] width 87 height 13
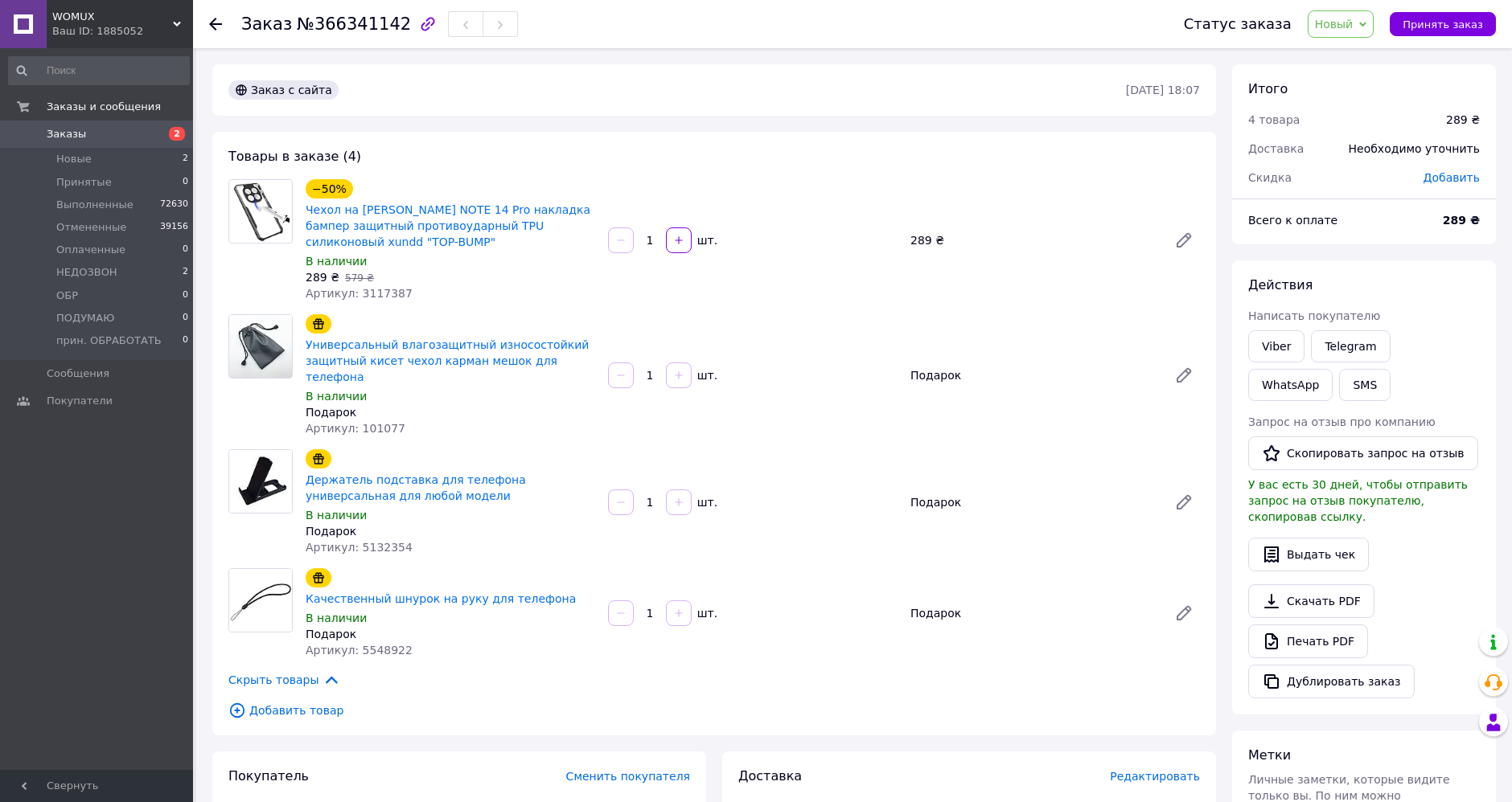
click at [1349, 10] on div "Статус заказа Новый Принят Выполнен Отменен Оплаченный НЕДОЗВОН ОБР ПОДУМАЮ при…" at bounding box center [1324, 24] width 344 height 48
click at [1354, 28] on span "Новый" at bounding box center [1334, 24] width 39 height 13
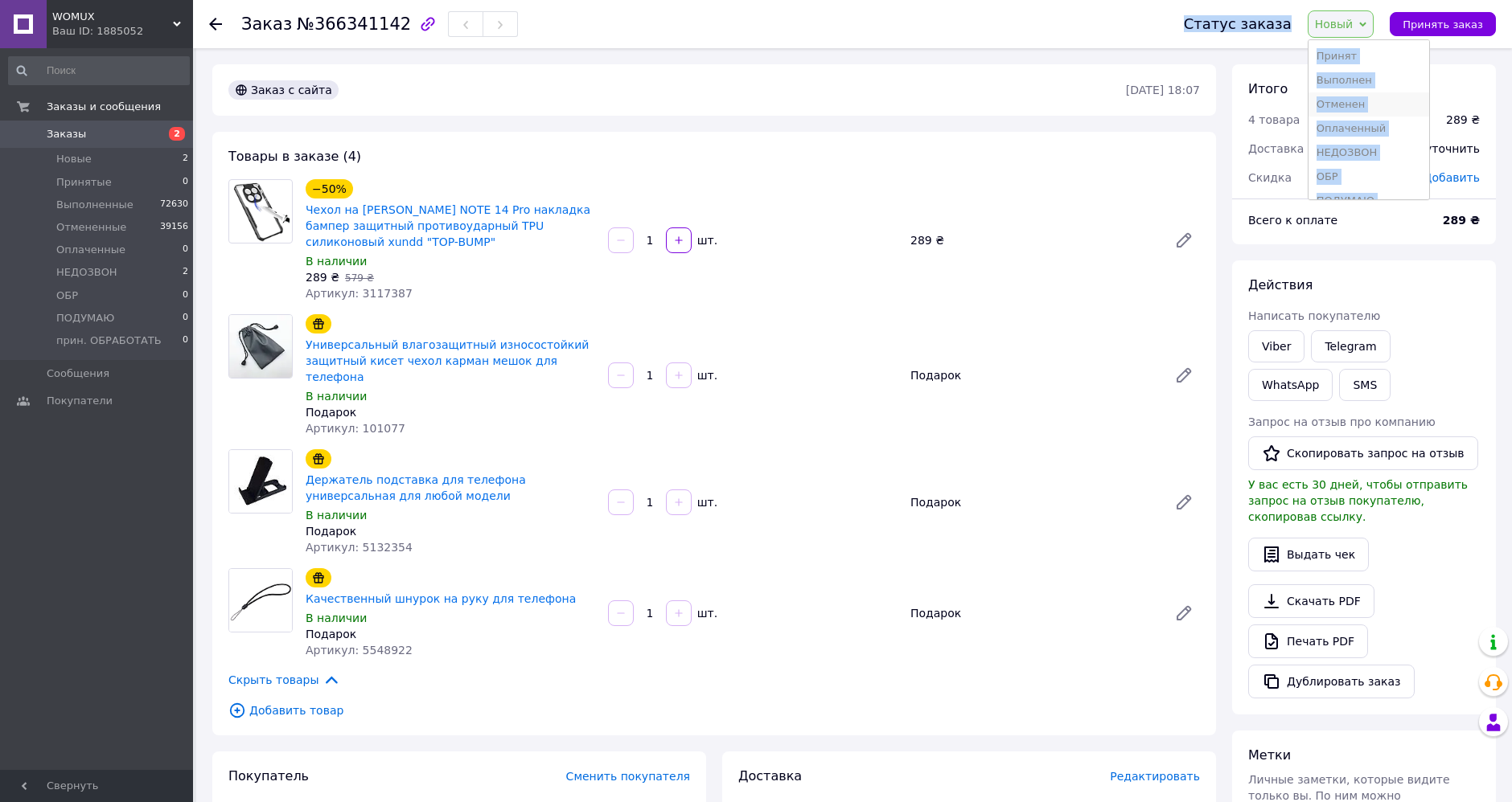
click at [1365, 103] on li "Отменен" at bounding box center [1369, 105] width 121 height 24
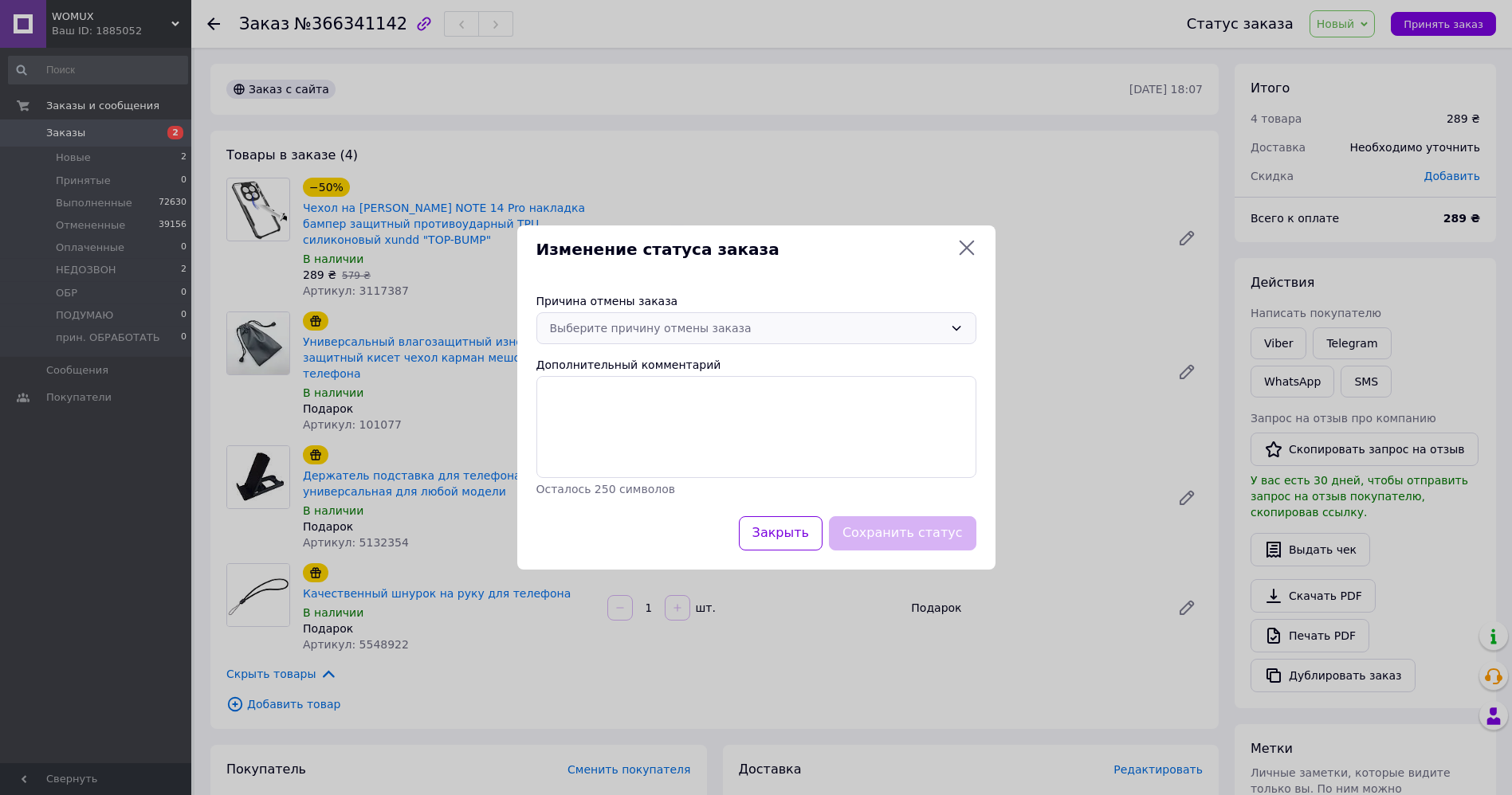
click at [755, 318] on div "Выберите причину отмены заказа" at bounding box center [756, 329] width 440 height 32
click at [638, 452] on li "По просьбе покупателя" at bounding box center [756, 449] width 438 height 29
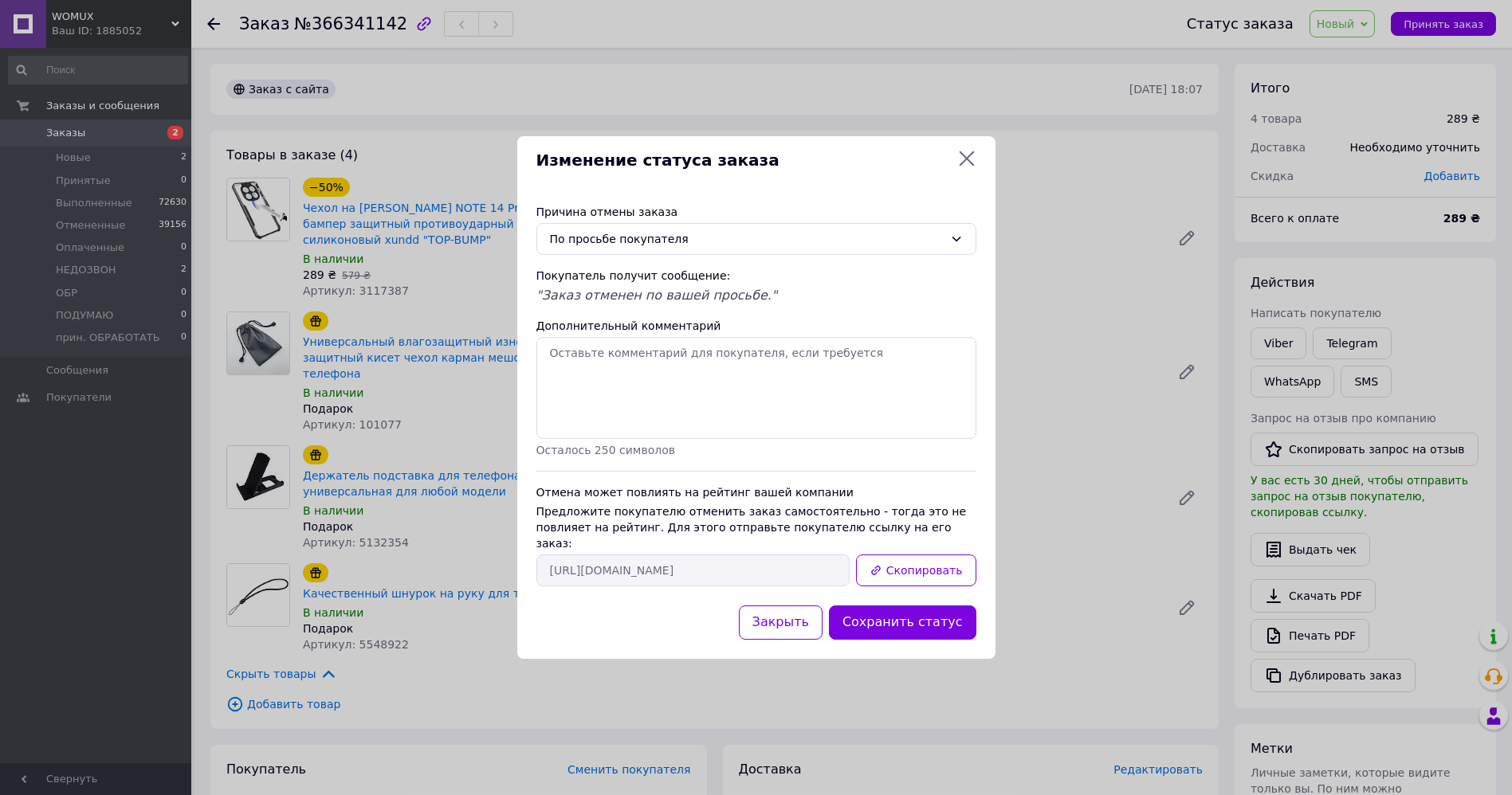
click at [913, 615] on button "Сохранить статус" at bounding box center [902, 622] width 147 height 34
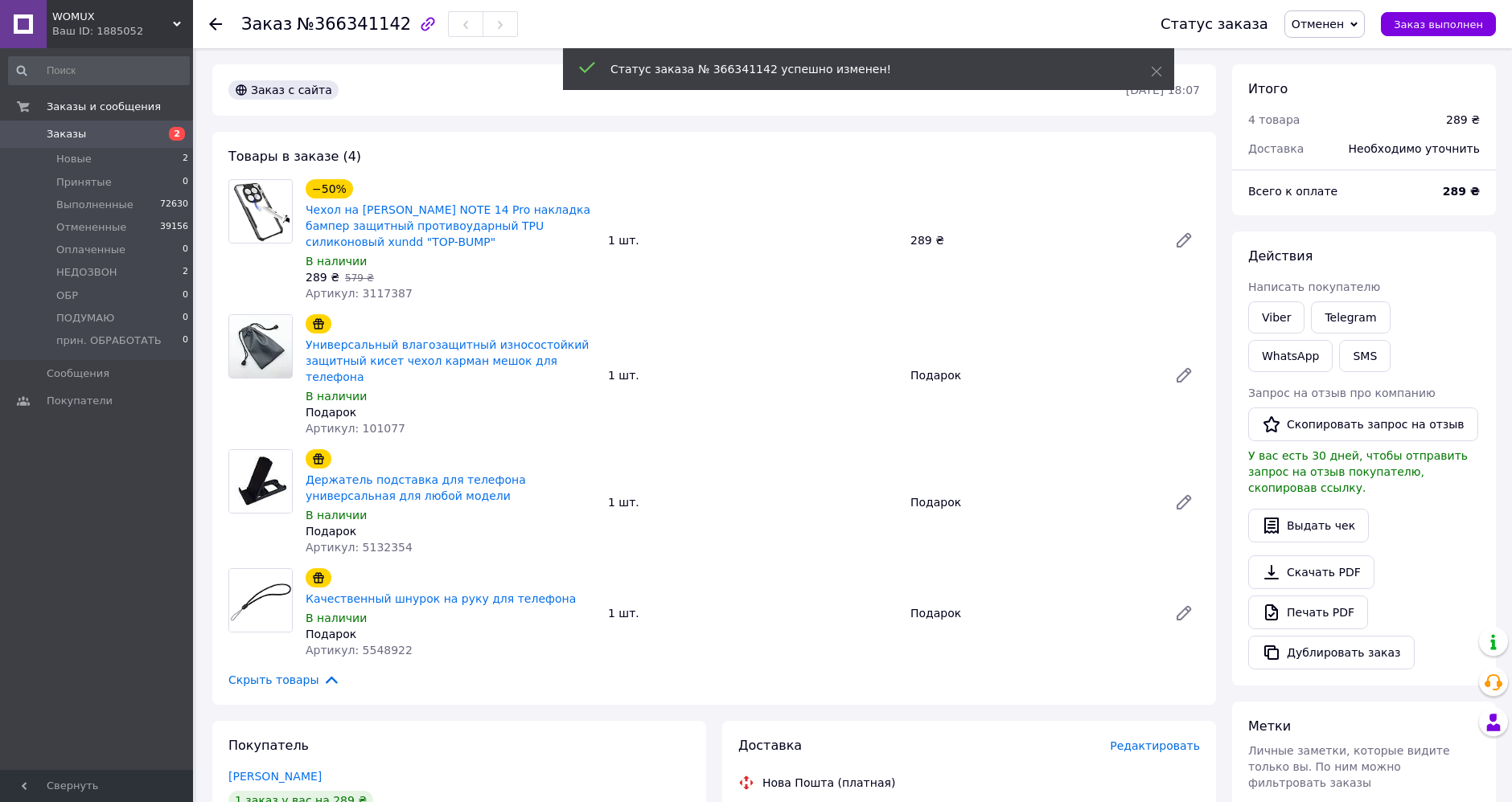
click at [213, 18] on icon at bounding box center [216, 24] width 13 height 13
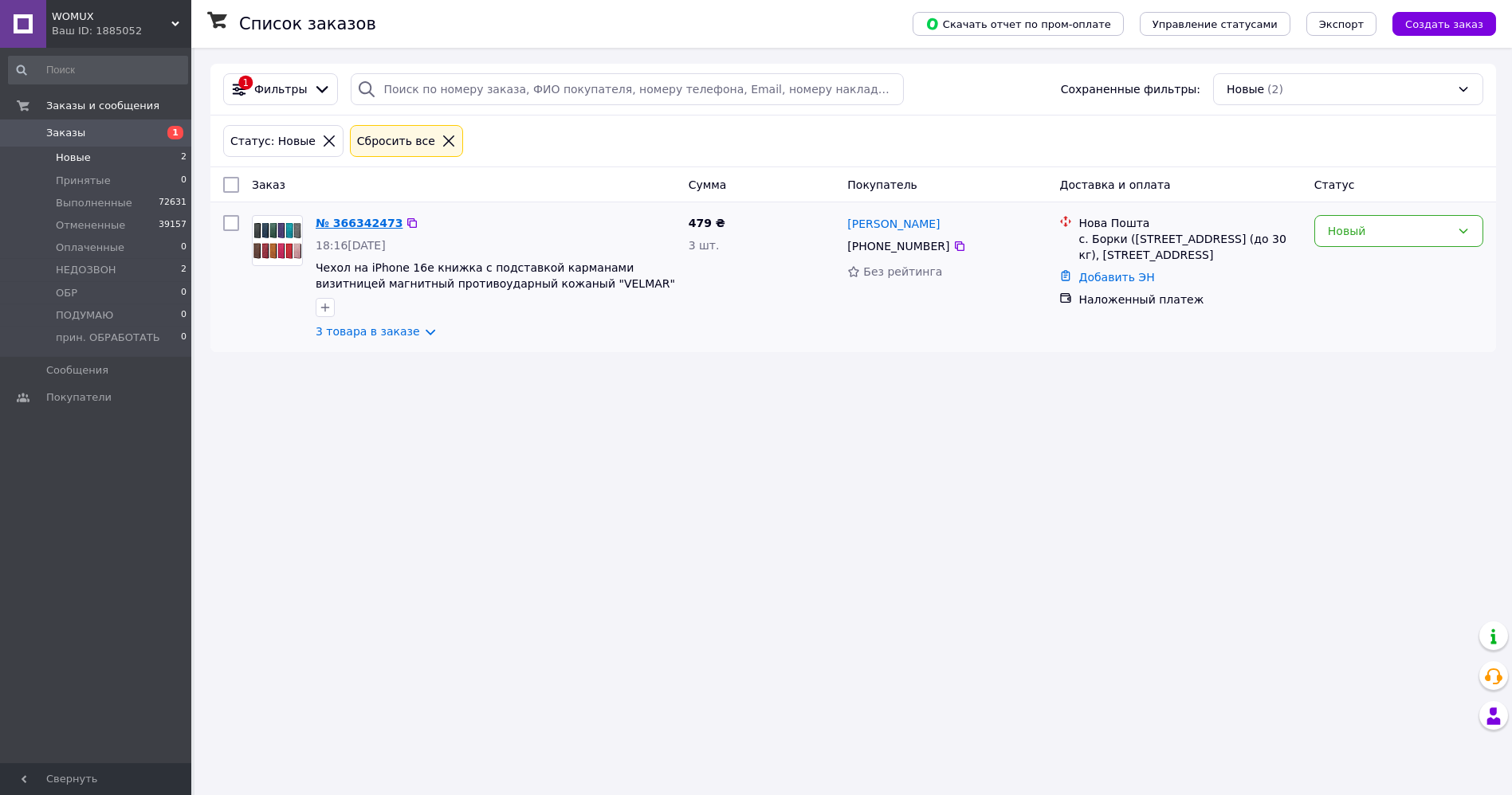
click at [342, 220] on link "№ 366342473" at bounding box center [359, 223] width 87 height 13
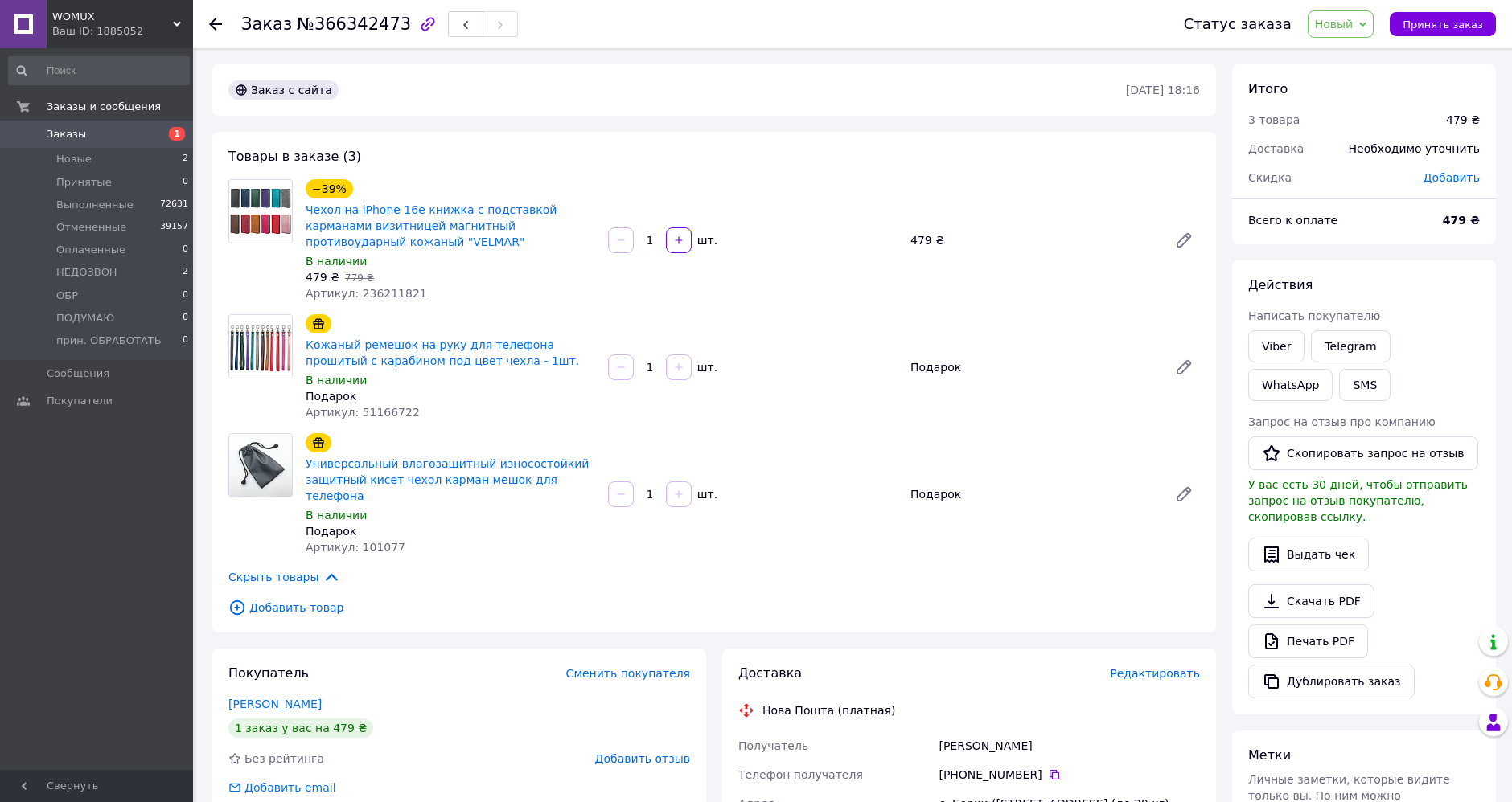
click at [1368, 10] on span "Новый" at bounding box center [1341, 24] width 67 height 27
click at [1371, 100] on li "Отменен" at bounding box center [1369, 105] width 121 height 24
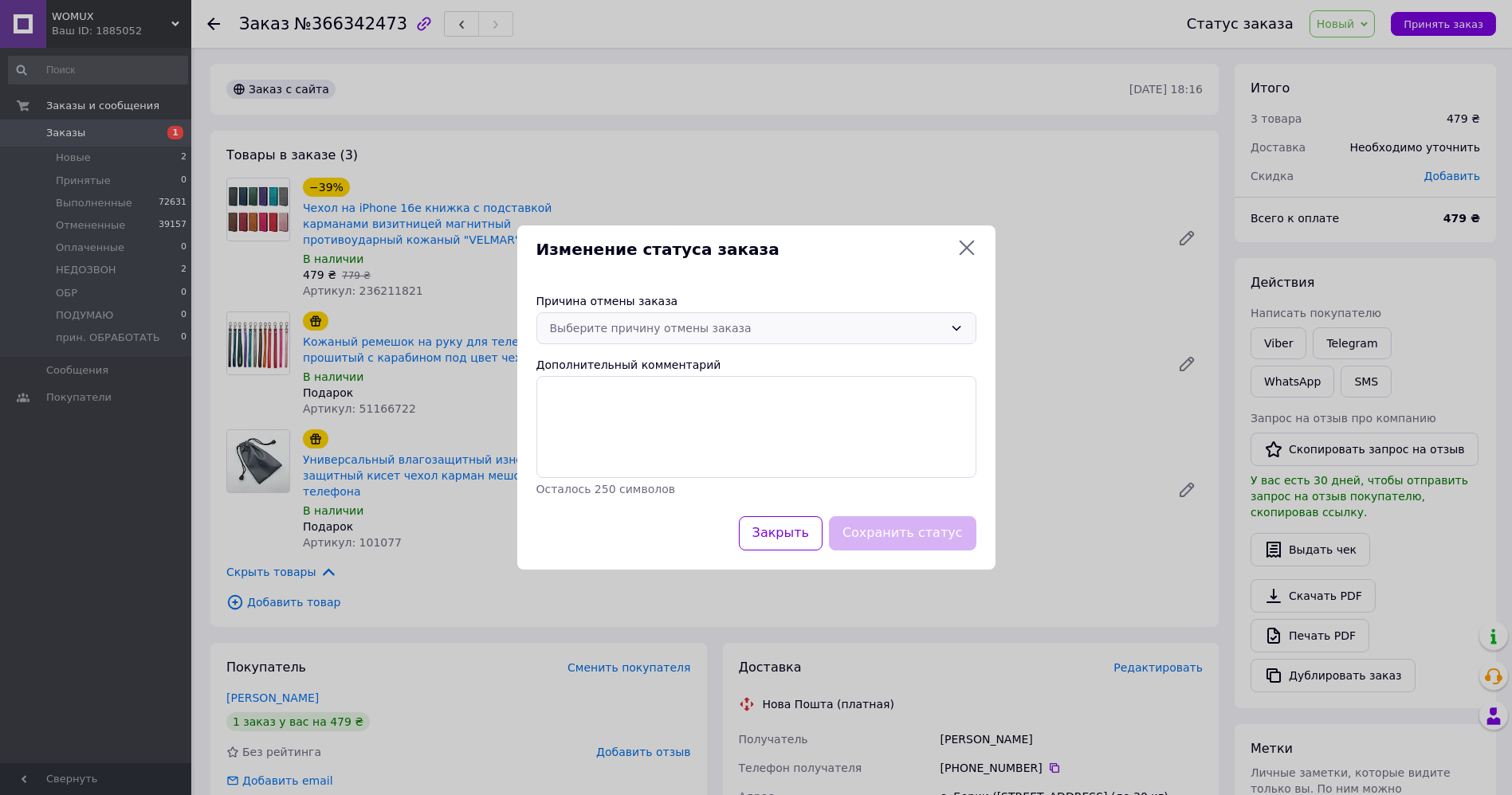
click at [753, 333] on div "Выберите причину отмены заказа" at bounding box center [746, 329] width 394 height 18
click at [663, 441] on li "По просьбе покупателя" at bounding box center [756, 449] width 438 height 29
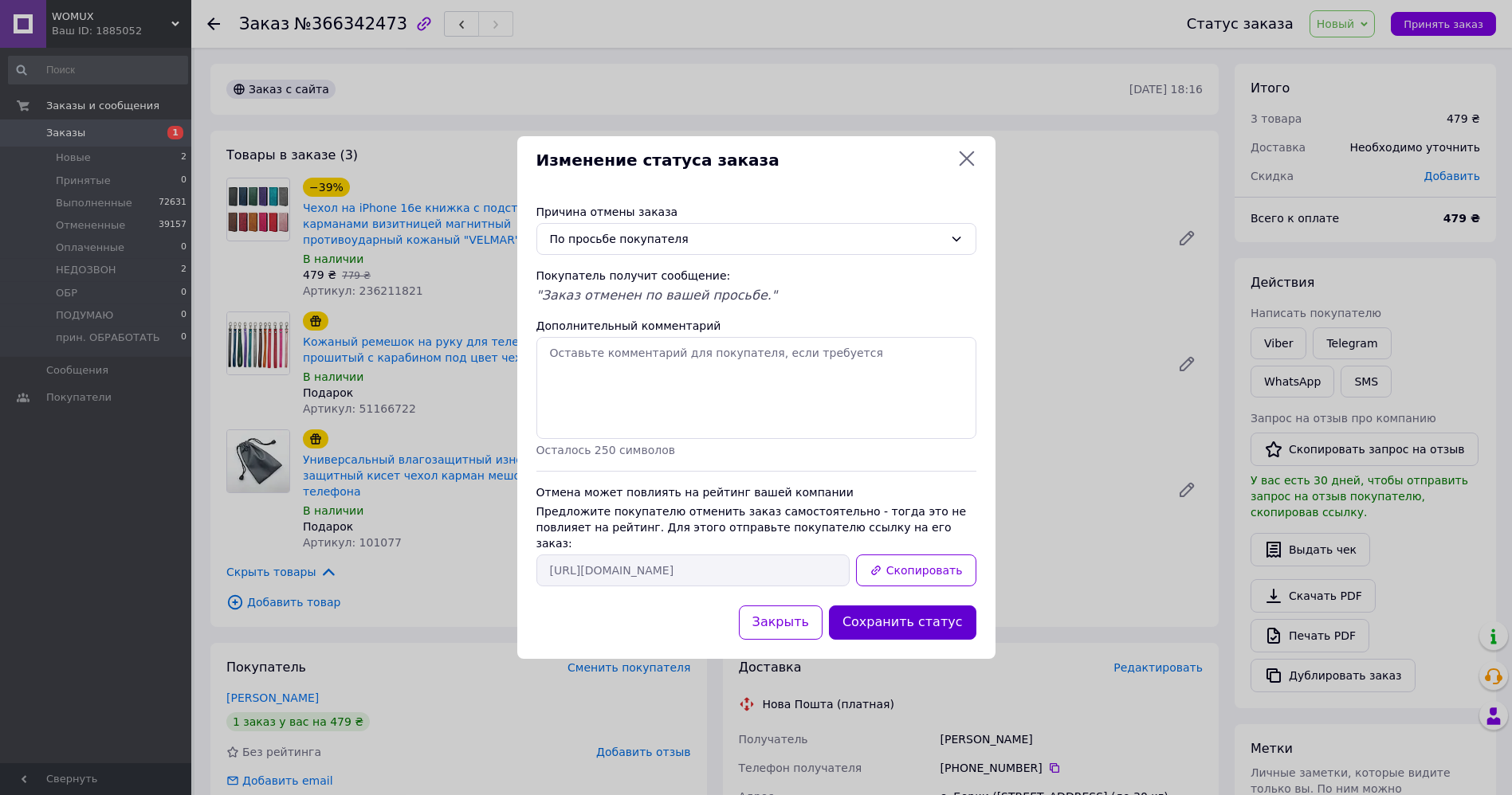
click at [935, 629] on button "Сохранить статус" at bounding box center [902, 622] width 147 height 34
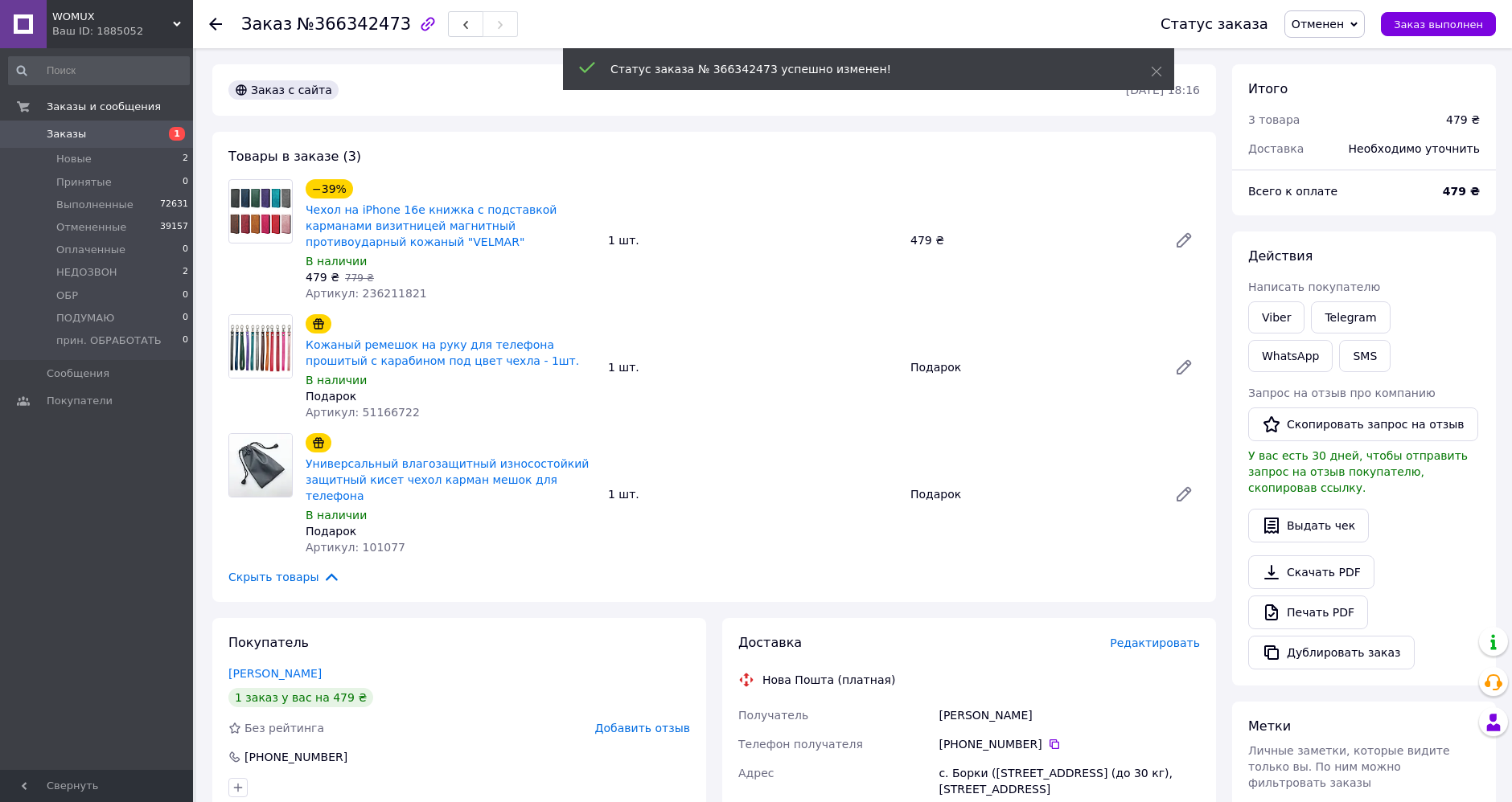
click at [213, 24] on use at bounding box center [216, 24] width 13 height 13
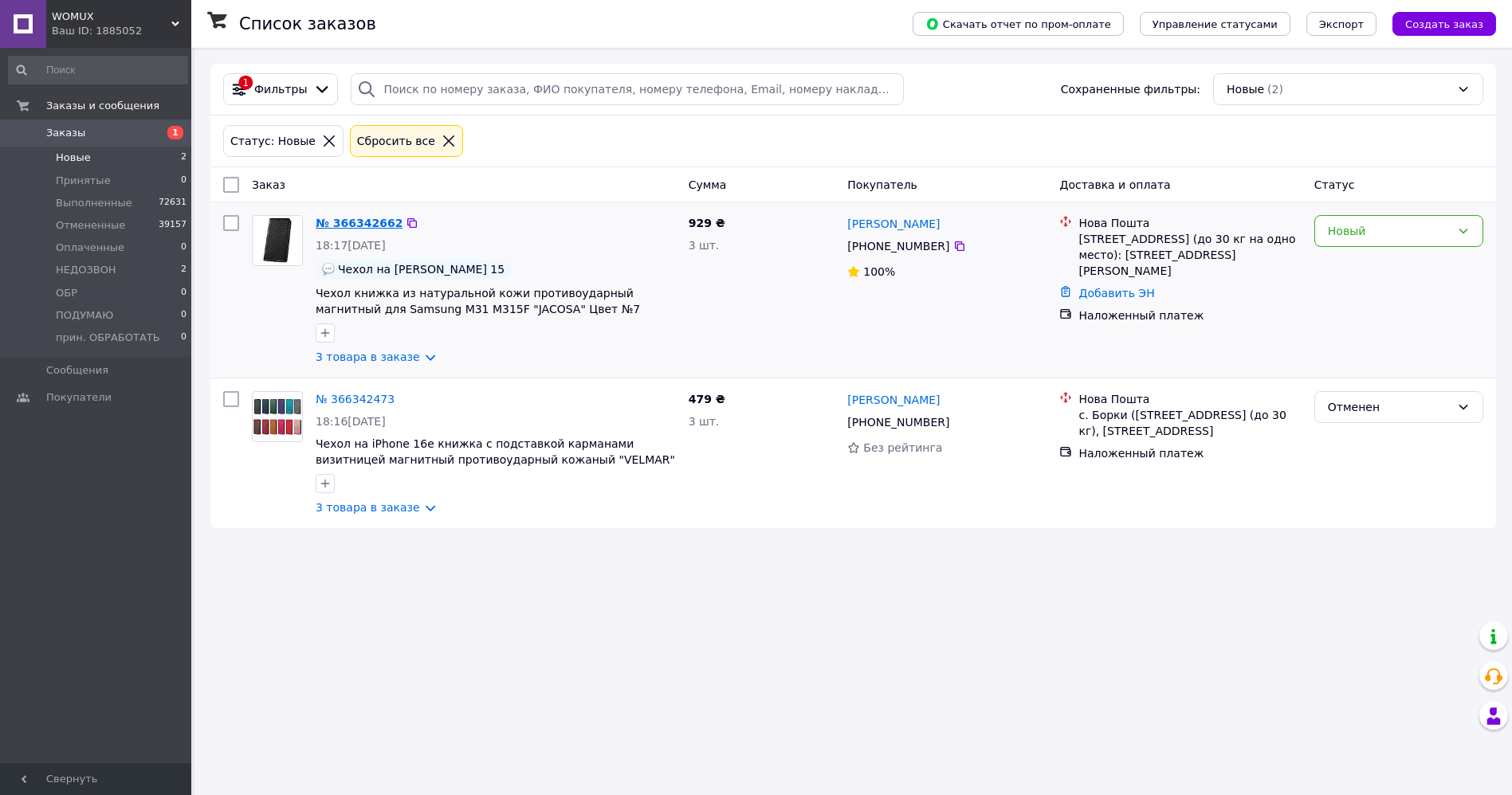
click at [352, 223] on link "№ 366342662" at bounding box center [359, 223] width 87 height 13
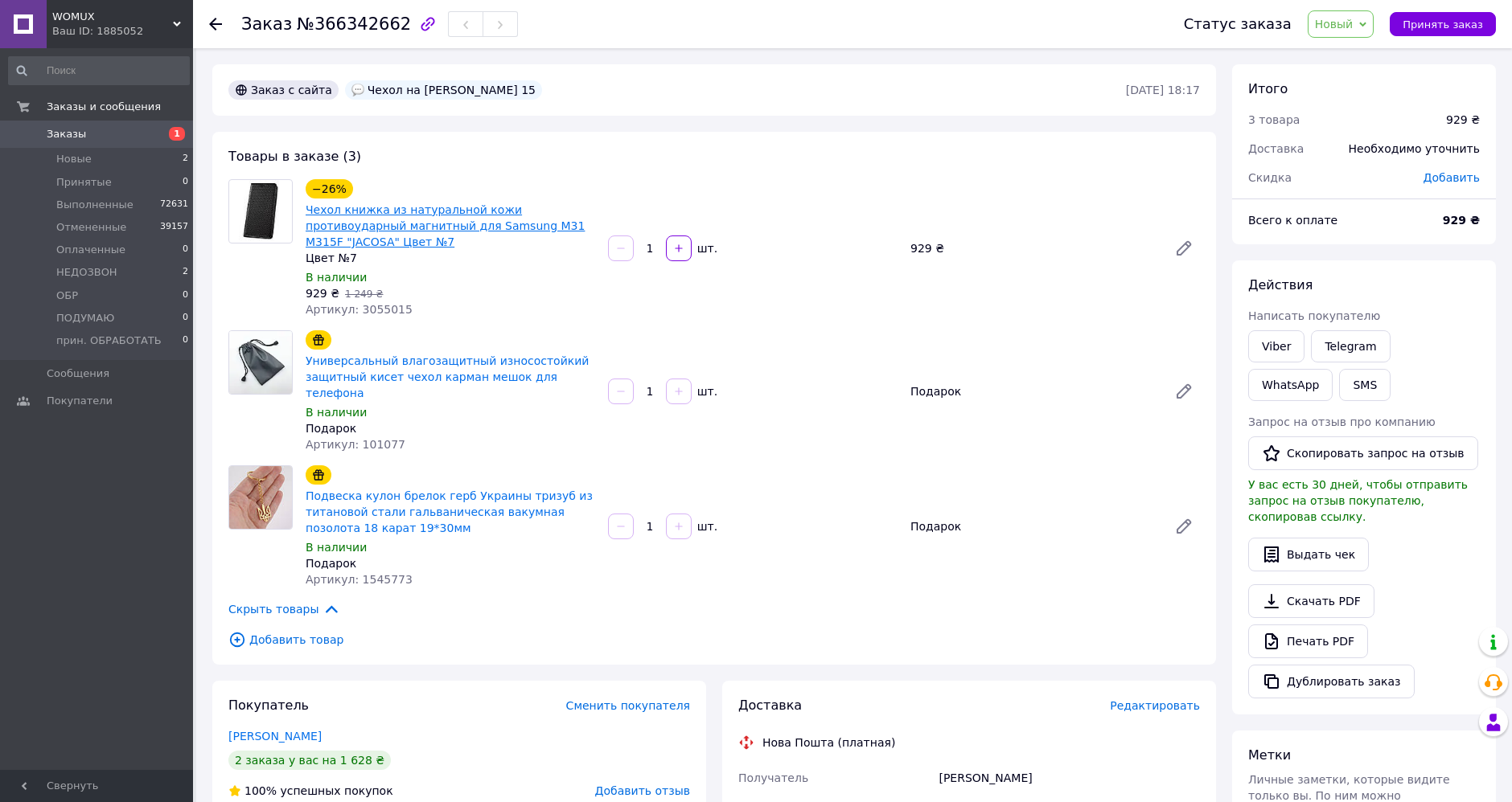
click at [441, 212] on link "Чехол книжка из натуральной кожи противоударный магнитный для Samsung M31 M315F…" at bounding box center [446, 226] width 279 height 45
click at [1354, 23] on span "Новый" at bounding box center [1334, 24] width 39 height 13
click at [1383, 81] on li "Выполнен" at bounding box center [1369, 81] width 121 height 24
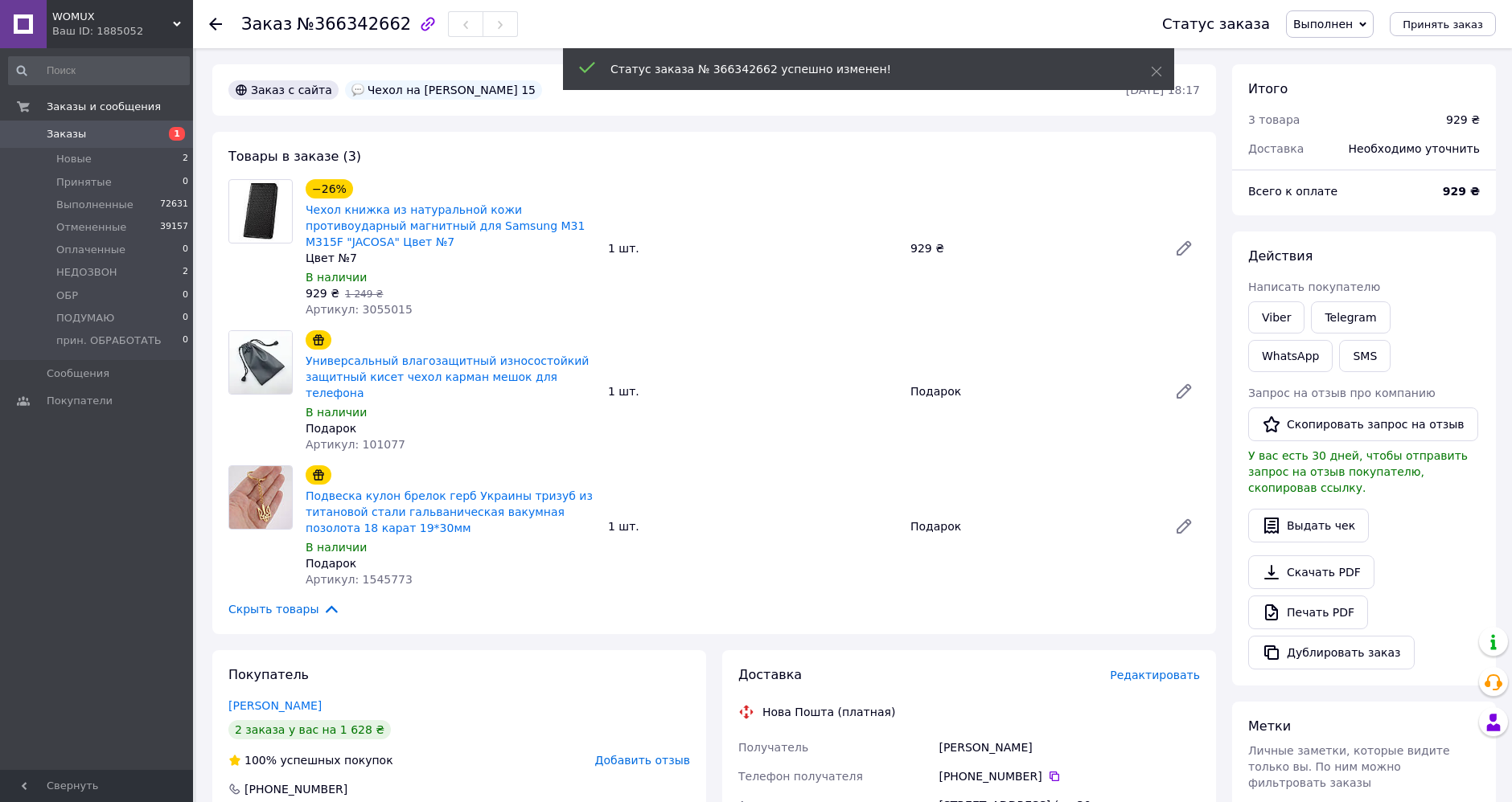
click at [216, 23] on use at bounding box center [216, 24] width 13 height 13
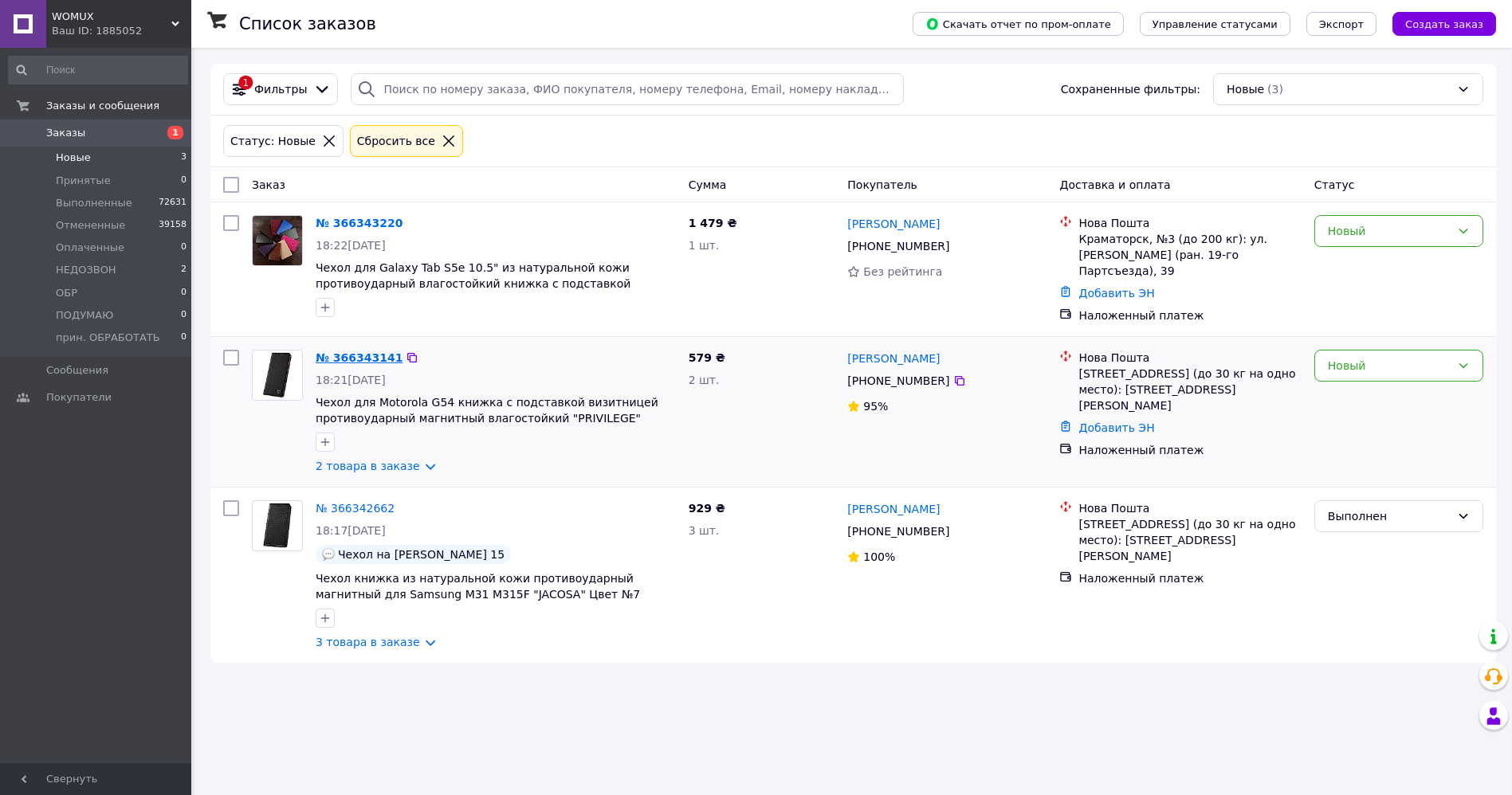
click at [346, 356] on link "№ 366343141" at bounding box center [359, 358] width 87 height 13
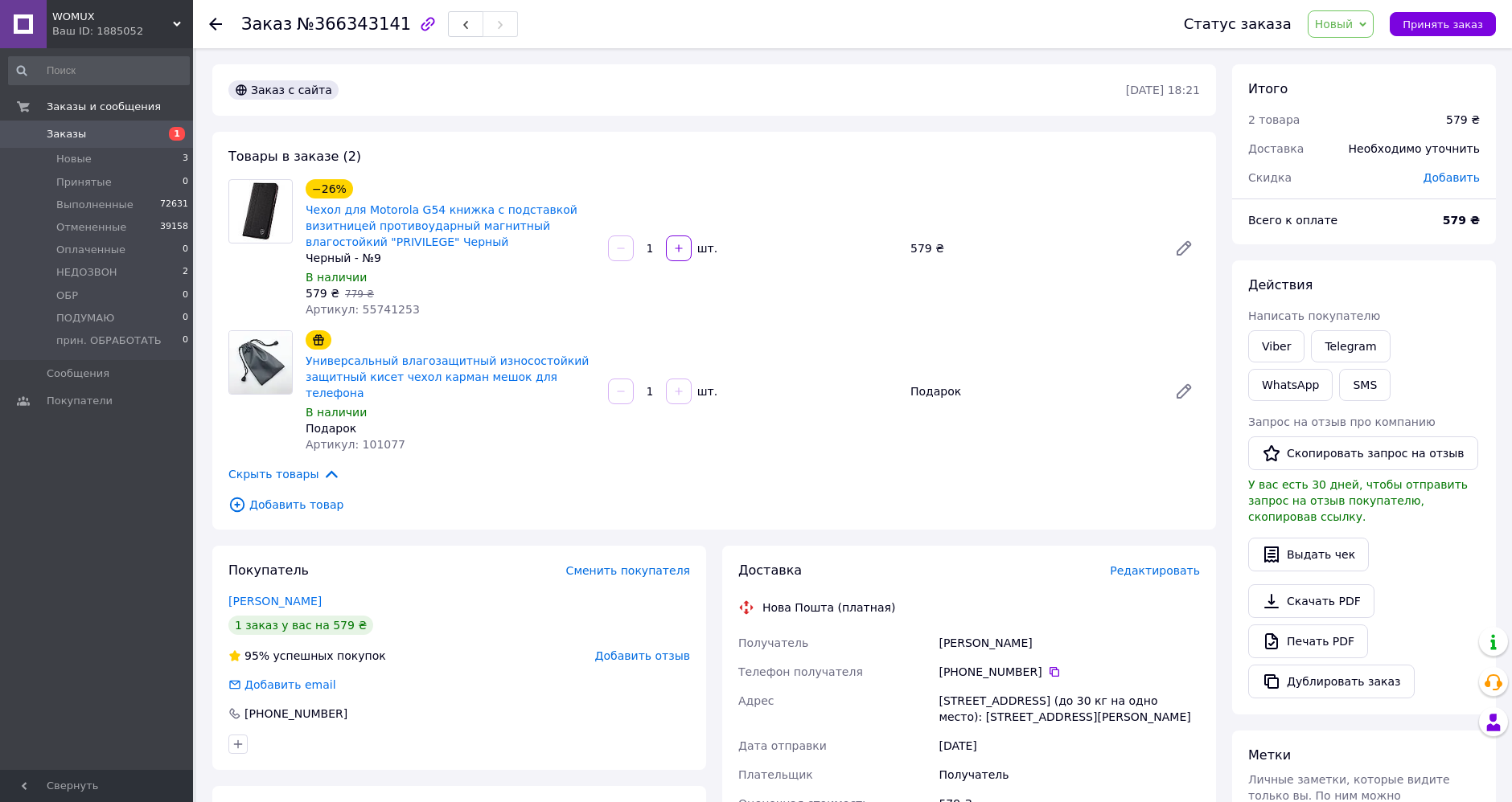
click at [216, 19] on icon at bounding box center [216, 24] width 13 height 13
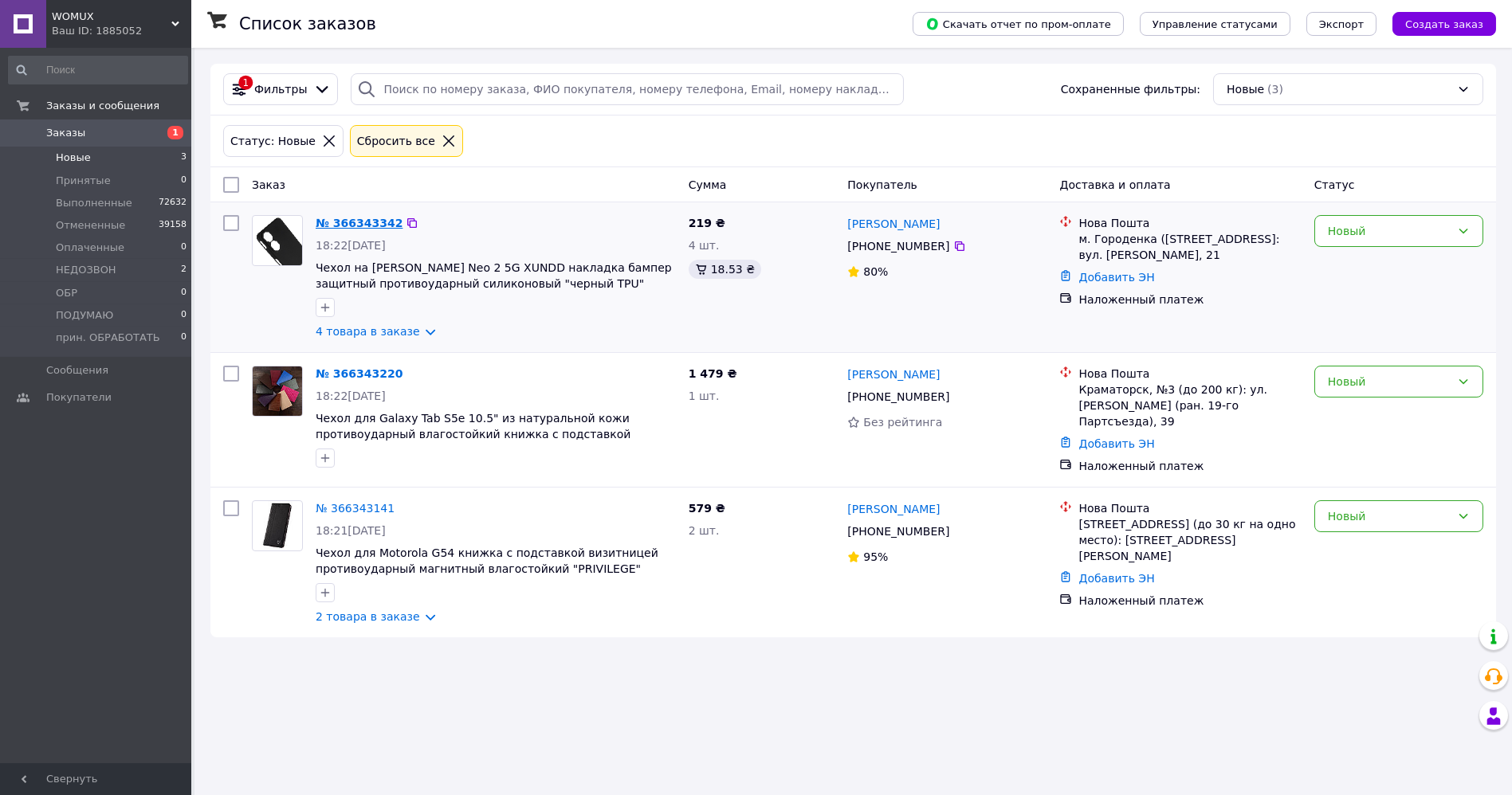
click at [338, 219] on link "№ 366343342" at bounding box center [359, 223] width 87 height 13
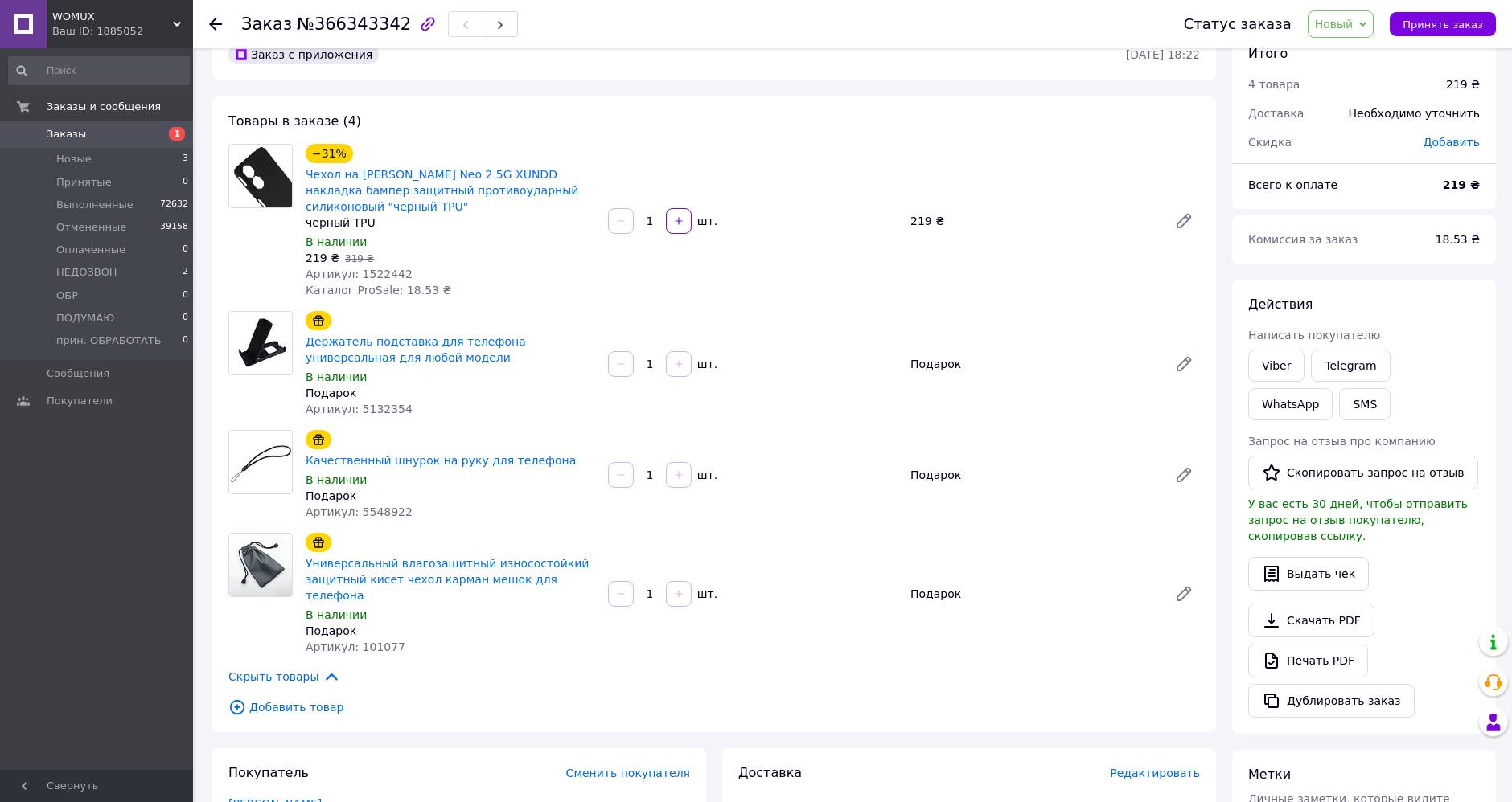
scroll to position [178, 0]
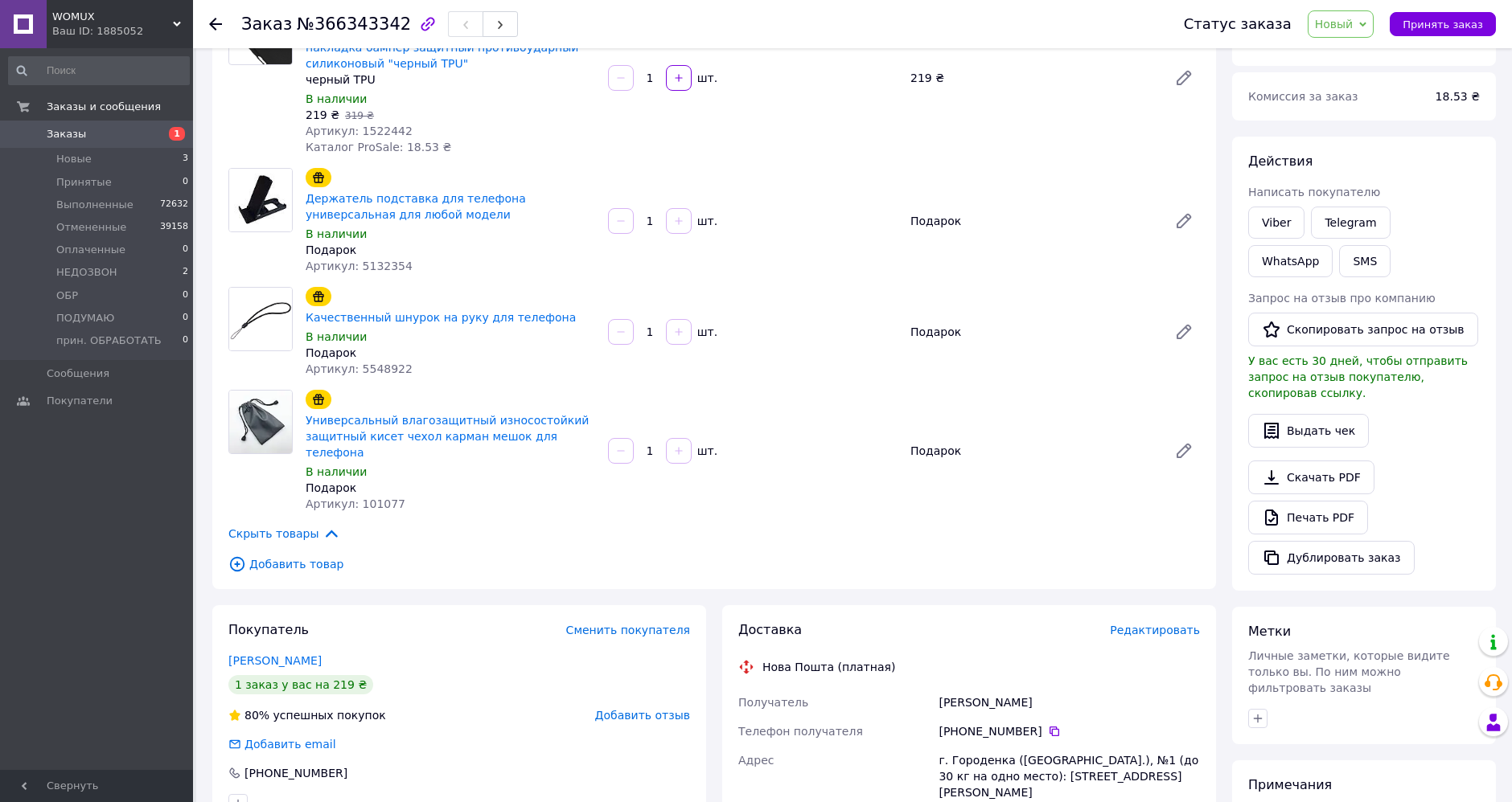
click at [1351, 25] on span "Новый" at bounding box center [1334, 24] width 39 height 13
click at [1379, 141] on li "НЕДОЗВОН" at bounding box center [1369, 152] width 121 height 24
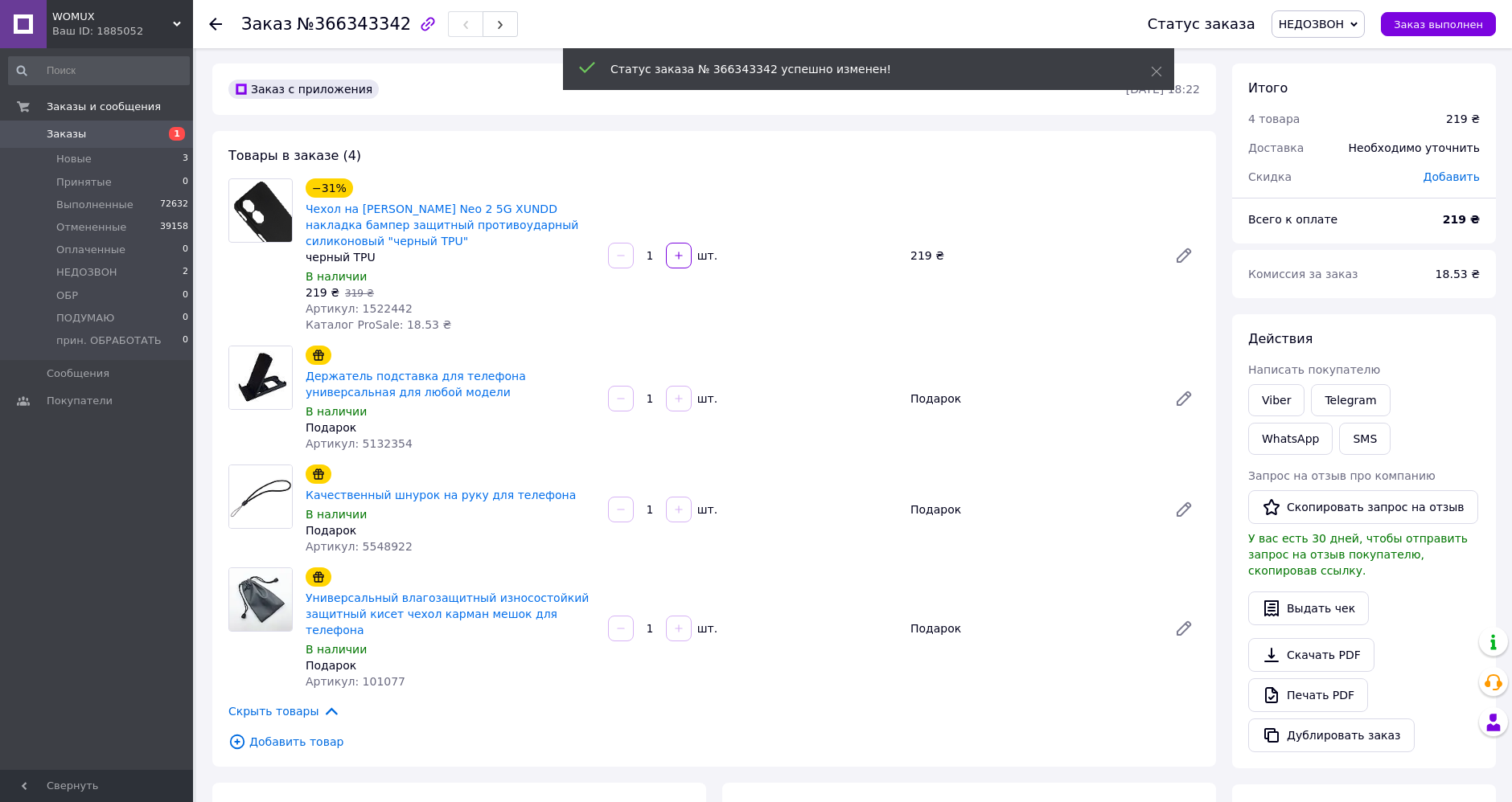
scroll to position [0, 0]
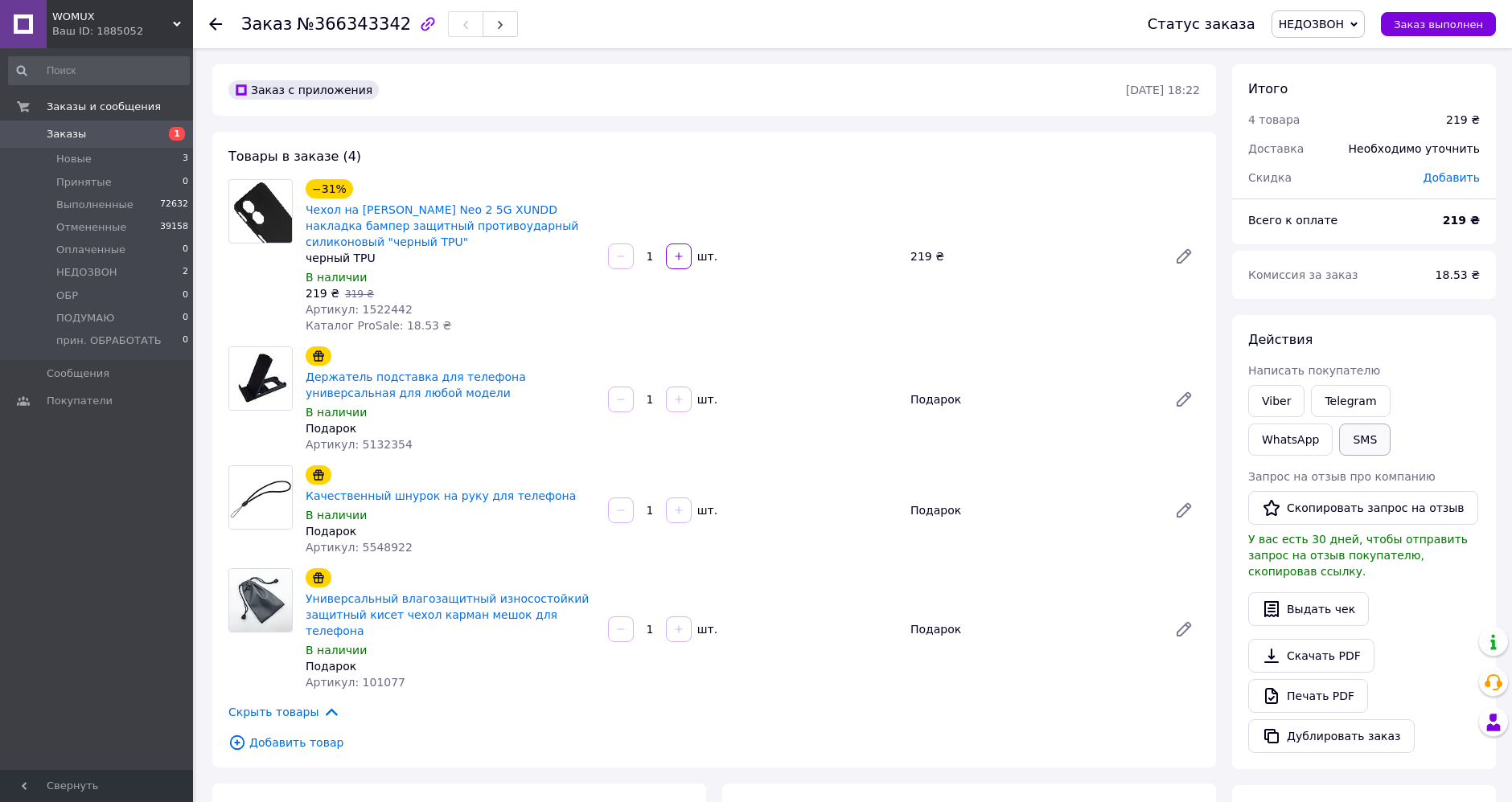
click at [1339, 440] on button "SMS" at bounding box center [1365, 440] width 52 height 32
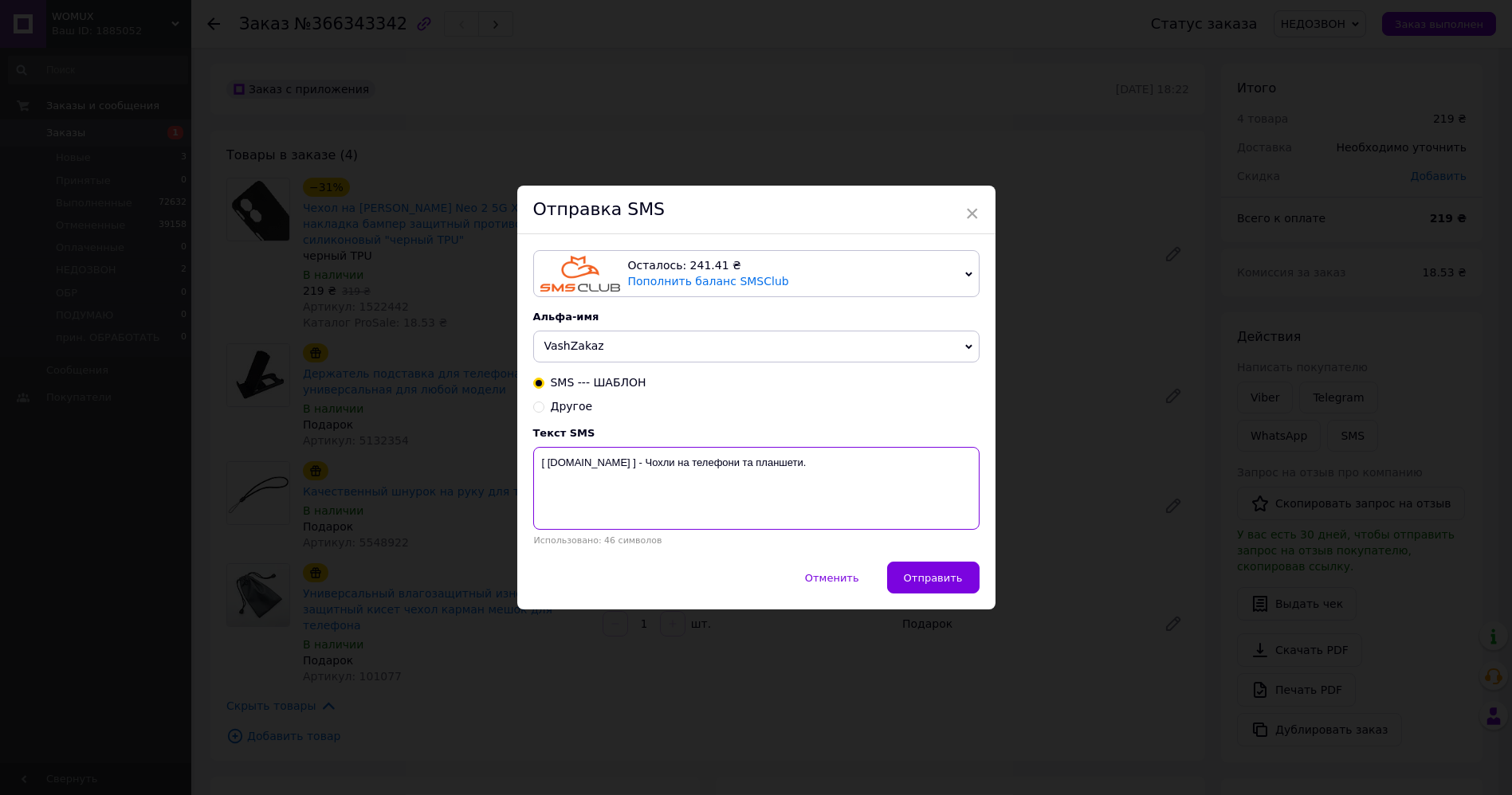
drag, startPoint x: 532, startPoint y: 465, endPoint x: 830, endPoint y: 484, distance: 298.6
click at [831, 484] on textarea "[ WOMUX.com ] - Чохли на телефони та планшети." at bounding box center [757, 489] width 446 height 83
paste textarea "Не додзвонилися Вам з приводу замовлення чохла womux.com +380662863980"
type textarea "Не додзвонилися Вам з приводу замовлення чохла womux.com +380662863980"
click at [926, 579] on span "Отправить" at bounding box center [934, 577] width 59 height 12
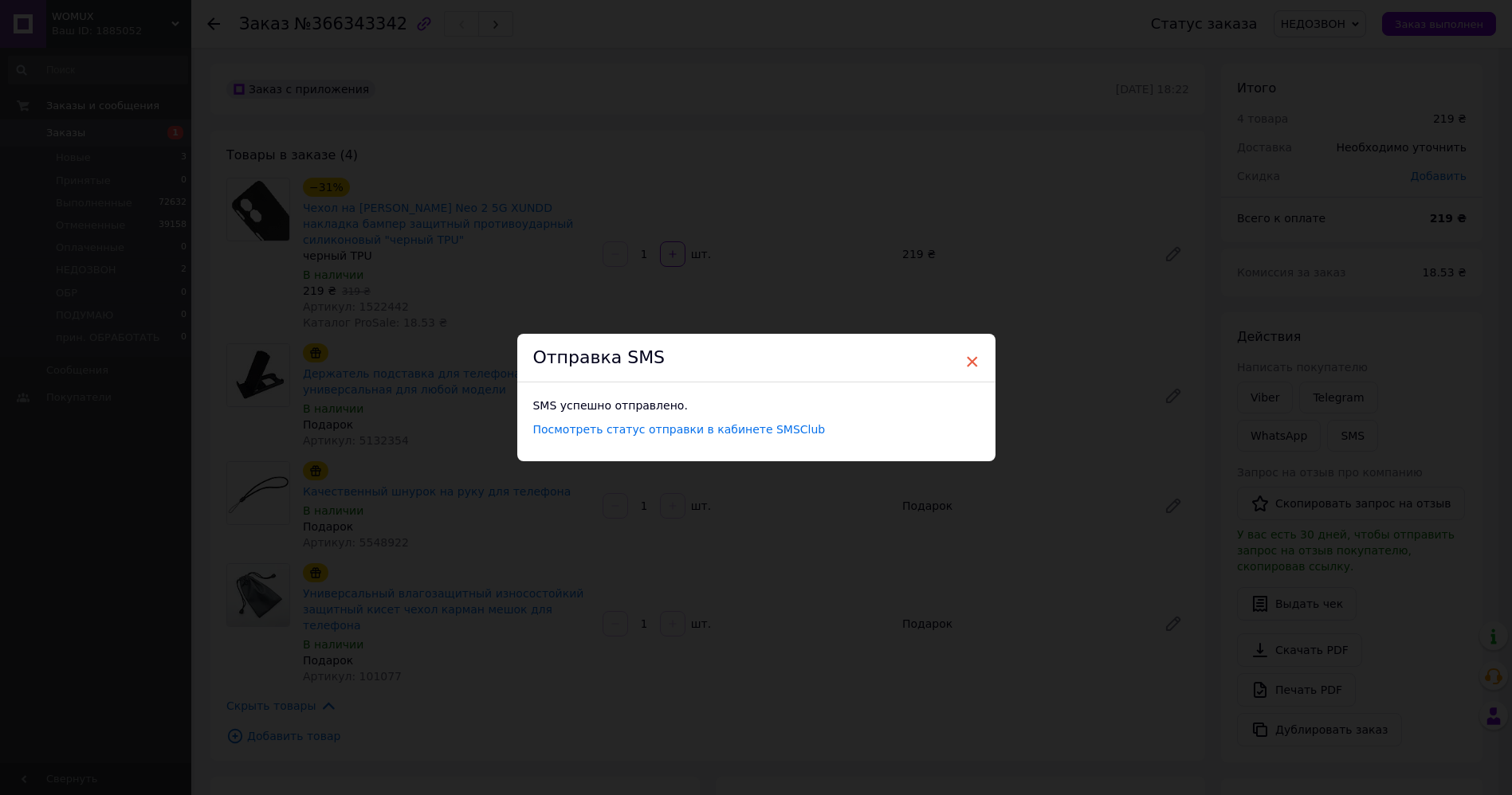
click at [966, 358] on span "×" at bounding box center [972, 362] width 14 height 27
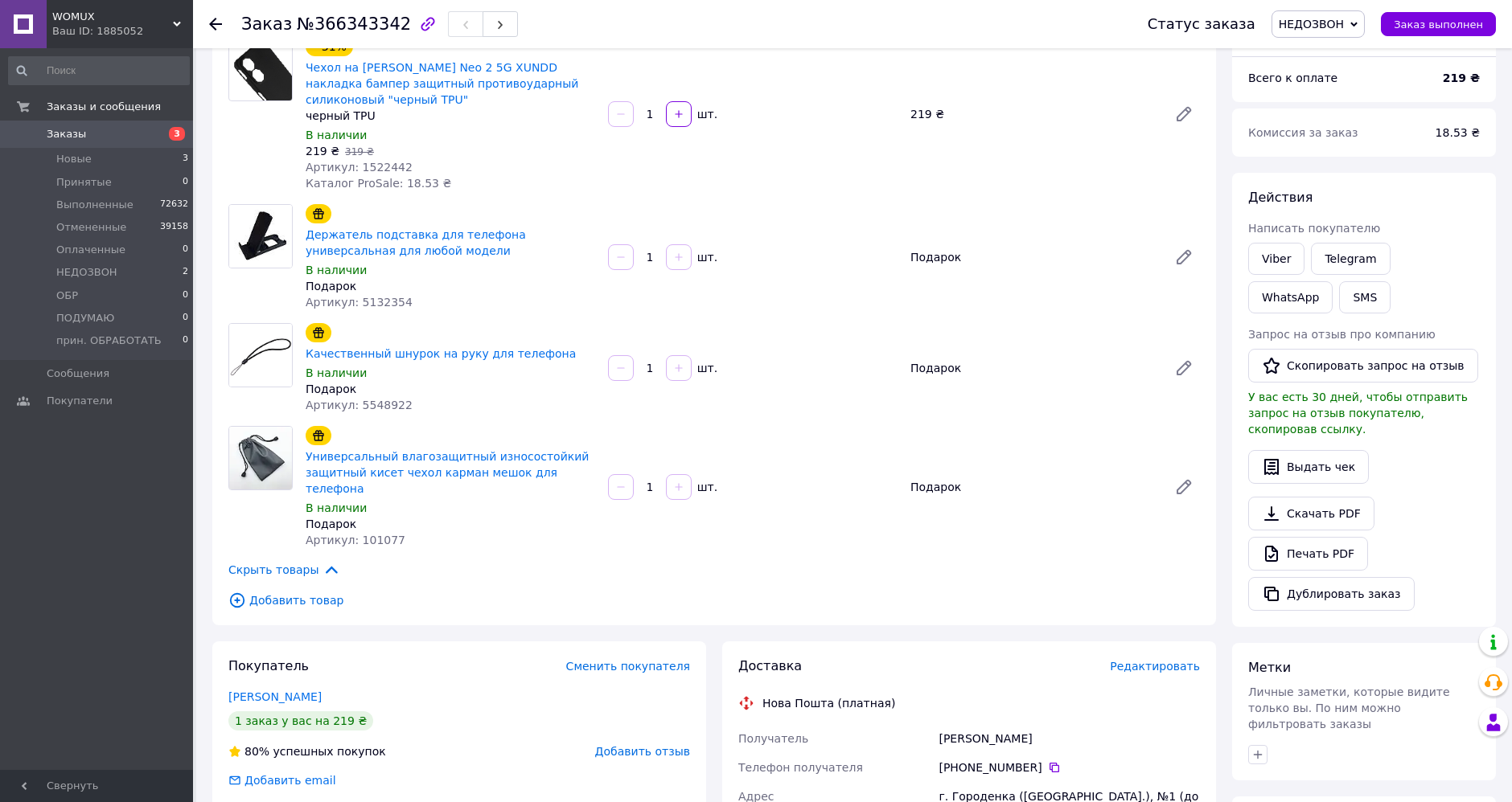
scroll to position [357, 0]
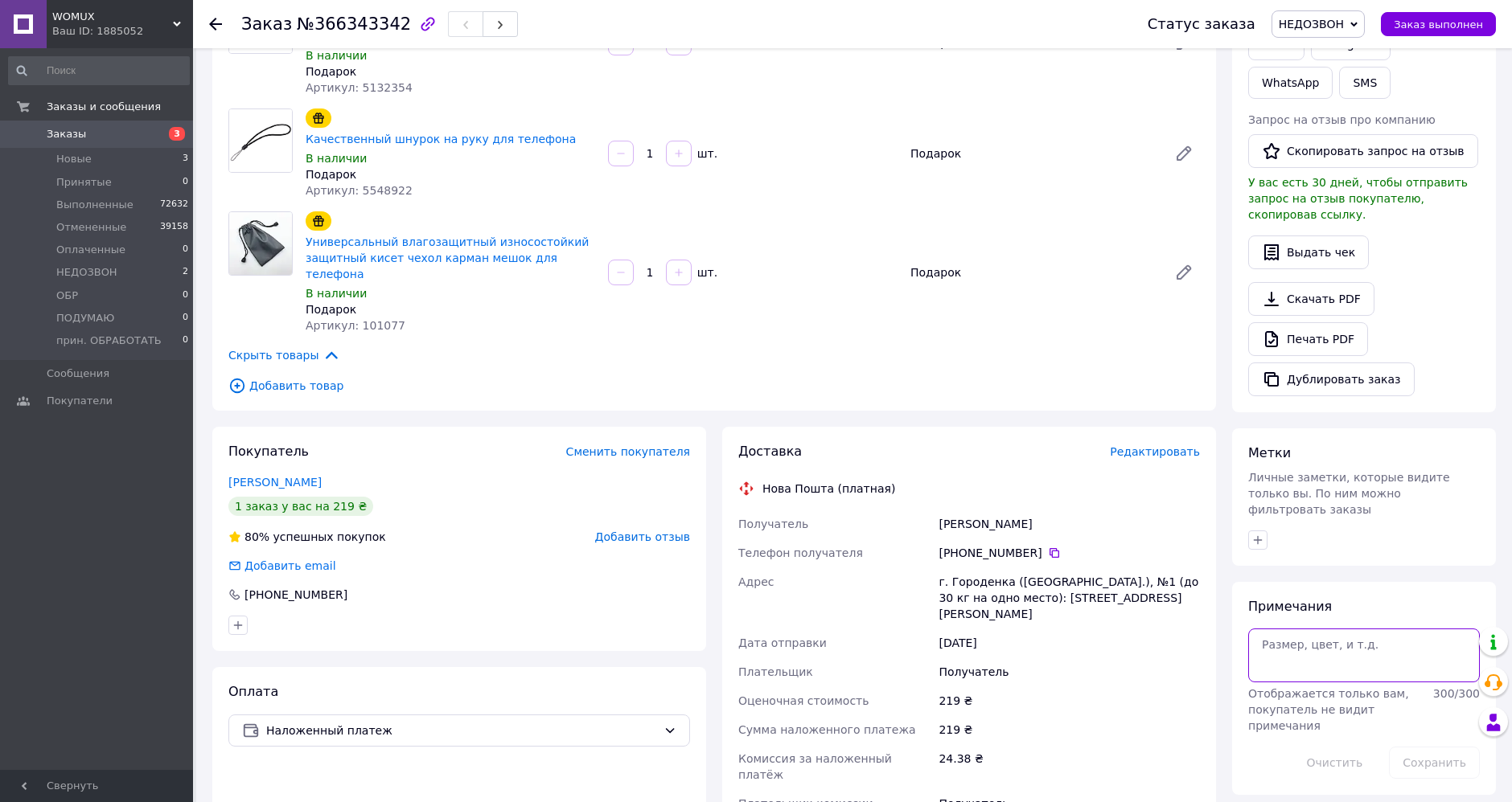
click at [1345, 642] on textarea at bounding box center [1363, 655] width 232 height 53
type textarea "но"
click at [1443, 747] on button "Сохранить" at bounding box center [1435, 763] width 91 height 32
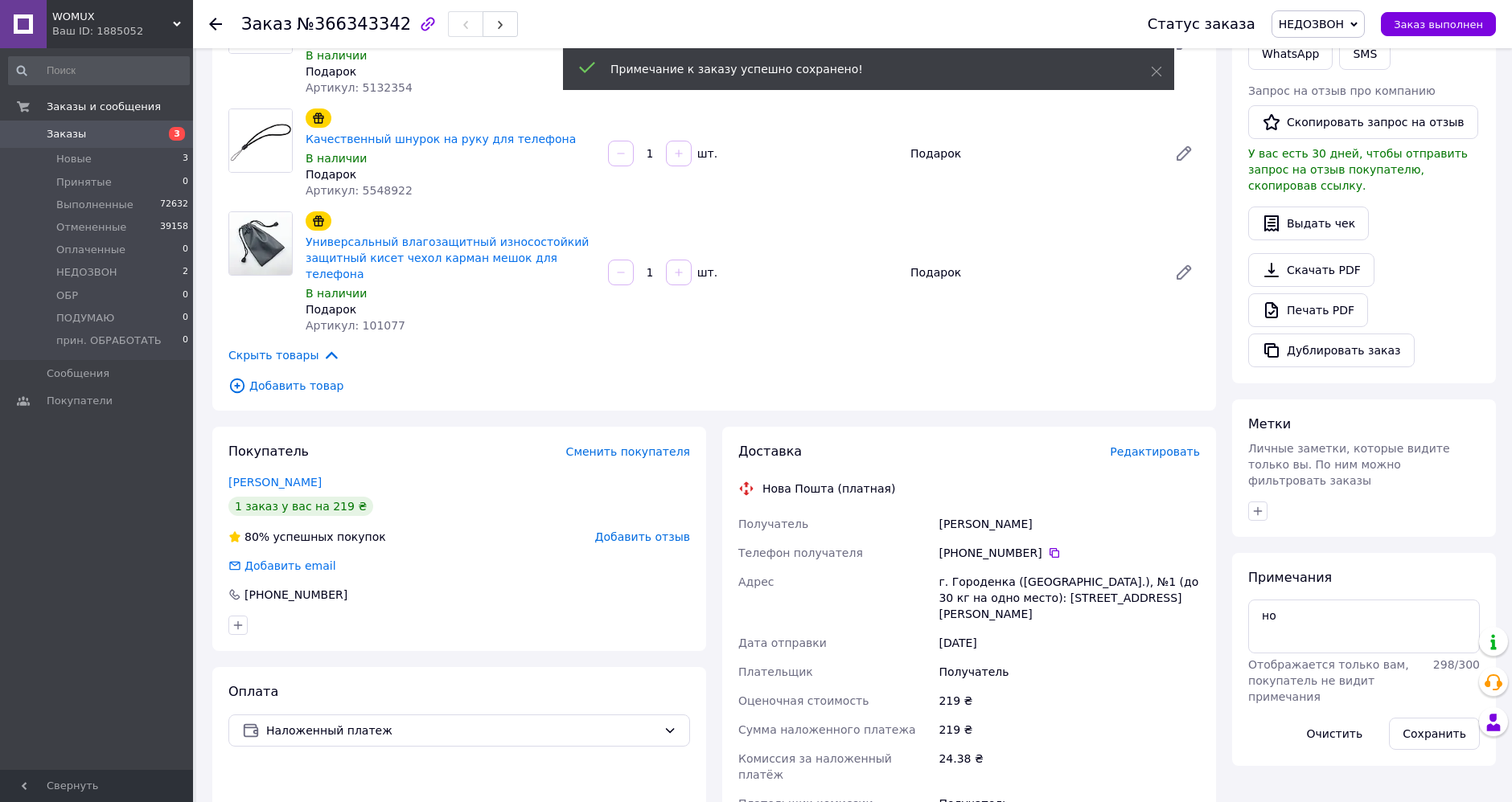
click at [216, 23] on use at bounding box center [216, 24] width 13 height 13
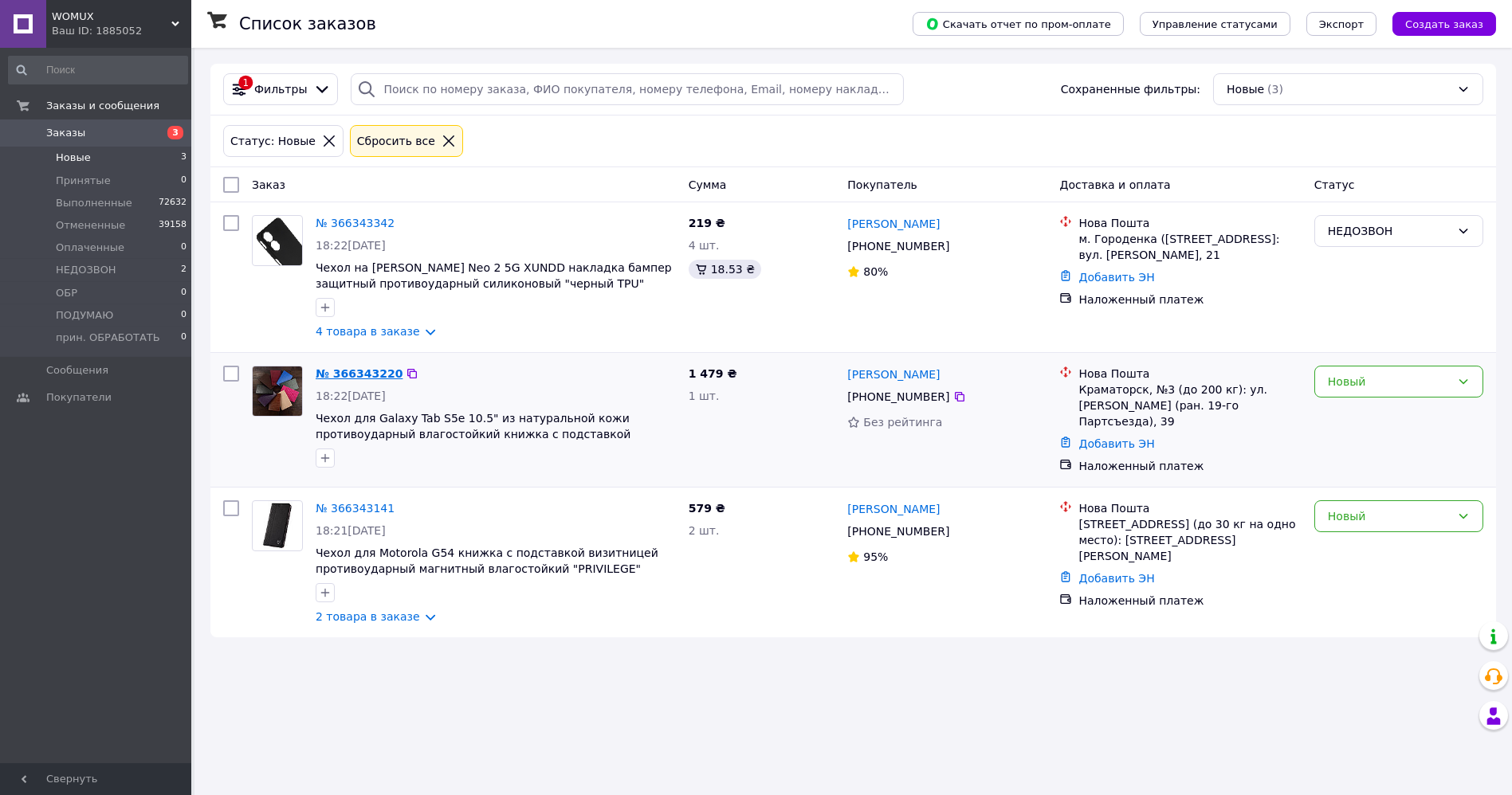
click at [362, 374] on link "№ 366343220" at bounding box center [359, 374] width 87 height 13
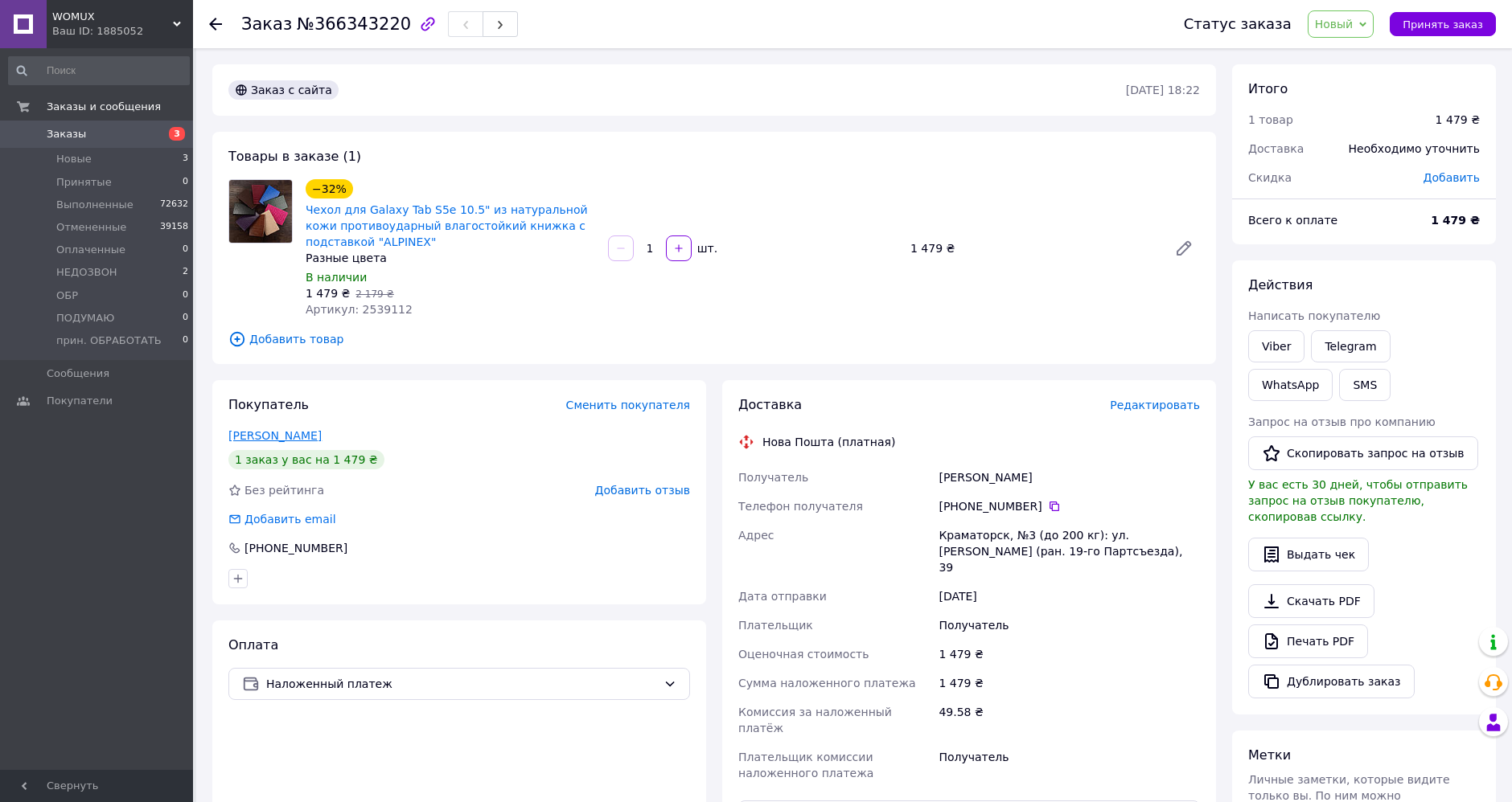
click at [306, 433] on link "[PERSON_NAME]" at bounding box center [275, 436] width 94 height 13
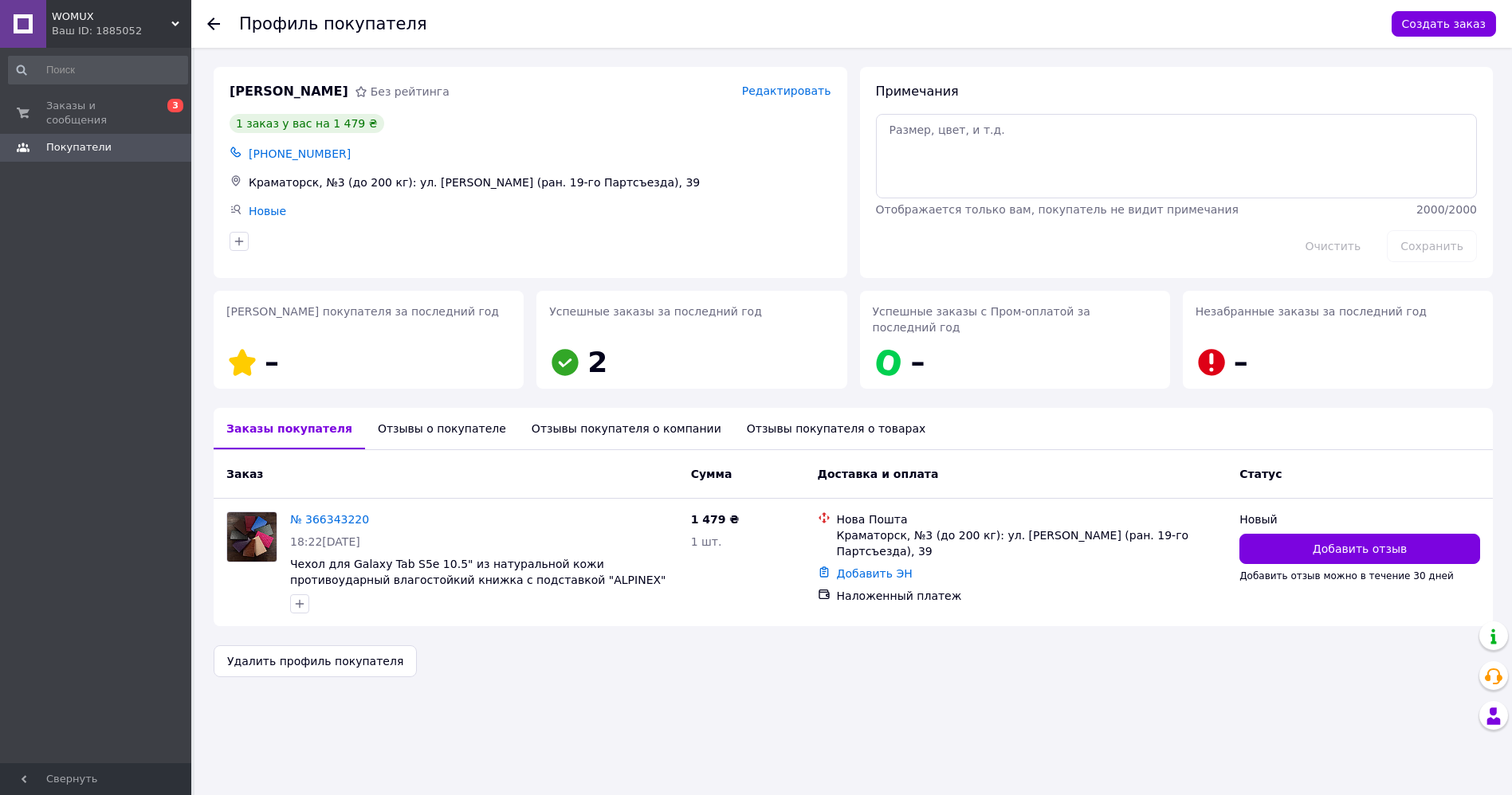
click at [410, 415] on div "Отзывы о покупателе" at bounding box center [442, 429] width 154 height 42
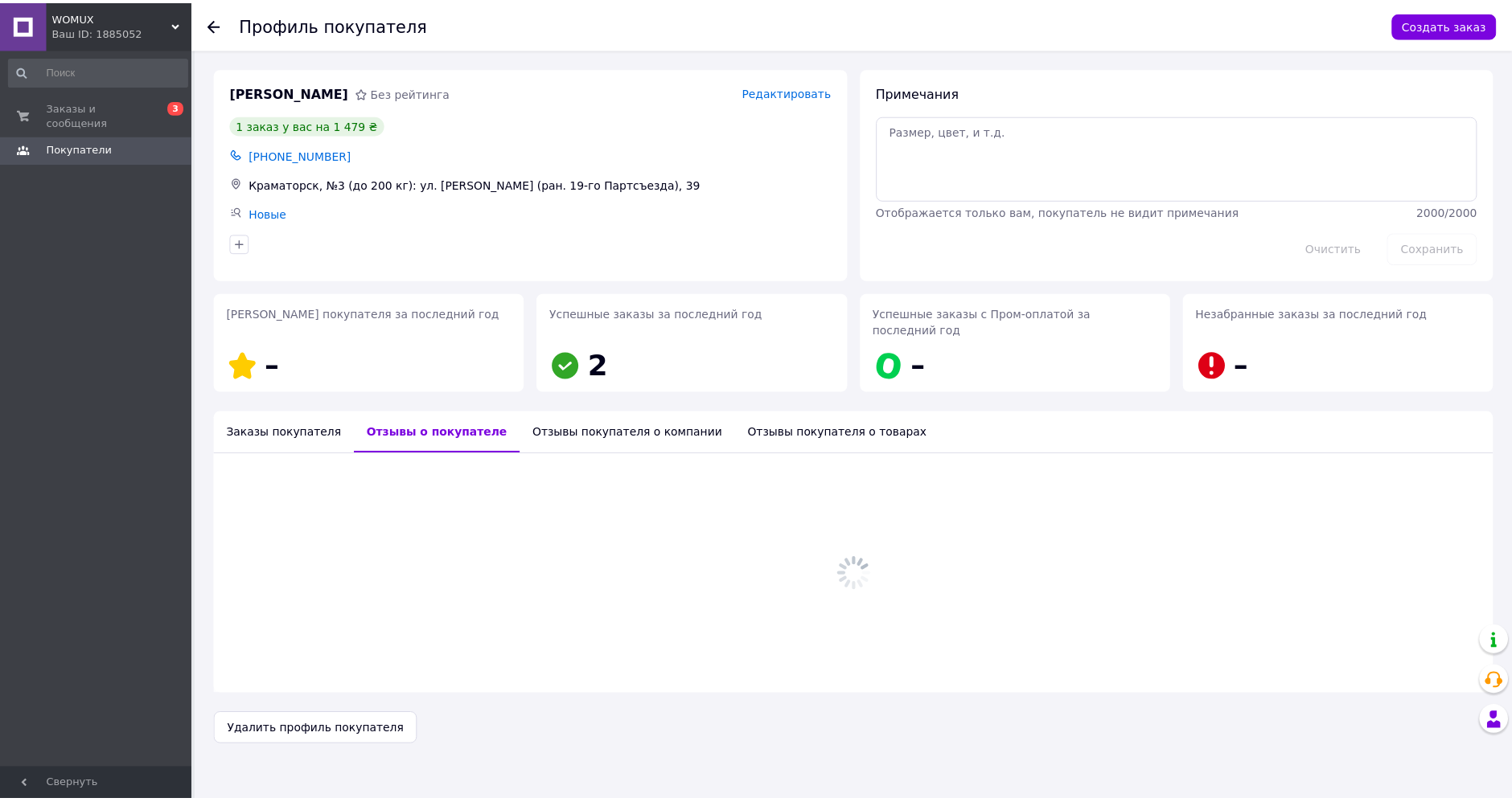
scroll to position [29, 0]
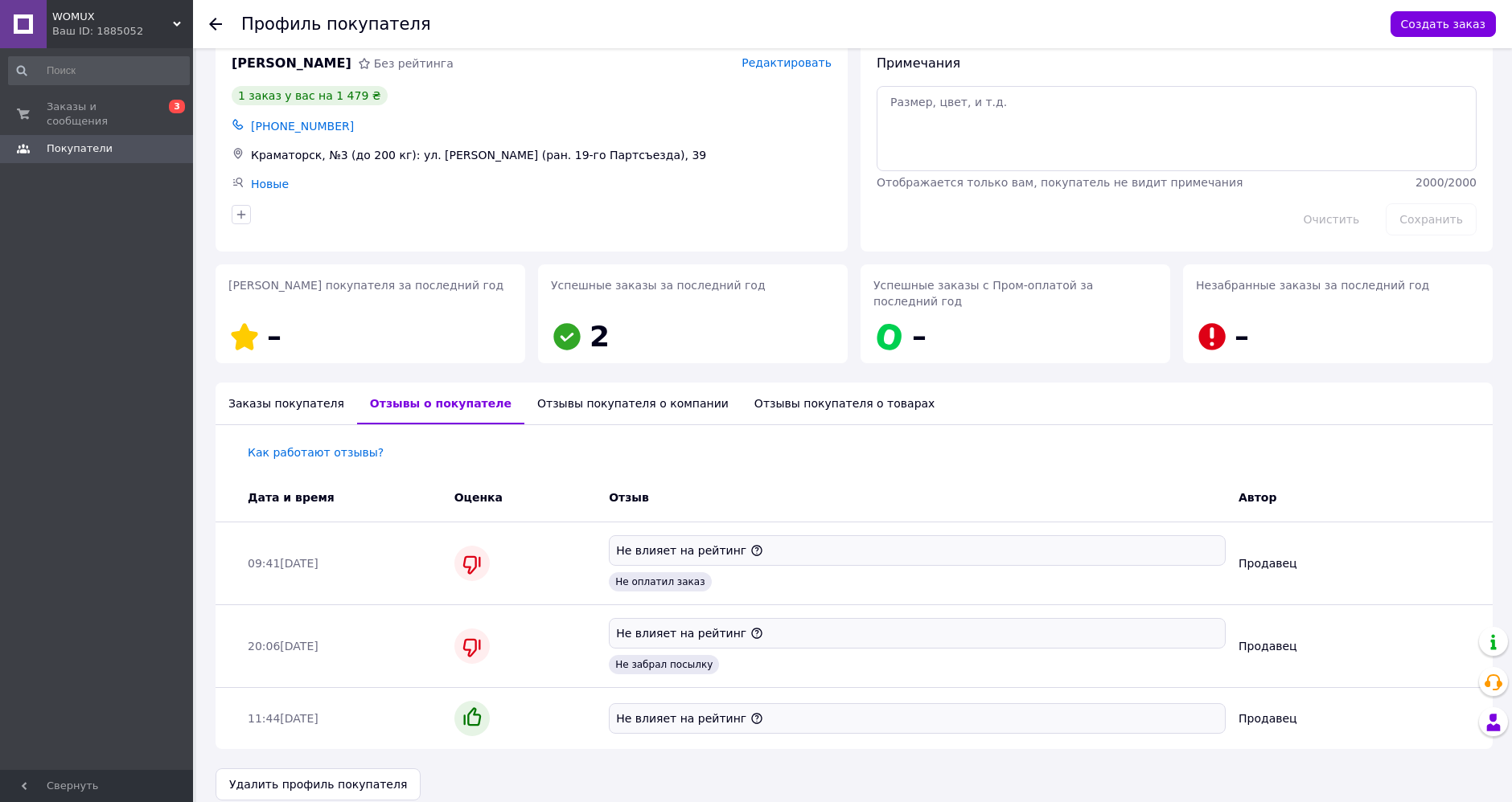
click at [216, 24] on icon at bounding box center [216, 24] width 13 height 13
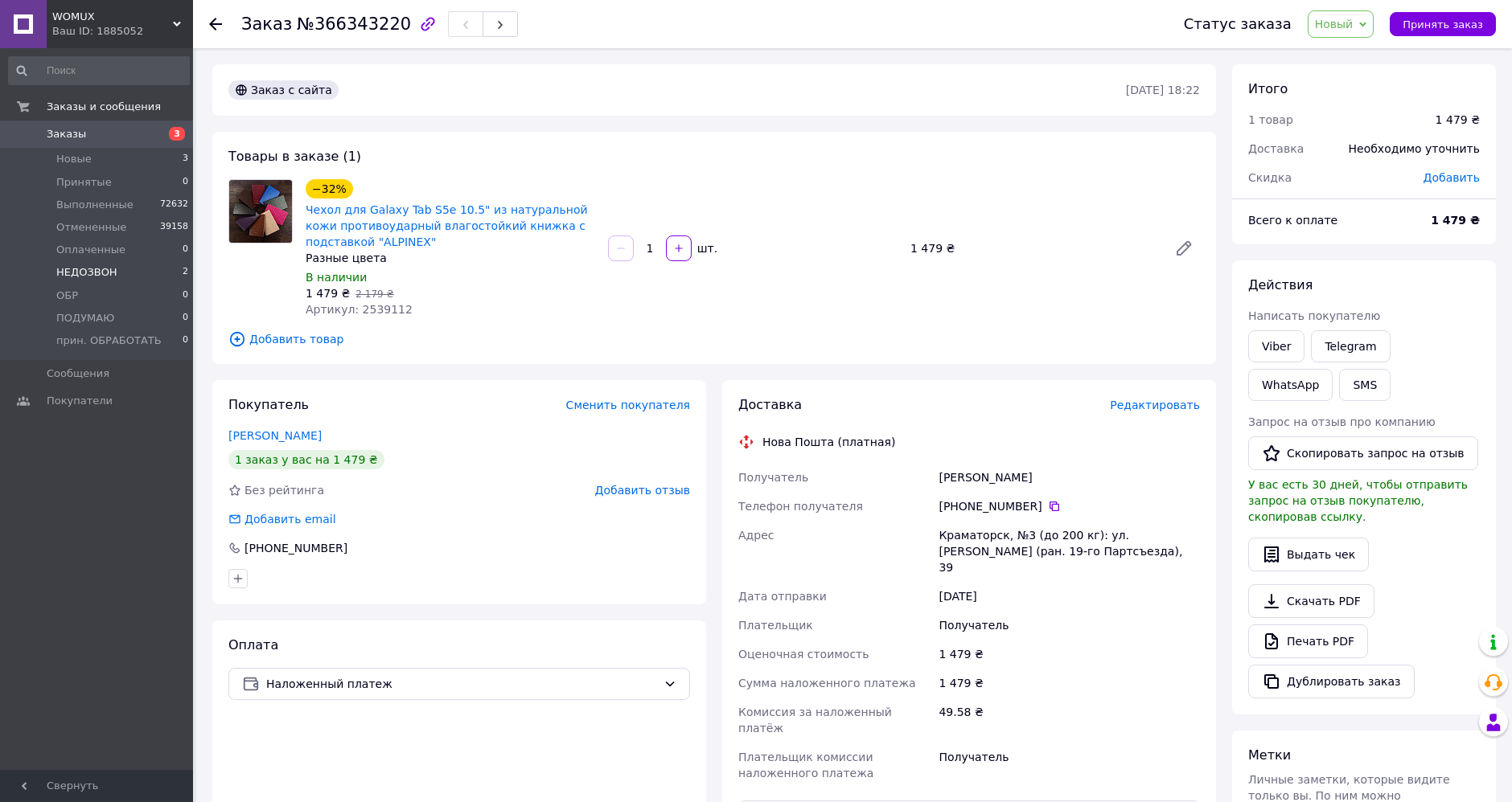
click at [86, 273] on span "НЕДОЗВОН" at bounding box center [87, 273] width 61 height 15
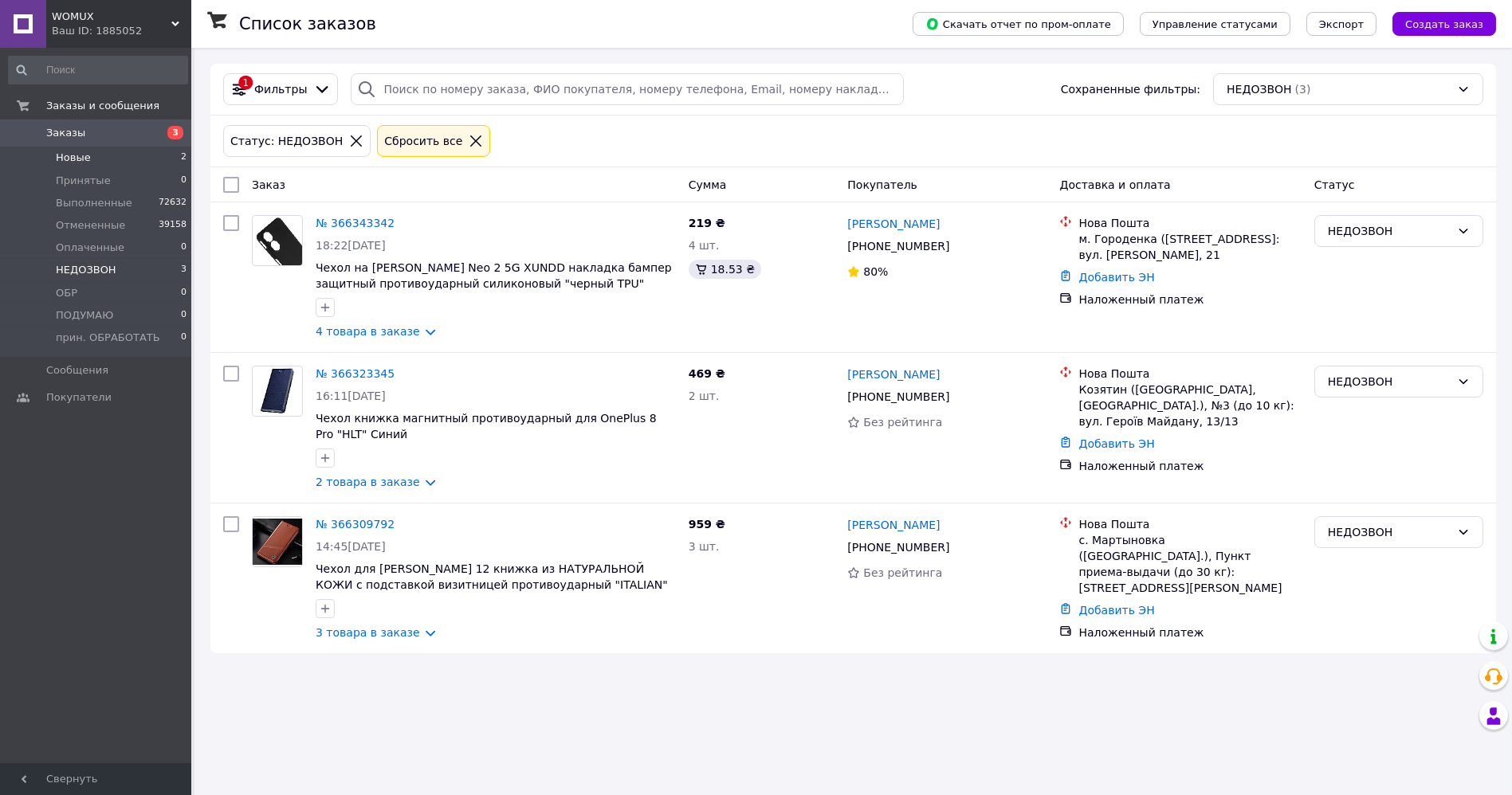
click at [84, 160] on span "Новые" at bounding box center [74, 158] width 35 height 14
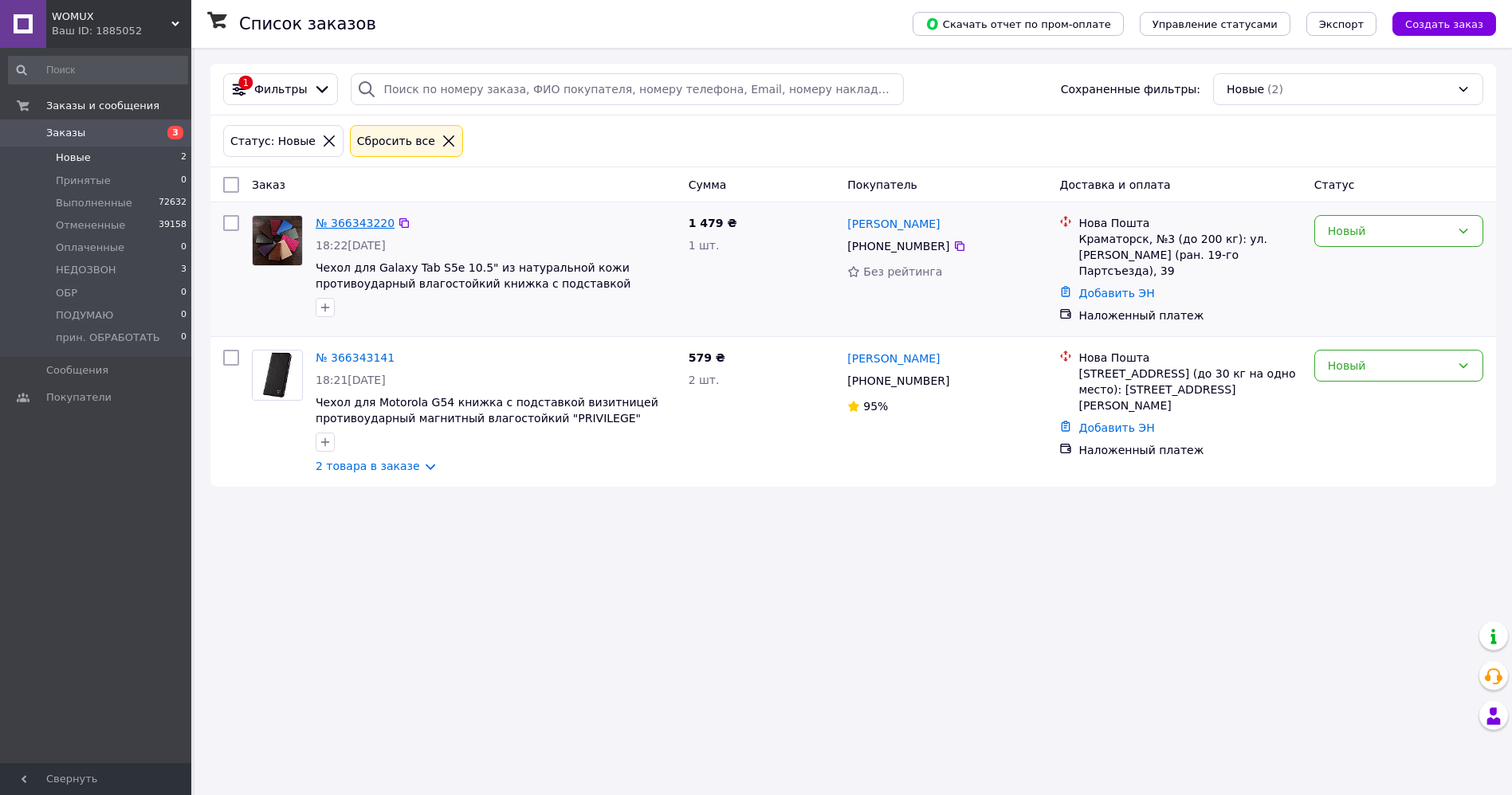
click at [331, 217] on link "№ 366343220" at bounding box center [355, 223] width 79 height 13
click at [343, 351] on link "№ 366343141" at bounding box center [355, 358] width 79 height 13
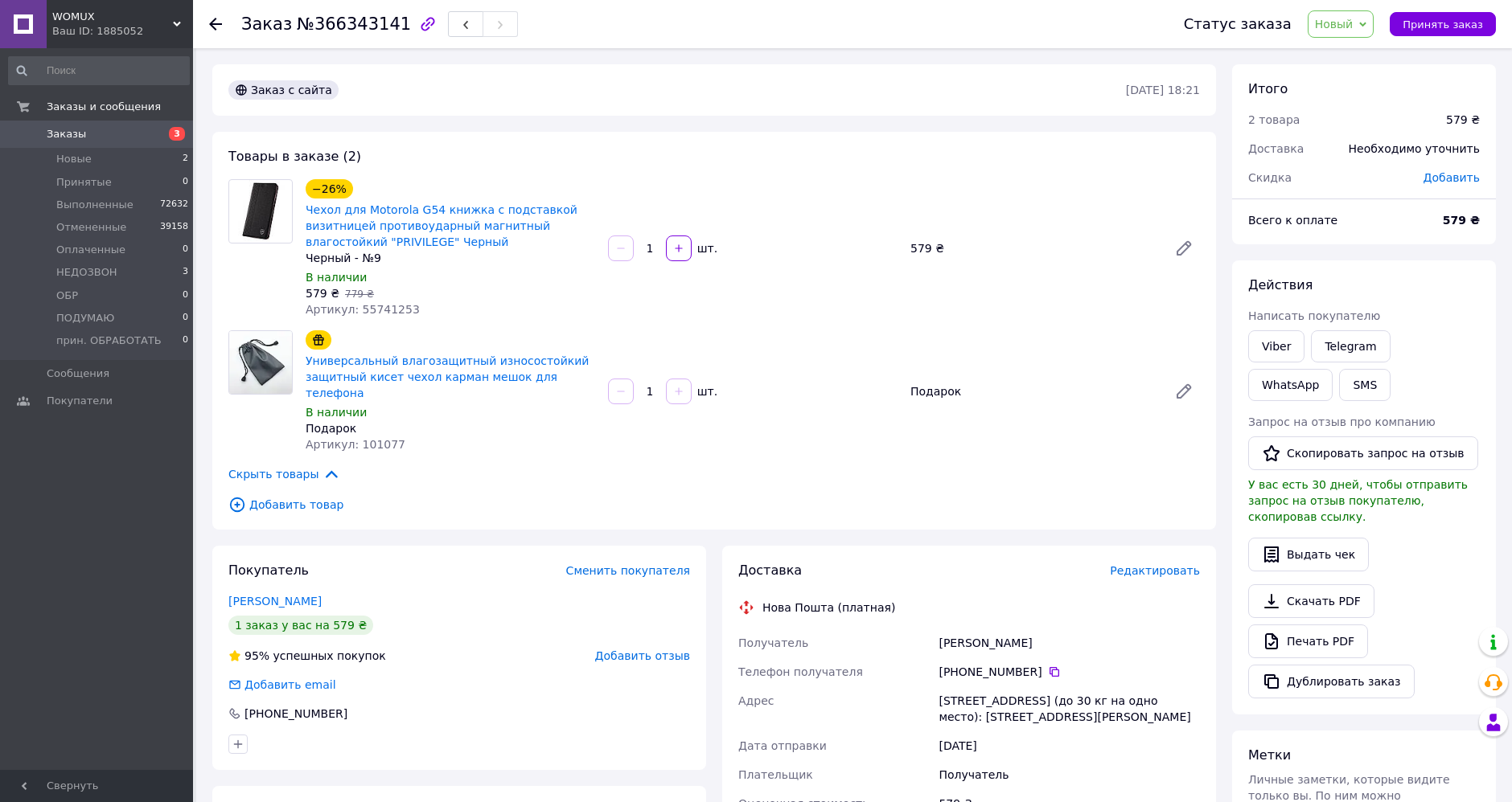
click at [1375, 18] on span "Новый" at bounding box center [1341, 24] width 67 height 27
click at [1378, 82] on li "Выполнен" at bounding box center [1369, 81] width 121 height 24
click at [1354, 21] on span "Новый" at bounding box center [1334, 24] width 39 height 13
click at [1380, 81] on li "Выполнен" at bounding box center [1369, 81] width 121 height 24
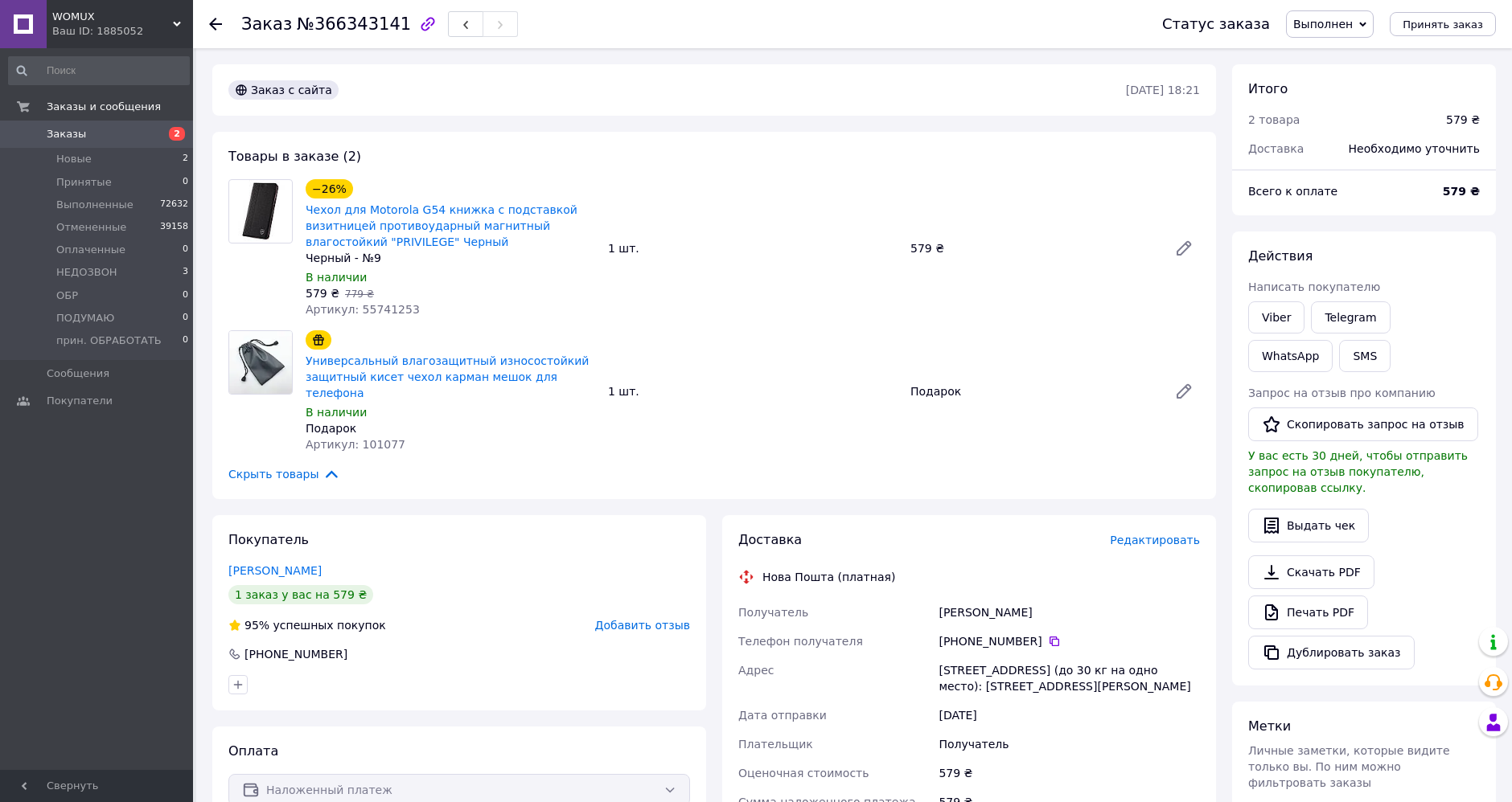
click at [212, 19] on icon at bounding box center [216, 24] width 13 height 13
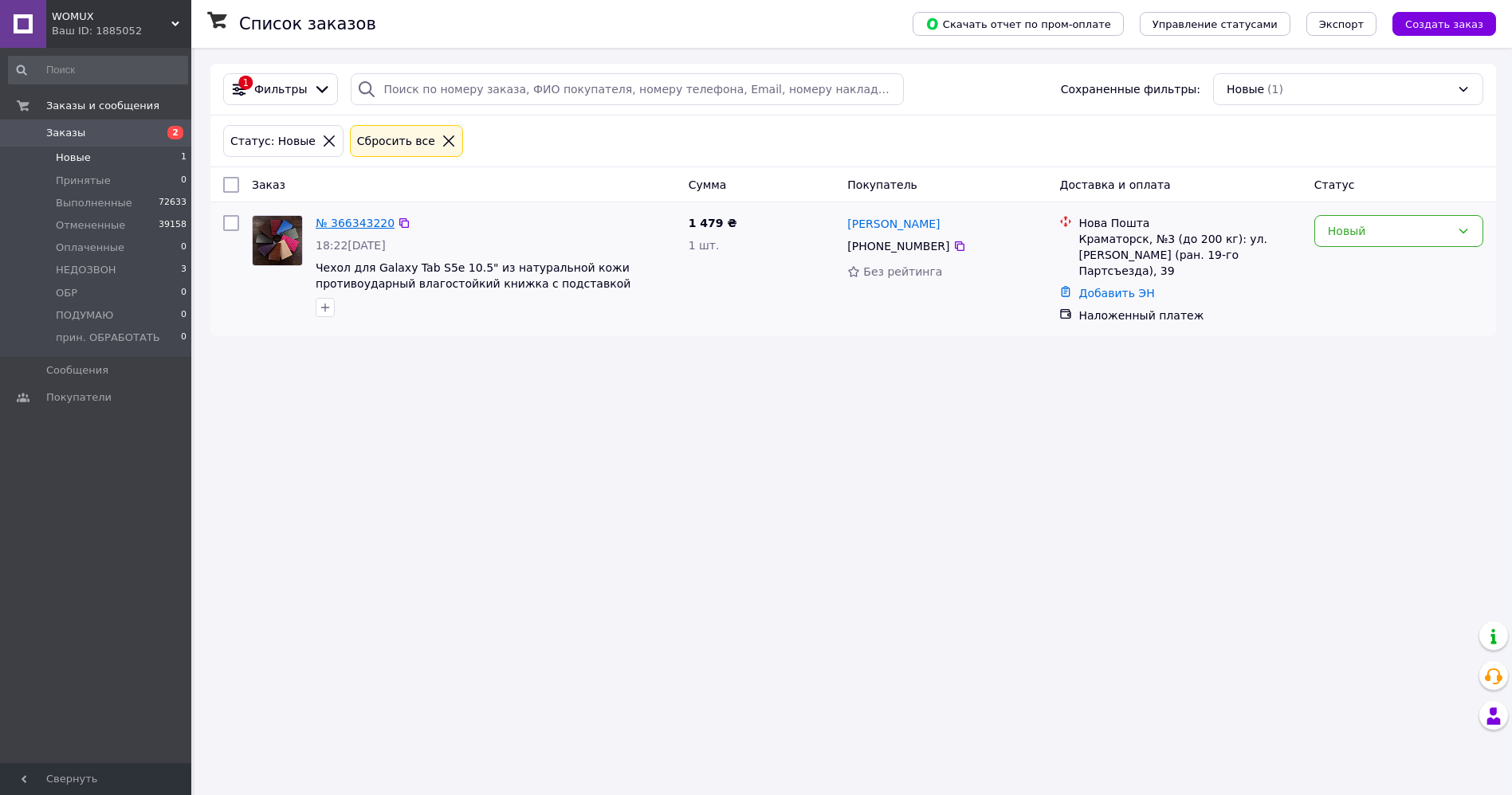
click at [340, 220] on link "№ 366343220" at bounding box center [355, 223] width 79 height 13
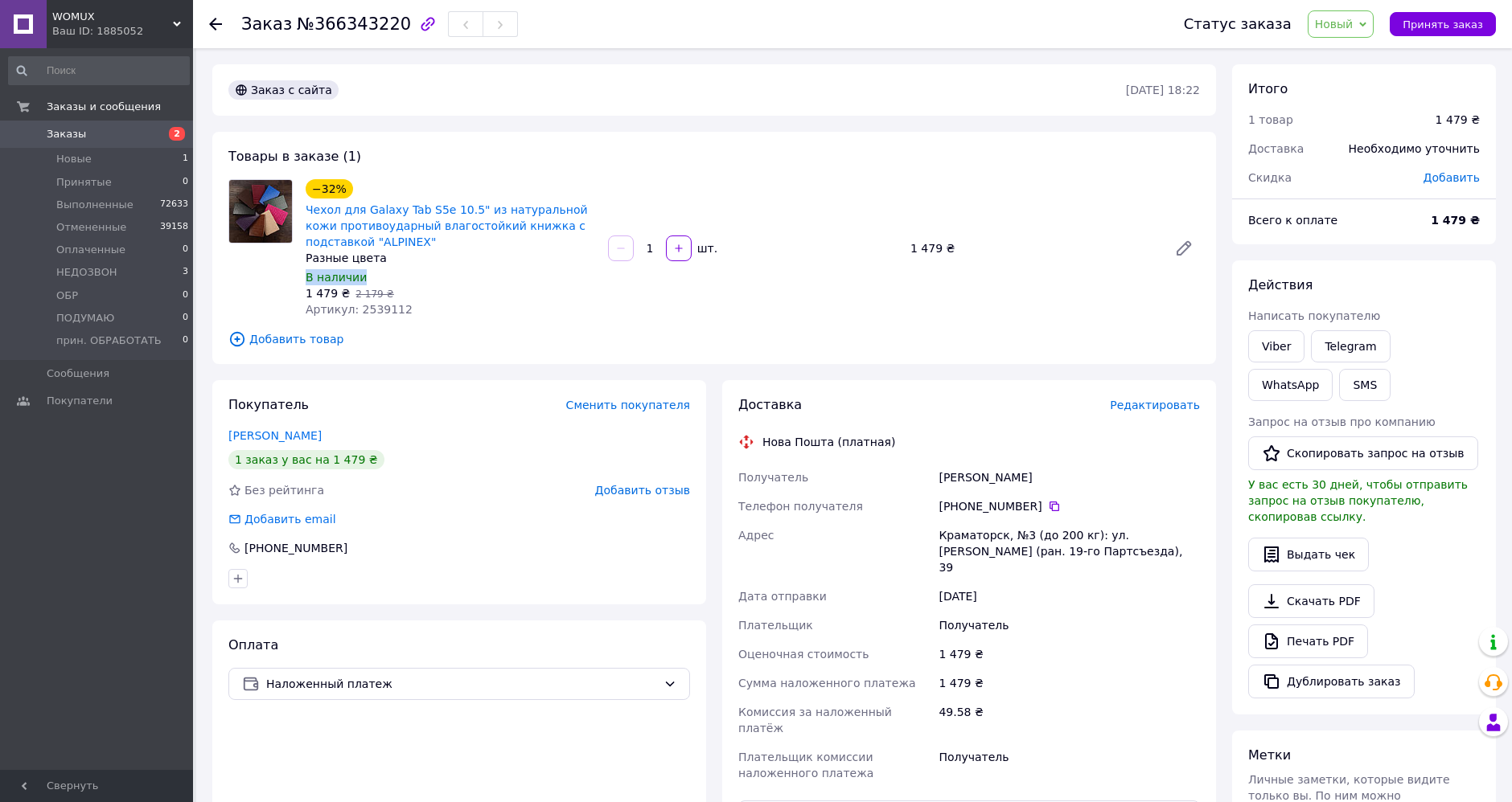
click at [505, 267] on div "−32% Чехол для Galaxy Tab S5e 10.5" из натуральной кожи противоударный влагосто…" at bounding box center [450, 248] width 303 height 144
drag, startPoint x: 513, startPoint y: 267, endPoint x: 626, endPoint y: 178, distance: 143.8
click at [626, 178] on div "−32% Чехол для Galaxy Tab S5e 10.5" из натуральной кожи противоударный влагосто…" at bounding box center [753, 248] width 907 height 144
click at [1342, 25] on span "Новый" at bounding box center [1334, 24] width 39 height 13
click at [1346, 105] on li "Отменен" at bounding box center [1369, 105] width 121 height 24
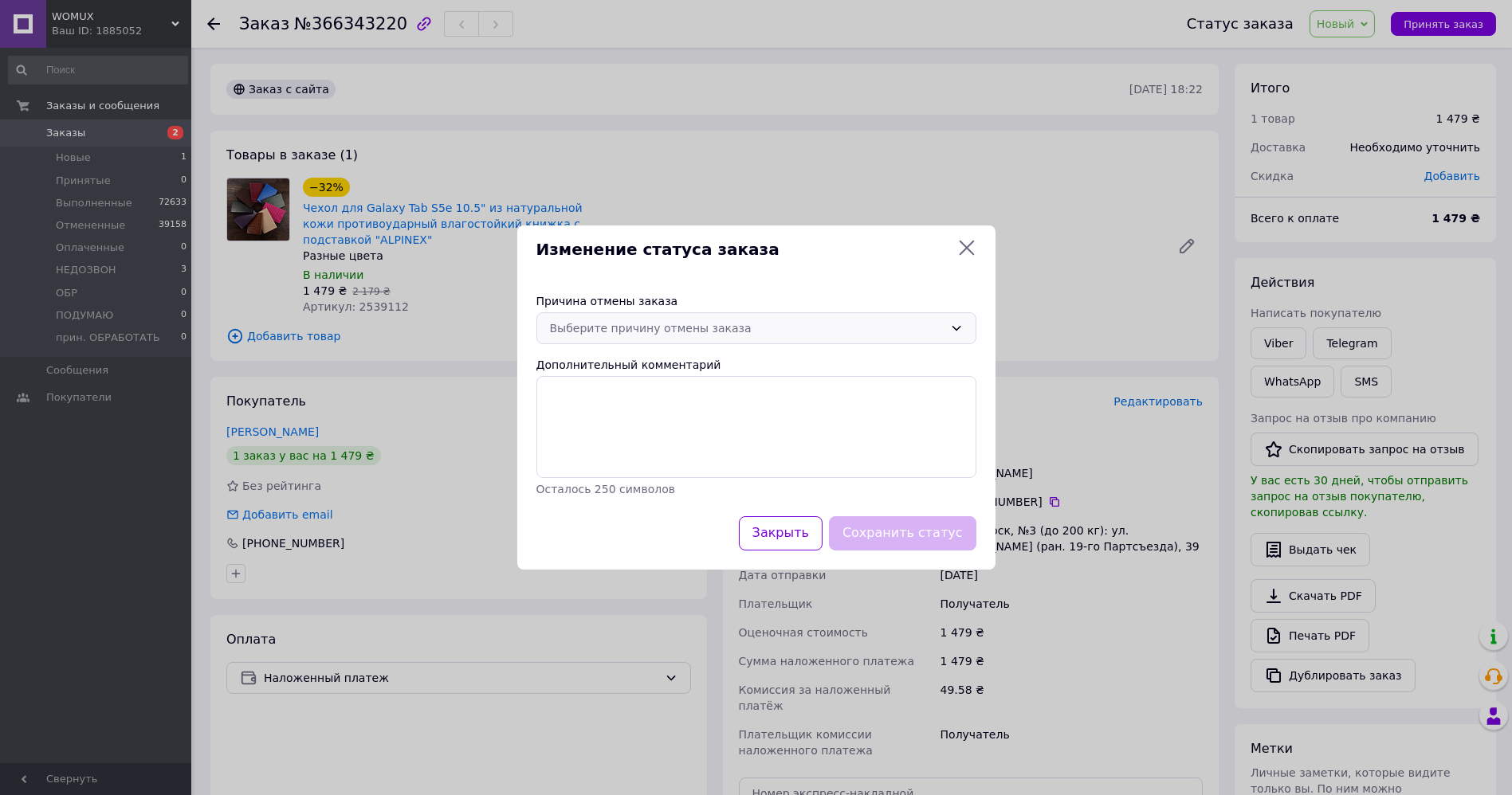
click at [742, 334] on div "Выберите причину отмены заказа" at bounding box center [746, 329] width 394 height 18
click at [683, 454] on li "По просьбе покупателя" at bounding box center [756, 449] width 438 height 29
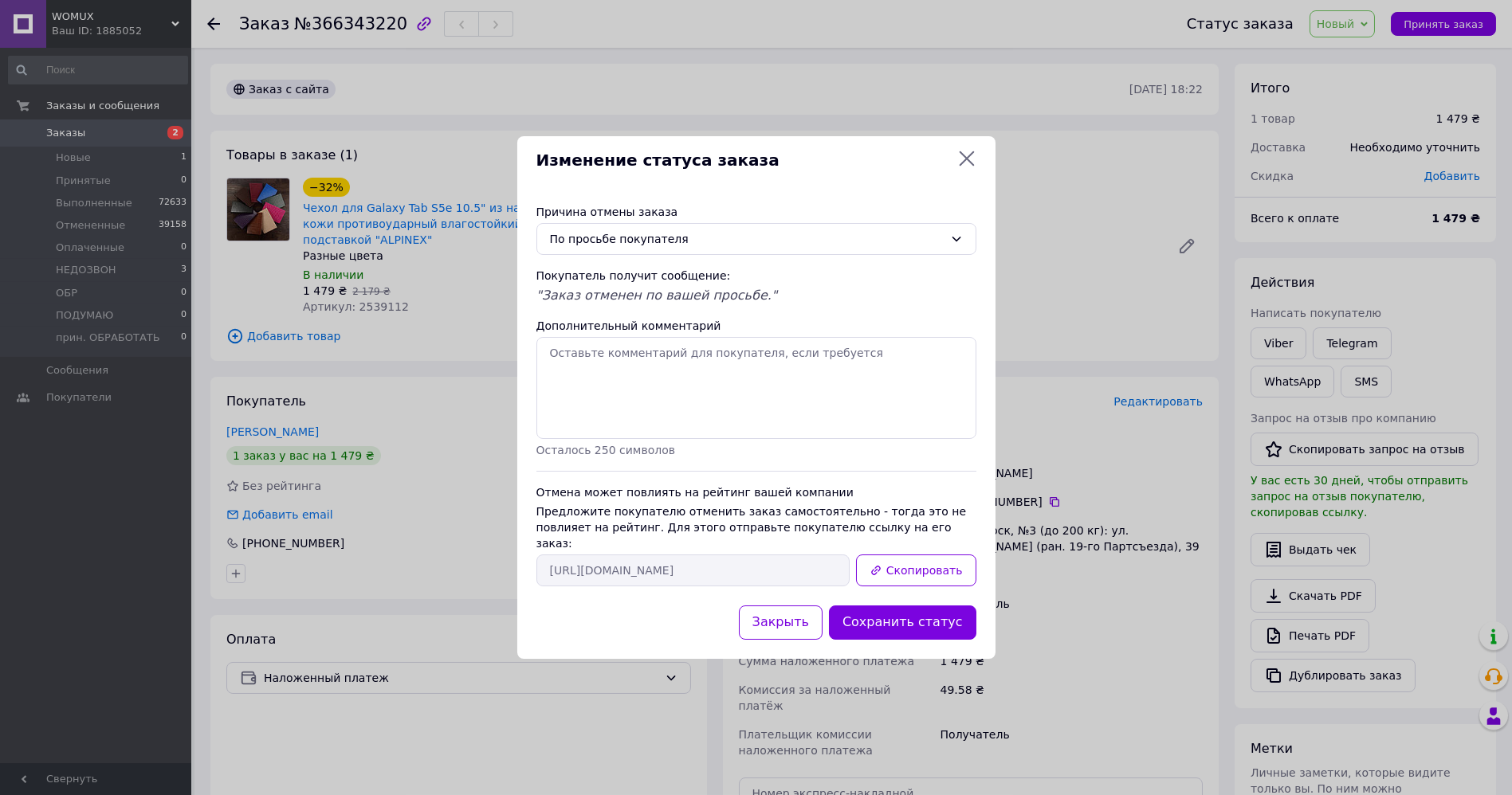
click at [888, 608] on button "Сохранить статус" at bounding box center [902, 622] width 147 height 34
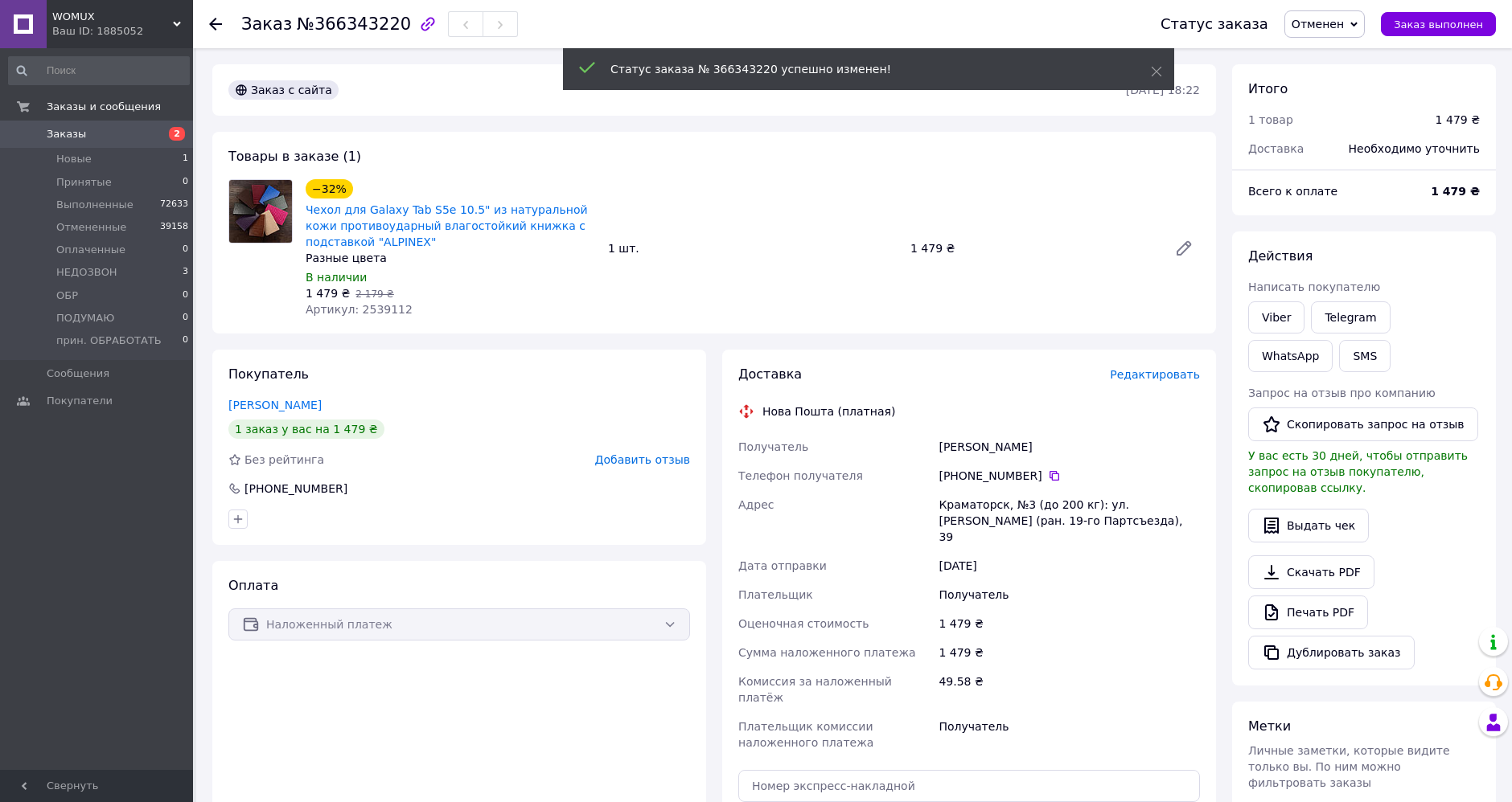
click at [217, 25] on icon at bounding box center [216, 24] width 13 height 13
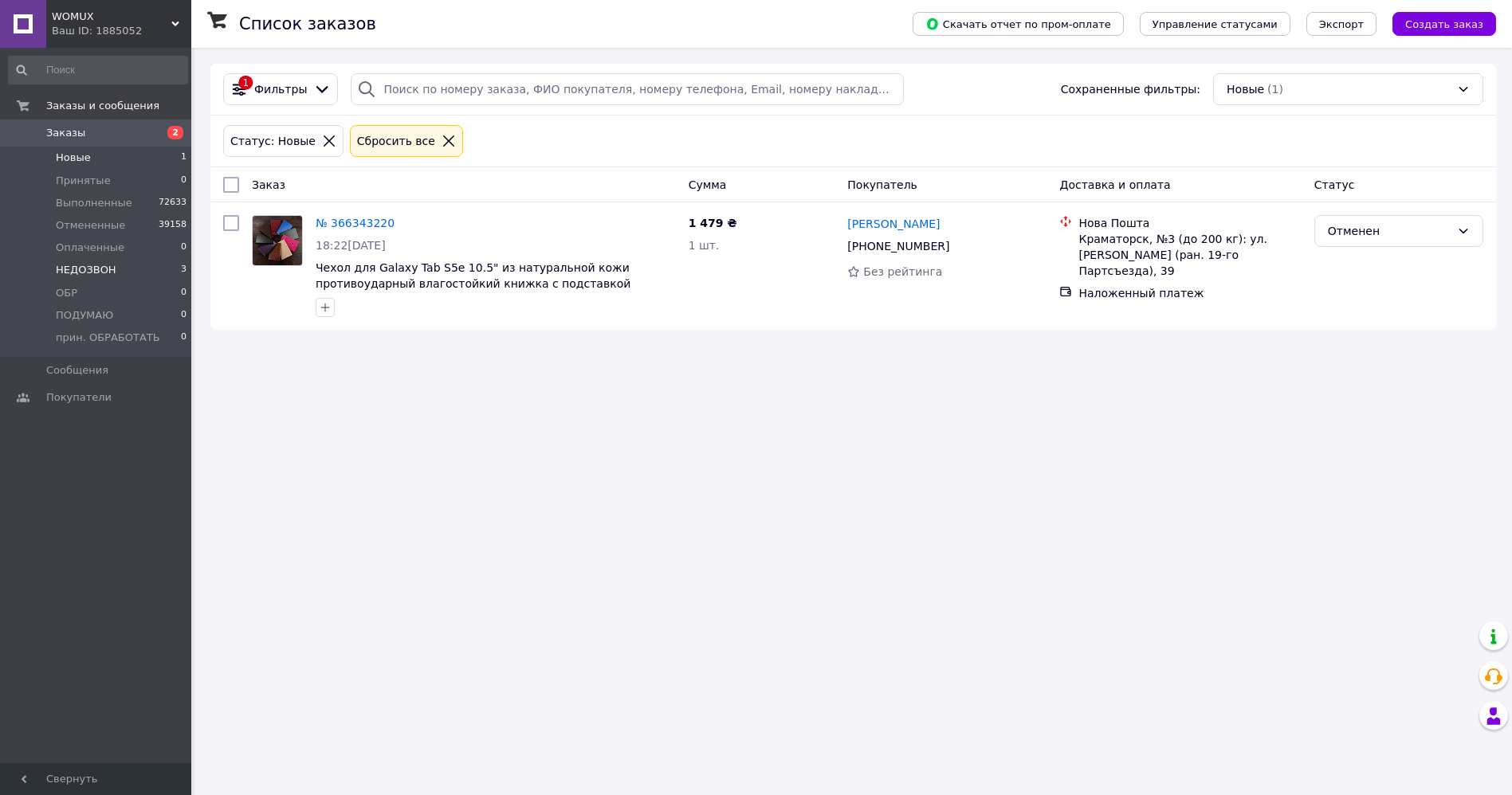
click at [75, 270] on span "НЕДОЗВОН" at bounding box center [86, 270] width 61 height 14
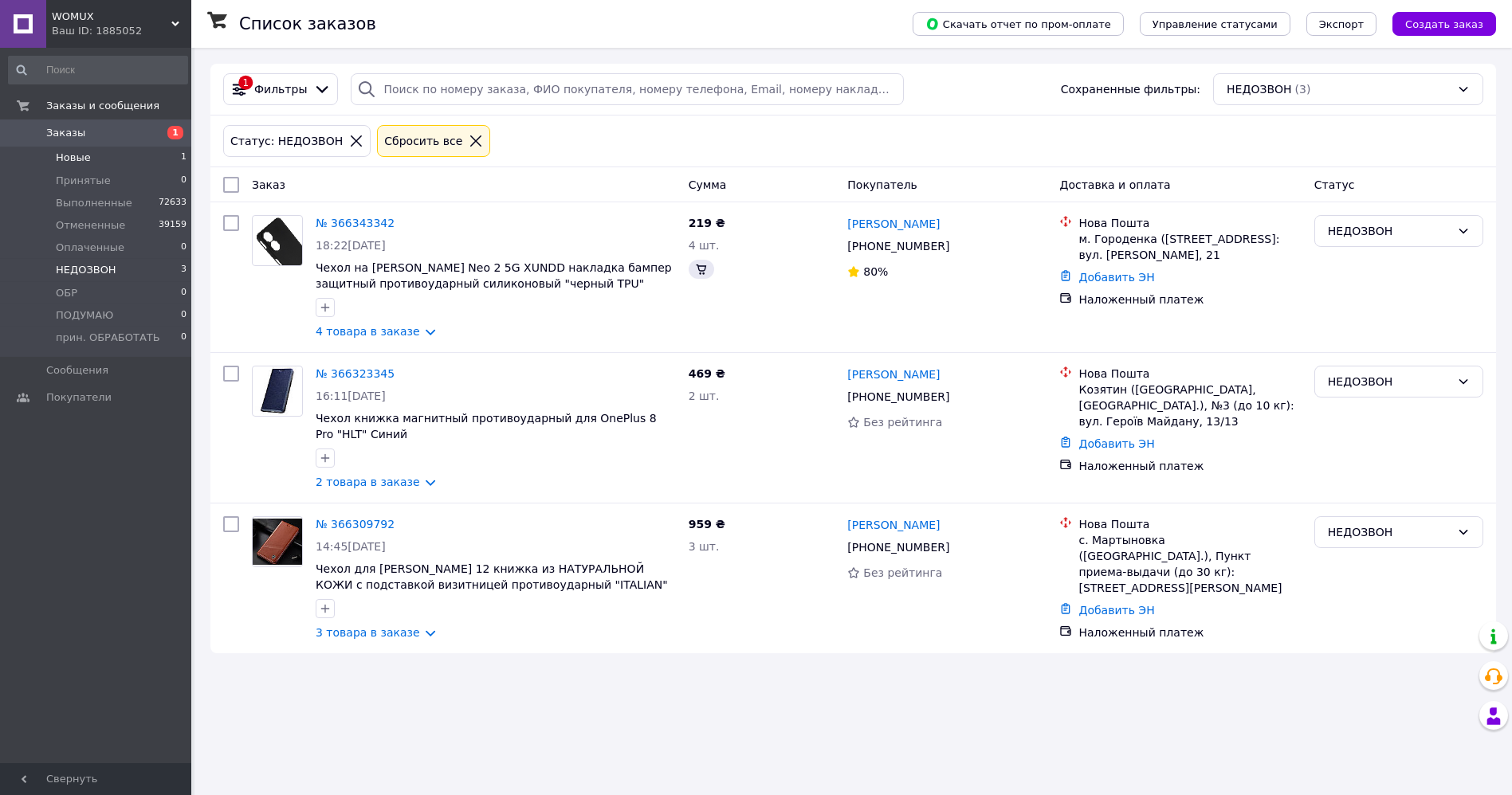
click at [70, 158] on span "Новые" at bounding box center [74, 158] width 35 height 14
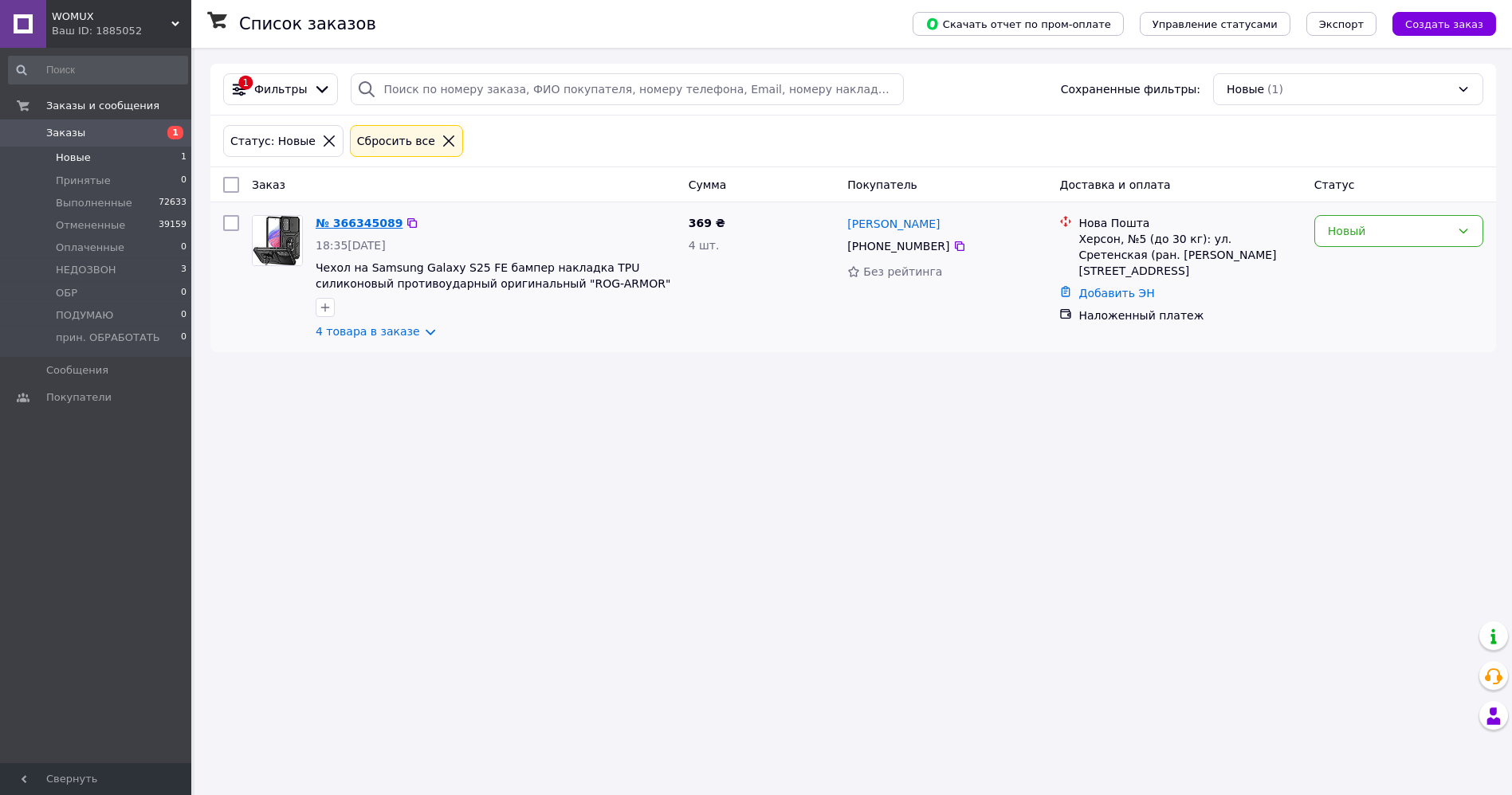
click at [362, 224] on link "№ 366345089" at bounding box center [359, 223] width 87 height 13
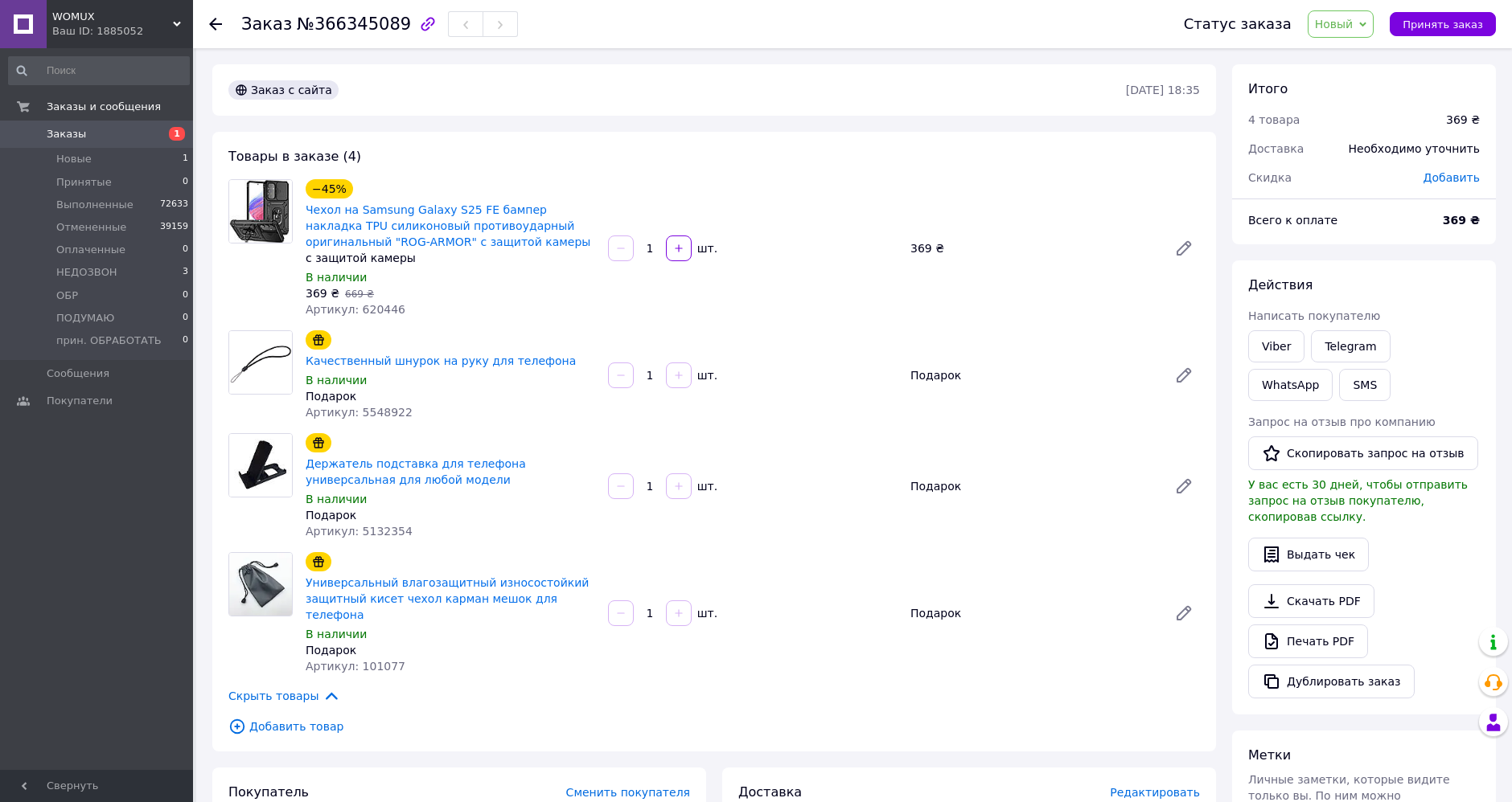
click at [1353, 22] on span "Новый" at bounding box center [1334, 24] width 39 height 13
click at [1369, 77] on li "Выполнен" at bounding box center [1369, 81] width 121 height 24
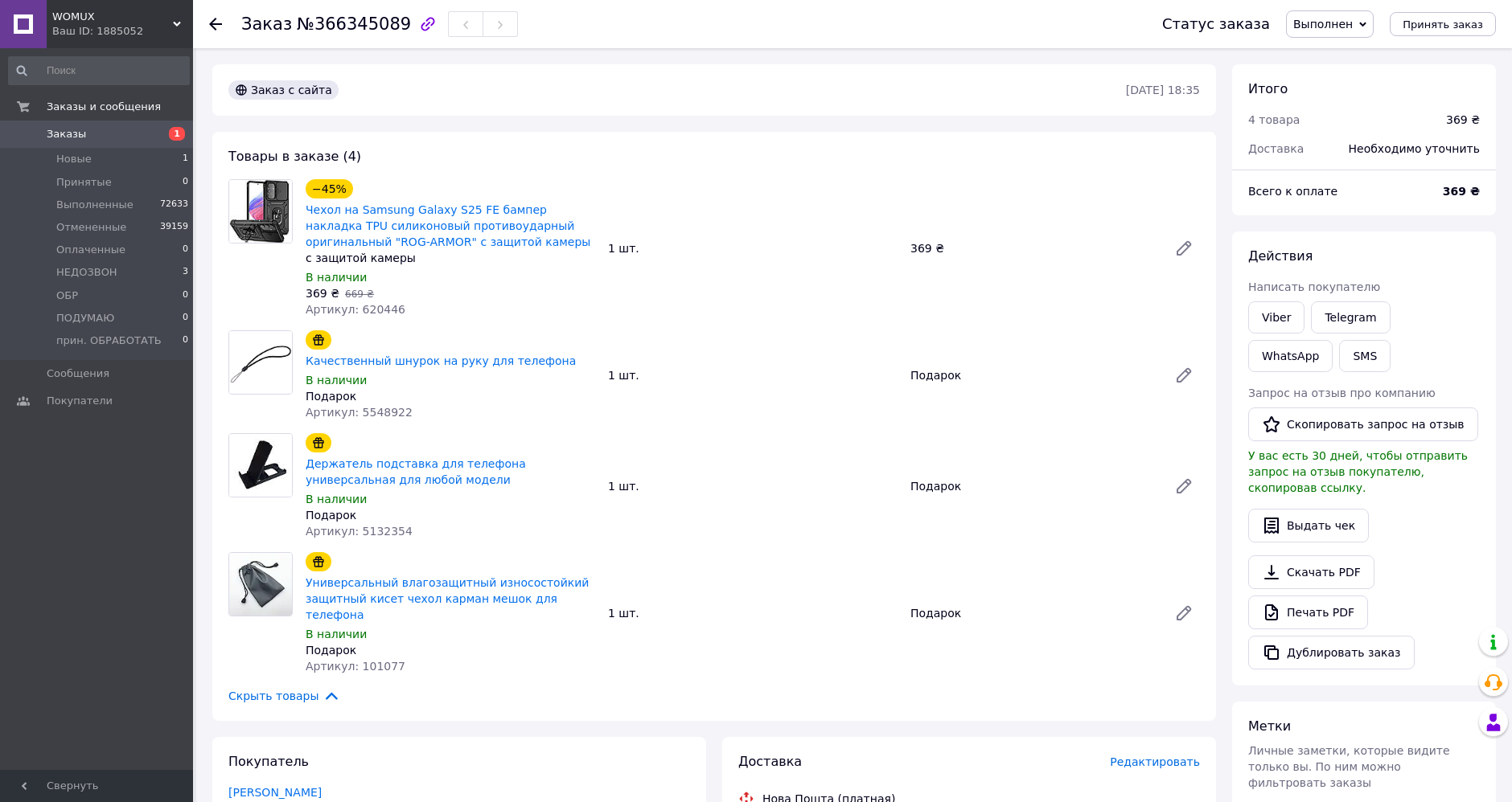
click at [218, 19] on icon at bounding box center [216, 24] width 13 height 13
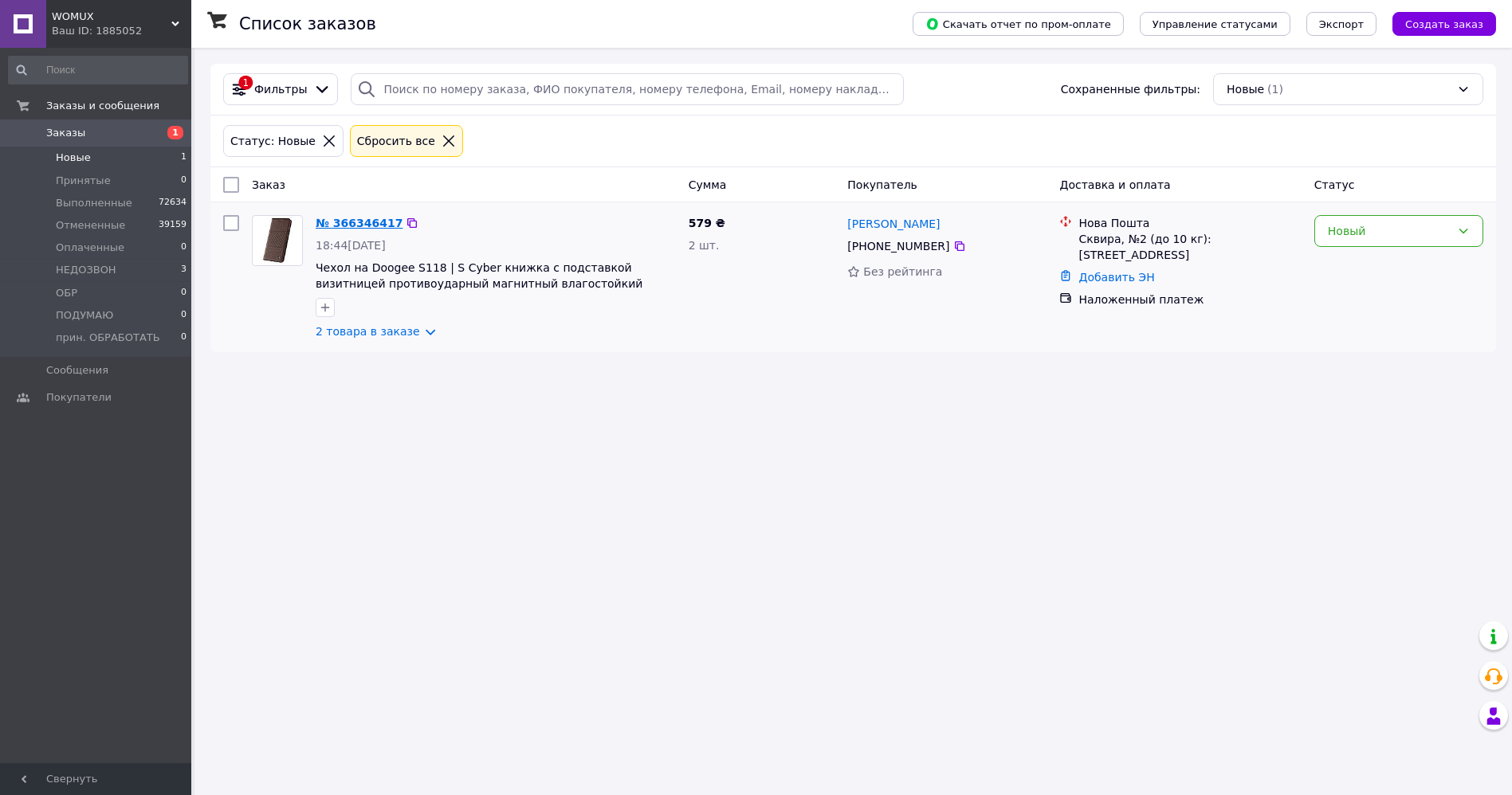
click at [366, 224] on link "№ 366346417" at bounding box center [359, 223] width 87 height 13
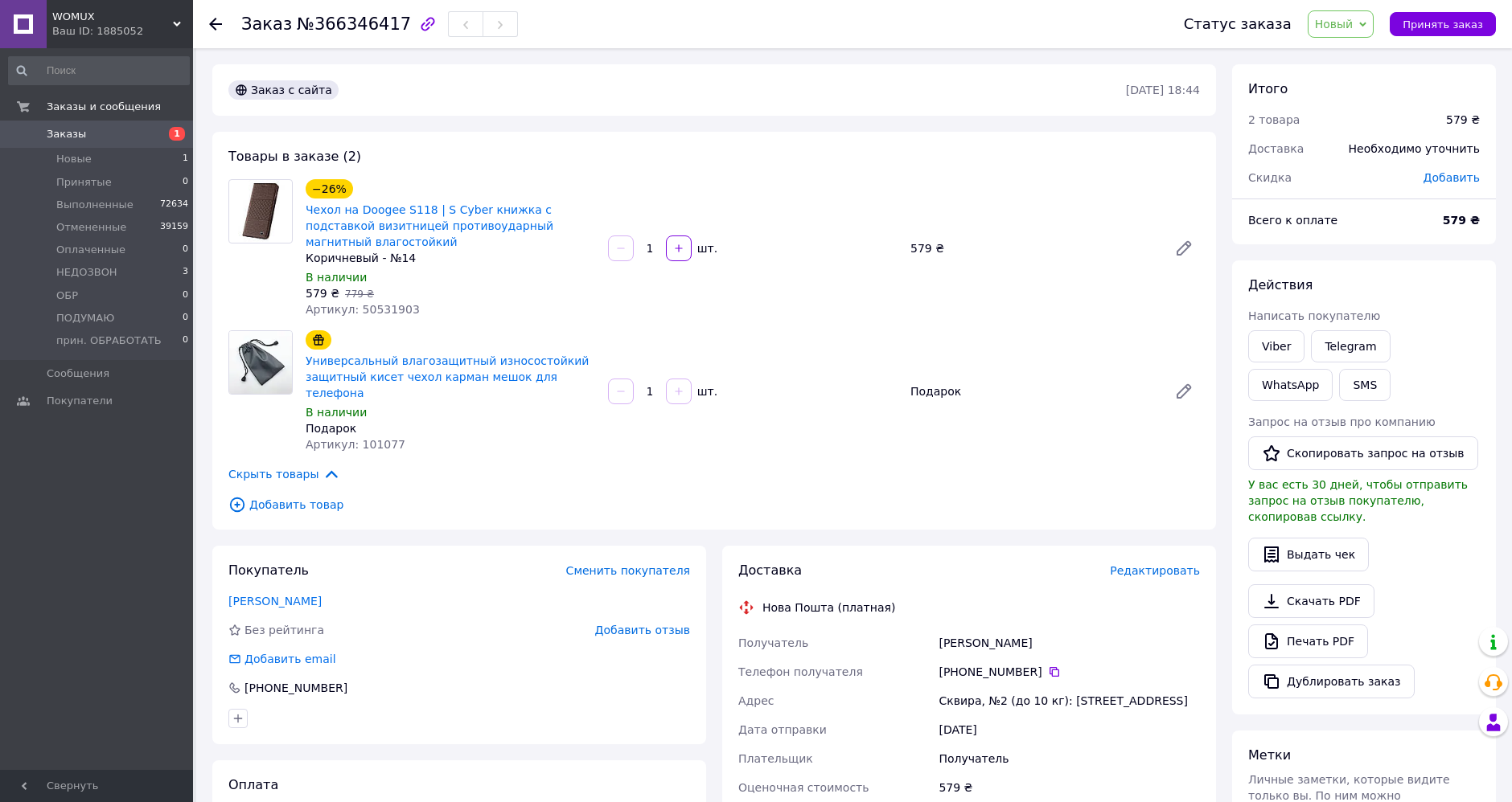
click at [1354, 29] on span "Новый" at bounding box center [1334, 24] width 39 height 13
click at [1376, 74] on li "Выполнен" at bounding box center [1369, 81] width 121 height 24
click at [1368, 31] on span "Новый" at bounding box center [1341, 24] width 67 height 27
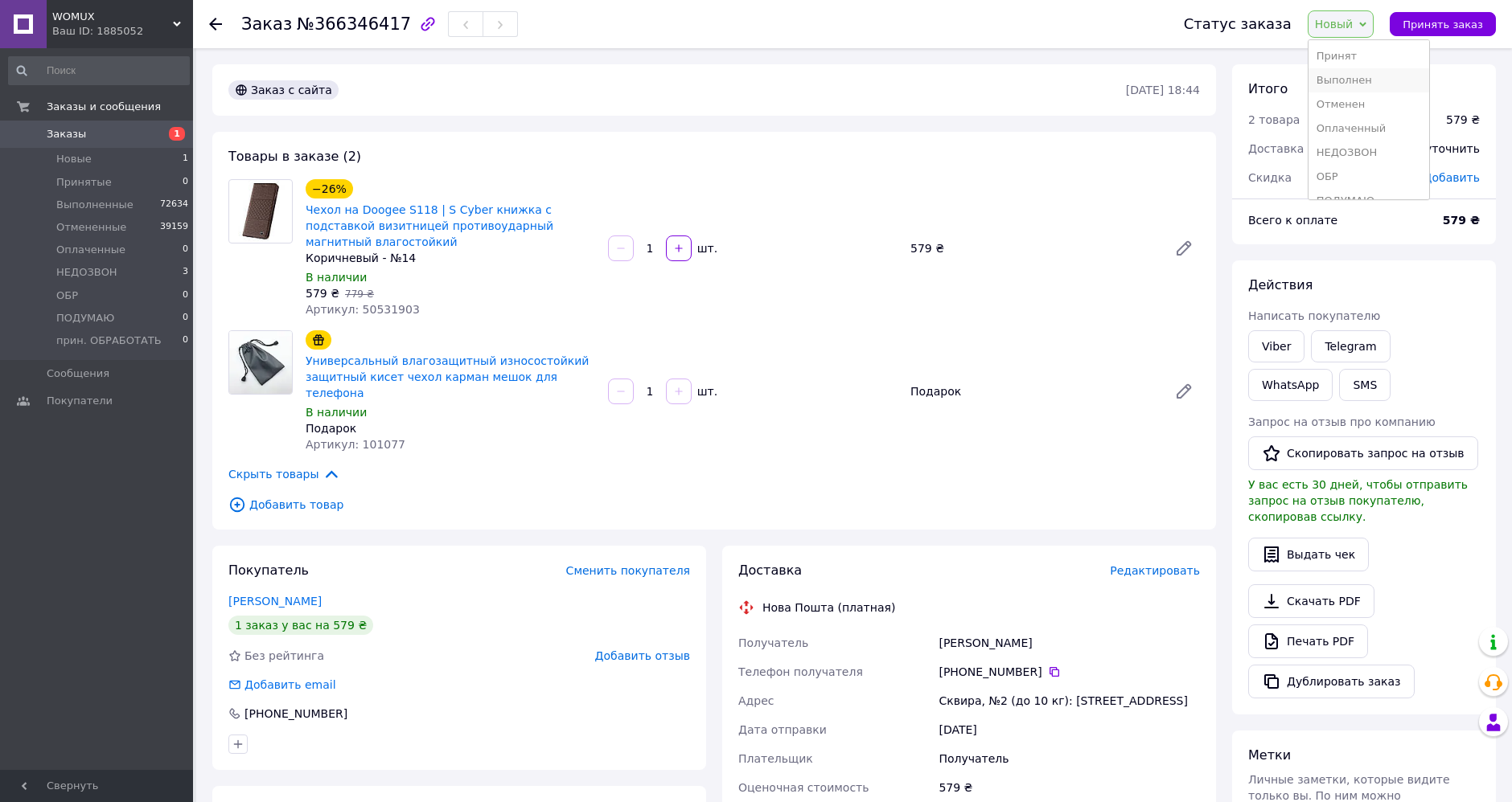
click at [1372, 79] on li "Выполнен" at bounding box center [1369, 81] width 121 height 24
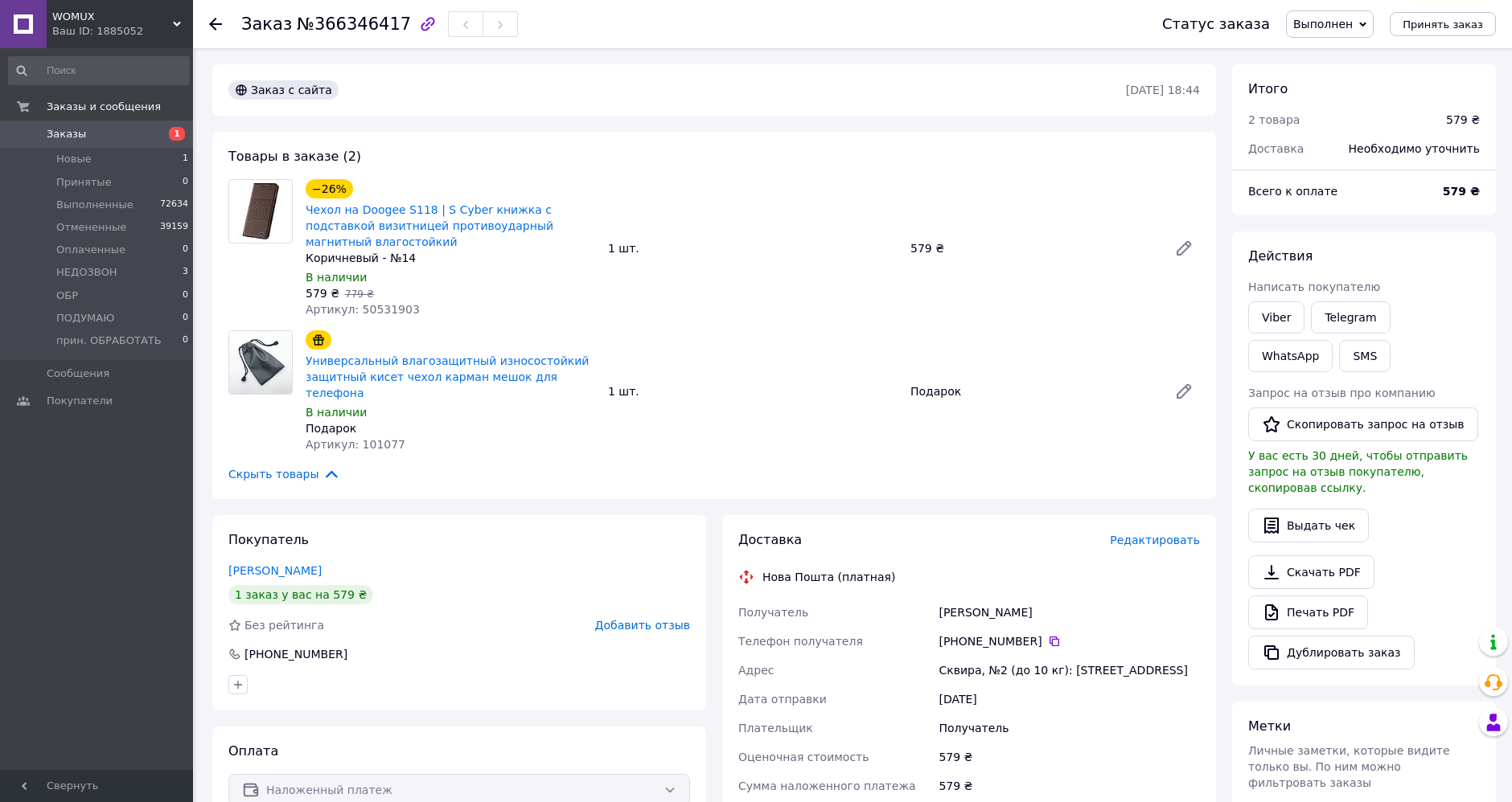
click at [207, 26] on div "Заказ №366346417 Статус заказа Выполнен Принят Отменен Оплаченный НЕДОЗВОН ОБР …" at bounding box center [852, 24] width 1319 height 48
click at [213, 24] on use at bounding box center [216, 24] width 13 height 13
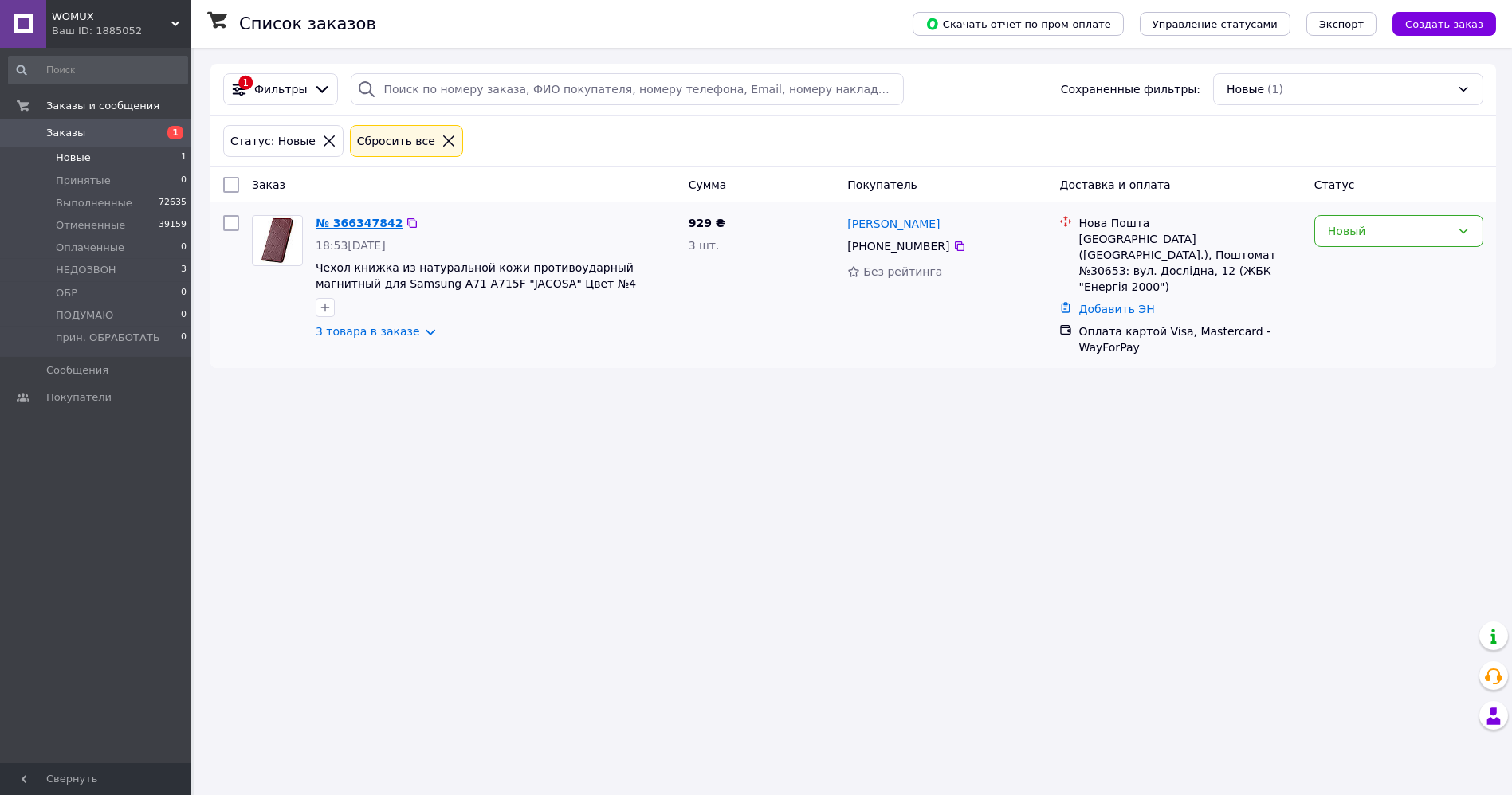
click at [367, 219] on link "№ 366347842" at bounding box center [359, 223] width 87 height 13
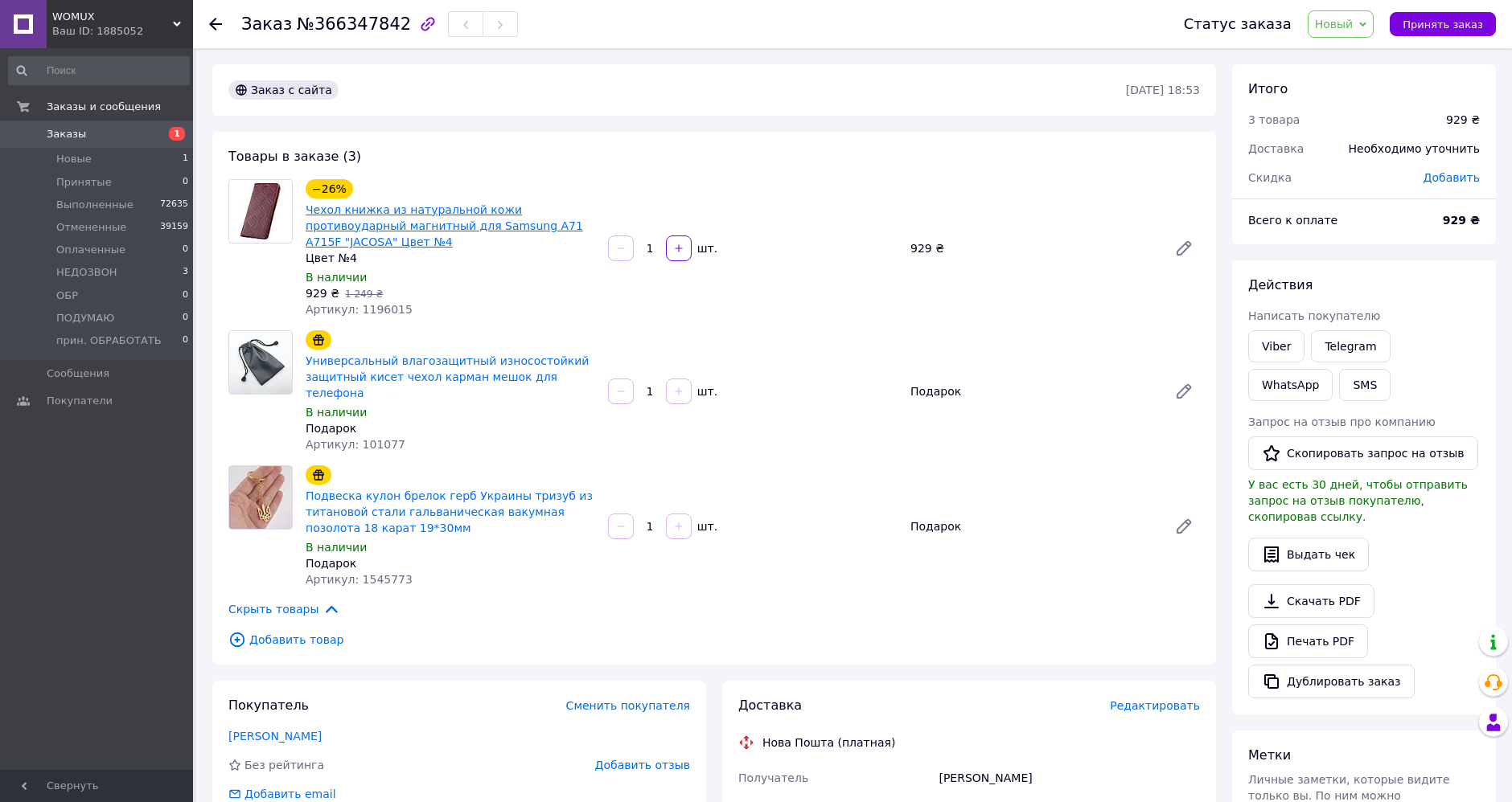
click at [460, 205] on link "Чехол книжка из натуральной кожи противоударный магнитный для Samsung A71 A715F…" at bounding box center [445, 226] width 278 height 45
click at [1365, 29] on span "Новый" at bounding box center [1341, 24] width 67 height 27
click at [1360, 103] on li "Отменен" at bounding box center [1369, 105] width 121 height 24
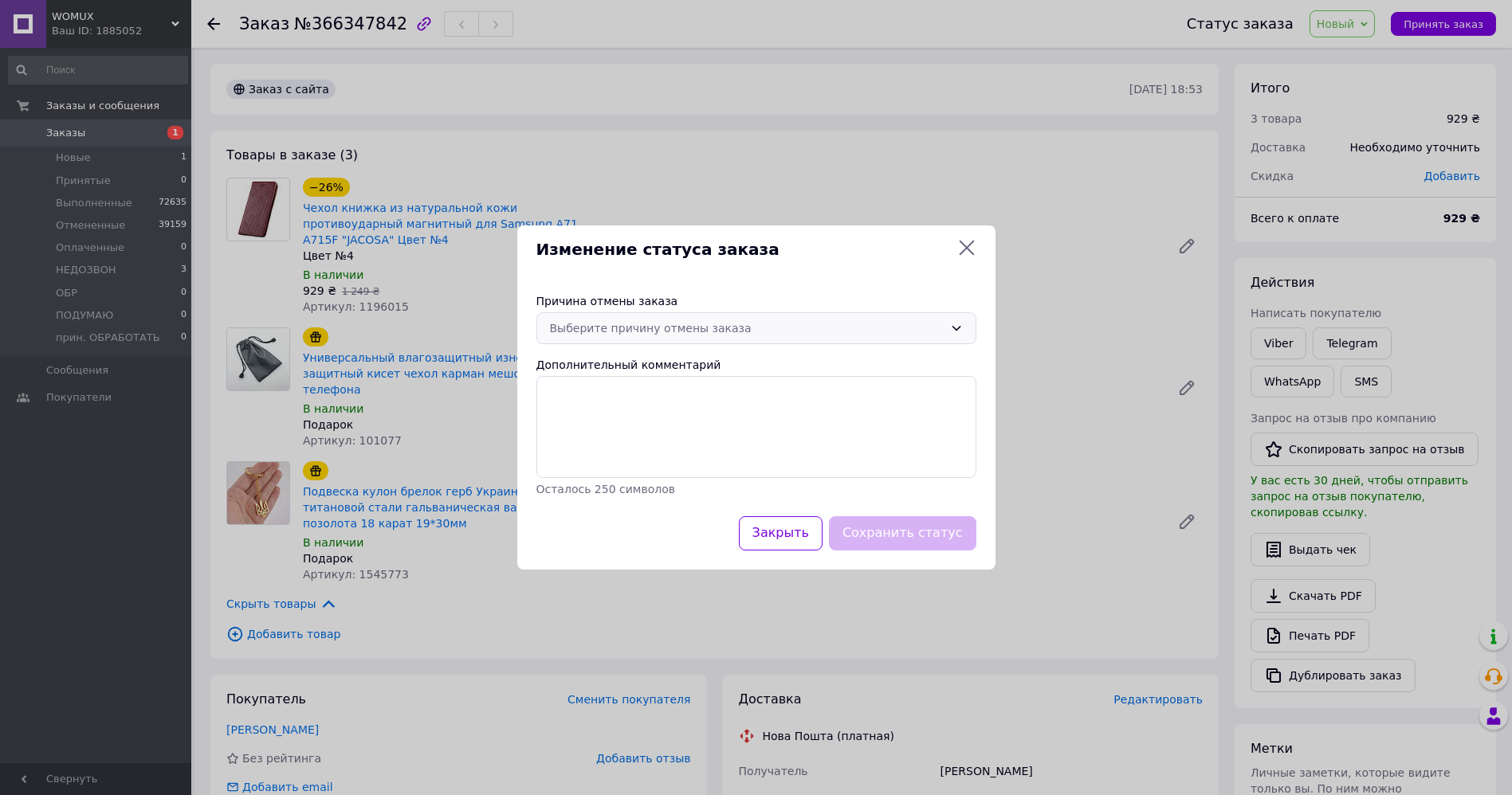
click at [795, 330] on div "Выберите причину отмены заказа" at bounding box center [746, 329] width 394 height 18
click at [687, 449] on li "По просьбе покупателя" at bounding box center [756, 449] width 438 height 29
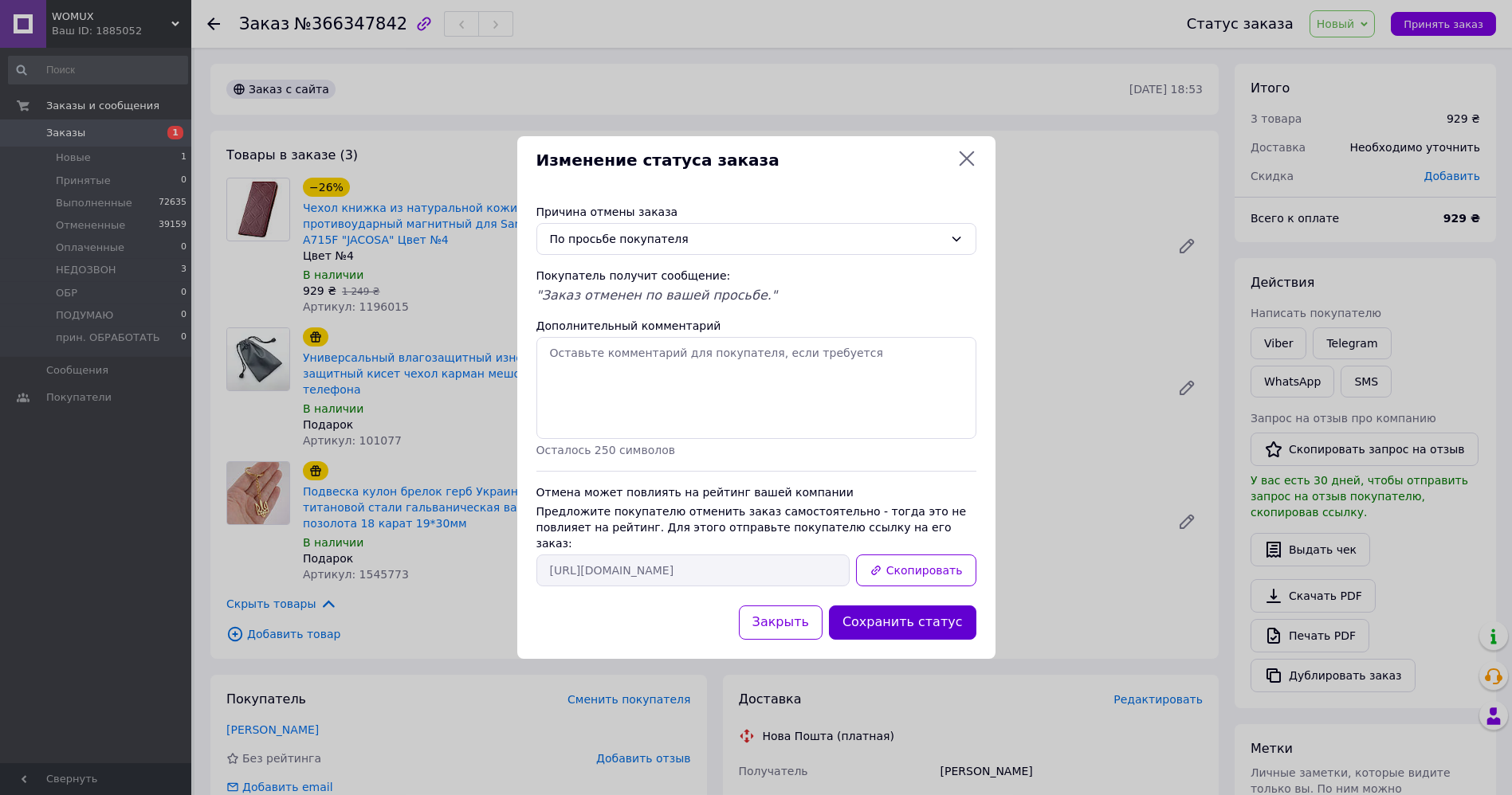
click at [890, 605] on button "Сохранить статус" at bounding box center [902, 622] width 147 height 34
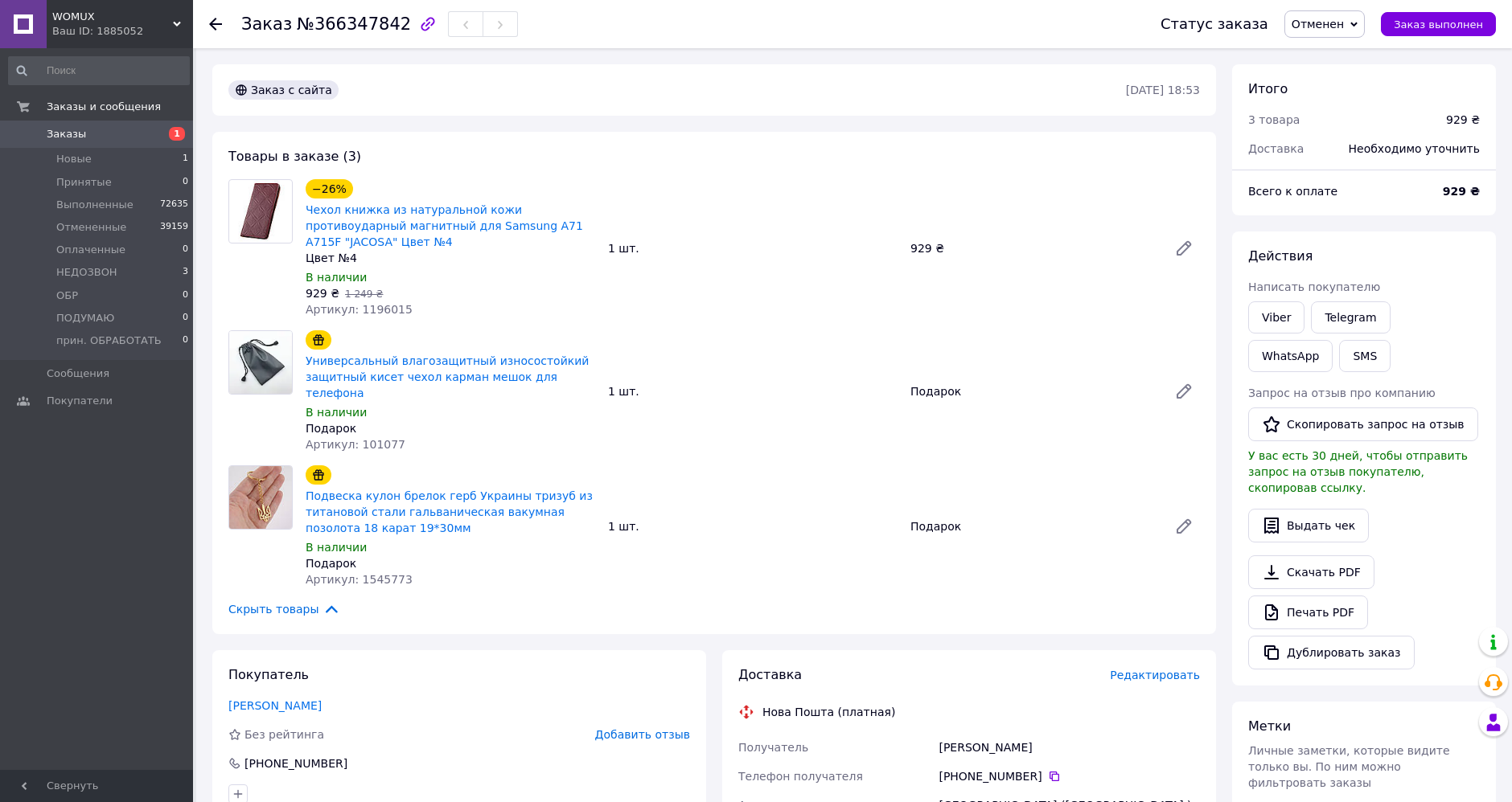
click at [222, 19] on div at bounding box center [225, 24] width 32 height 48
click at [216, 18] on use at bounding box center [216, 24] width 13 height 13
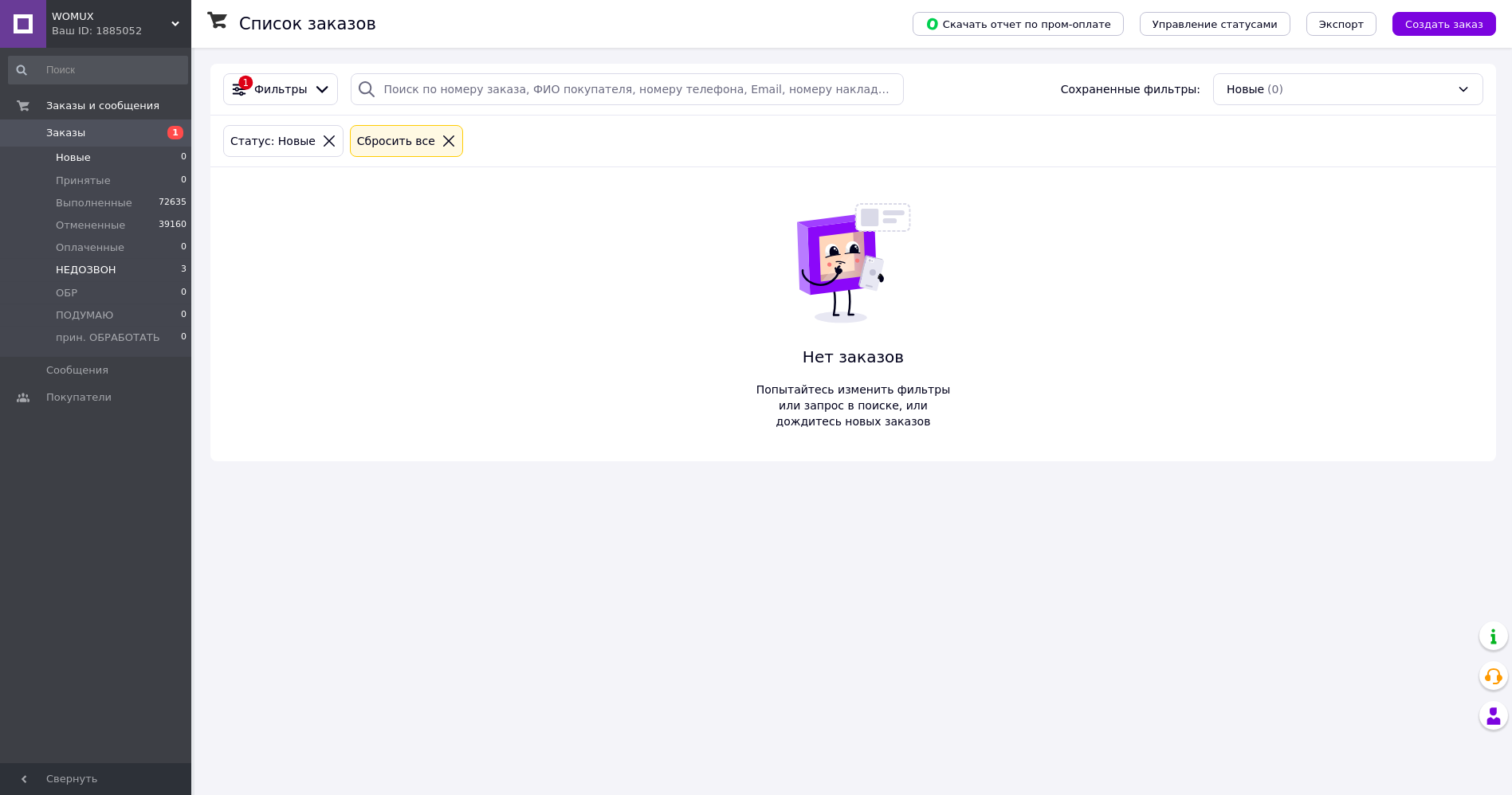
click at [114, 264] on li "НЕДОЗВОН 3" at bounding box center [98, 270] width 196 height 22
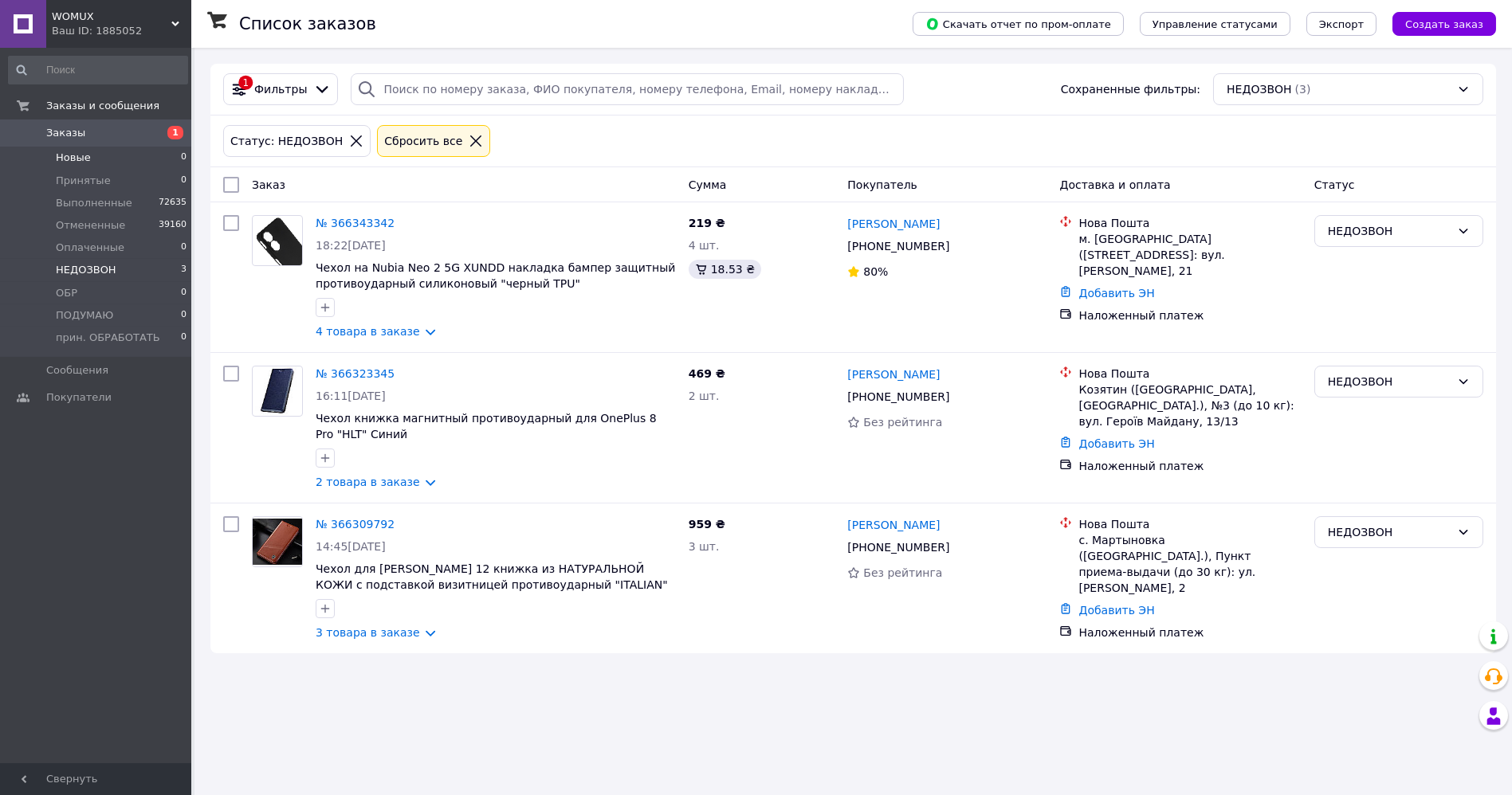
click at [89, 159] on li "Новые 0" at bounding box center [98, 158] width 196 height 22
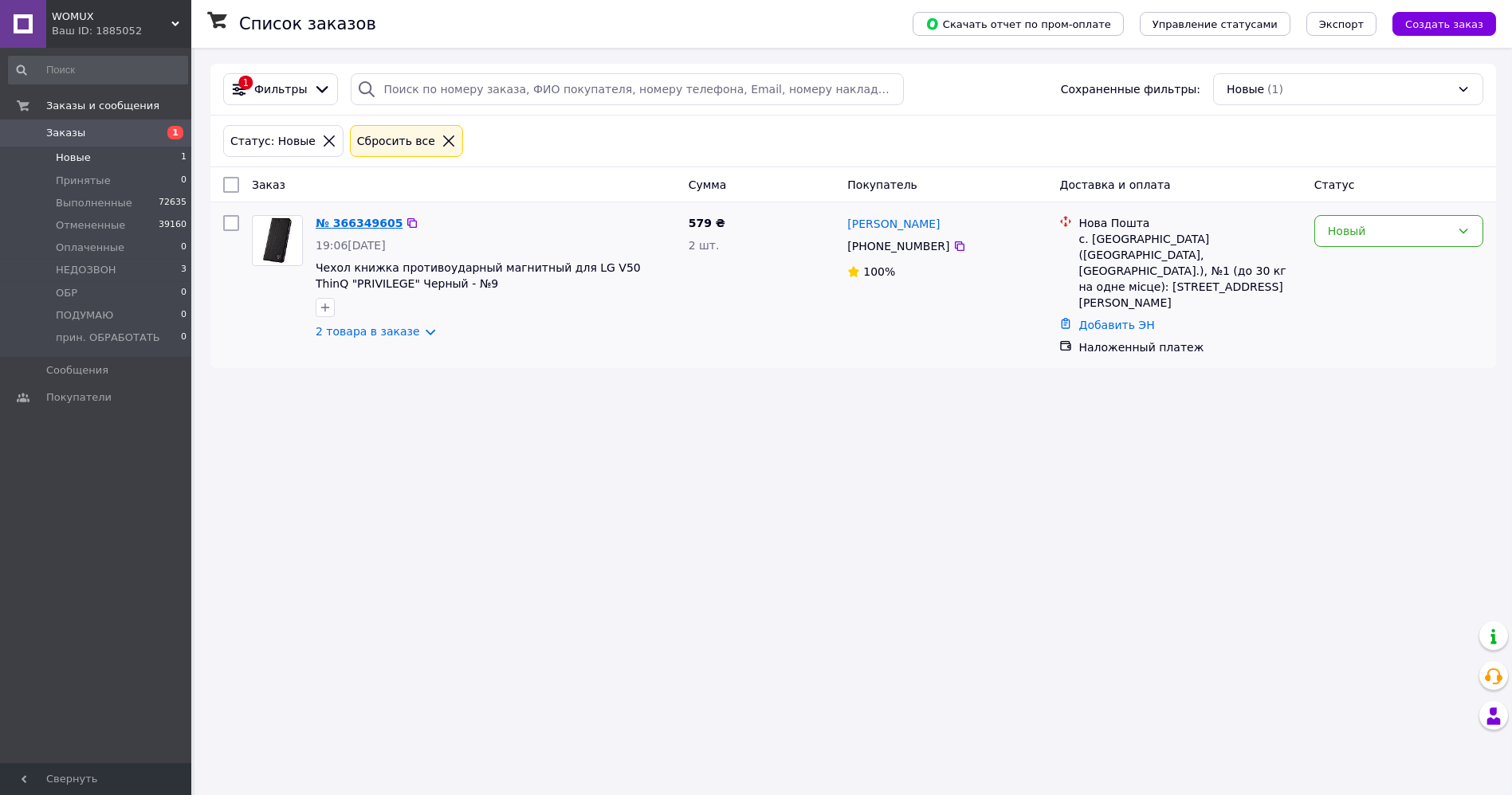
click at [350, 220] on link "№ 366349605" at bounding box center [359, 223] width 87 height 13
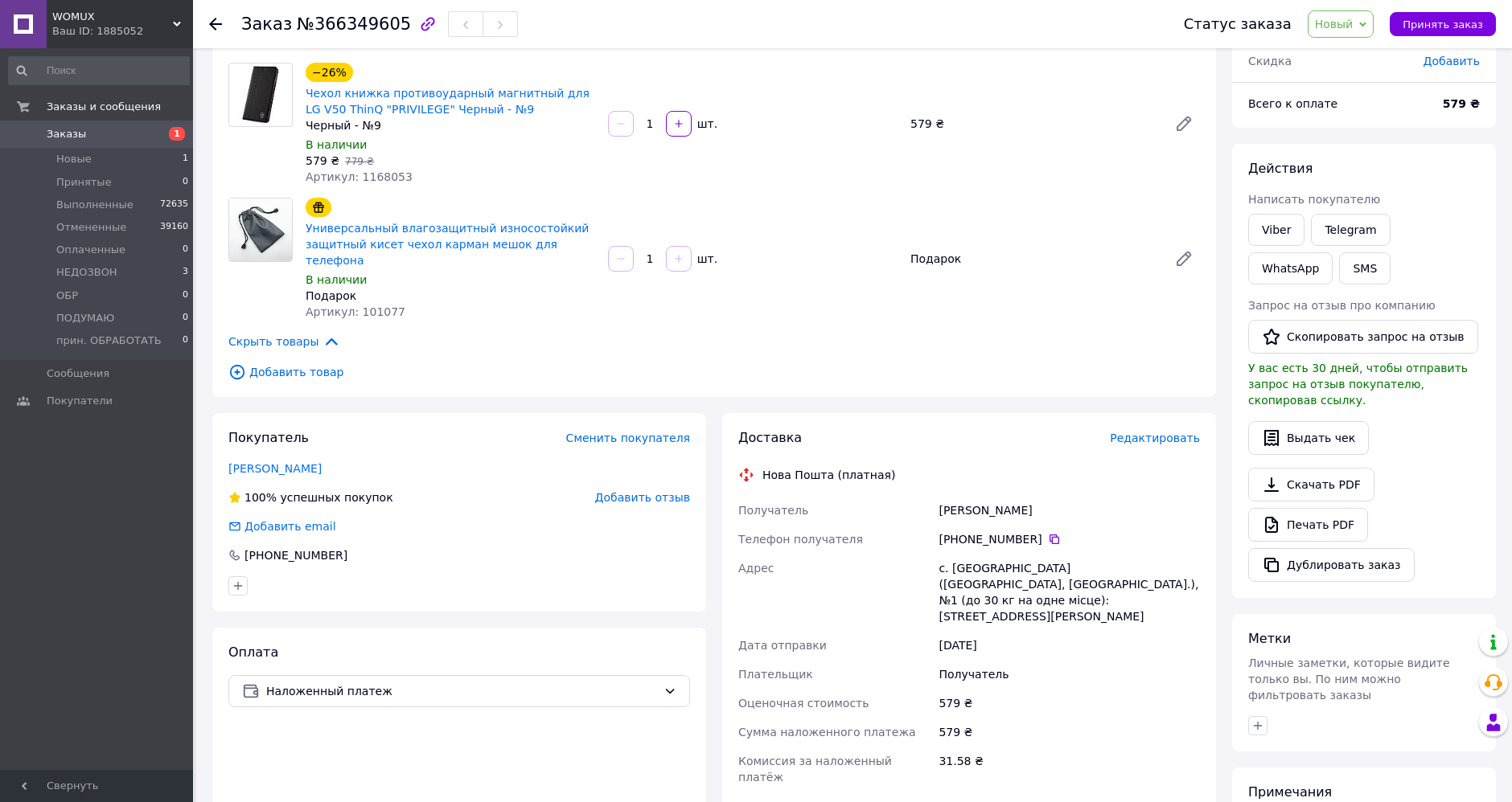
scroll to position [357, 0]
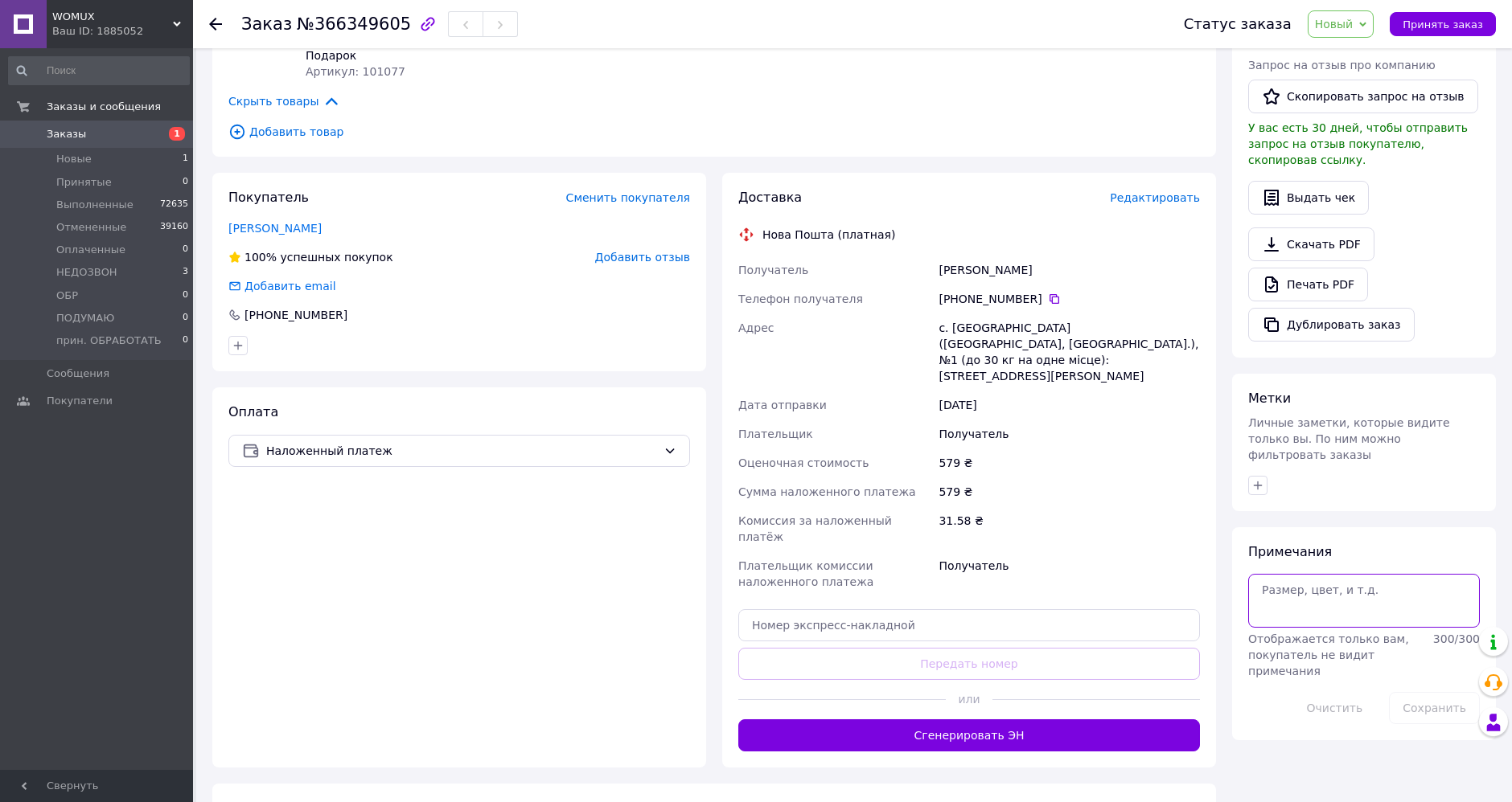
click at [1316, 574] on textarea at bounding box center [1363, 600] width 232 height 53
paste textarea "IDEW черный"
type textarea "IDEW черный"
click at [1419, 692] on button "Сохранить" at bounding box center [1435, 708] width 91 height 32
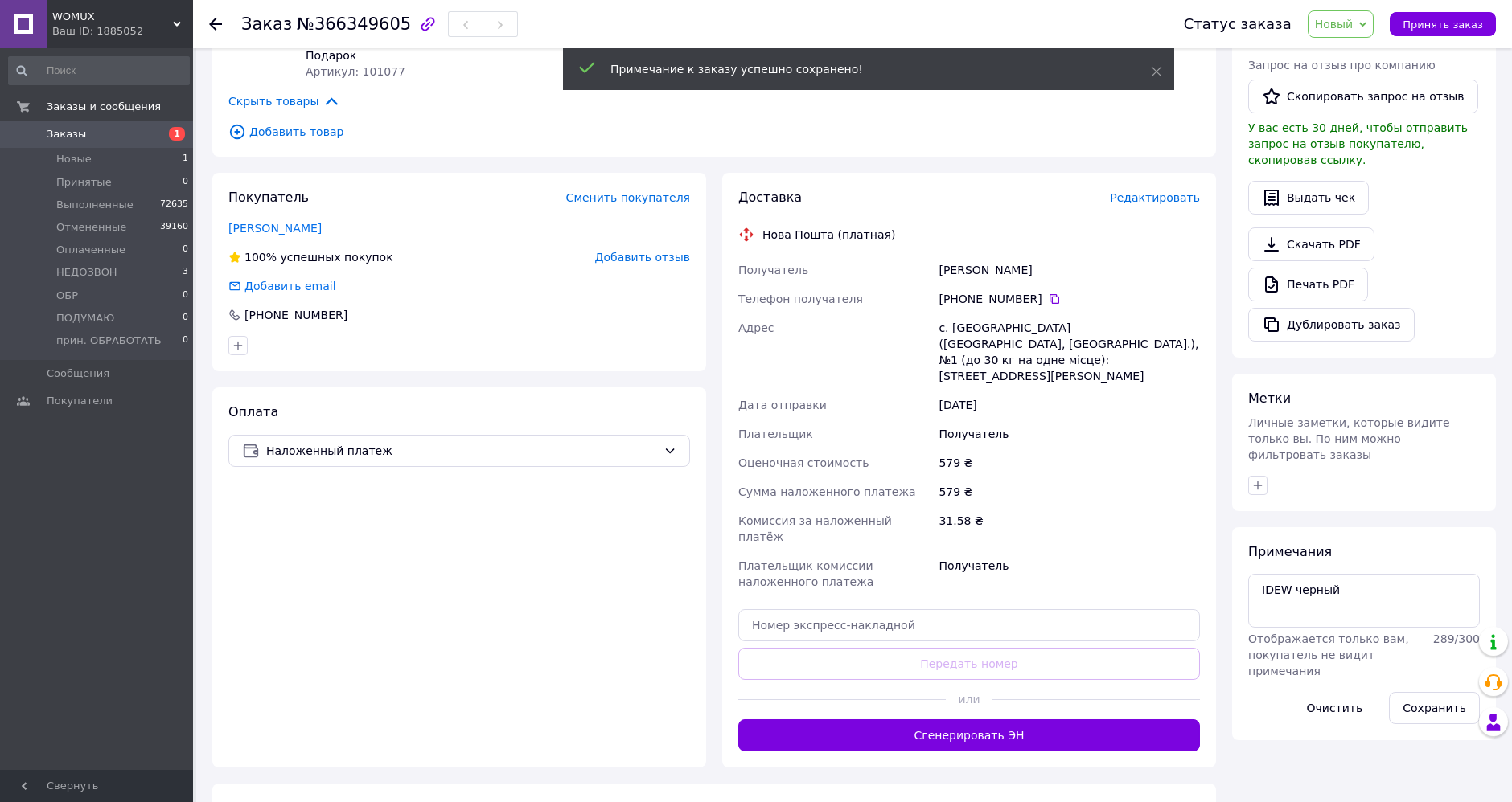
click at [1354, 26] on span "Новый" at bounding box center [1334, 24] width 39 height 13
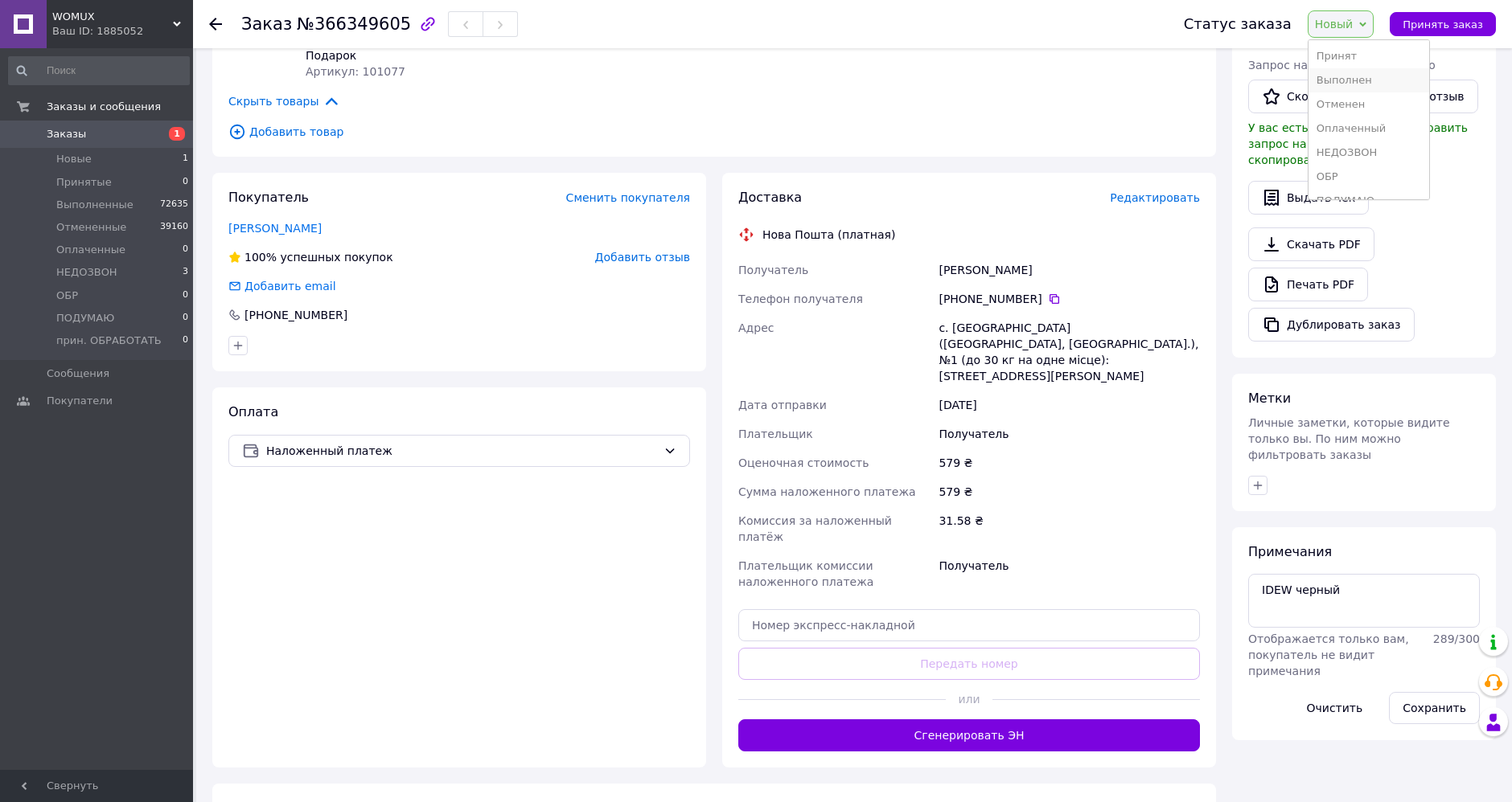
click at [1368, 78] on li "Выполнен" at bounding box center [1369, 81] width 121 height 24
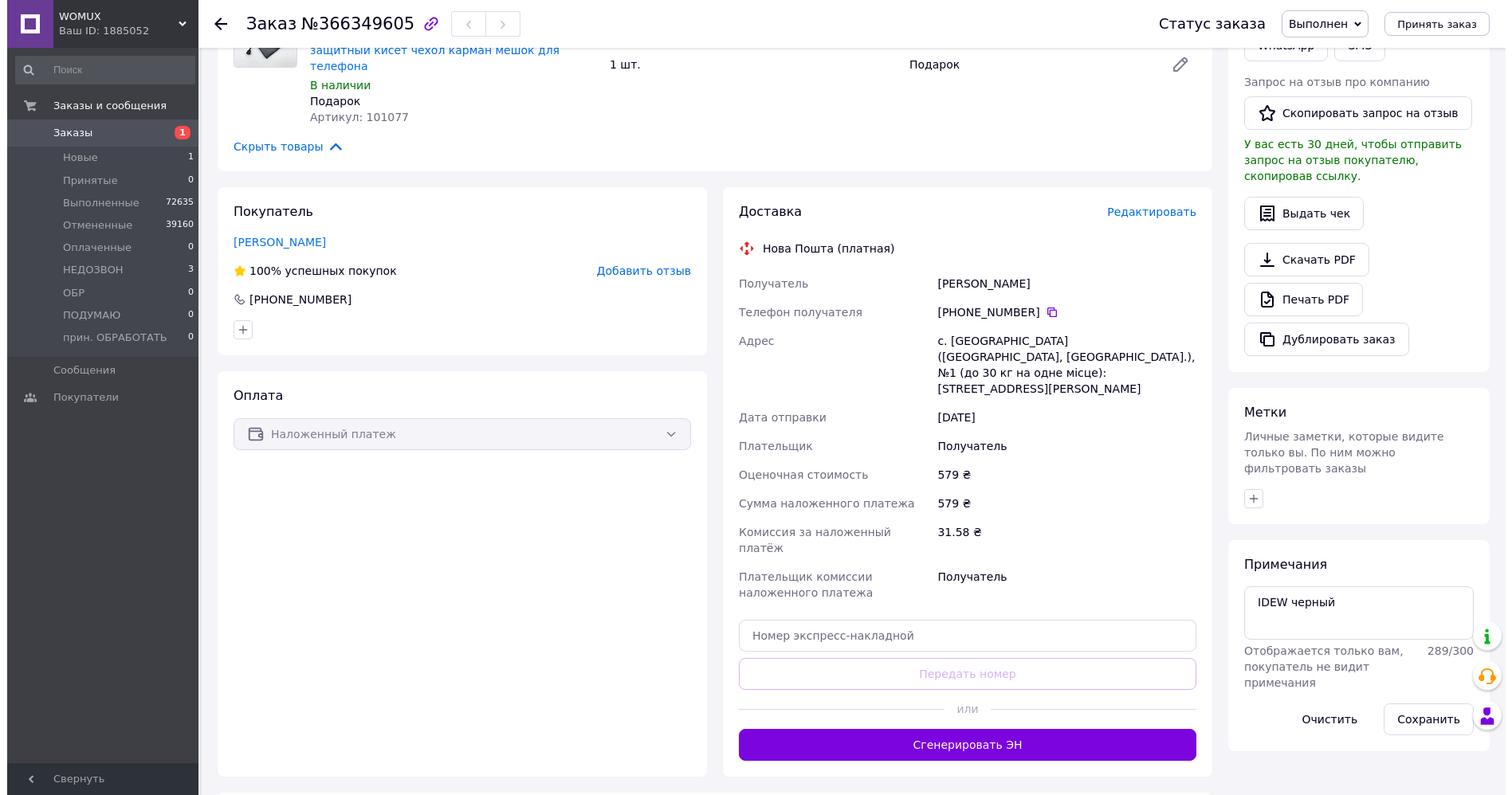
scroll to position [0, 0]
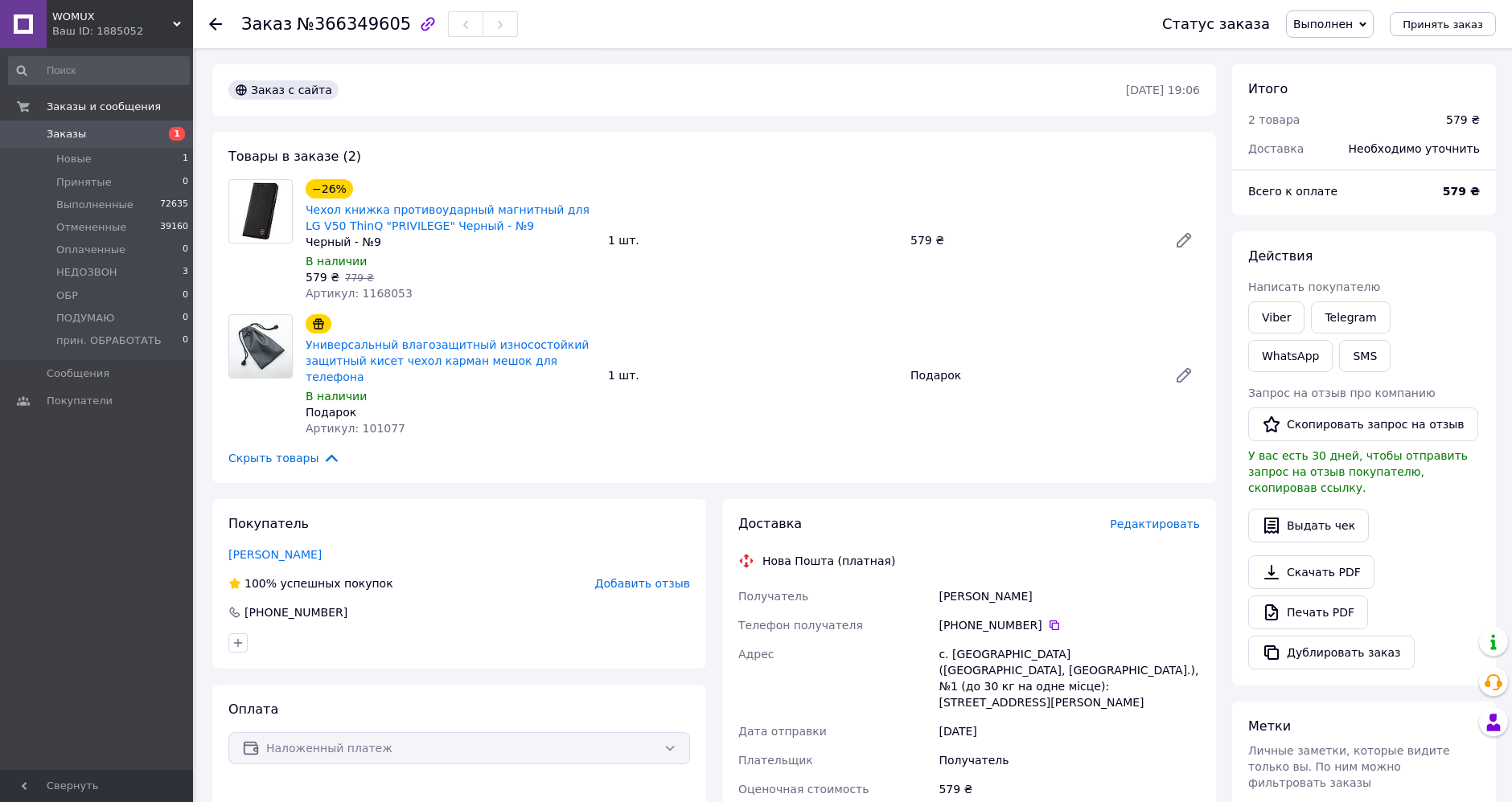
click at [212, 22] on use at bounding box center [216, 24] width 13 height 13
